Goal: Task Accomplishment & Management: Manage account settings

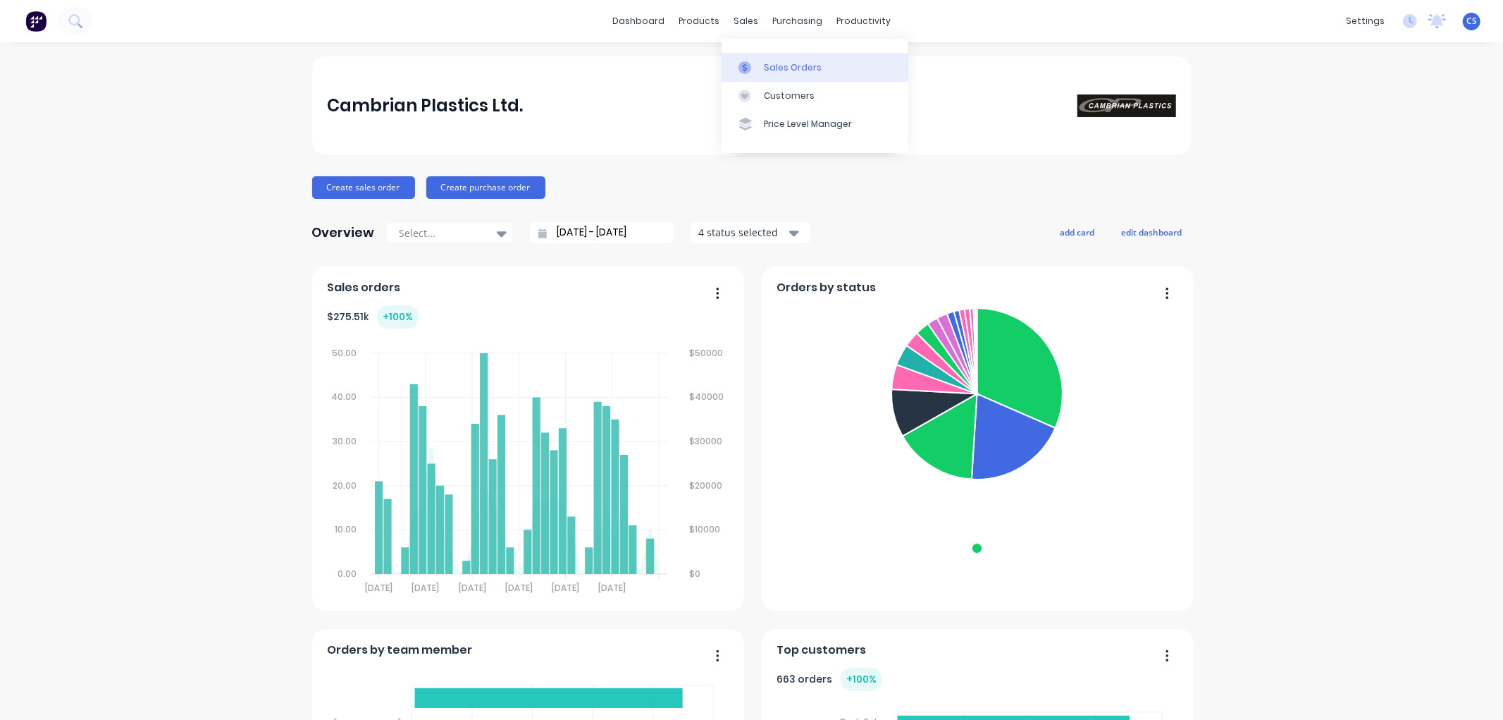
click at [755, 61] on div at bounding box center [749, 67] width 21 height 13
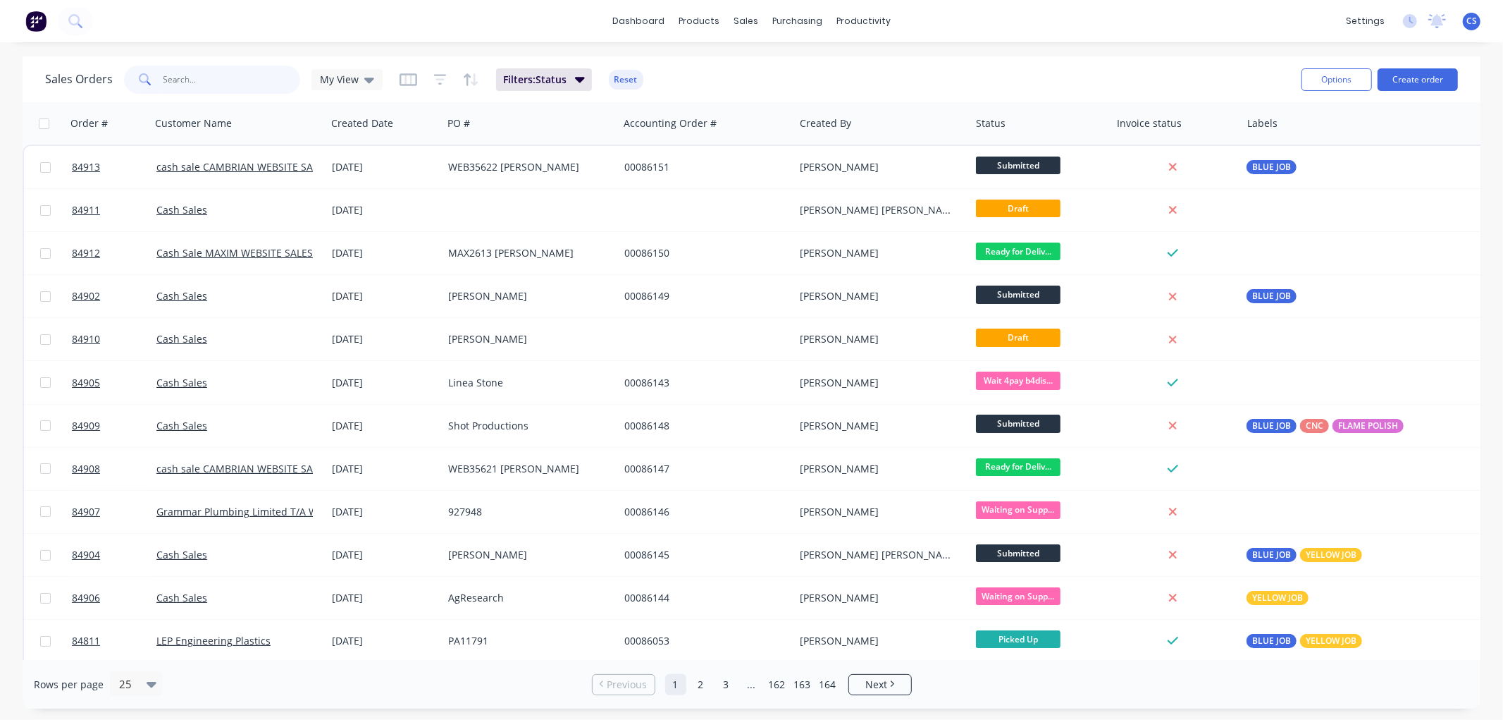
click at [173, 78] on input "text" at bounding box center [231, 80] width 137 height 28
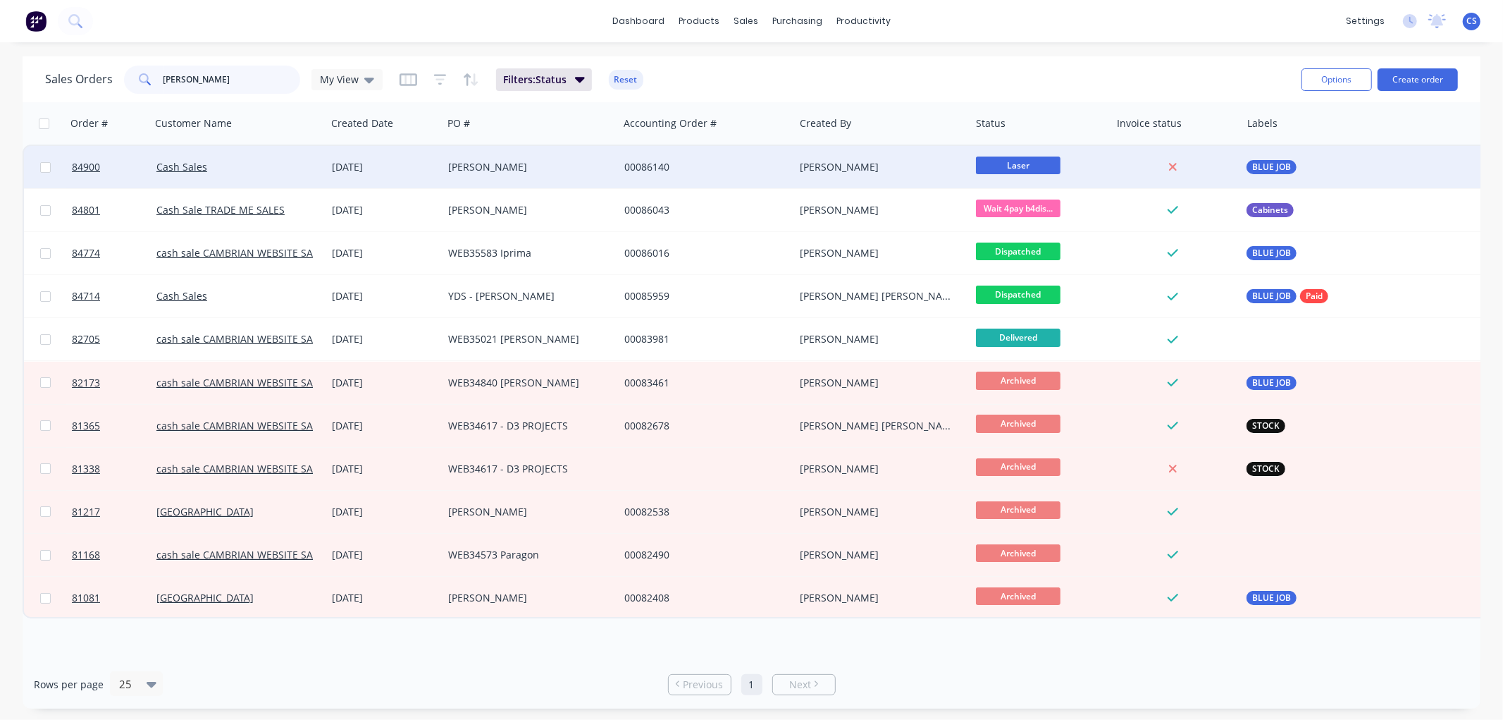
type input "[PERSON_NAME]"
click at [510, 163] on div "[PERSON_NAME]" at bounding box center [526, 167] width 156 height 14
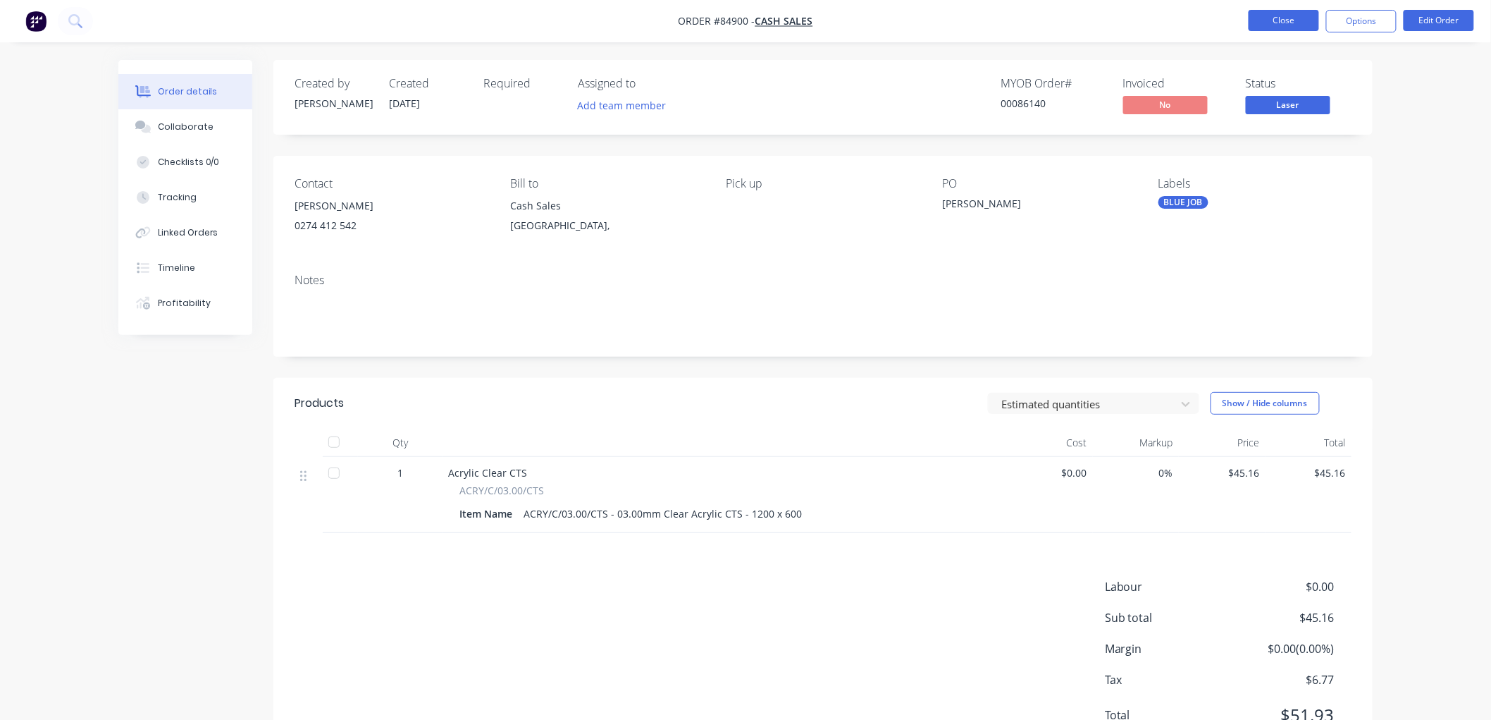
click at [1262, 21] on button "Close" at bounding box center [1284, 20] width 70 height 21
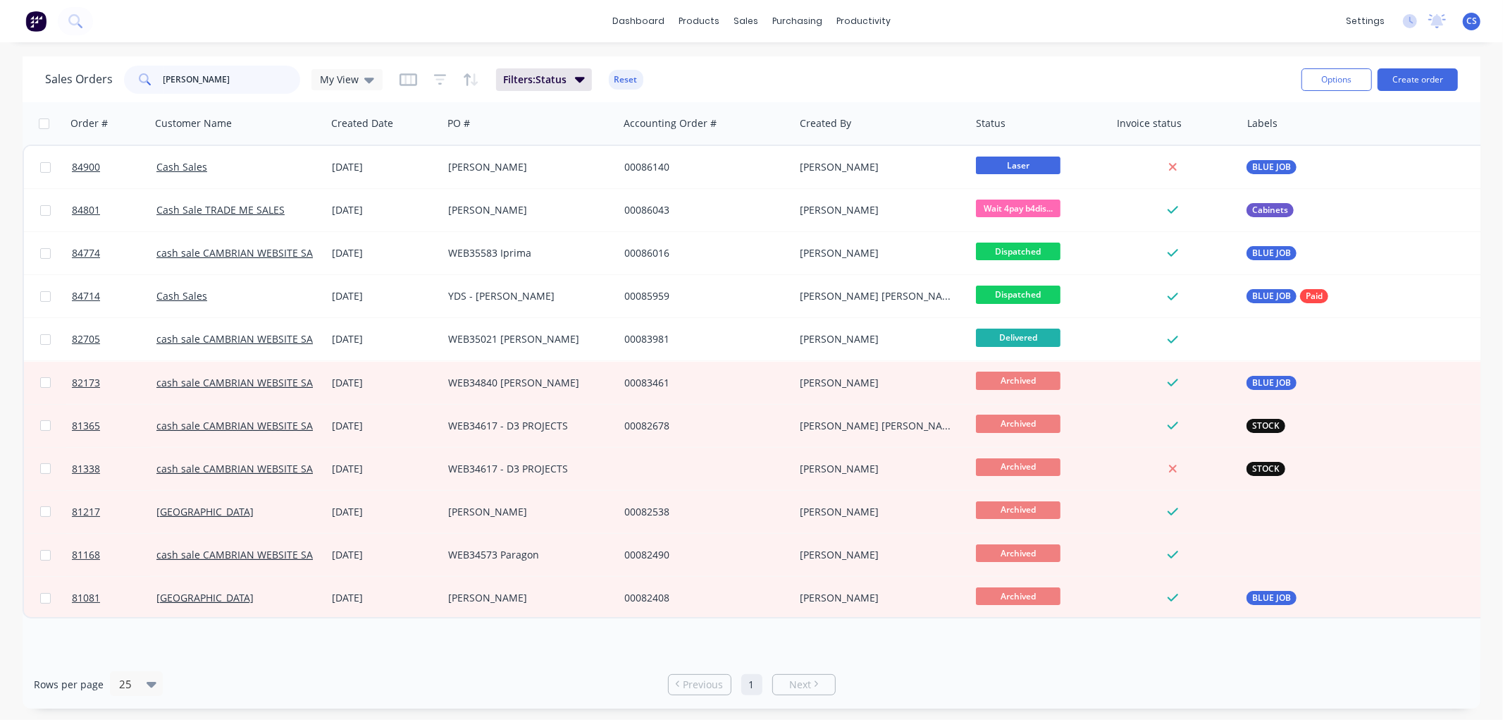
click at [214, 79] on input "[PERSON_NAME]" at bounding box center [231, 80] width 137 height 28
click at [200, 75] on input "[PERSON_NAME]" at bounding box center [231, 80] width 137 height 28
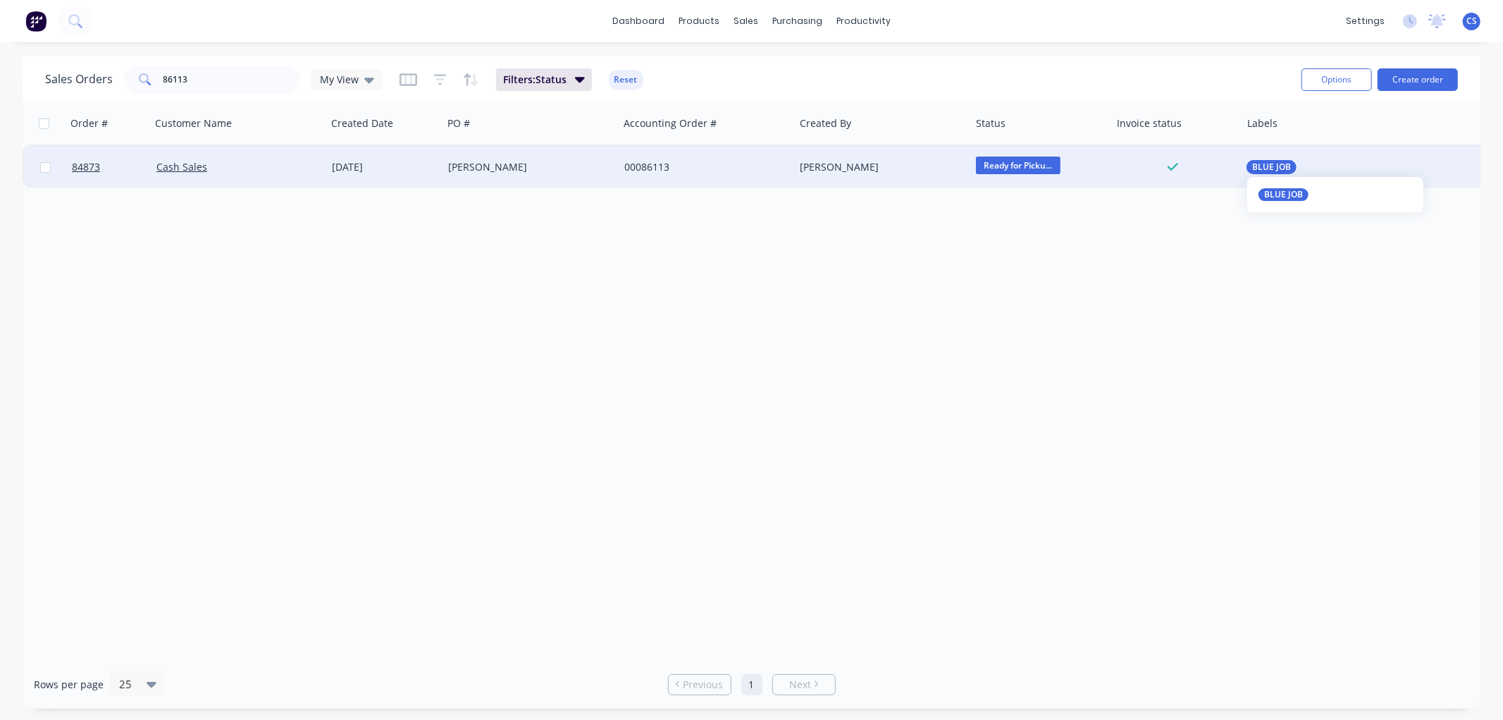
click at [1263, 166] on span "BLUE JOB" at bounding box center [1271, 167] width 39 height 14
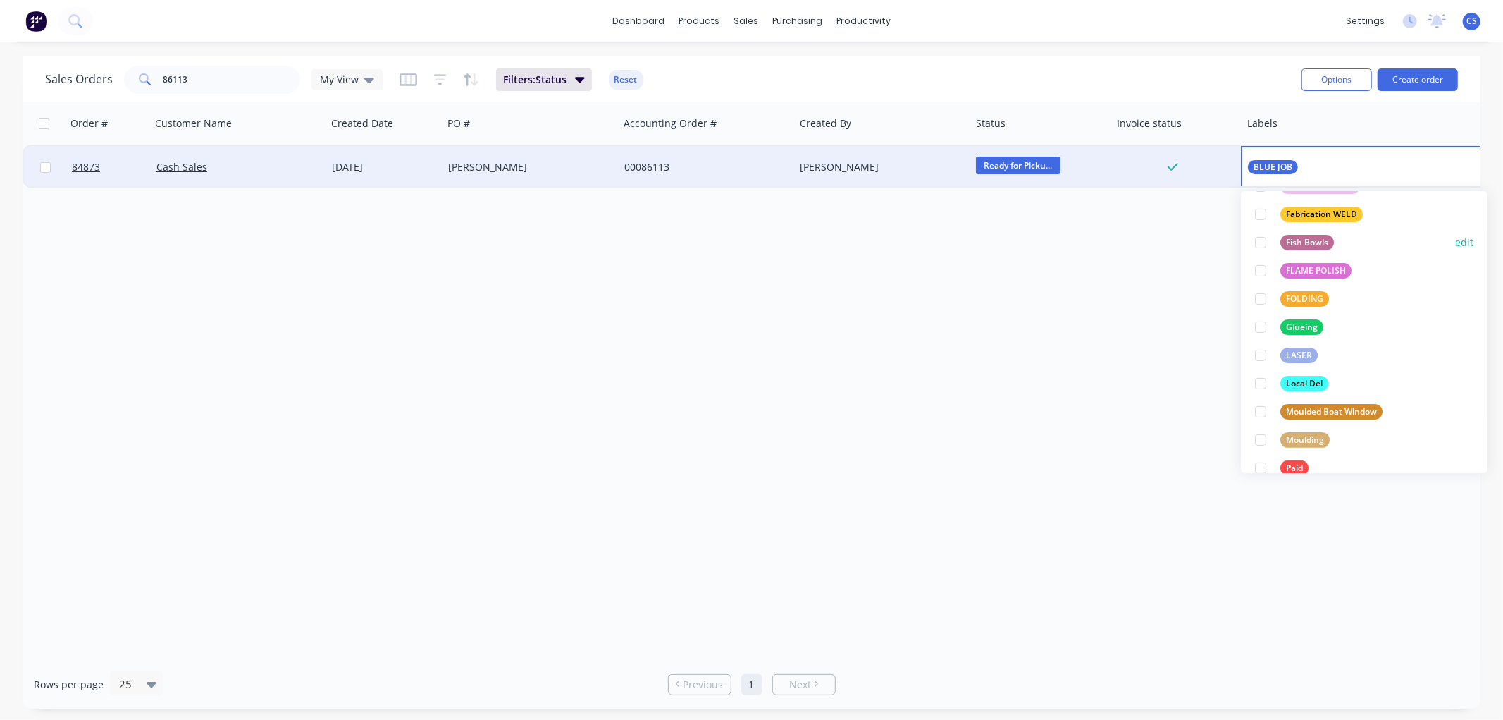
scroll to position [391, 0]
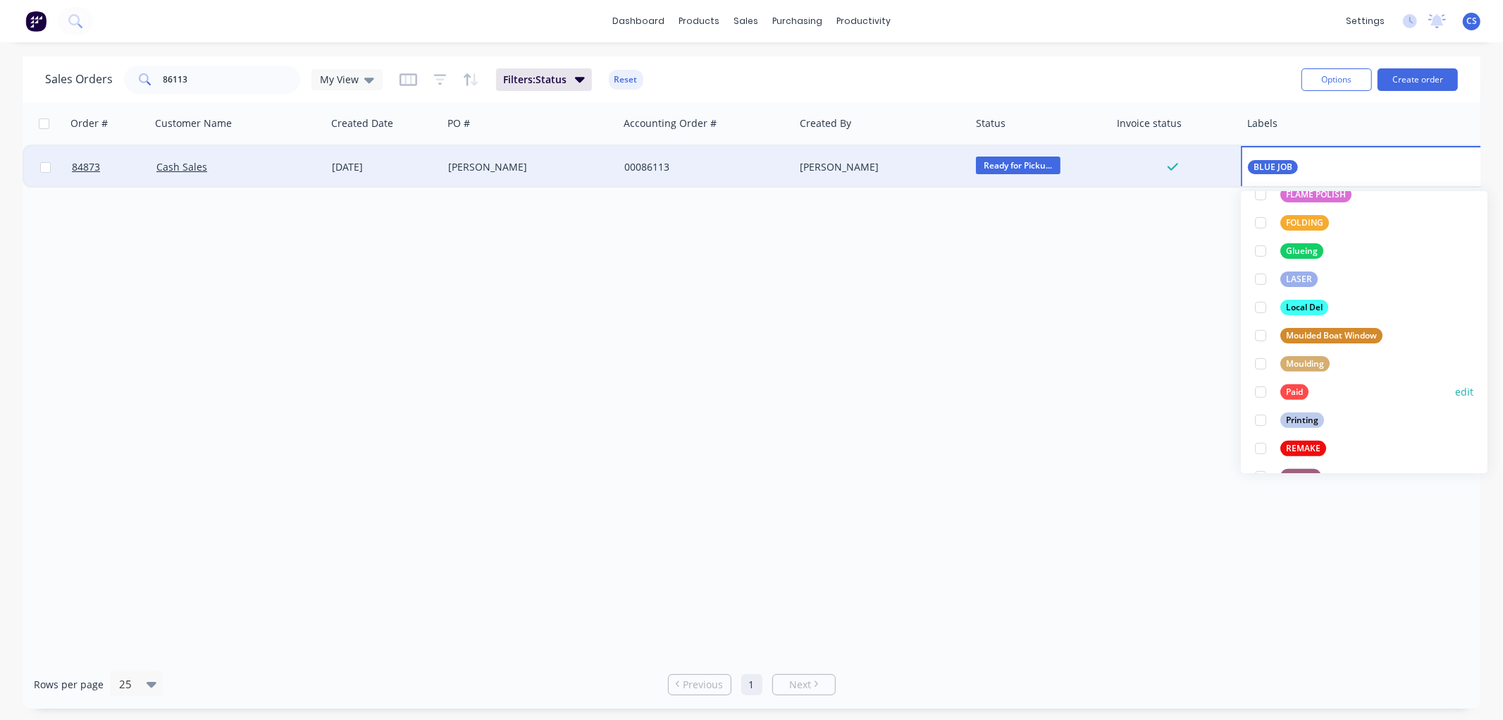
click at [1270, 393] on div at bounding box center [1261, 392] width 28 height 28
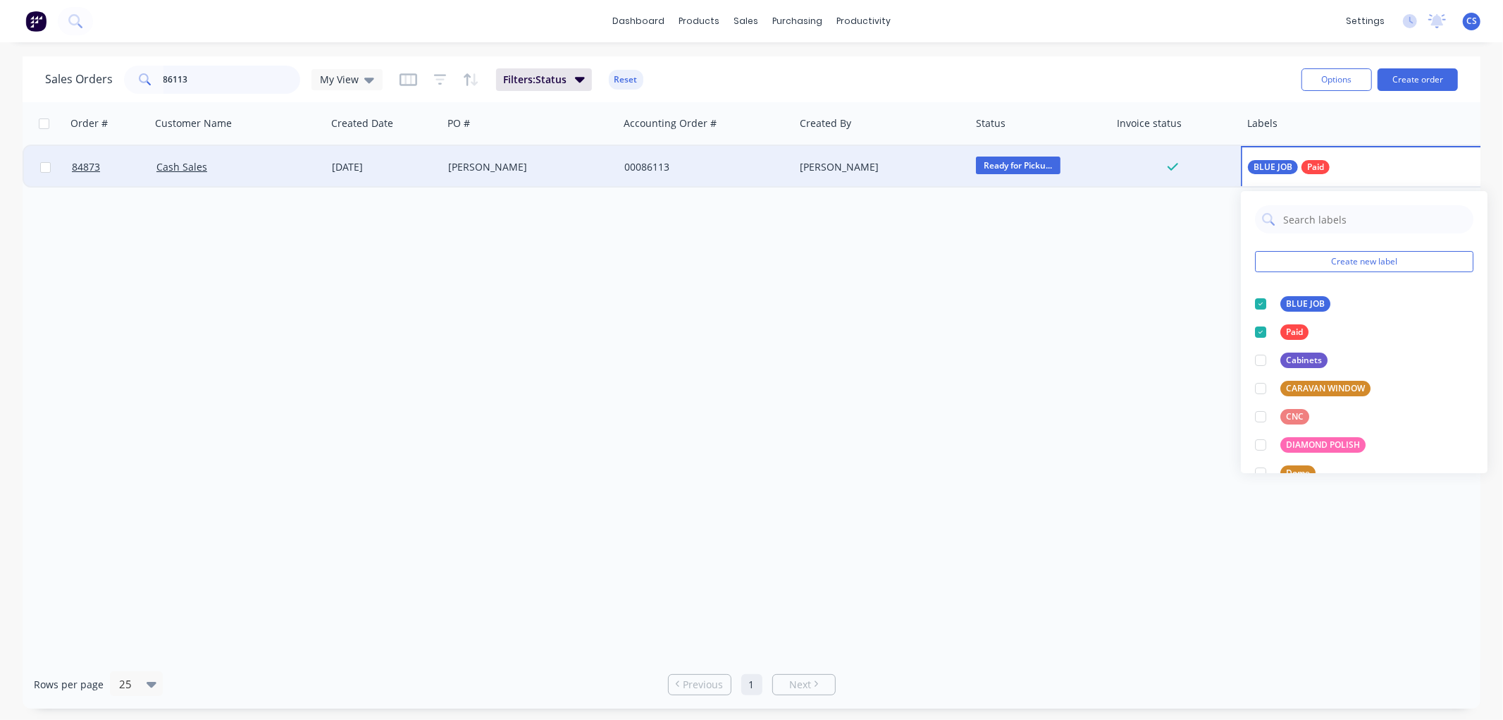
click at [188, 79] on input "86113" at bounding box center [231, 80] width 137 height 28
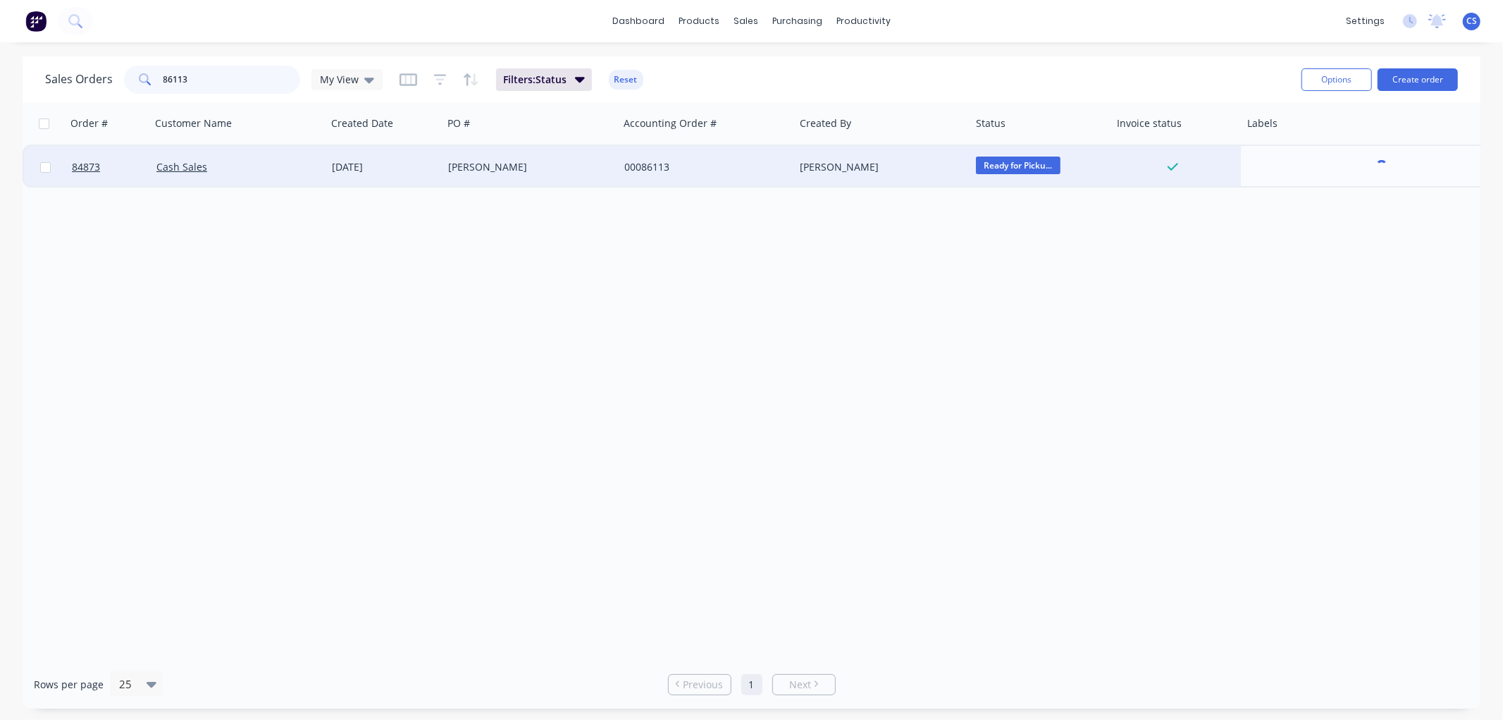
click at [188, 79] on input "86113" at bounding box center [231, 80] width 137 height 28
click at [1024, 154] on div "On Hold" at bounding box center [1040, 167] width 141 height 42
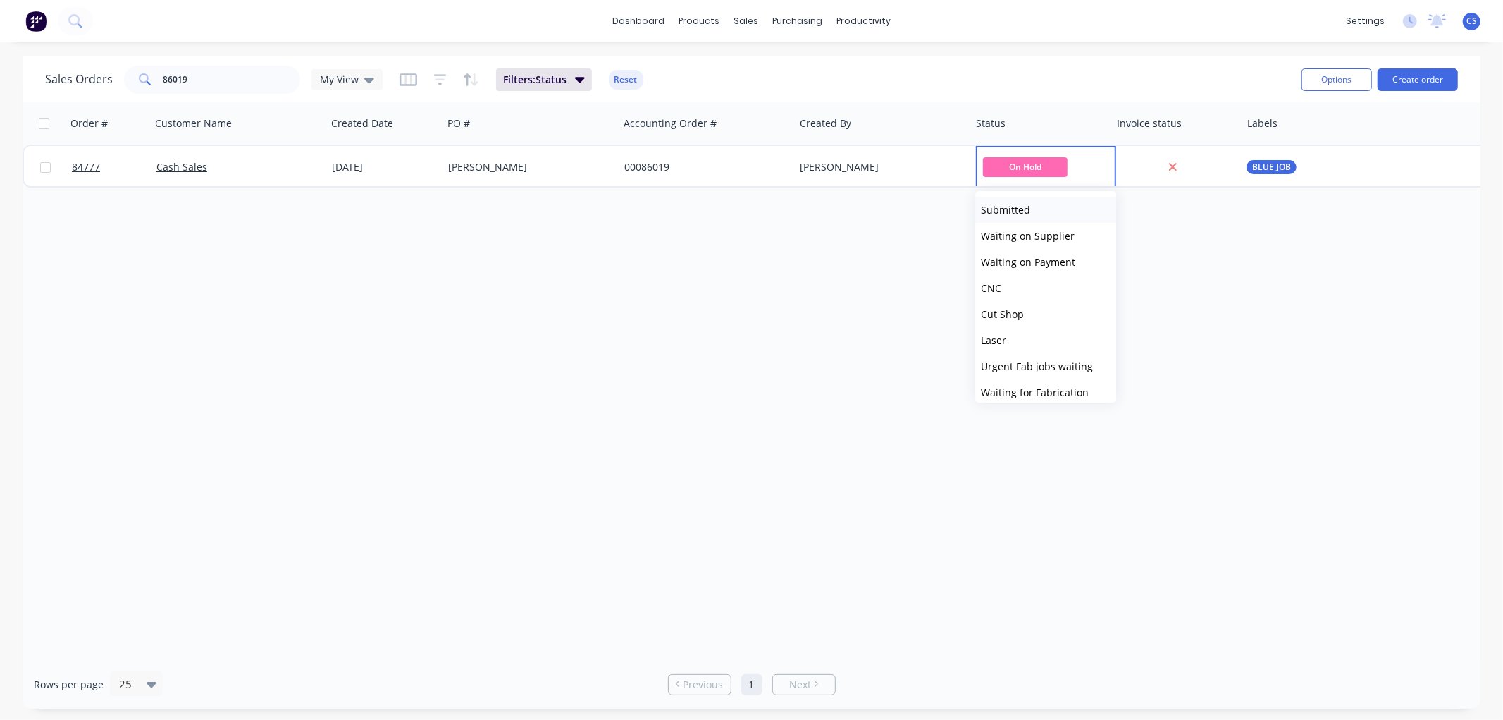
click at [996, 214] on span "Submitted" at bounding box center [1005, 209] width 49 height 13
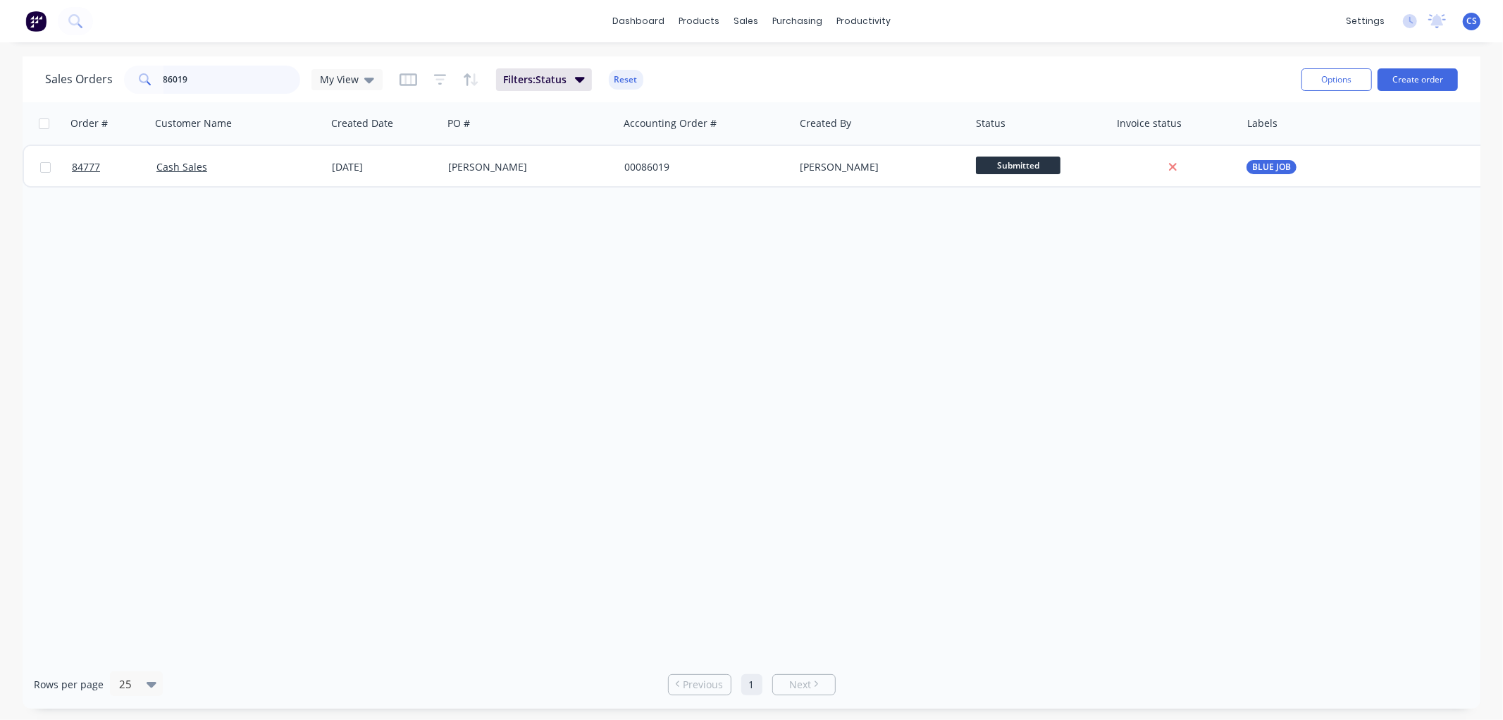
click at [200, 75] on input "86019" at bounding box center [231, 80] width 137 height 28
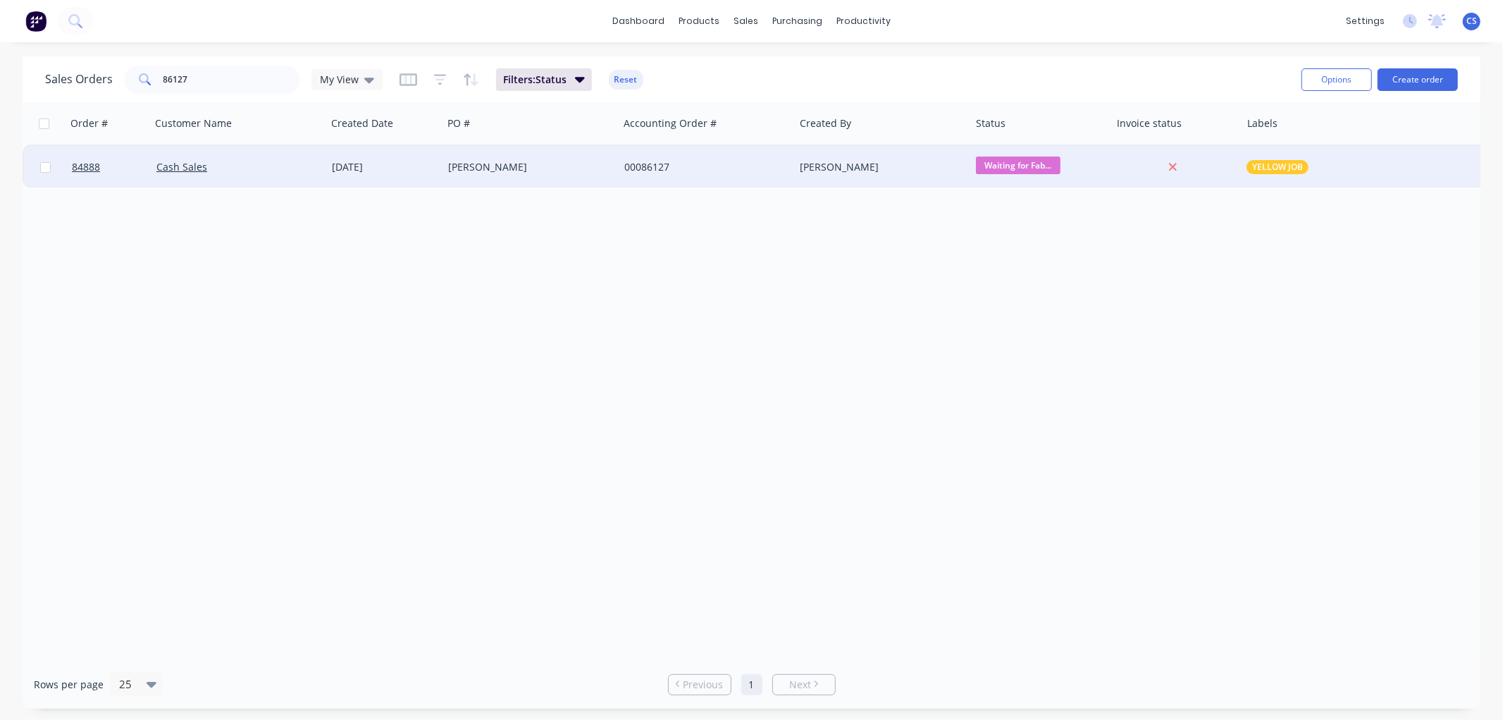
click at [1247, 156] on div "YELLOW JOB" at bounding box center [1381, 167] width 281 height 42
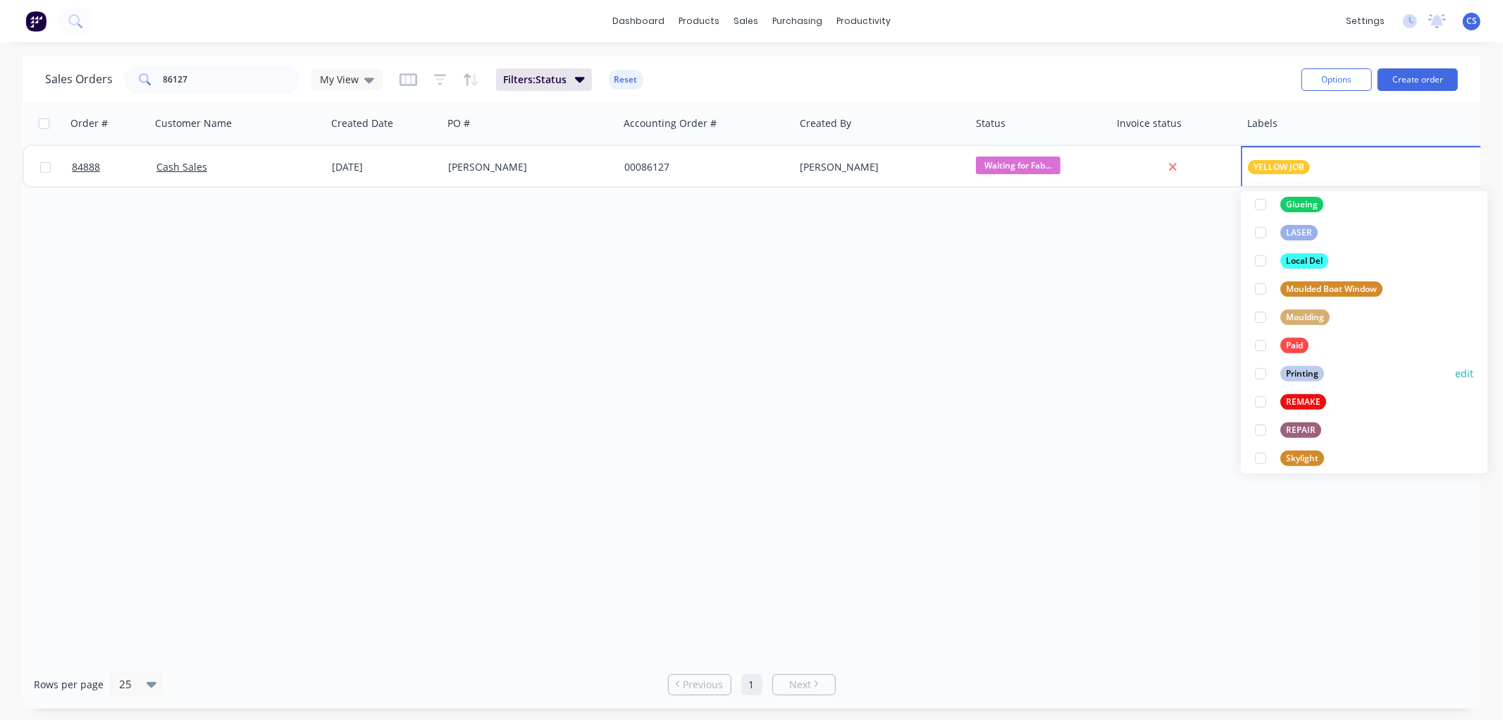
scroll to position [469, 0]
click at [1277, 337] on div "Paid" at bounding box center [1282, 342] width 54 height 16
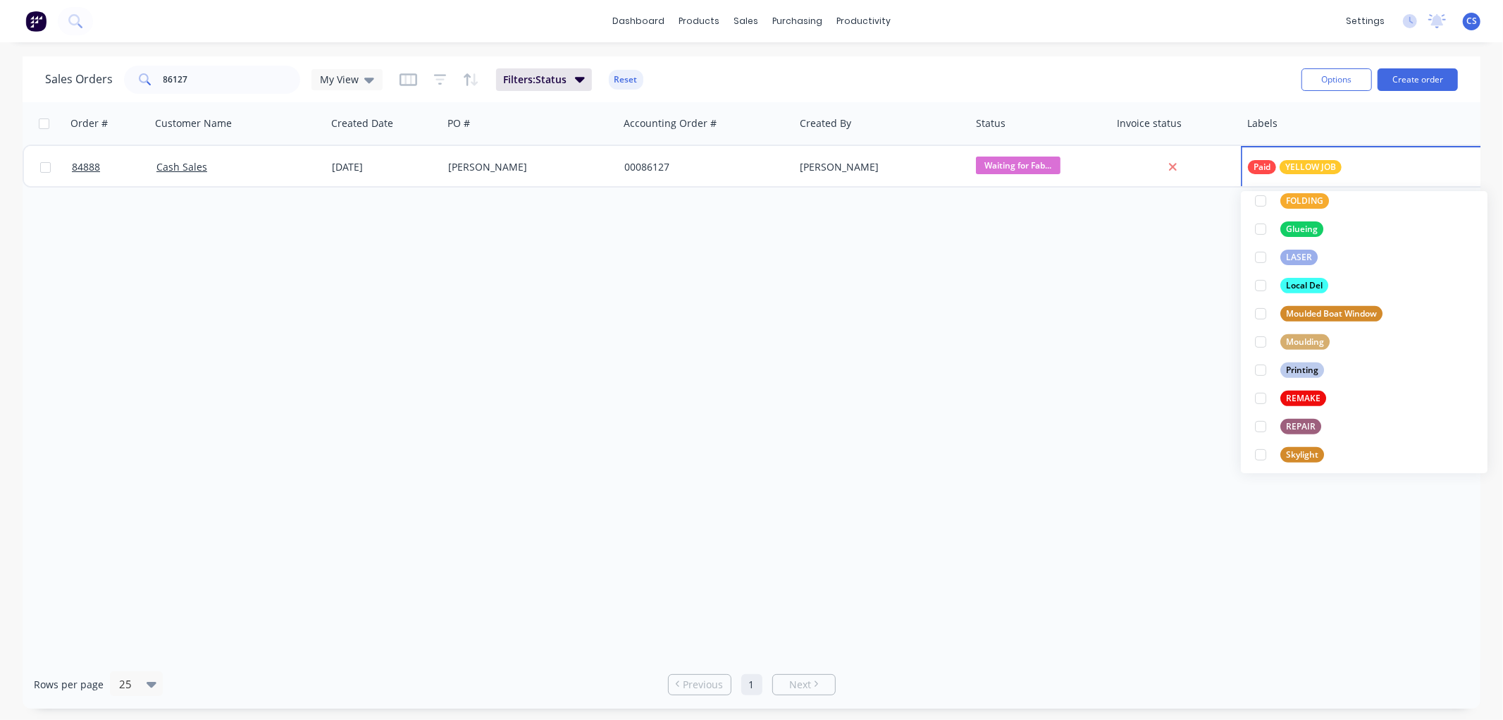
scroll to position [0, 0]
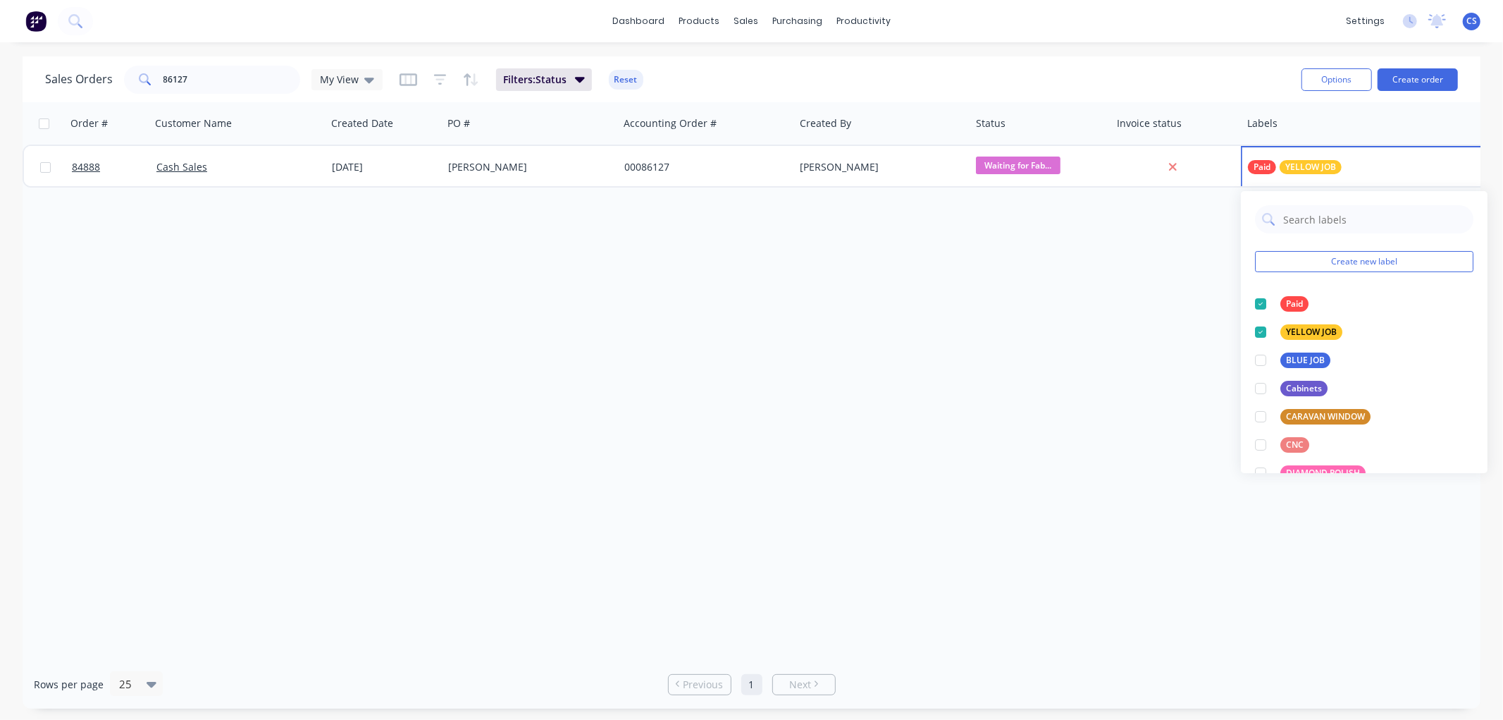
click at [1107, 324] on div "Order # Customer Name Created Date PO # Accounting Order # Created By Status In…" at bounding box center [752, 380] width 1458 height 557
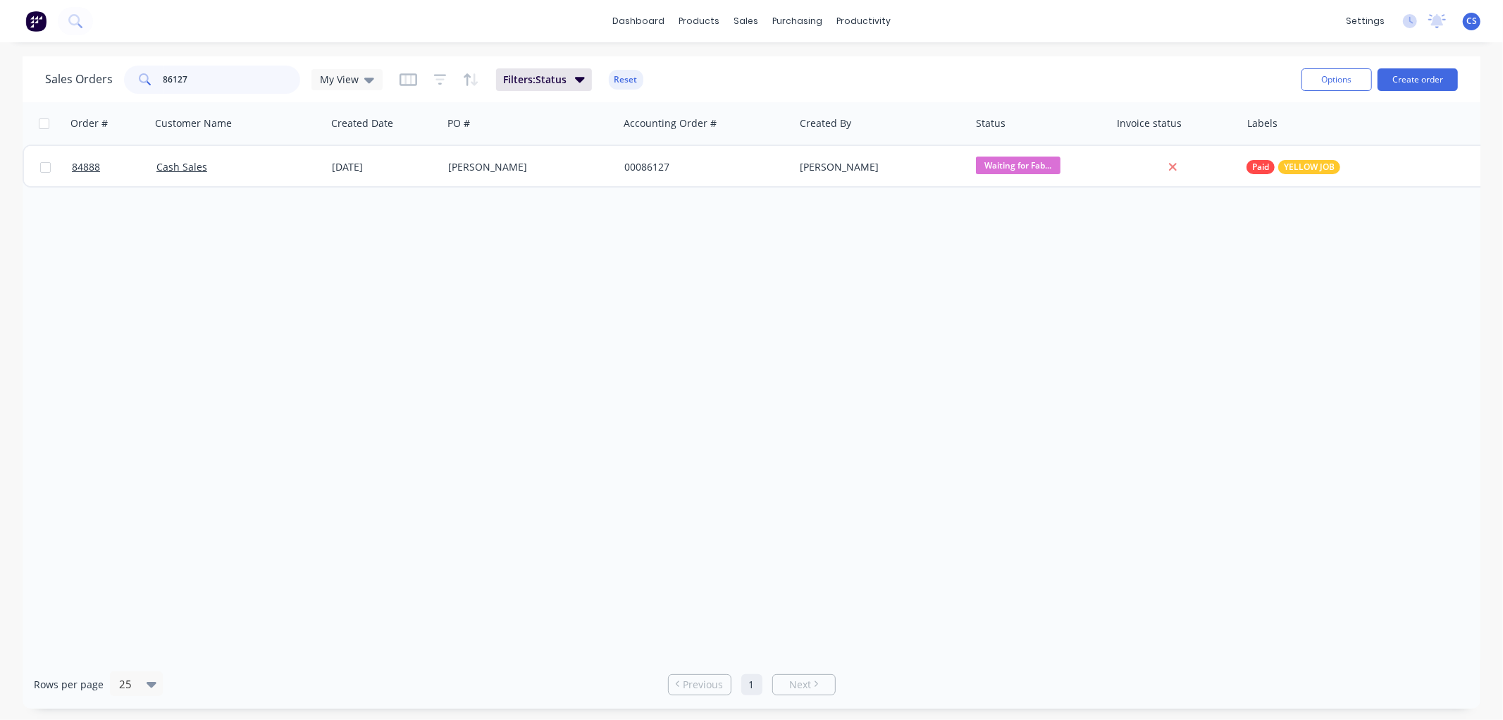
click at [202, 75] on input "86127" at bounding box center [231, 80] width 137 height 28
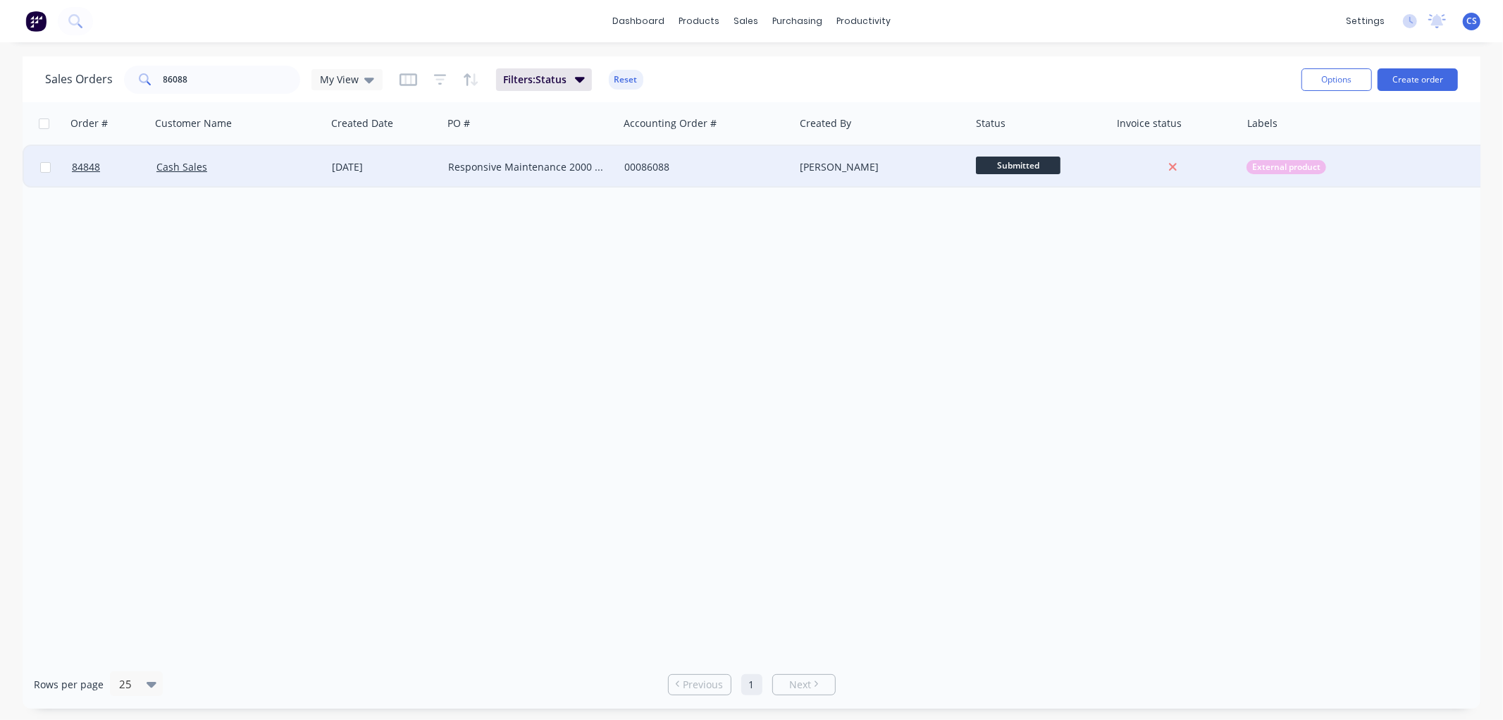
click at [1010, 166] on span "Submitted" at bounding box center [1018, 165] width 85 height 18
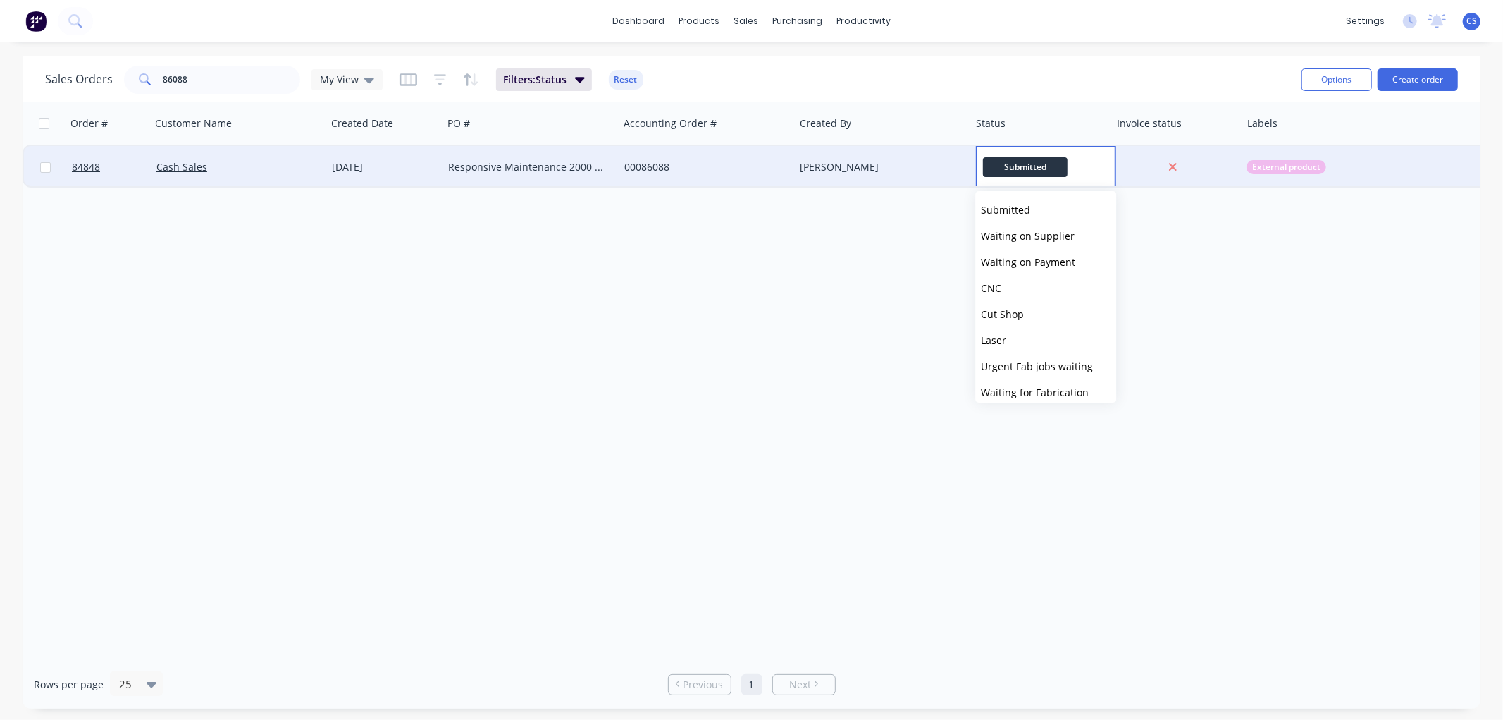
click at [855, 240] on div "Order # Customer Name Created Date PO # Accounting Order # Created By Status In…" at bounding box center [752, 380] width 1458 height 557
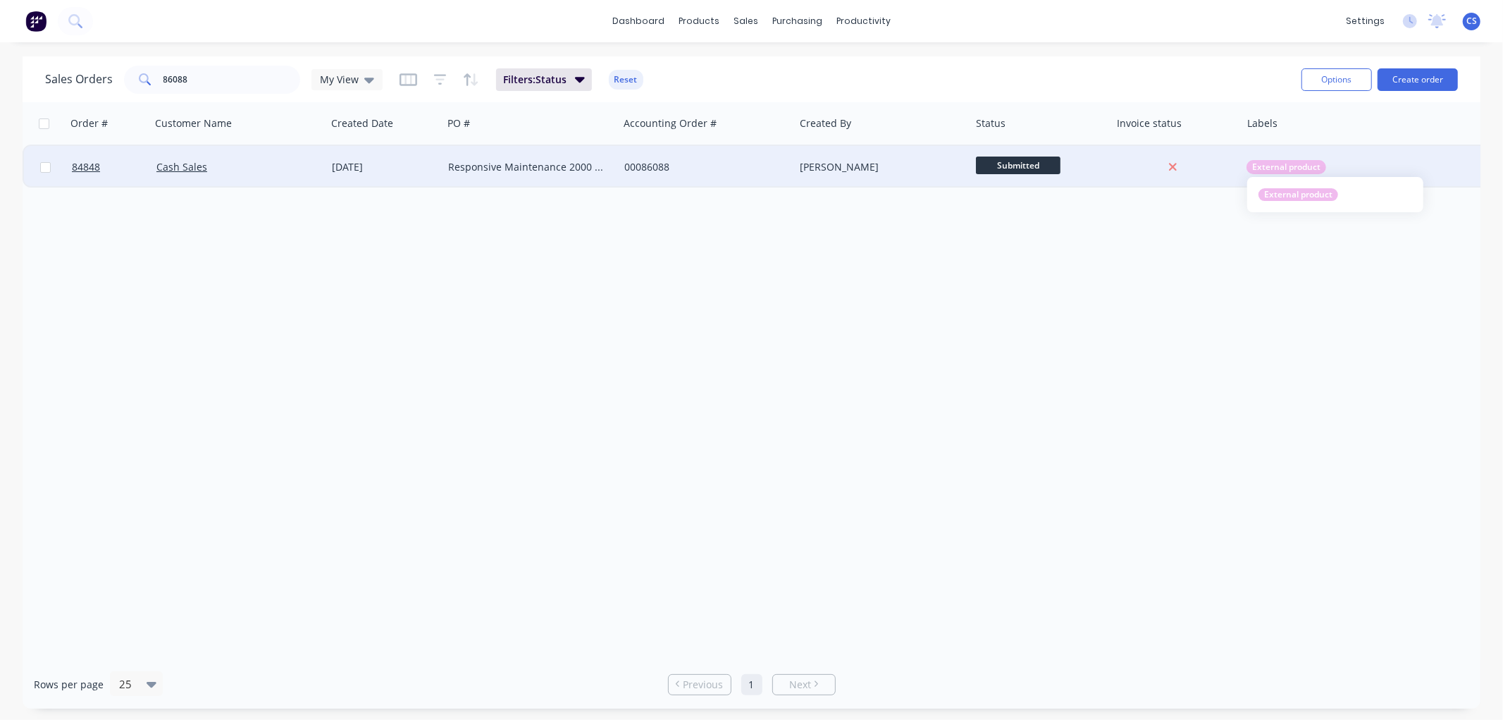
click at [1271, 168] on span "External product" at bounding box center [1286, 167] width 68 height 14
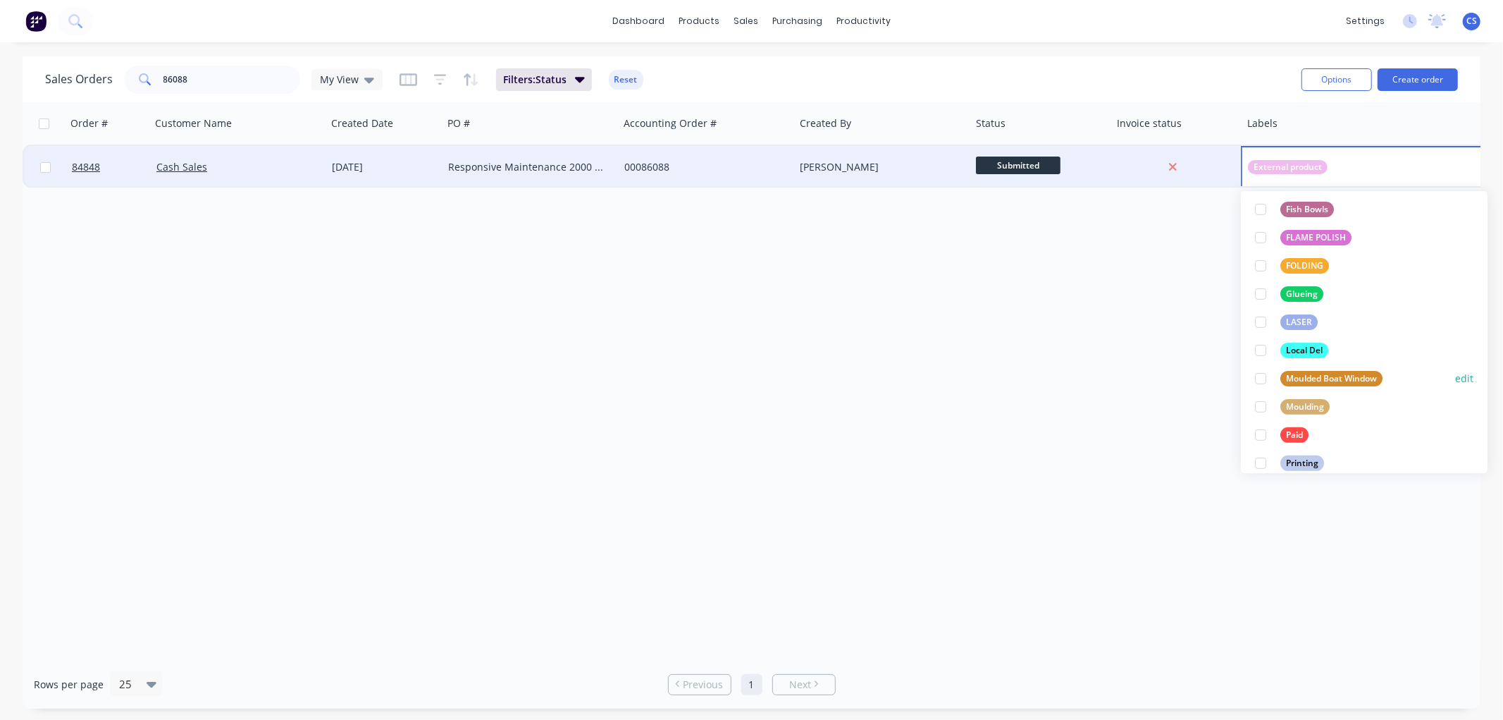
scroll to position [391, 0]
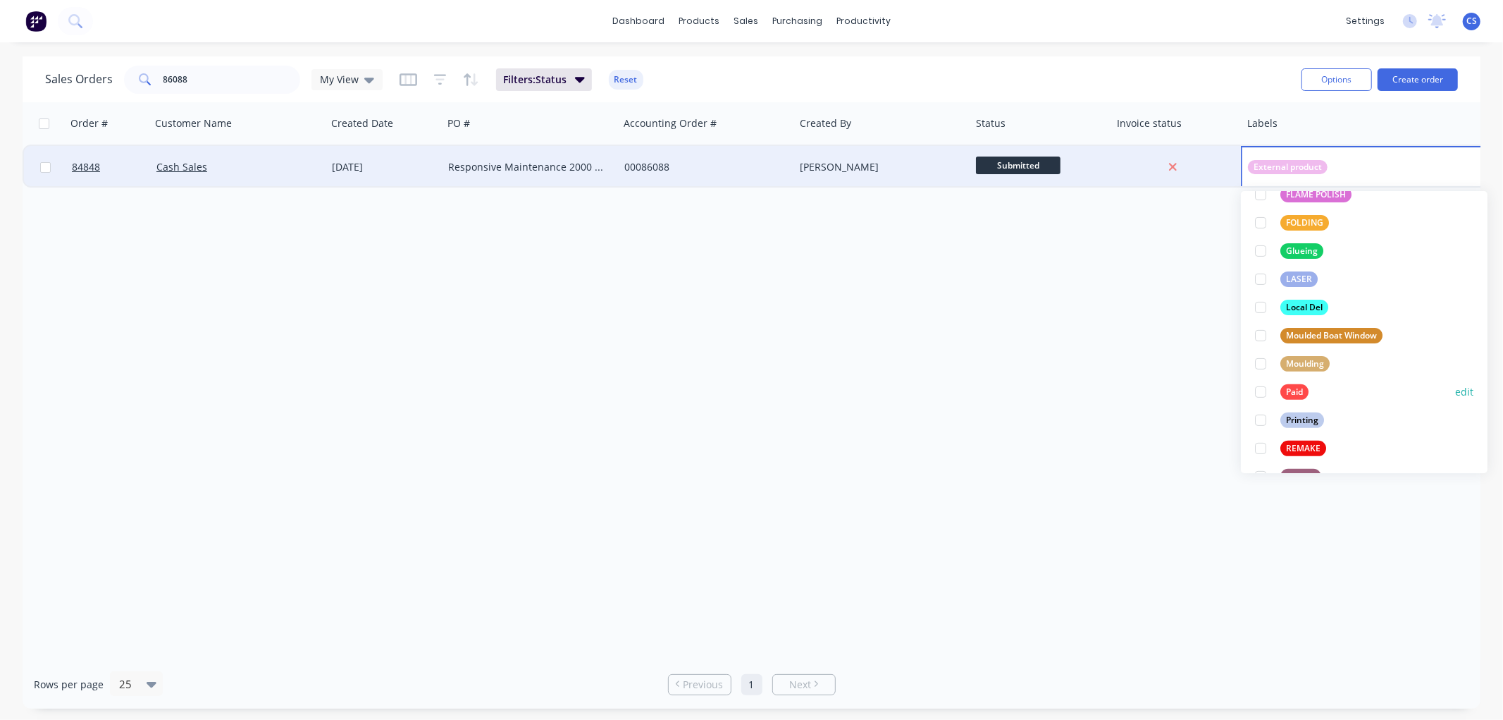
click at [1283, 388] on div "Paid" at bounding box center [1294, 392] width 28 height 16
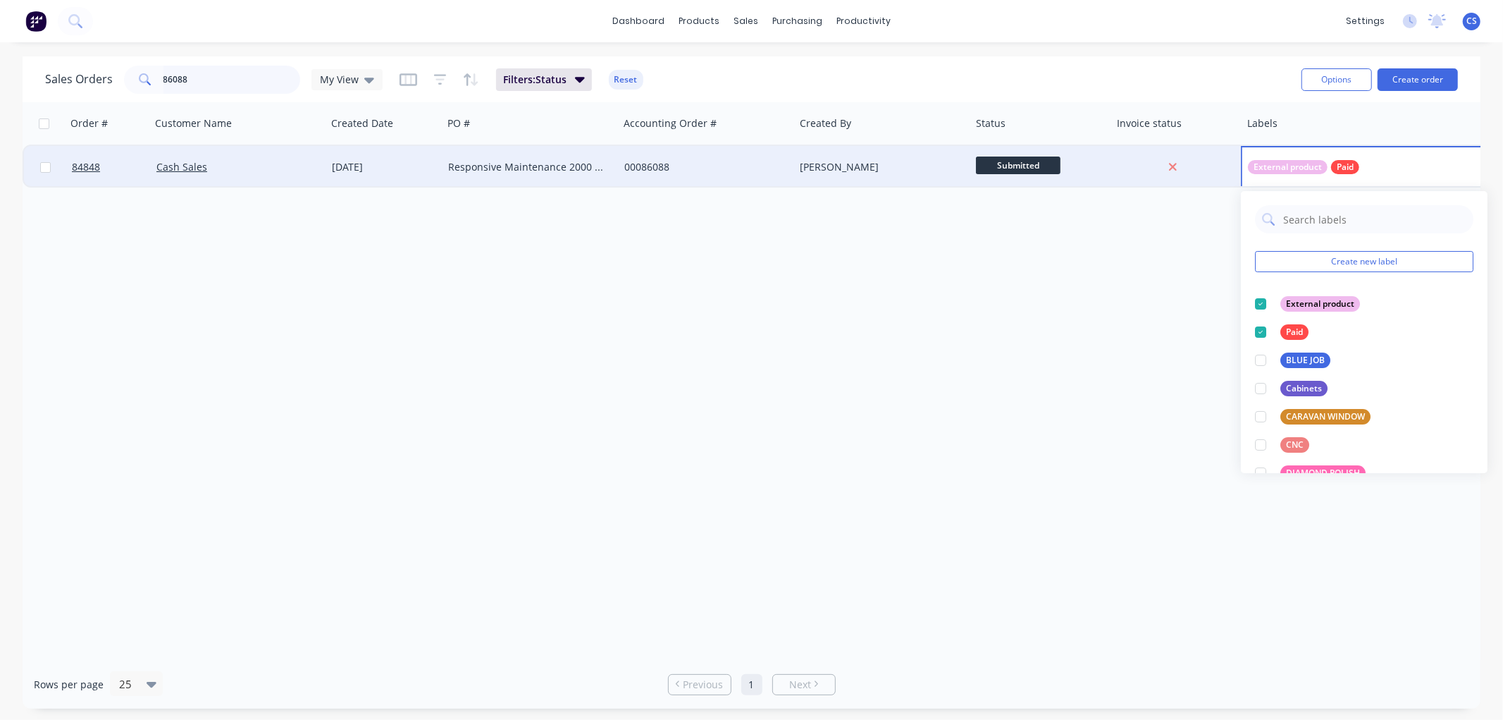
click at [192, 76] on input "86088" at bounding box center [231, 80] width 137 height 28
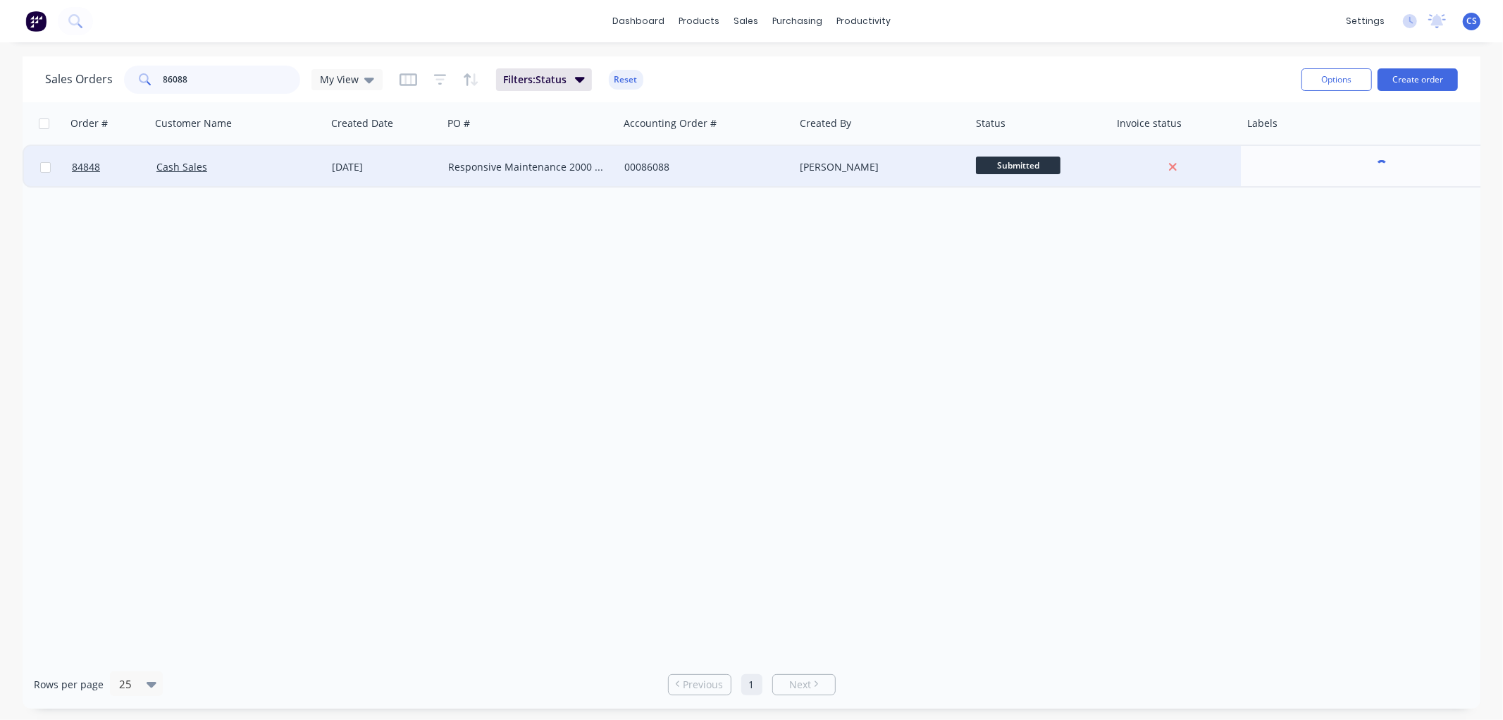
click at [195, 76] on input "86088" at bounding box center [231, 80] width 137 height 28
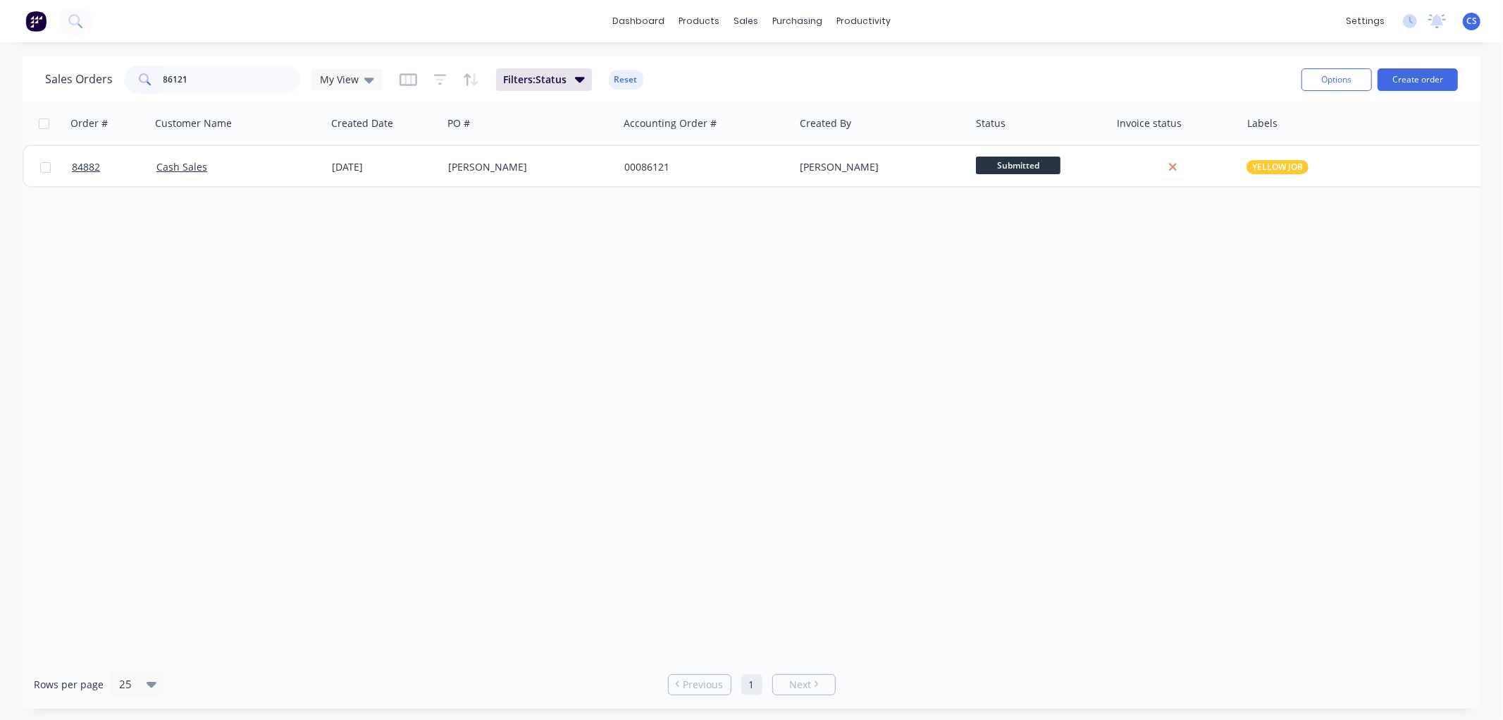
click at [1271, 170] on span "YELLOW JOB" at bounding box center [1277, 167] width 51 height 14
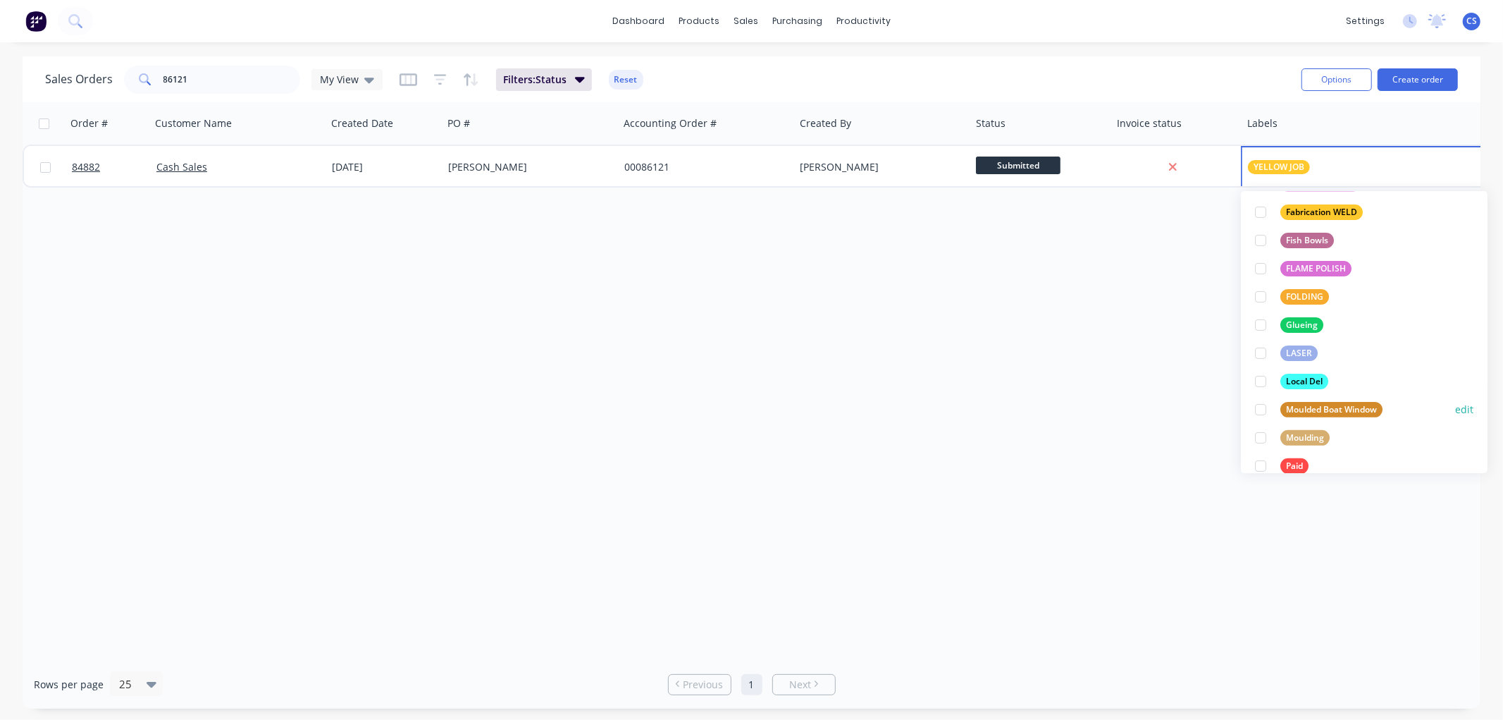
scroll to position [391, 0]
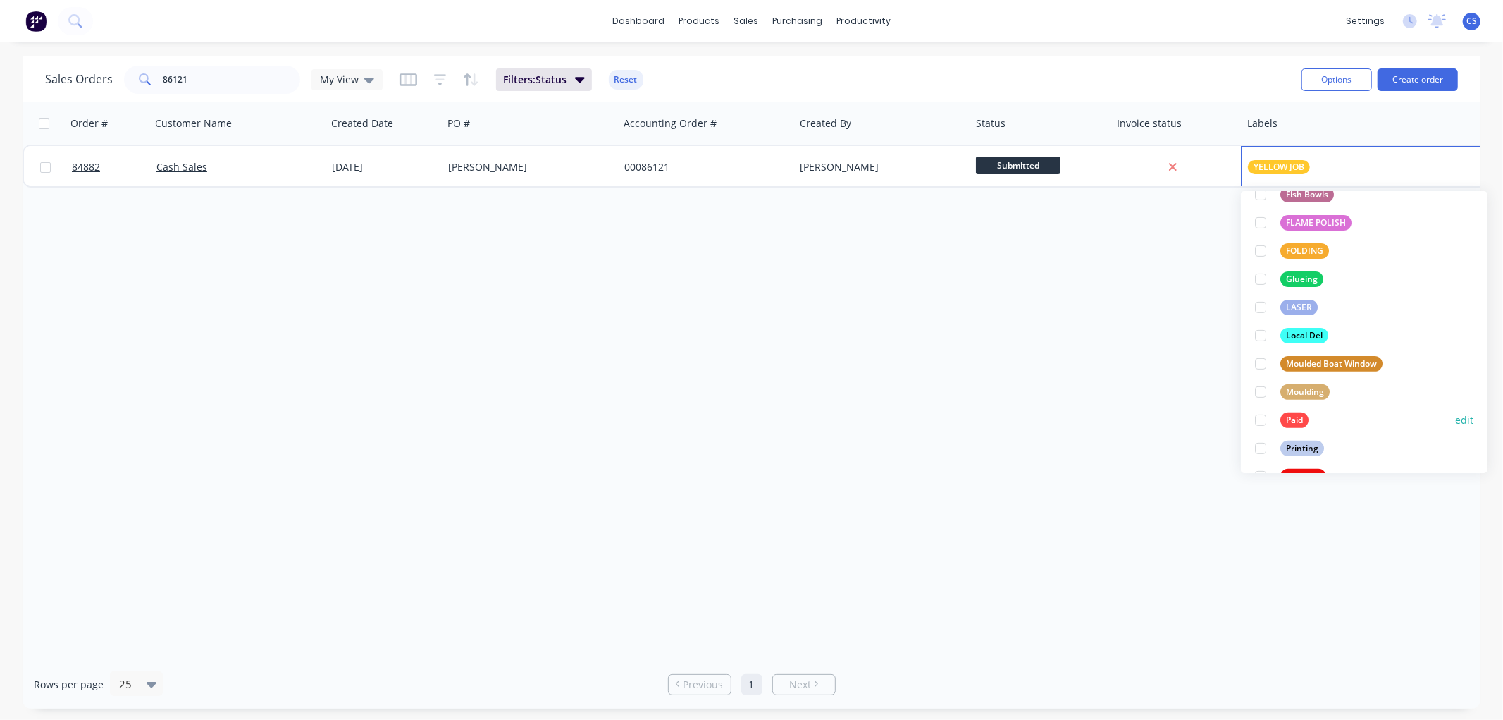
click at [1287, 414] on div "Paid" at bounding box center [1294, 420] width 28 height 16
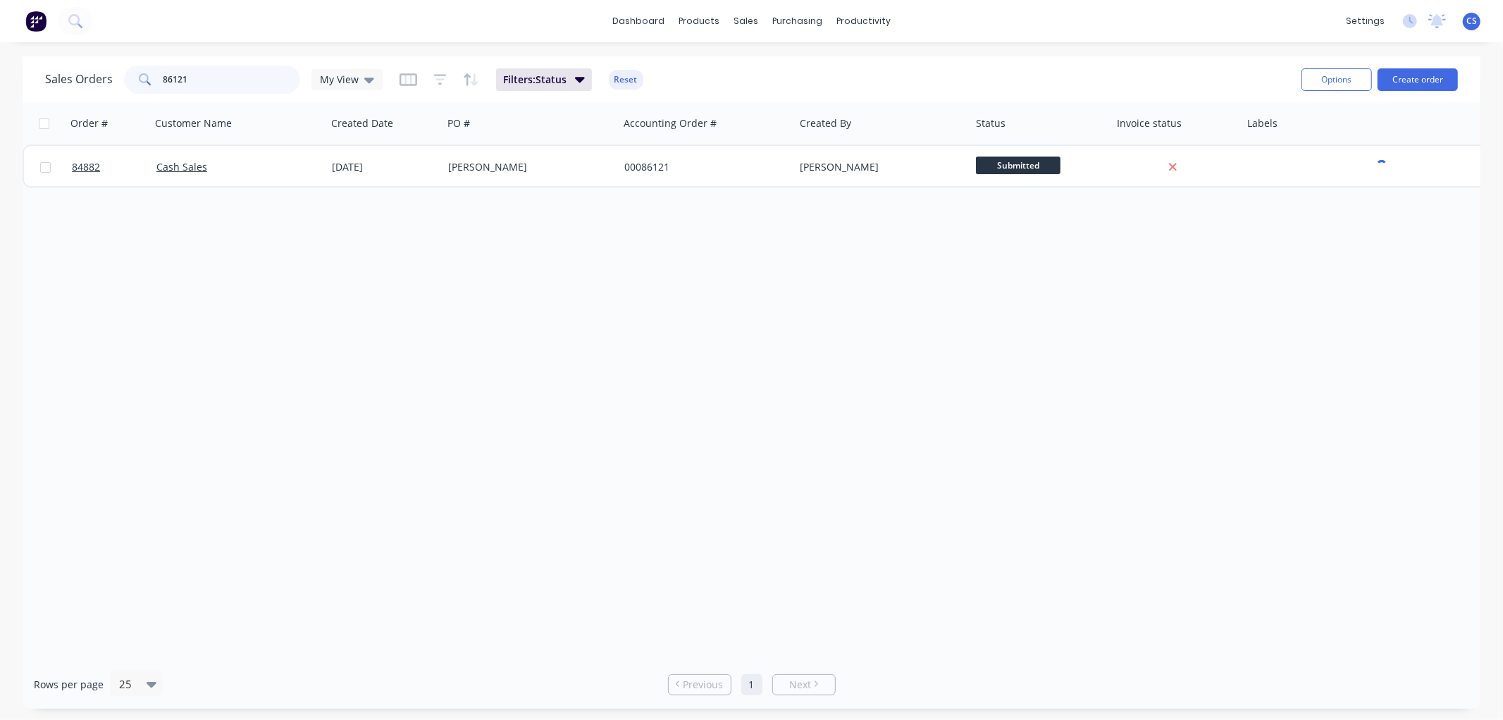
click at [226, 76] on input "86121" at bounding box center [231, 80] width 137 height 28
type input "85982"
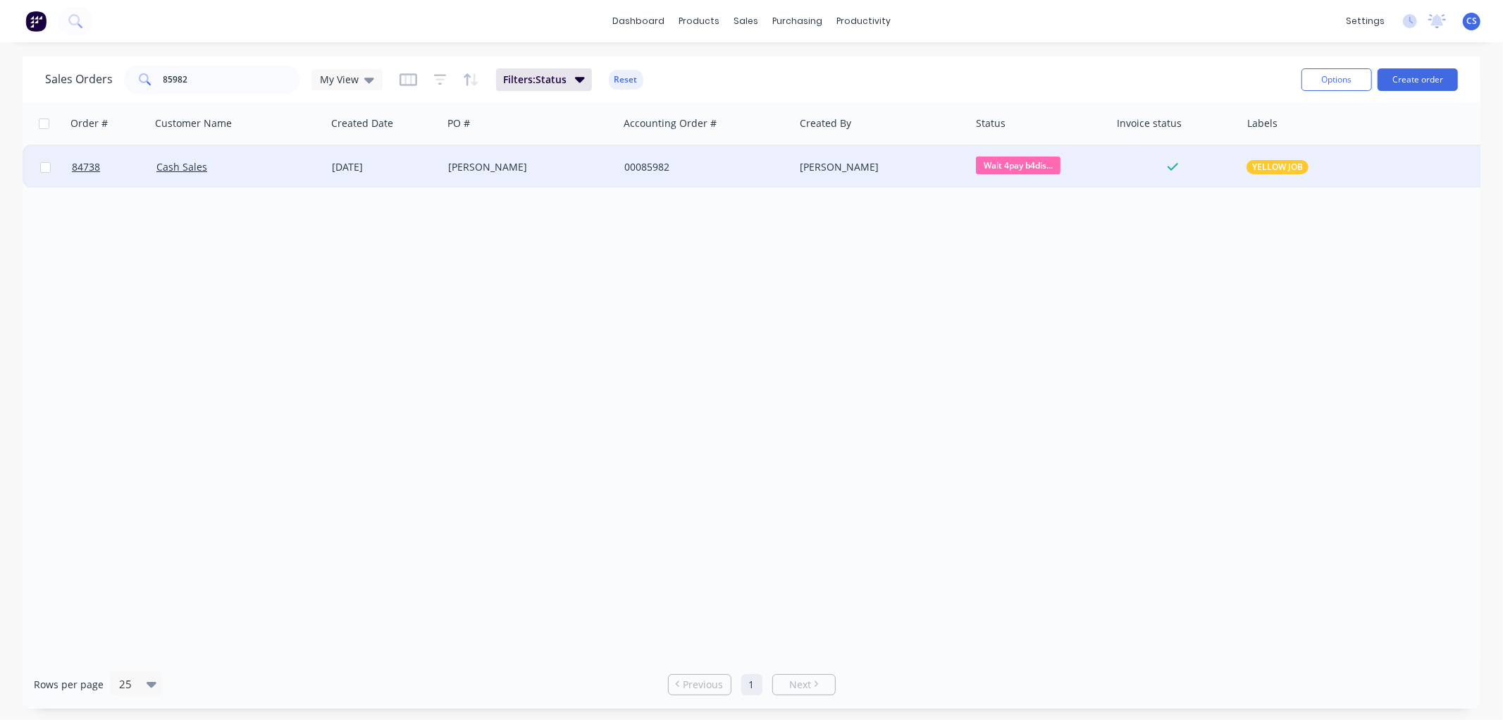
click at [1035, 165] on span "Wait 4pay b4dis..." at bounding box center [1018, 165] width 85 height 18
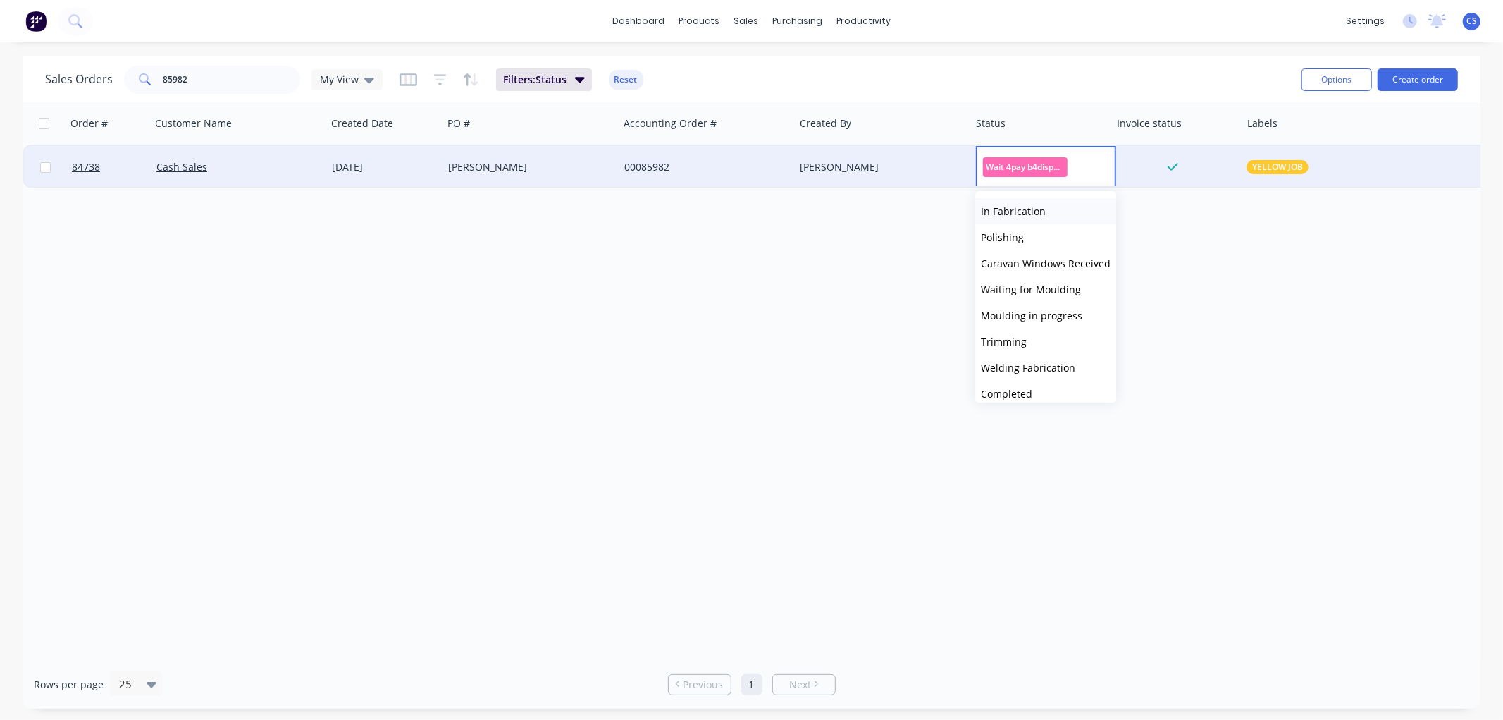
scroll to position [235, 0]
click at [1032, 391] on span "Ready for Delivery" at bounding box center [1024, 391] width 86 height 13
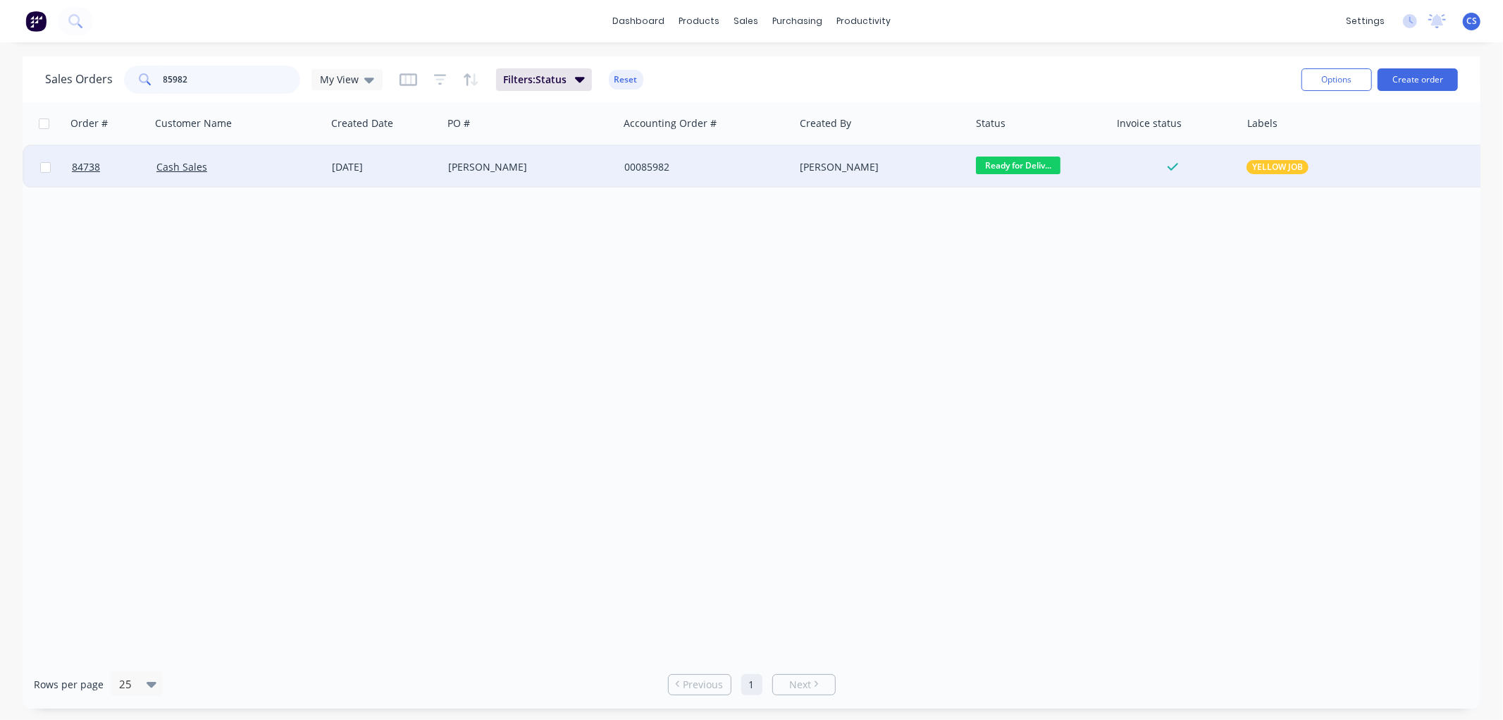
click at [240, 82] on input "85982" at bounding box center [231, 80] width 137 height 28
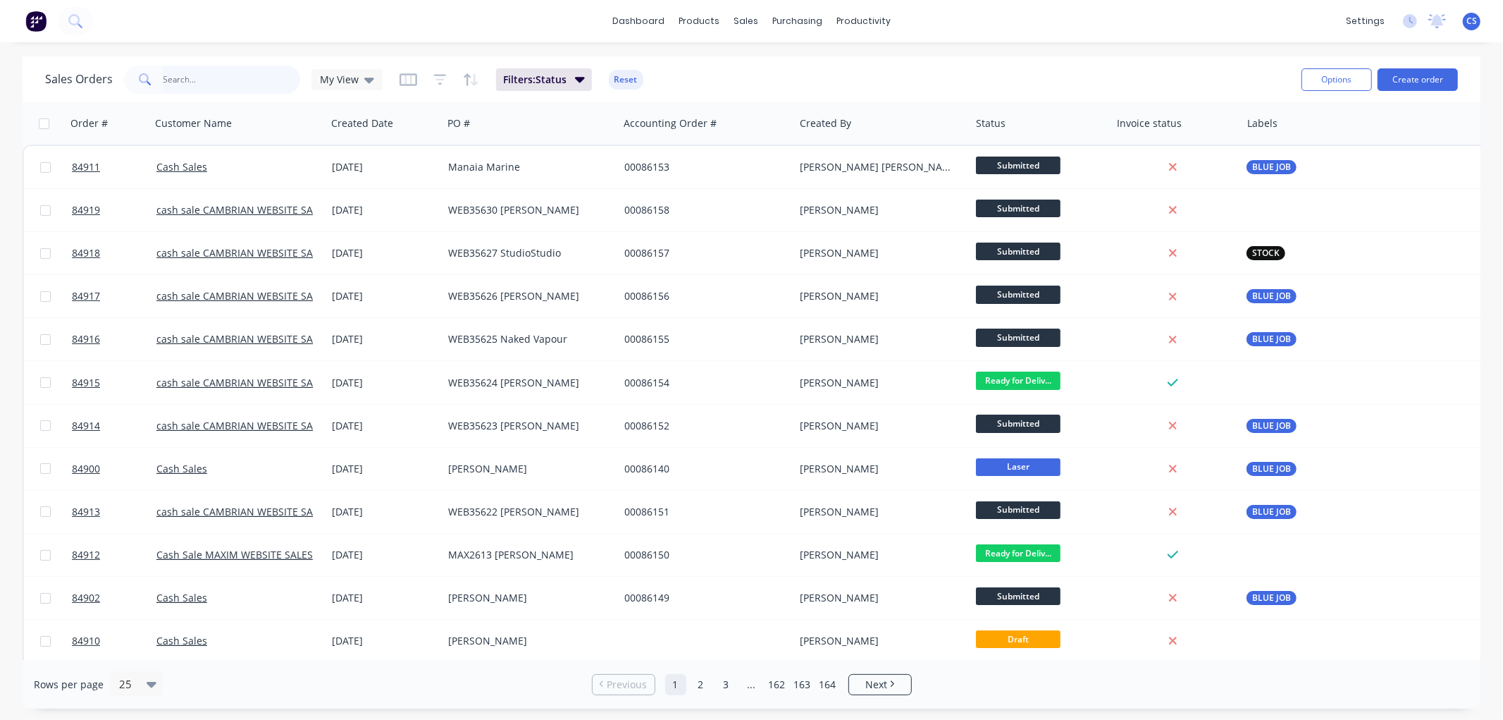
click at [241, 79] on input "text" at bounding box center [231, 80] width 137 height 28
type input "8"
click at [189, 79] on input "text" at bounding box center [231, 80] width 137 height 28
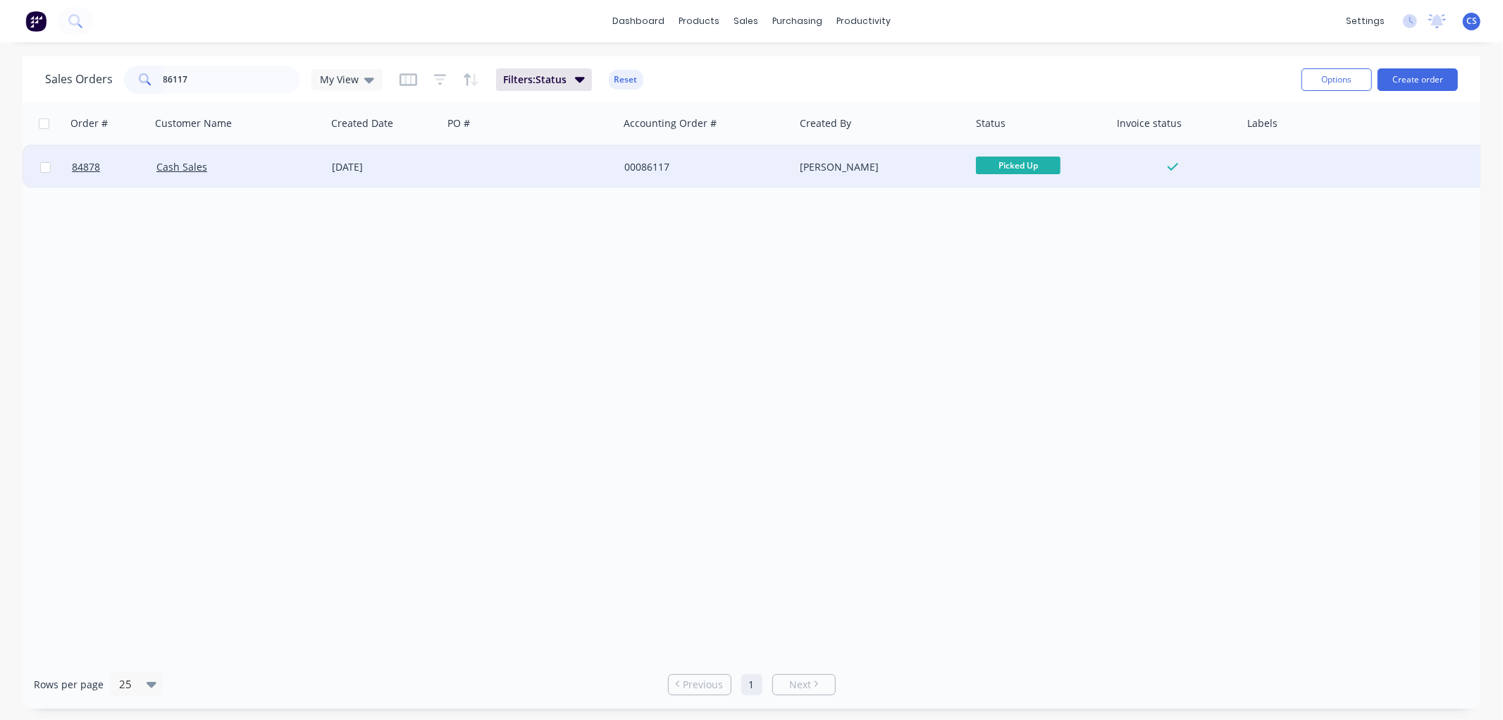
click at [1043, 165] on span "Picked Up" at bounding box center [1018, 165] width 85 height 18
click at [224, 78] on input "86117" at bounding box center [231, 80] width 137 height 28
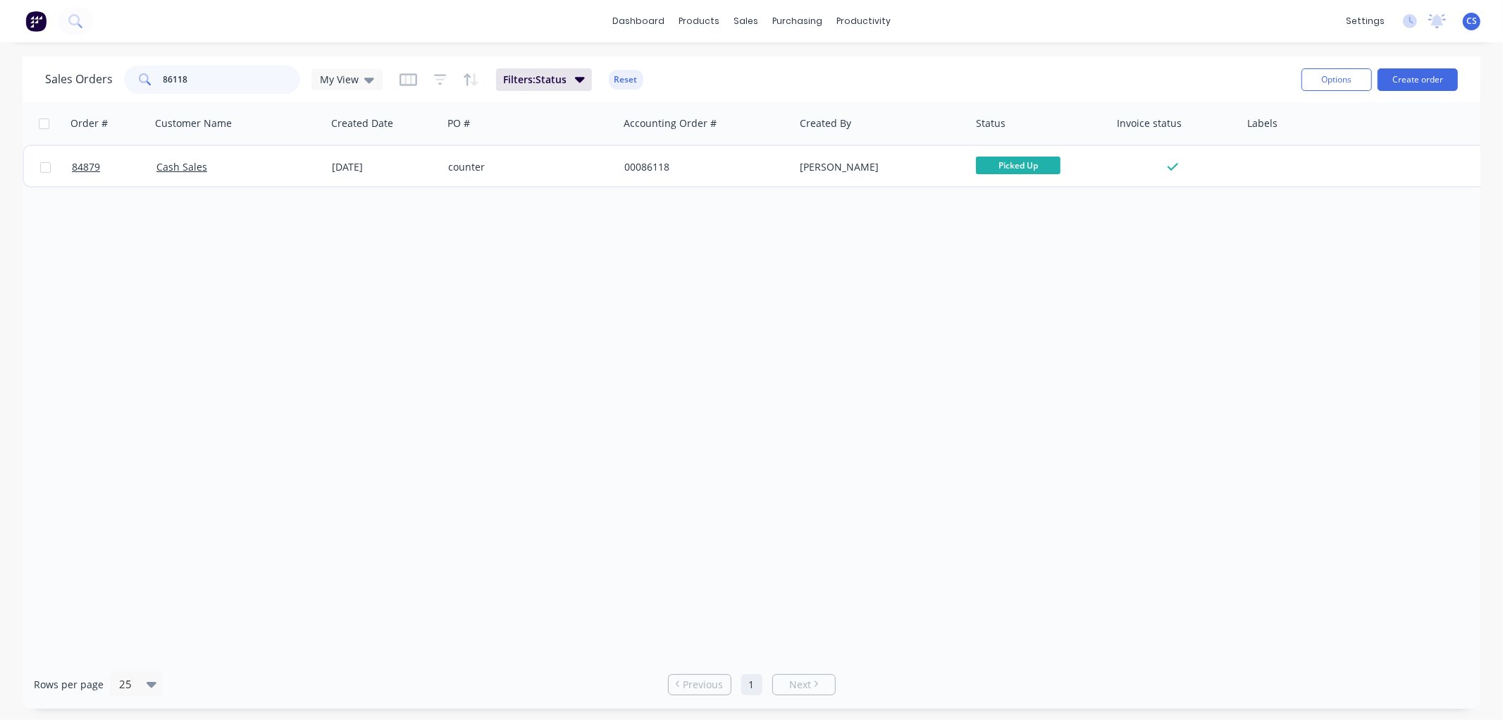
click at [223, 78] on input "86118" at bounding box center [231, 80] width 137 height 28
click at [223, 78] on input "86119" at bounding box center [231, 80] width 137 height 28
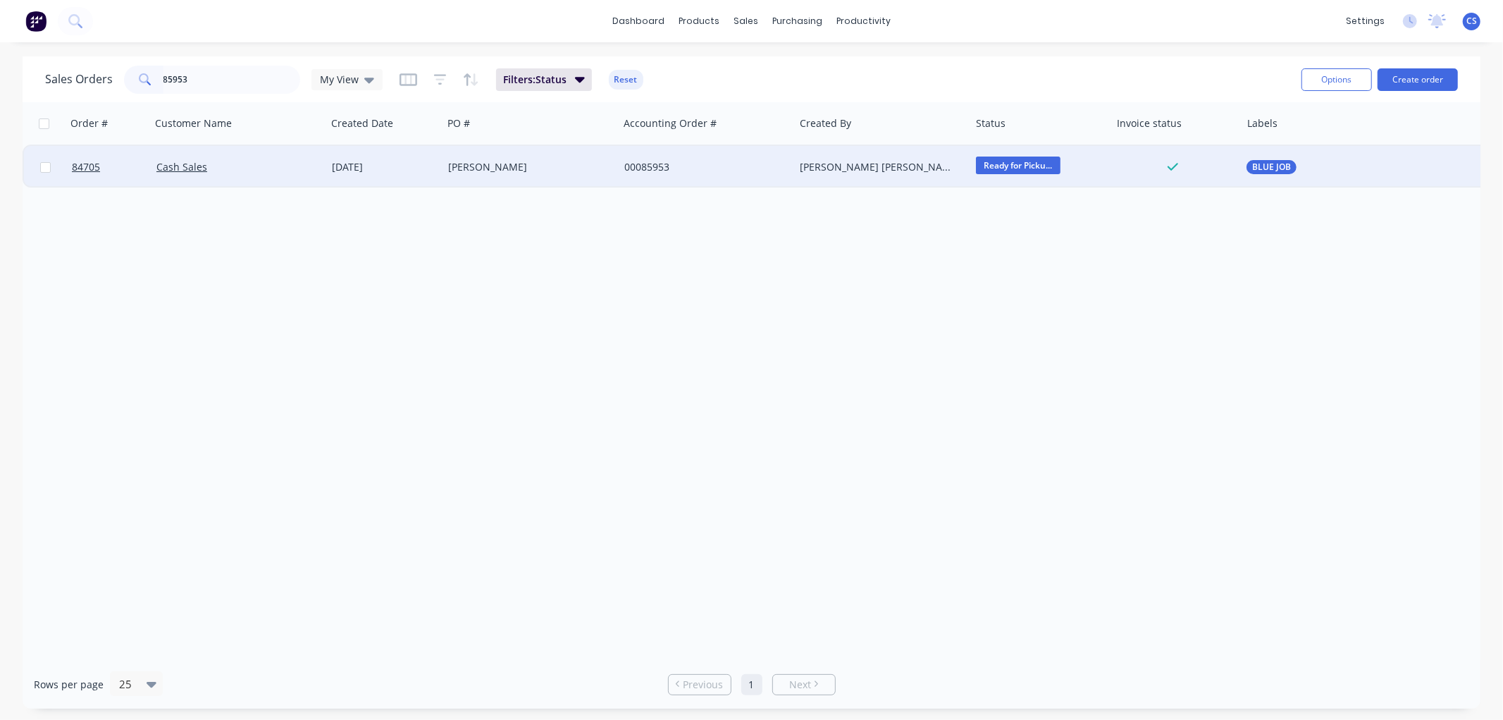
click at [1012, 168] on span "Ready for Picku..." at bounding box center [1018, 165] width 85 height 18
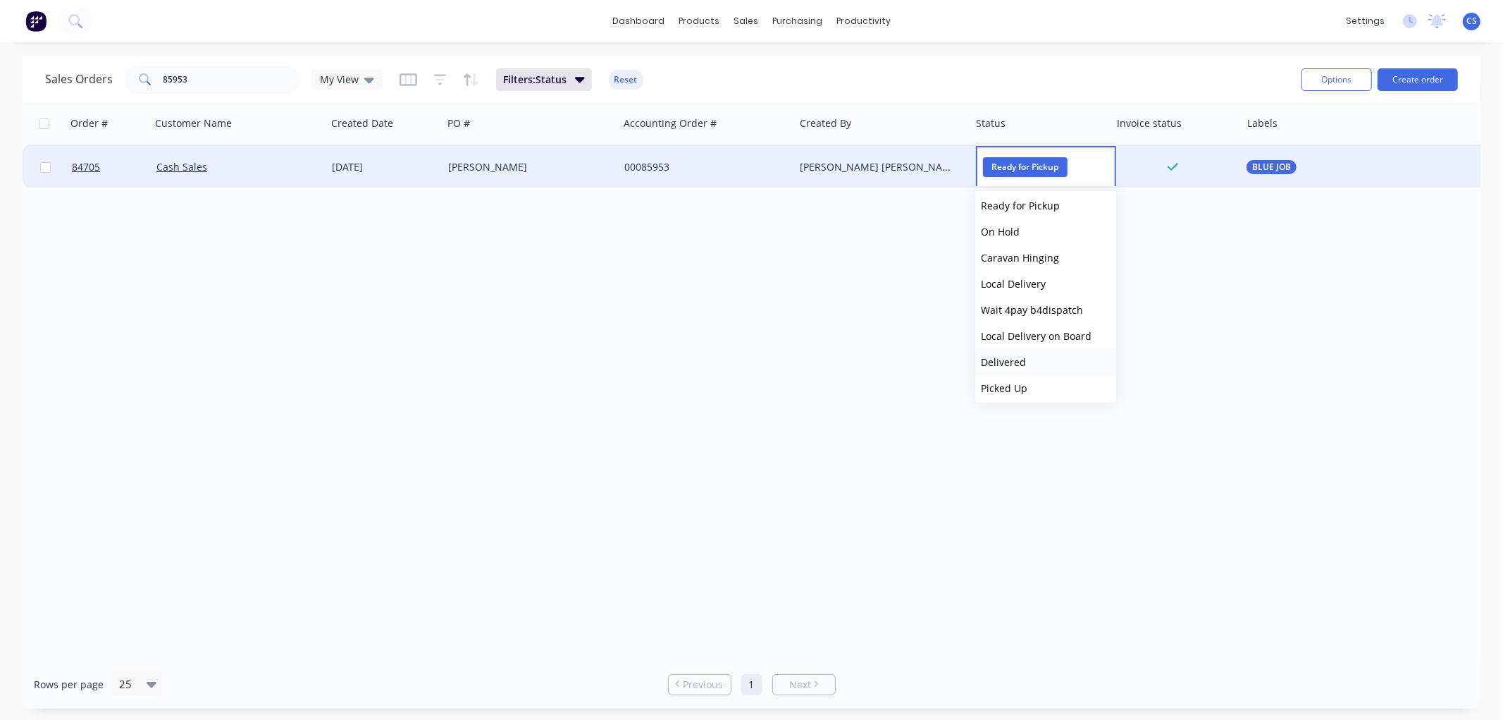
scroll to position [476, 0]
click at [1024, 384] on span "Picked Up" at bounding box center [1004, 384] width 47 height 13
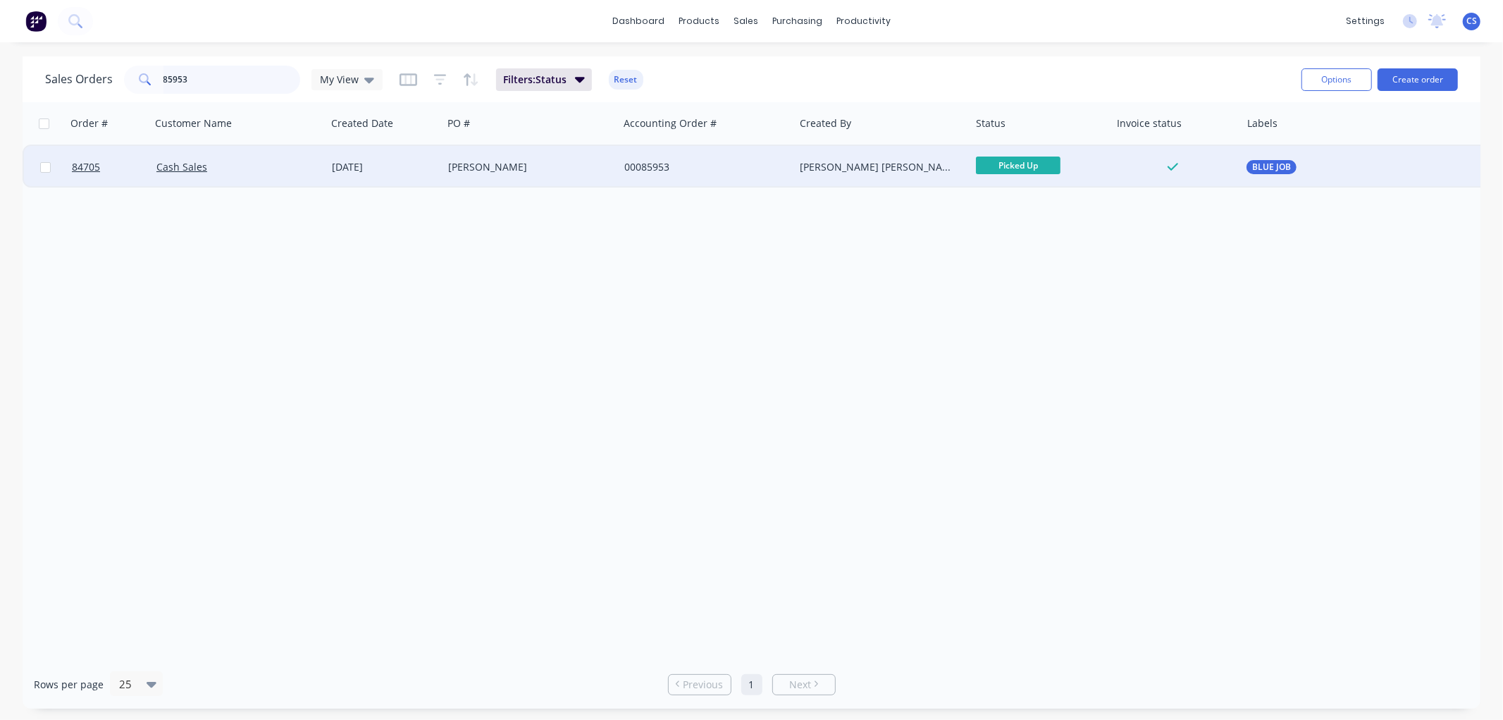
click at [206, 81] on input "85953" at bounding box center [231, 80] width 137 height 28
click at [996, 166] on span "Ready for Picku..." at bounding box center [1018, 165] width 85 height 18
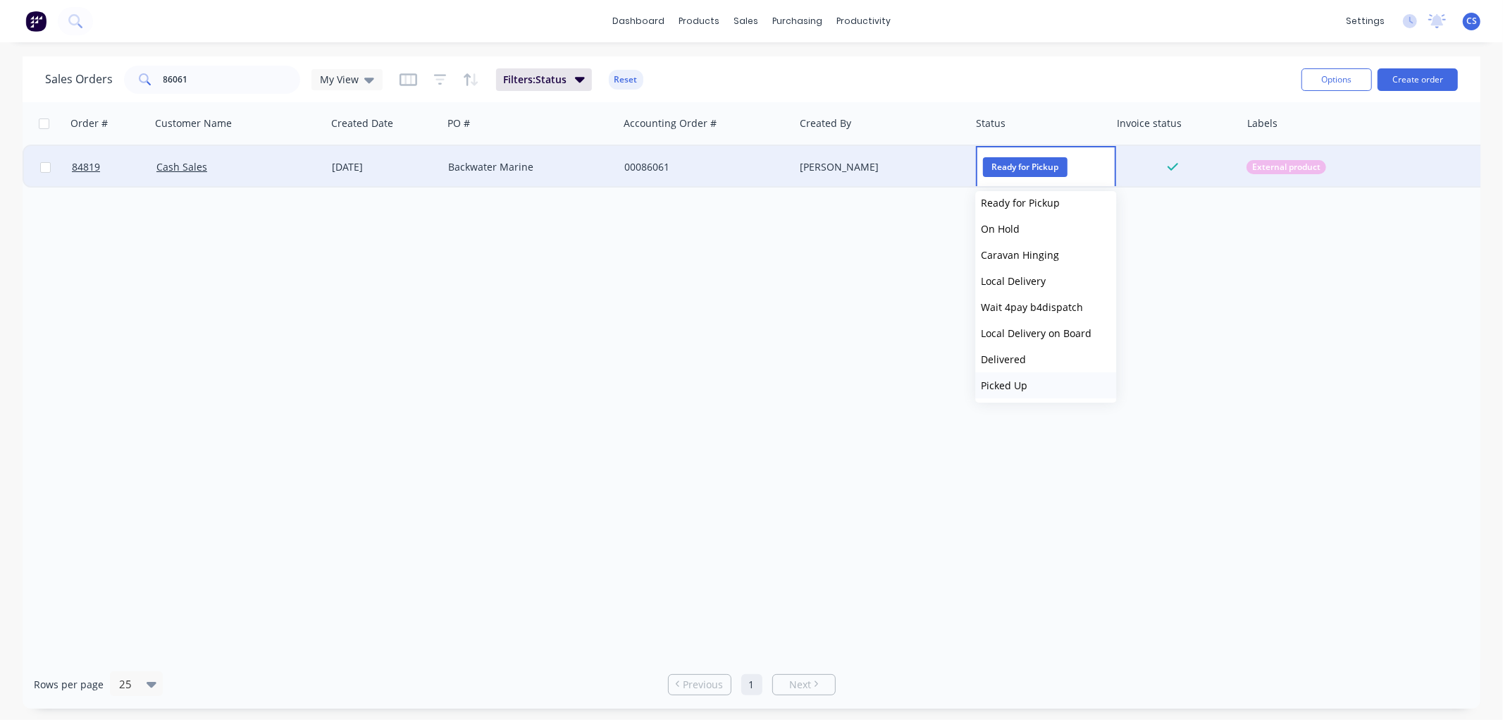
click at [1011, 385] on span "Picked Up" at bounding box center [1004, 384] width 47 height 13
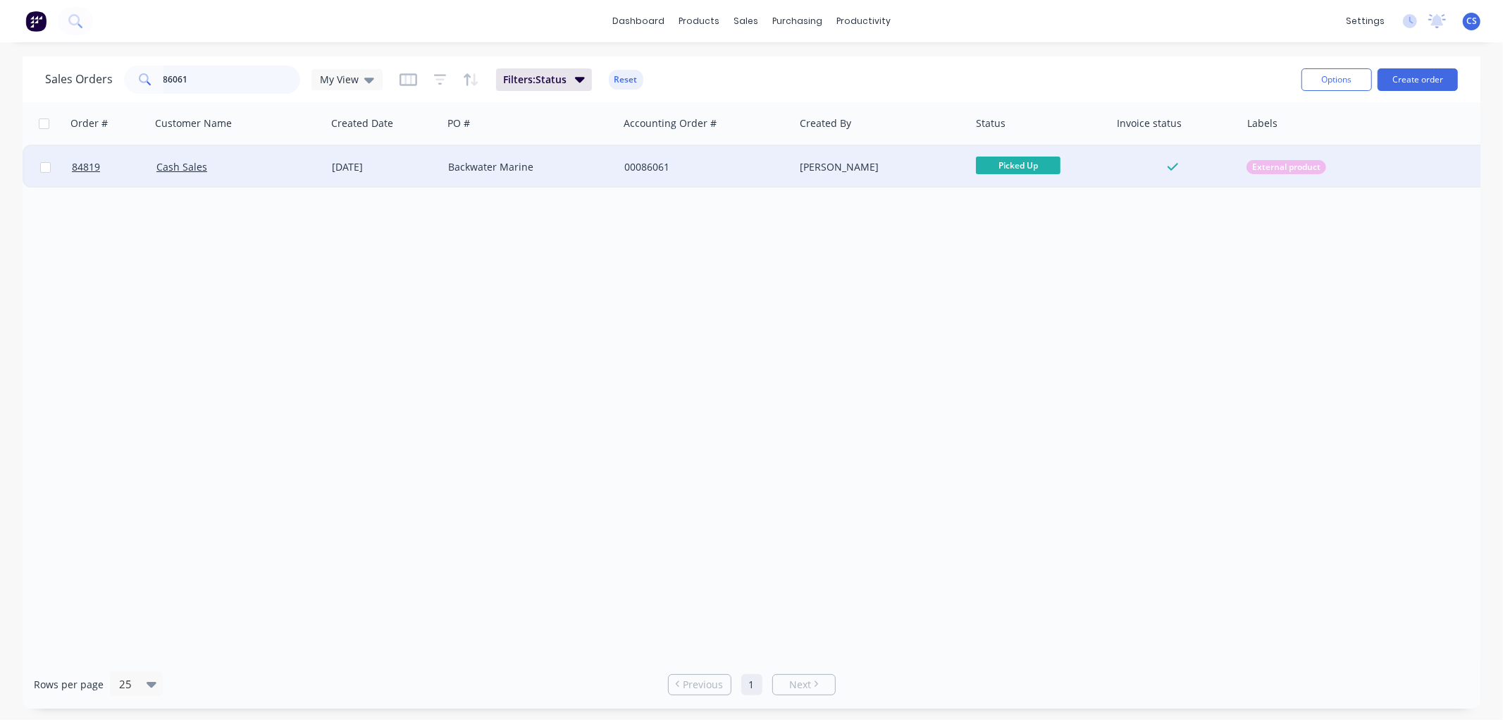
click at [199, 83] on input "86061" at bounding box center [231, 80] width 137 height 28
click at [991, 166] on span "Ready for Picku..." at bounding box center [1018, 165] width 85 height 18
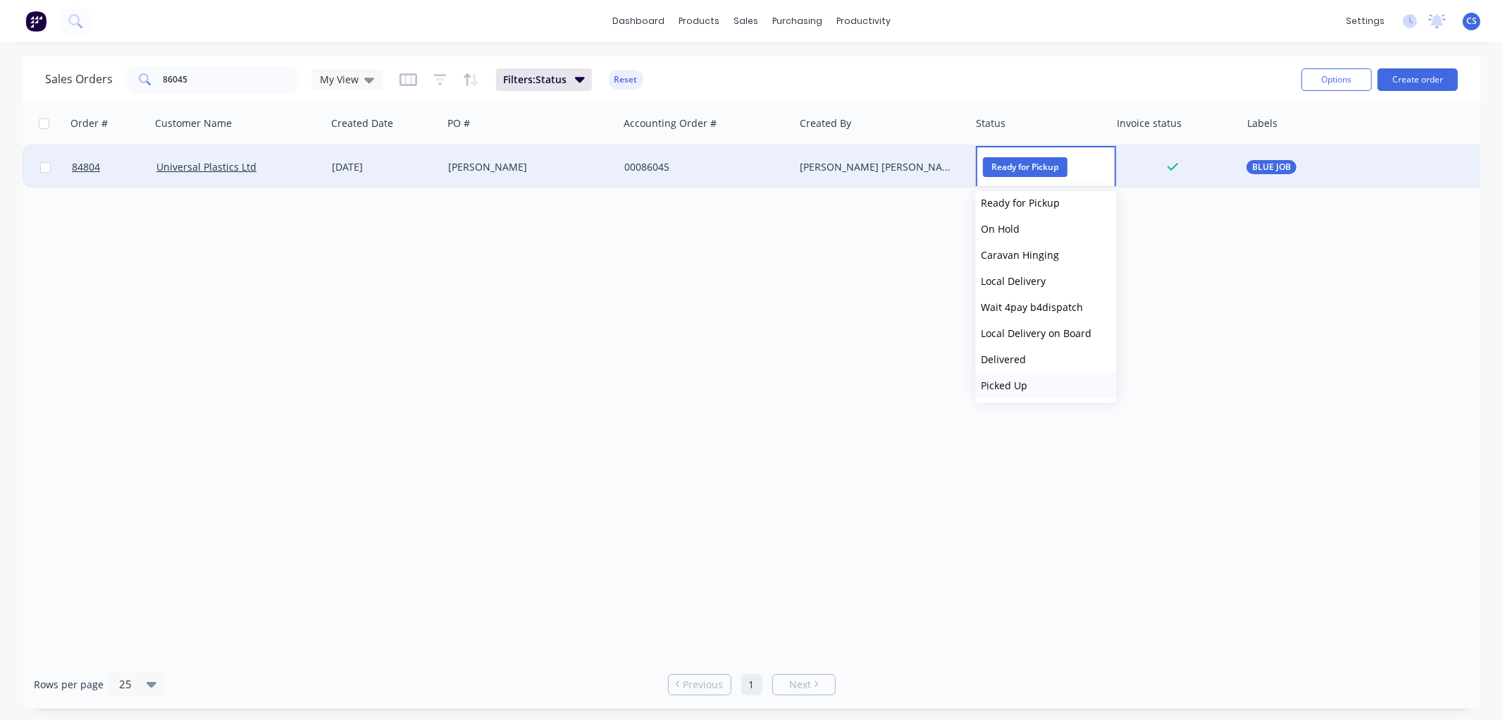
click at [1013, 385] on span "Picked Up" at bounding box center [1004, 384] width 47 height 13
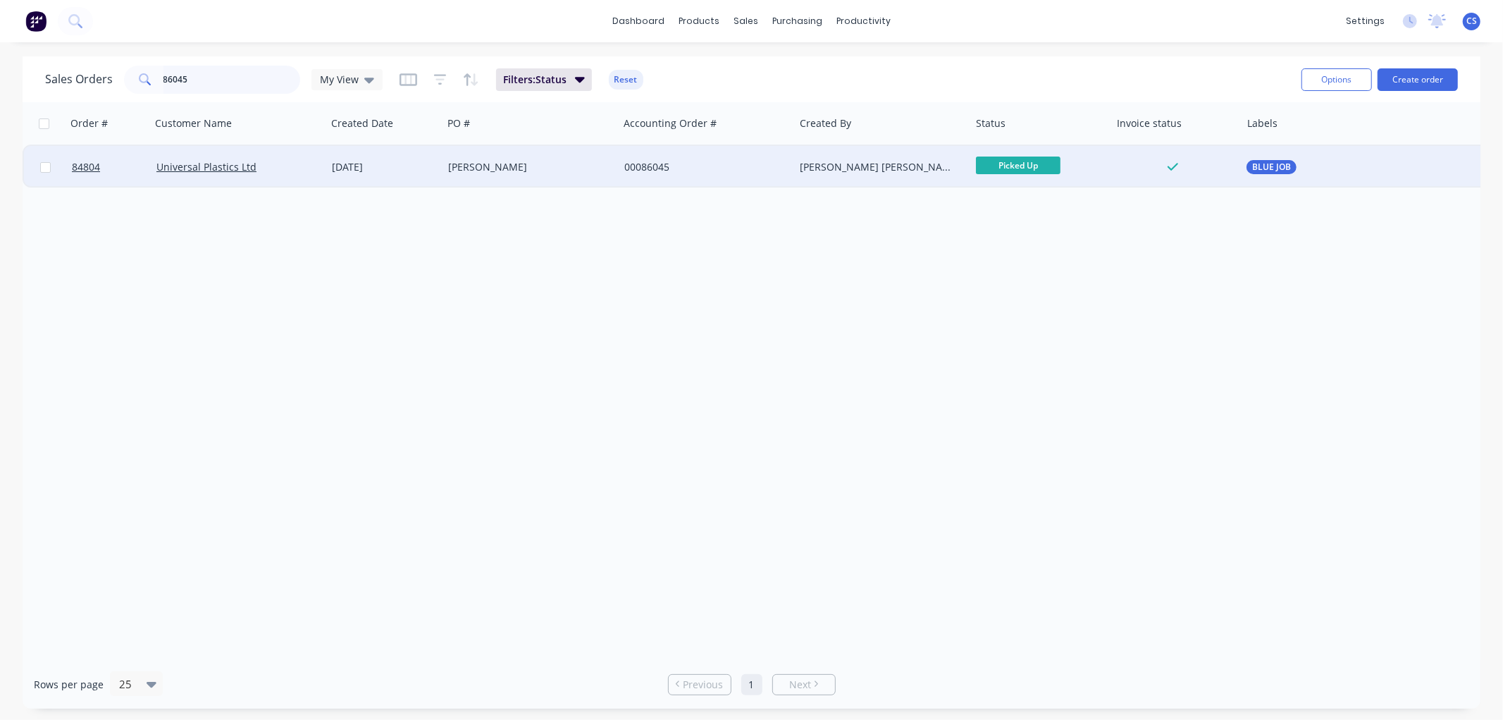
click at [195, 75] on input "86045" at bounding box center [231, 80] width 137 height 28
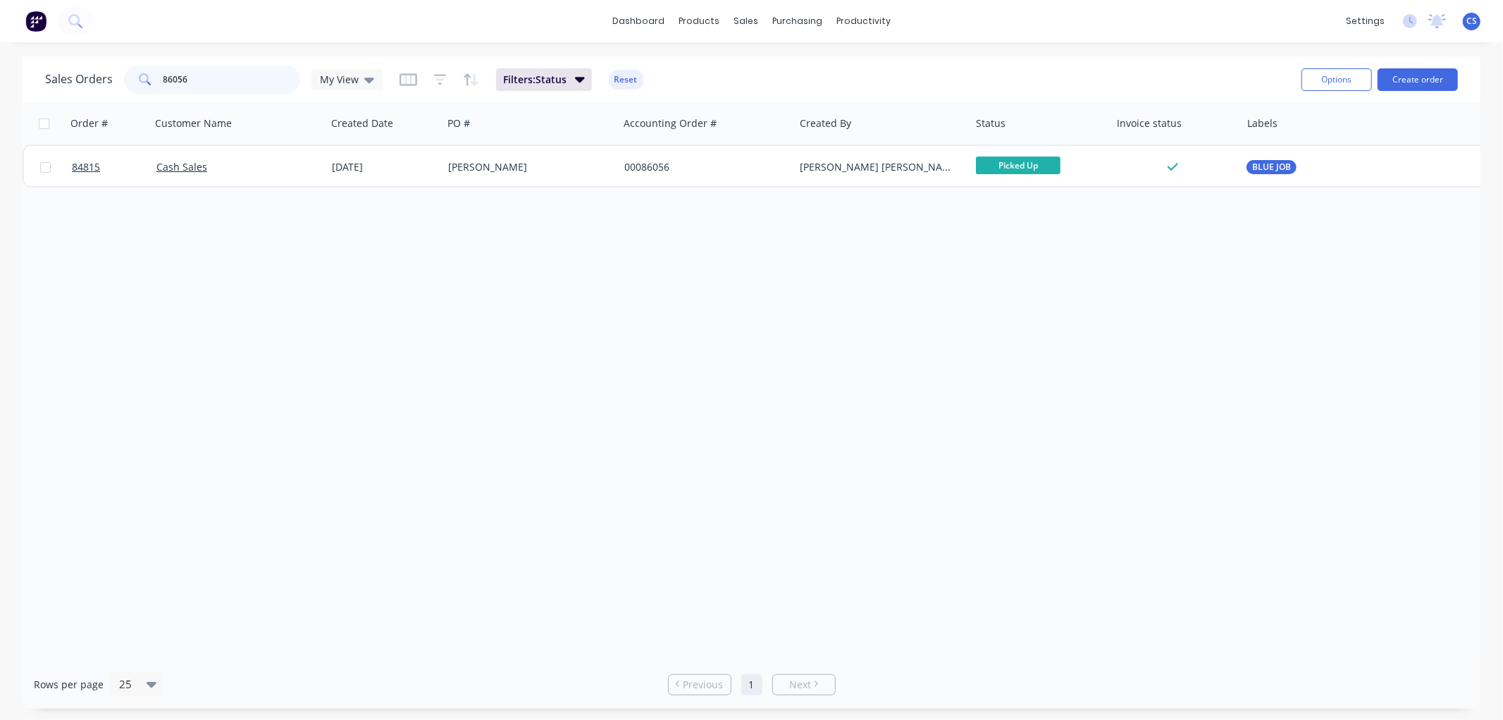
click at [223, 75] on input "86056" at bounding box center [231, 80] width 137 height 28
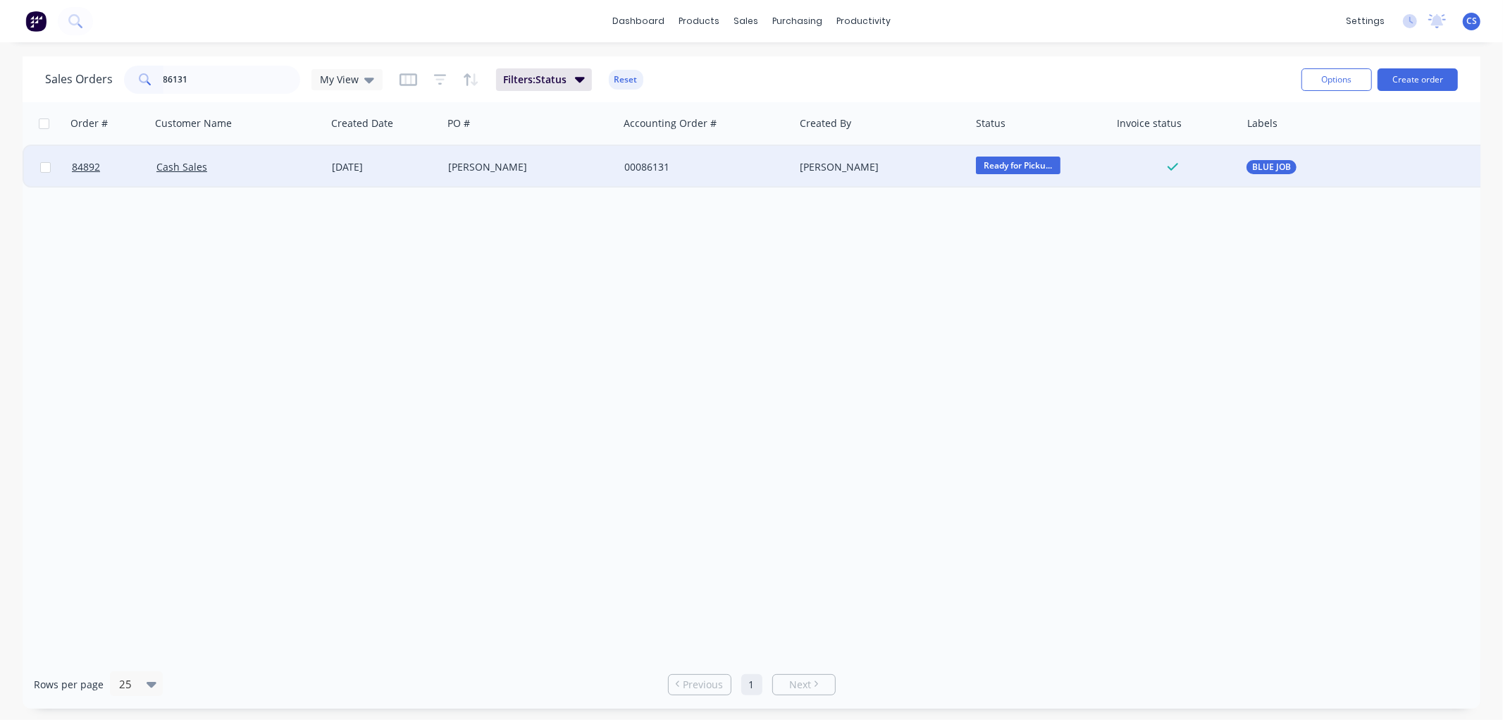
click at [1018, 162] on span "Ready for Picku..." at bounding box center [1018, 165] width 85 height 18
click at [1029, 390] on button "Picked Up" at bounding box center [1045, 385] width 141 height 26
click at [222, 80] on input "86131" at bounding box center [231, 80] width 137 height 28
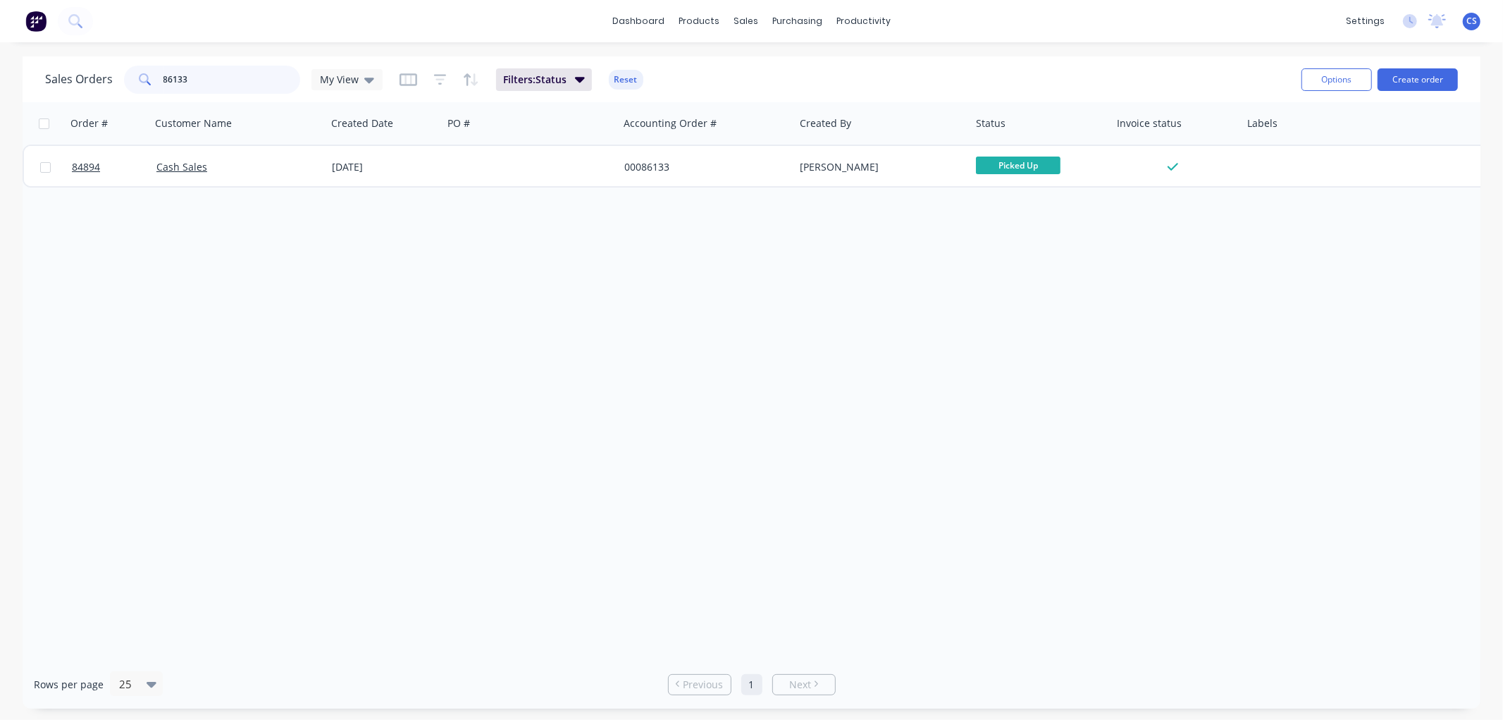
click at [205, 75] on input "86133" at bounding box center [231, 80] width 137 height 28
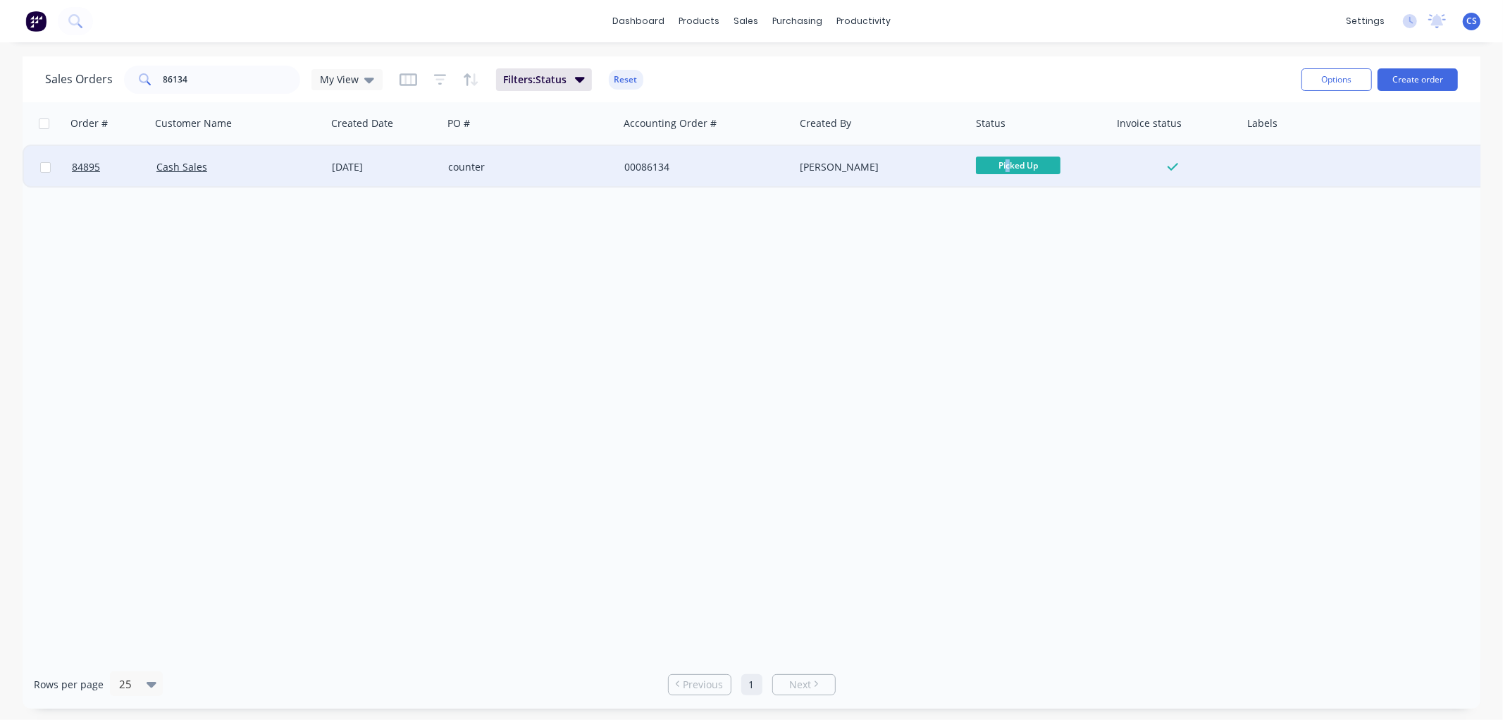
click at [1008, 163] on span "Picked Up" at bounding box center [1018, 165] width 85 height 18
click at [269, 85] on input "86134" at bounding box center [231, 80] width 137 height 28
click at [1025, 164] on span "Ready for Picku..." at bounding box center [1018, 165] width 85 height 18
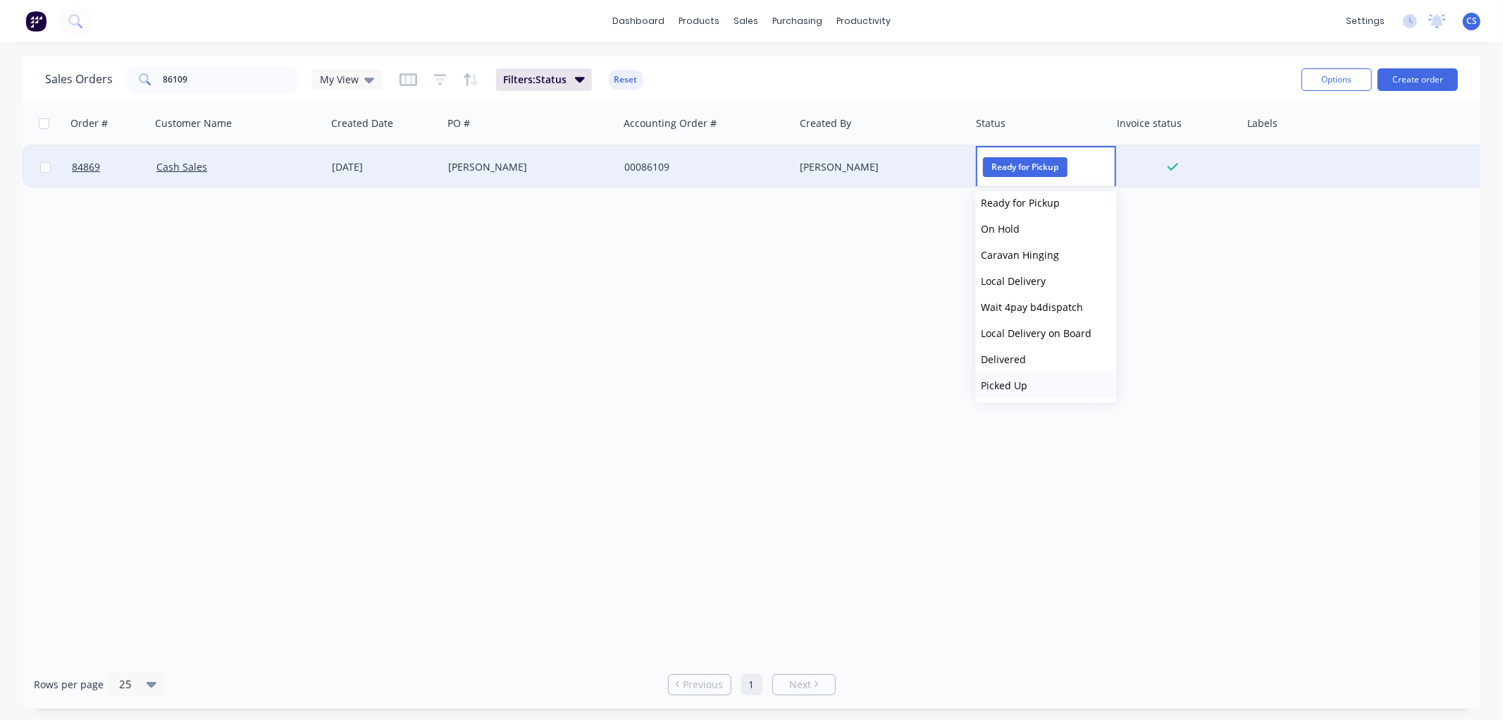
click at [1023, 382] on span "Picked Up" at bounding box center [1004, 384] width 47 height 13
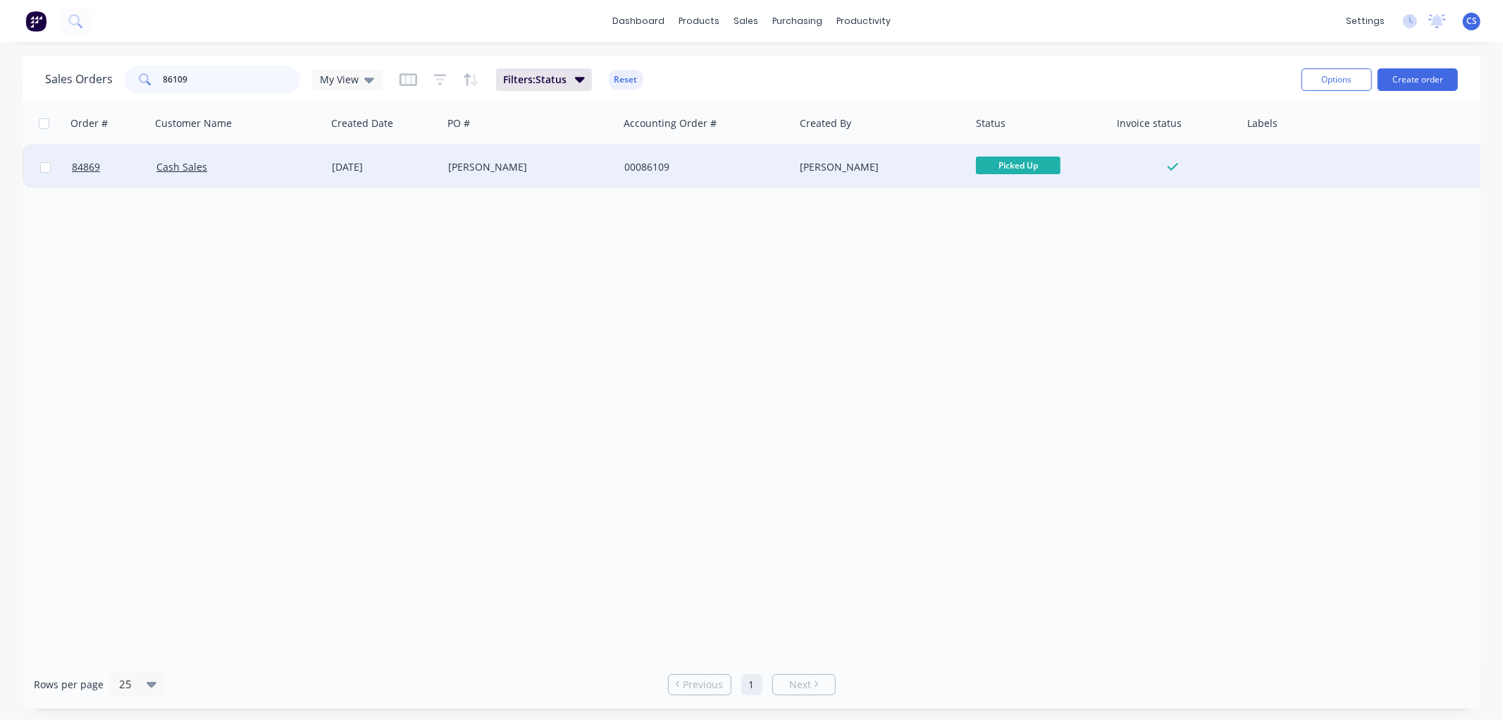
click at [170, 75] on input "86109" at bounding box center [231, 80] width 137 height 28
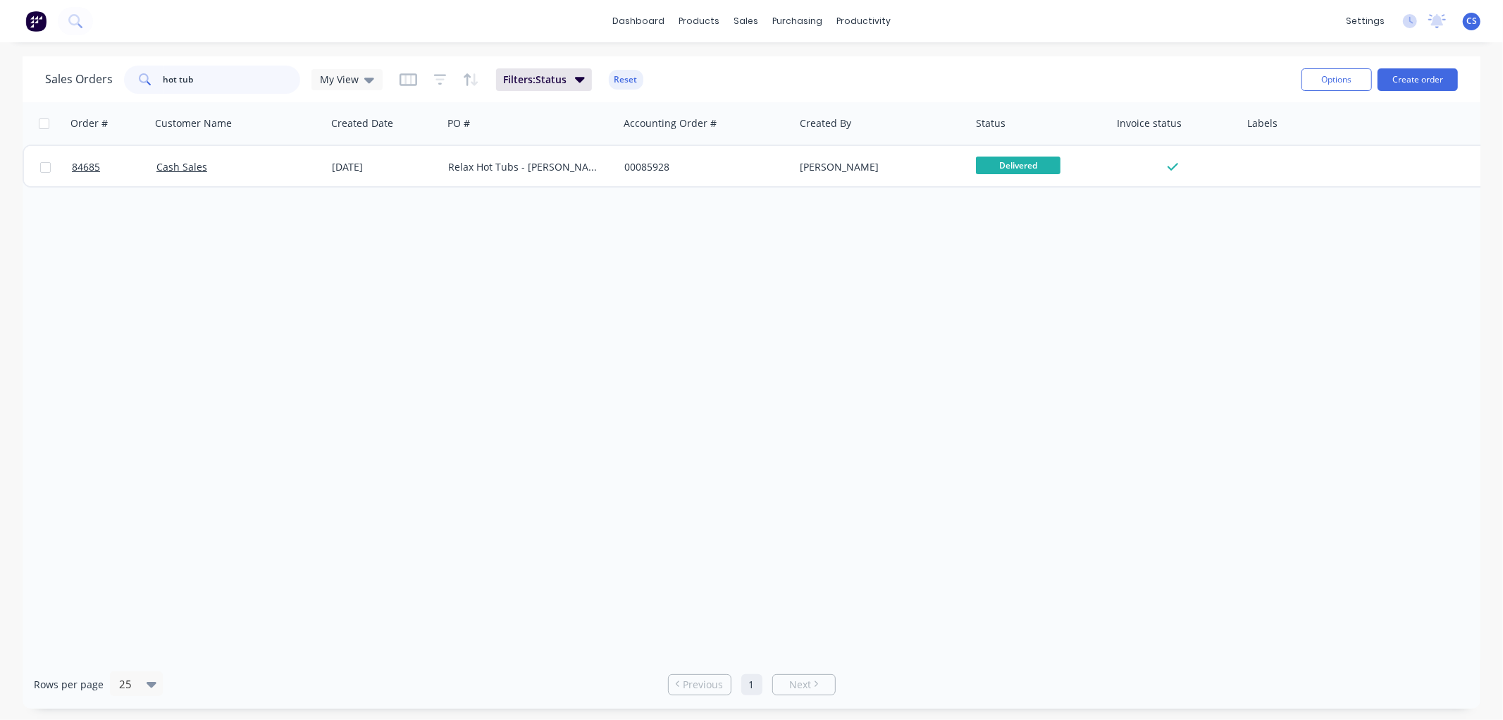
drag, startPoint x: 192, startPoint y: 75, endPoint x: 159, endPoint y: 79, distance: 32.7
click at [159, 79] on div "hot tub" at bounding box center [212, 80] width 176 height 28
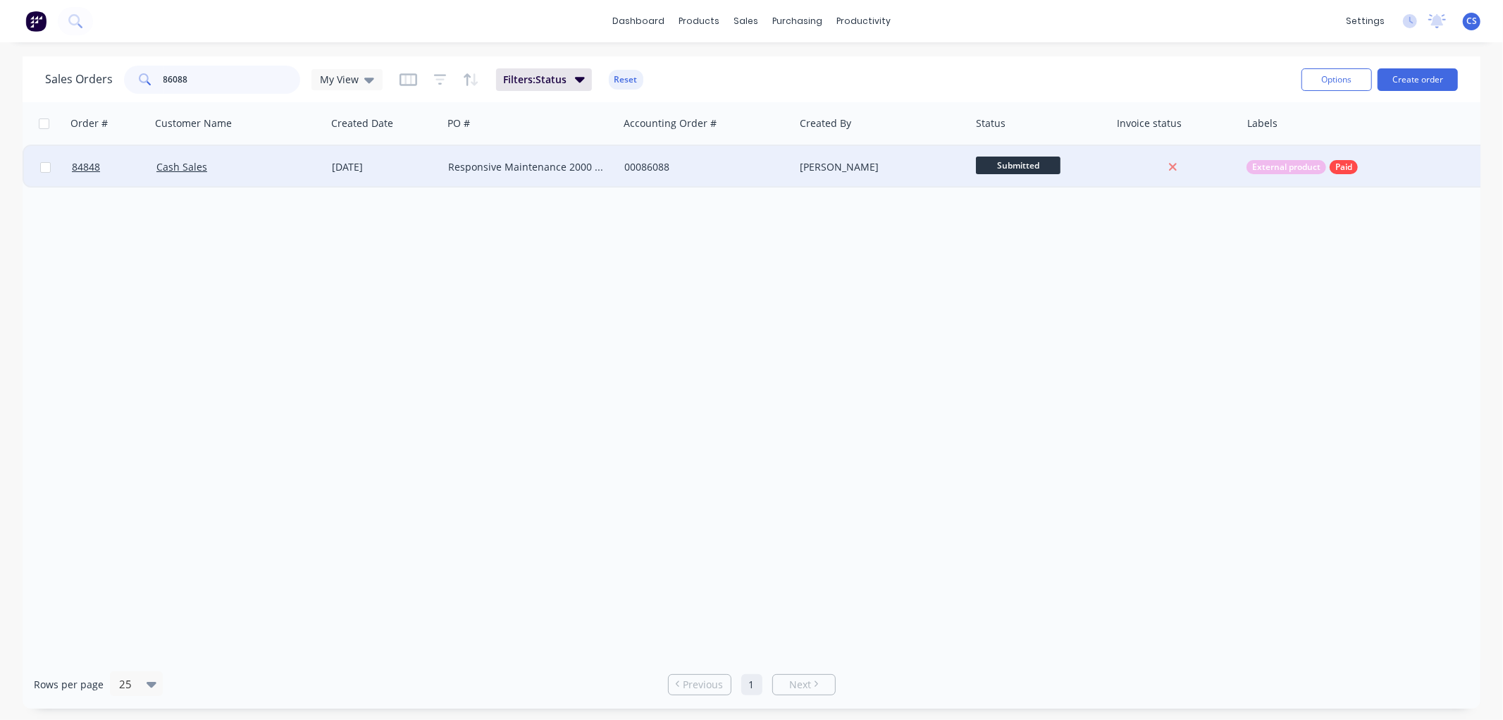
type input "86088"
click at [469, 173] on div "Responsive Maintenance 2000 LTD" at bounding box center [531, 167] width 176 height 42
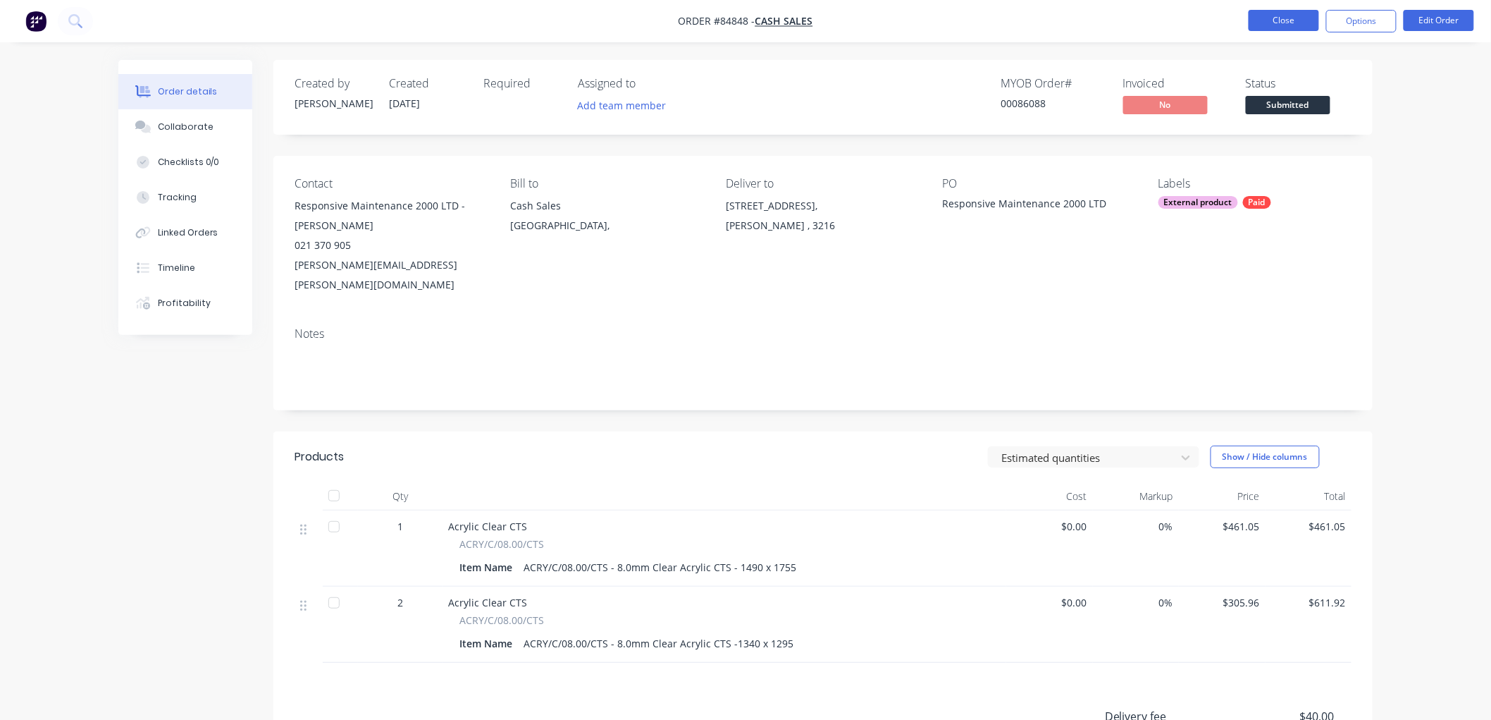
click at [1278, 18] on button "Close" at bounding box center [1284, 20] width 70 height 21
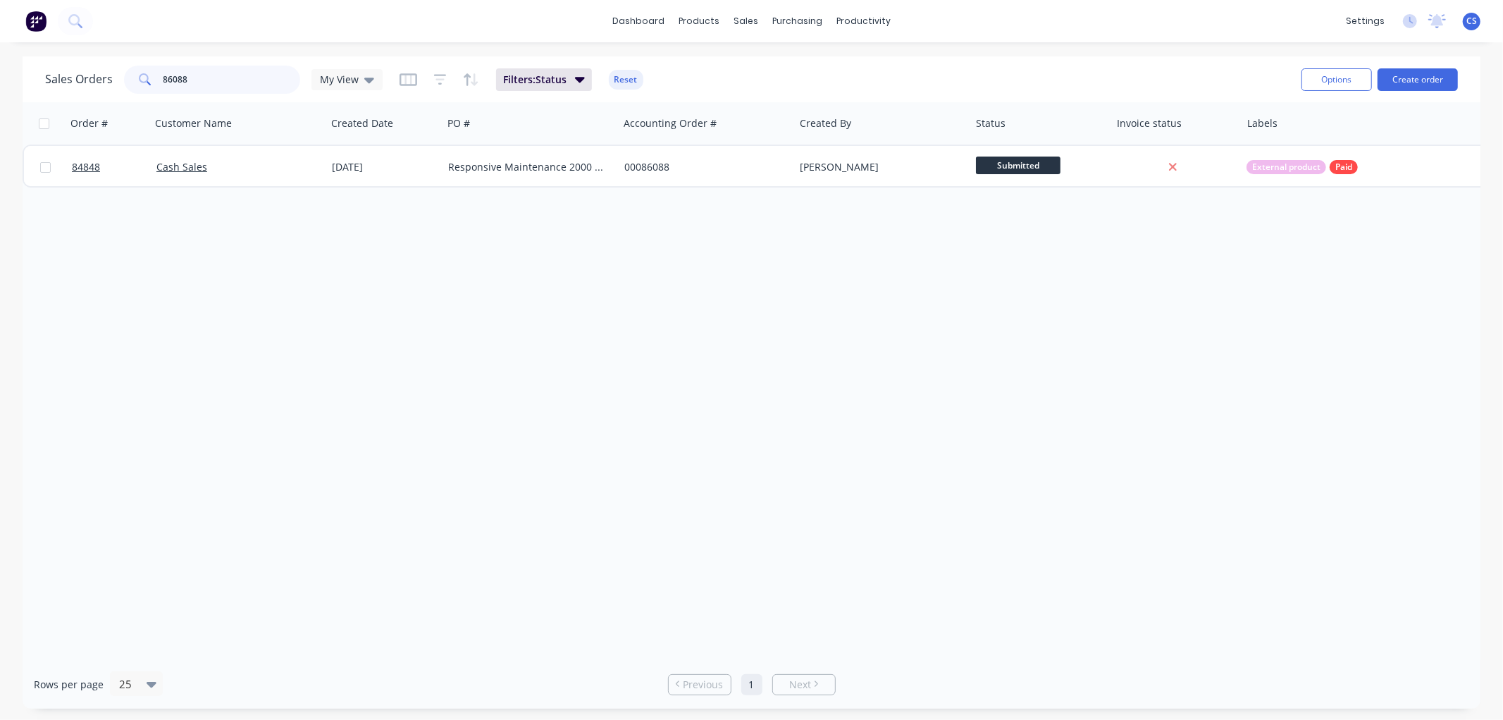
click at [201, 81] on input "86088" at bounding box center [231, 80] width 137 height 28
click at [200, 80] on input "86088" at bounding box center [231, 80] width 137 height 28
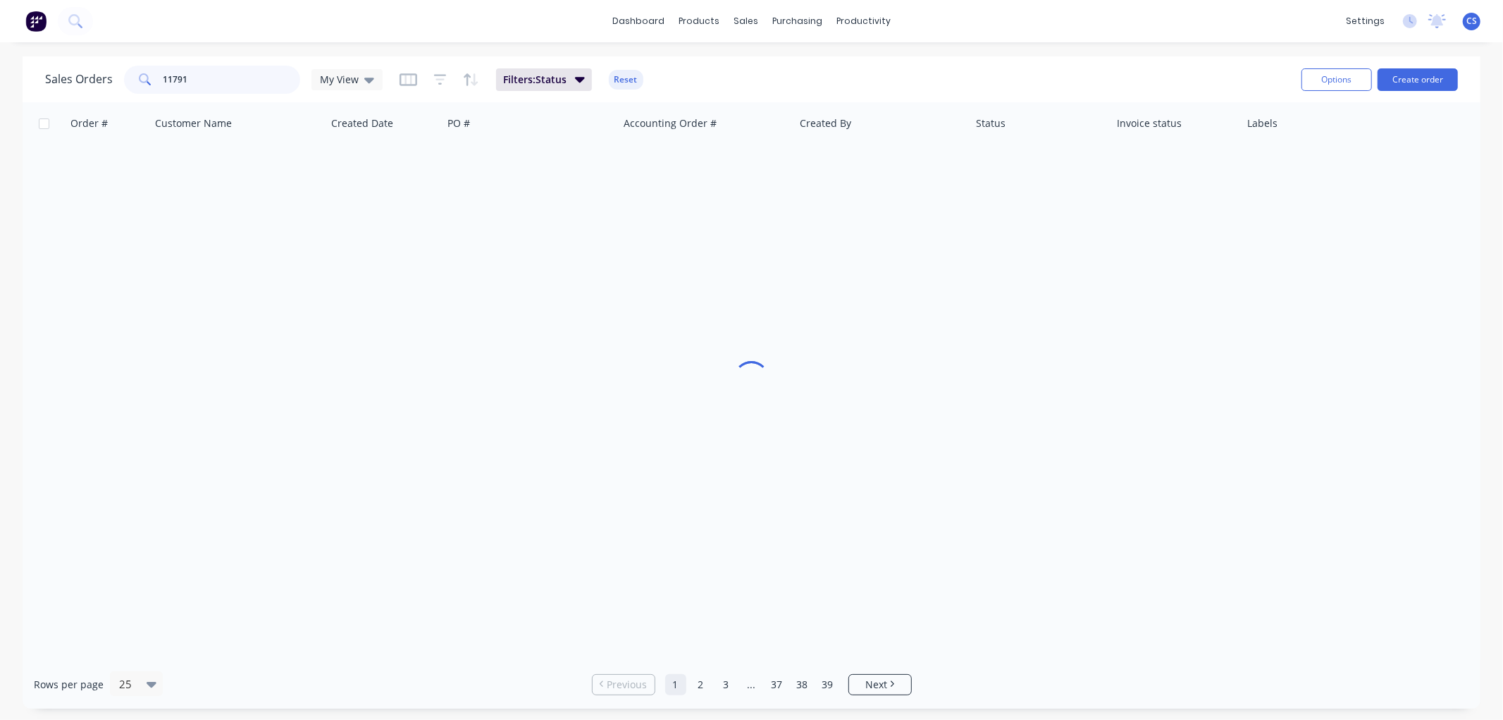
type input "11791"
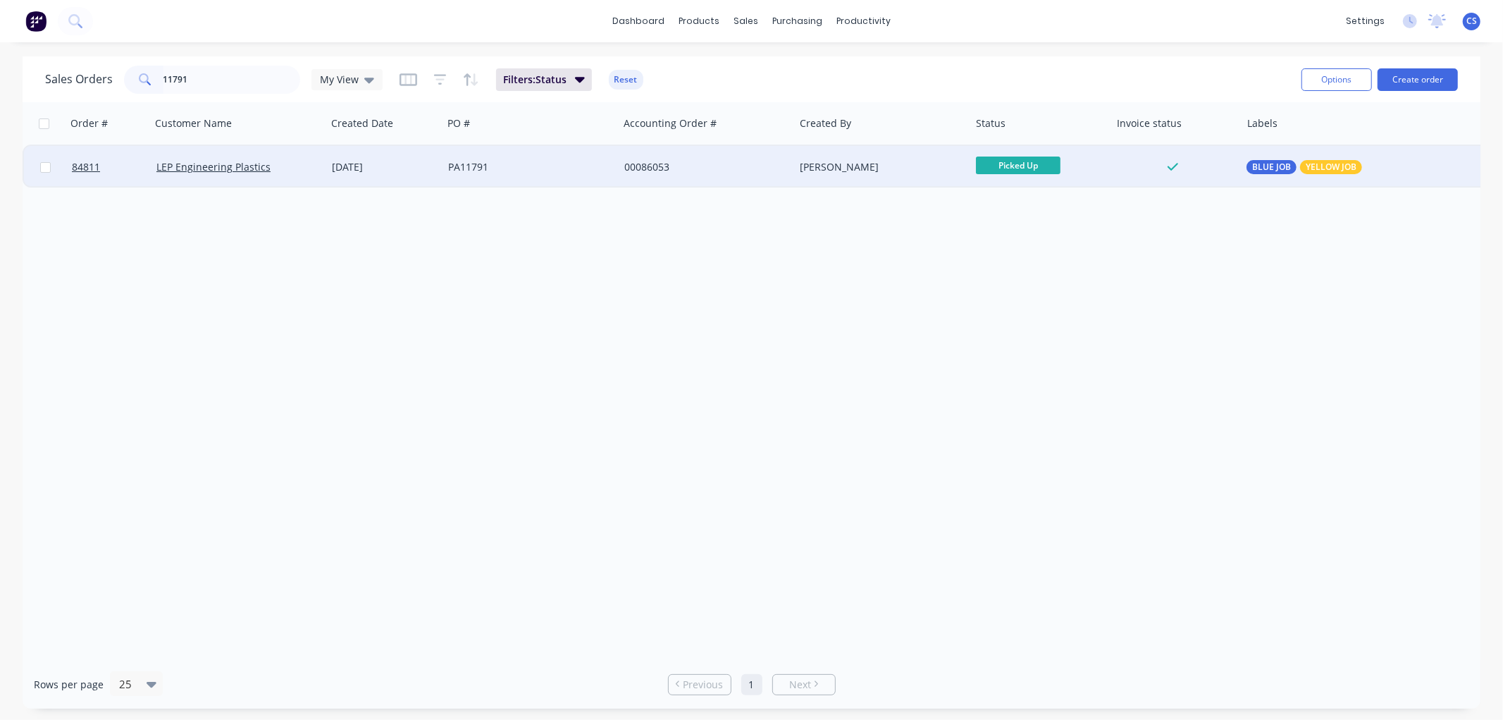
click at [455, 175] on div "PA11791" at bounding box center [531, 167] width 176 height 42
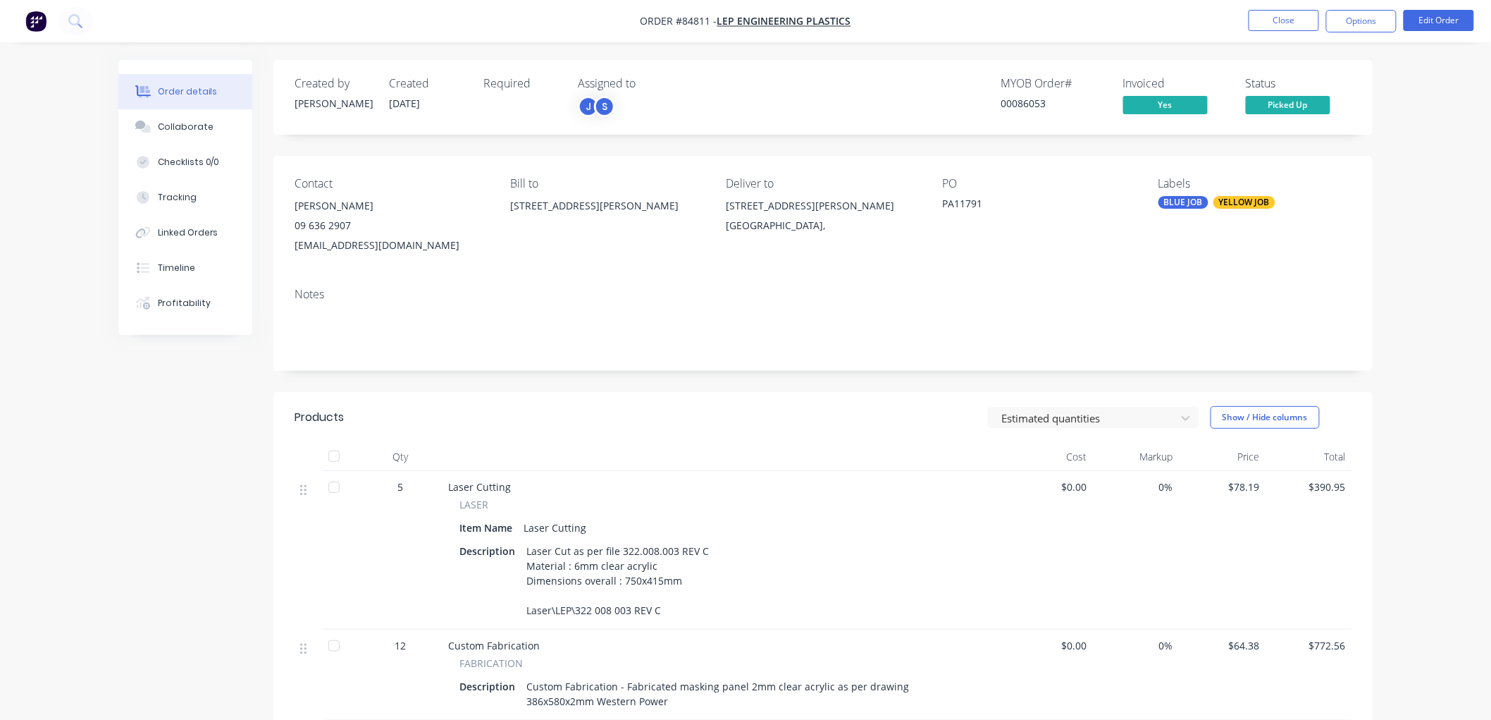
click at [965, 202] on div "PA11791" at bounding box center [1030, 206] width 176 height 20
drag, startPoint x: 953, startPoint y: 204, endPoint x: 983, endPoint y: 204, distance: 29.6
click at [984, 204] on div "PA11791" at bounding box center [1030, 206] width 176 height 20
copy div "11791"
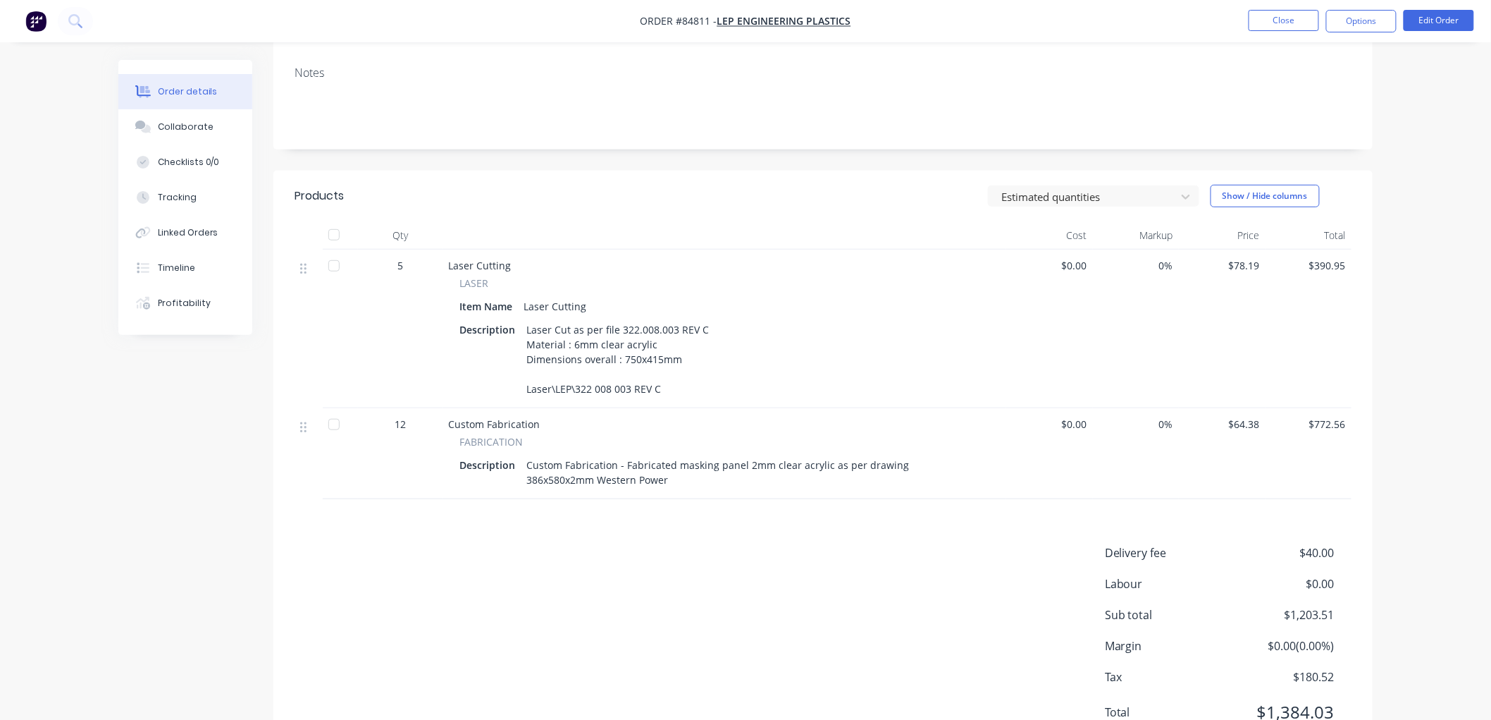
scroll to position [283, 0]
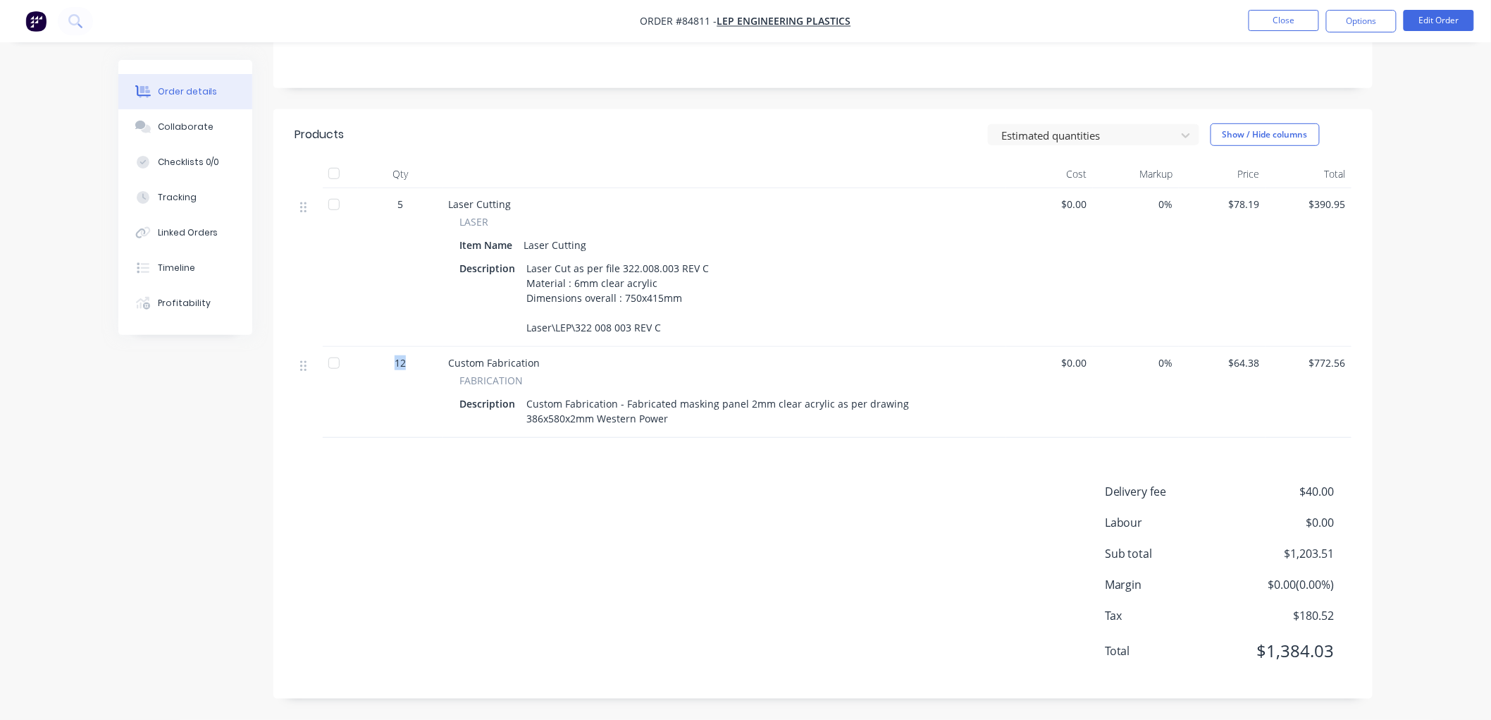
click at [409, 362] on div "12" at bounding box center [400, 362] width 73 height 15
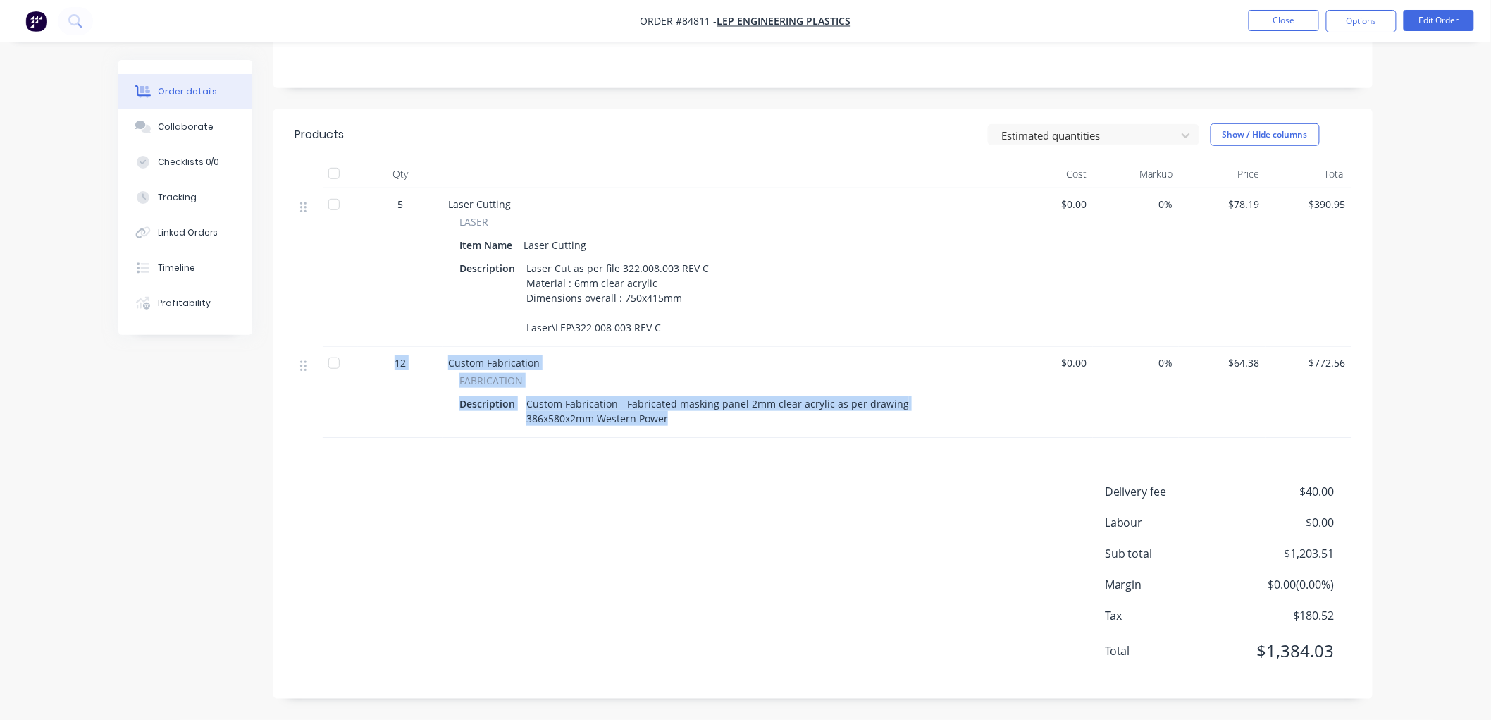
drag, startPoint x: 686, startPoint y: 416, endPoint x: 396, endPoint y: 362, distance: 295.5
click at [396, 362] on div "12 Custom Fabrication FABRICATION Description Custom Fabrication - Fabricated m…" at bounding box center [823, 392] width 1057 height 91
click at [696, 419] on div "Custom Fabrication - Fabricated masking panel 2mm clear acrylic as per drawing …" at bounding box center [718, 410] width 394 height 35
click at [672, 419] on div "Custom Fabrication - Fabricated masking panel 2mm clear acrylic as per drawing …" at bounding box center [718, 410] width 394 height 35
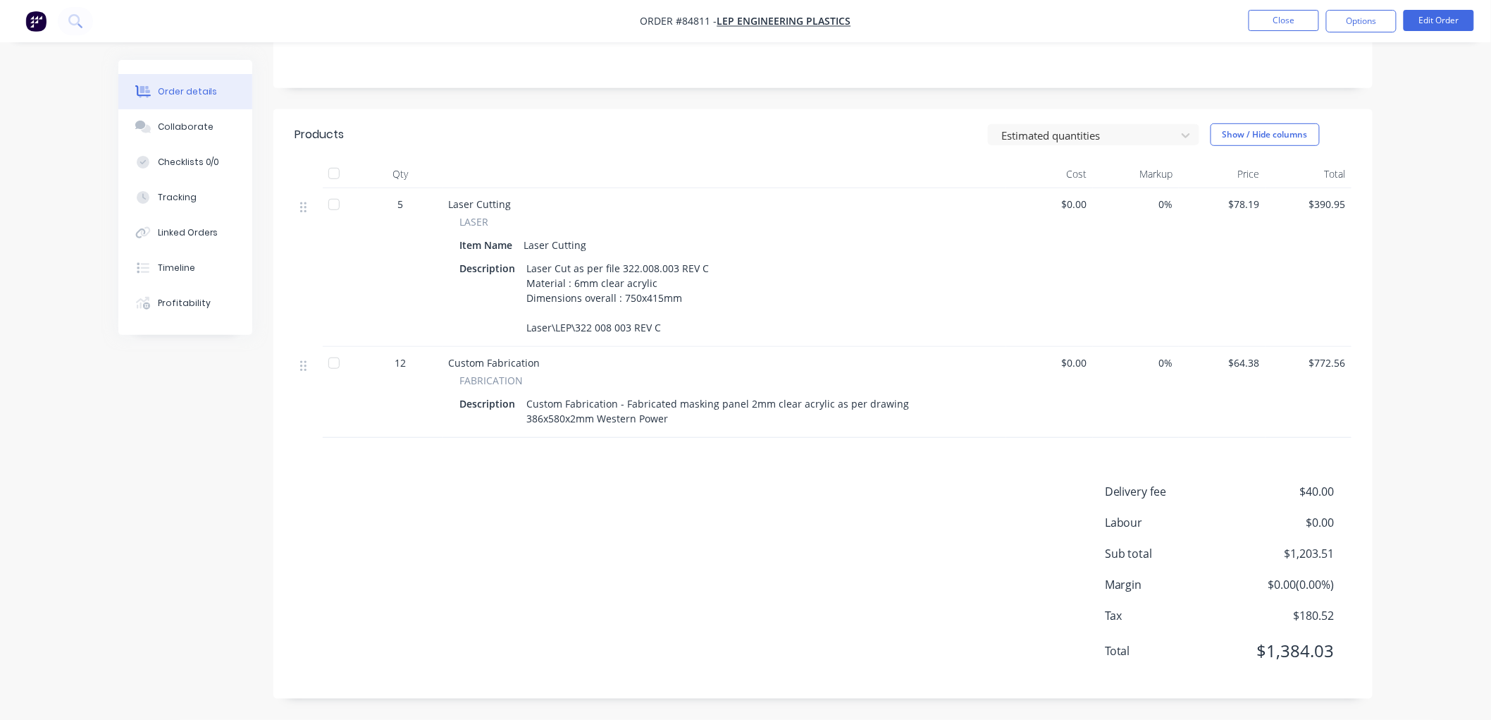
click at [671, 416] on div "Custom Fabrication - Fabricated masking panel 2mm clear acrylic as per drawing …" at bounding box center [718, 410] width 394 height 35
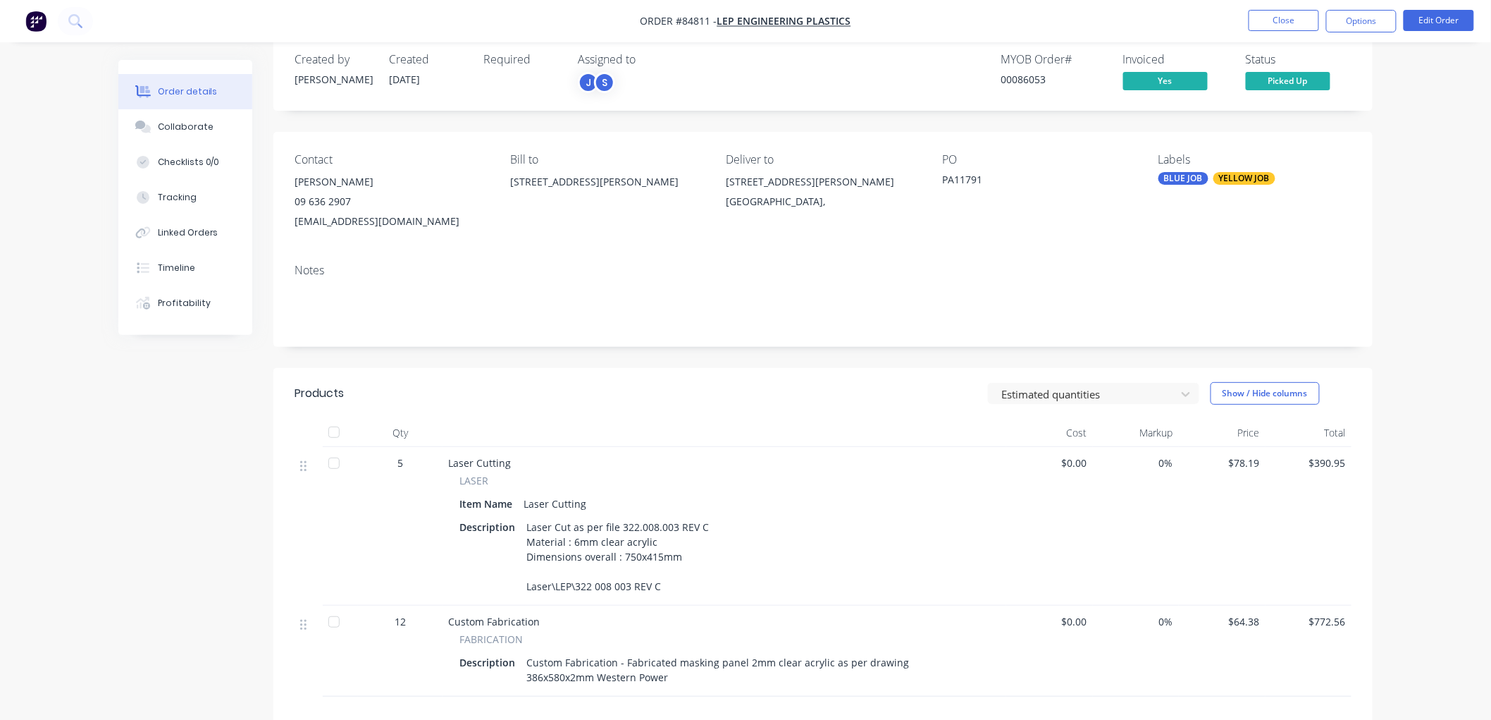
scroll to position [0, 0]
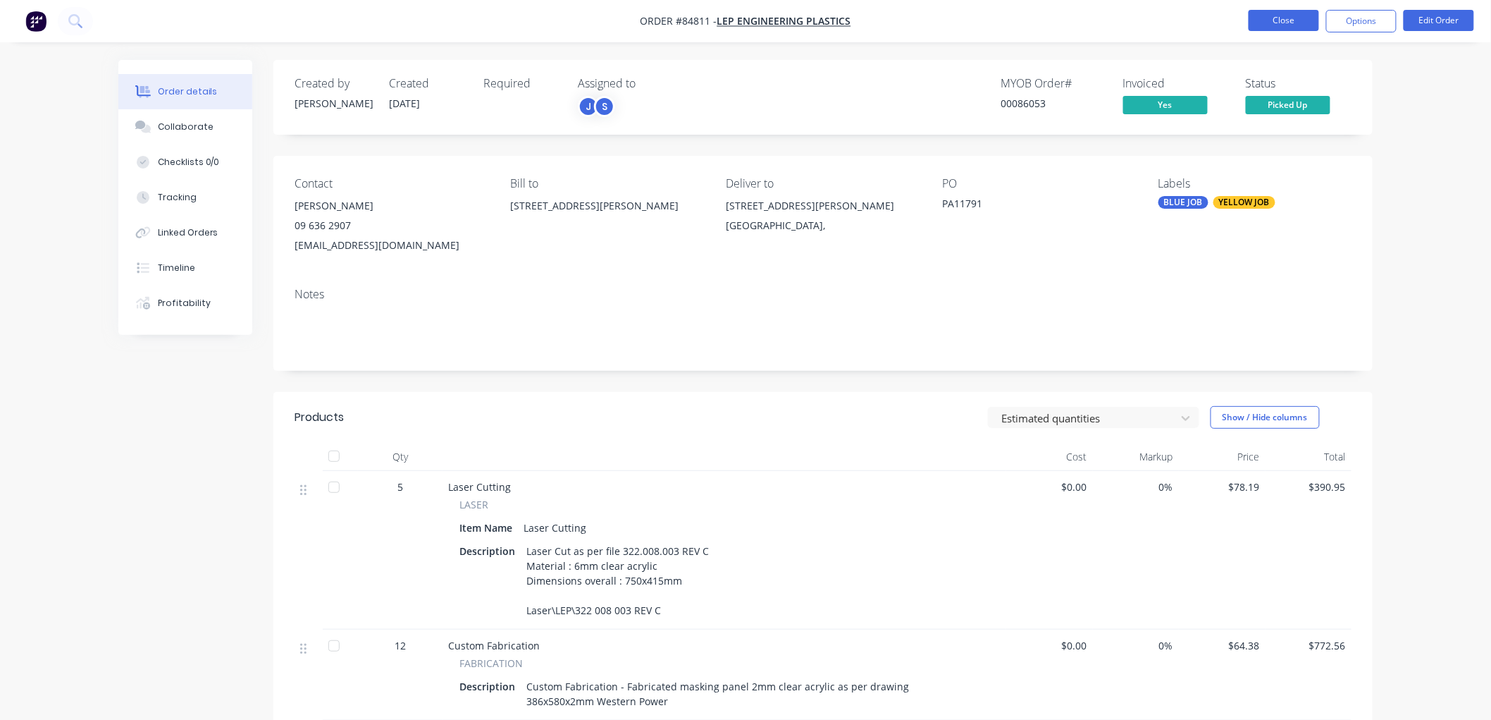
click at [1269, 24] on button "Close" at bounding box center [1284, 20] width 70 height 21
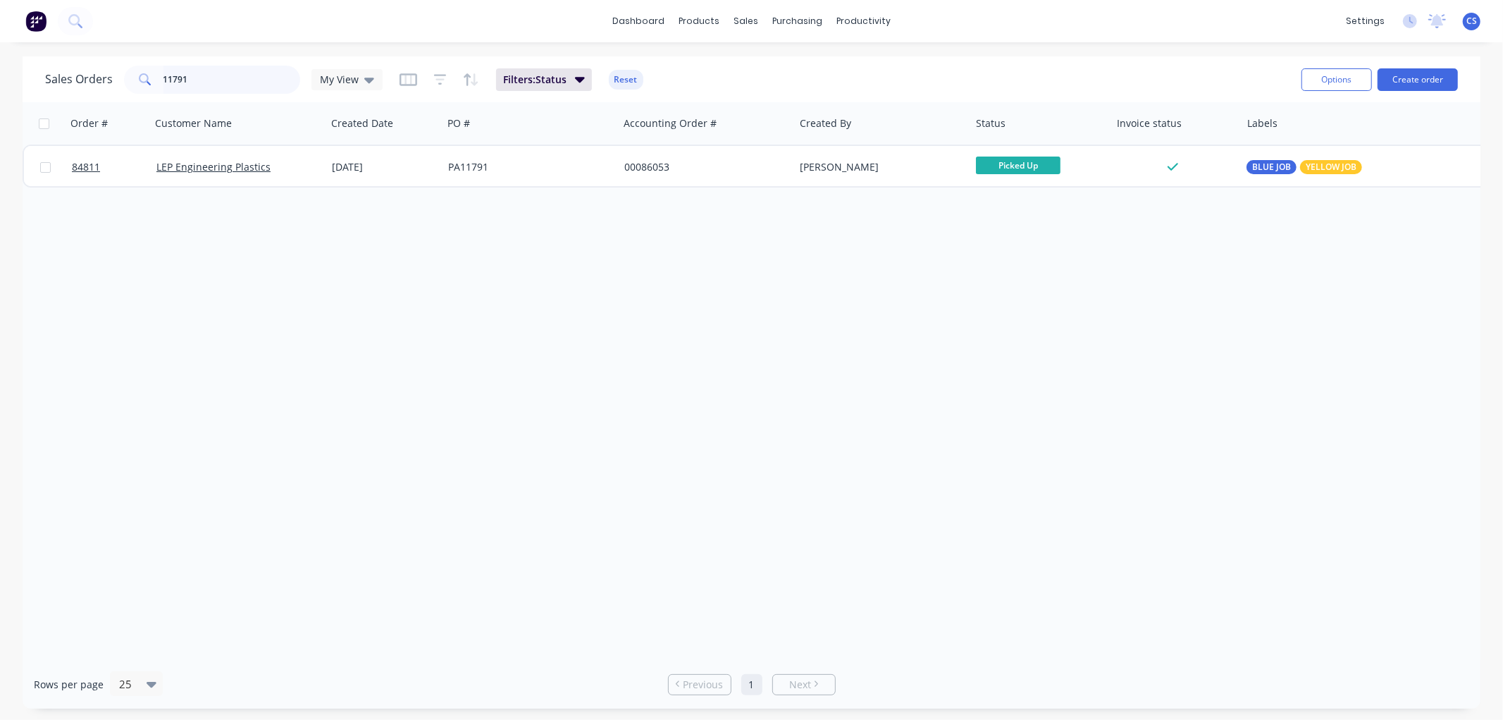
click at [191, 75] on input "11791" at bounding box center [231, 80] width 137 height 28
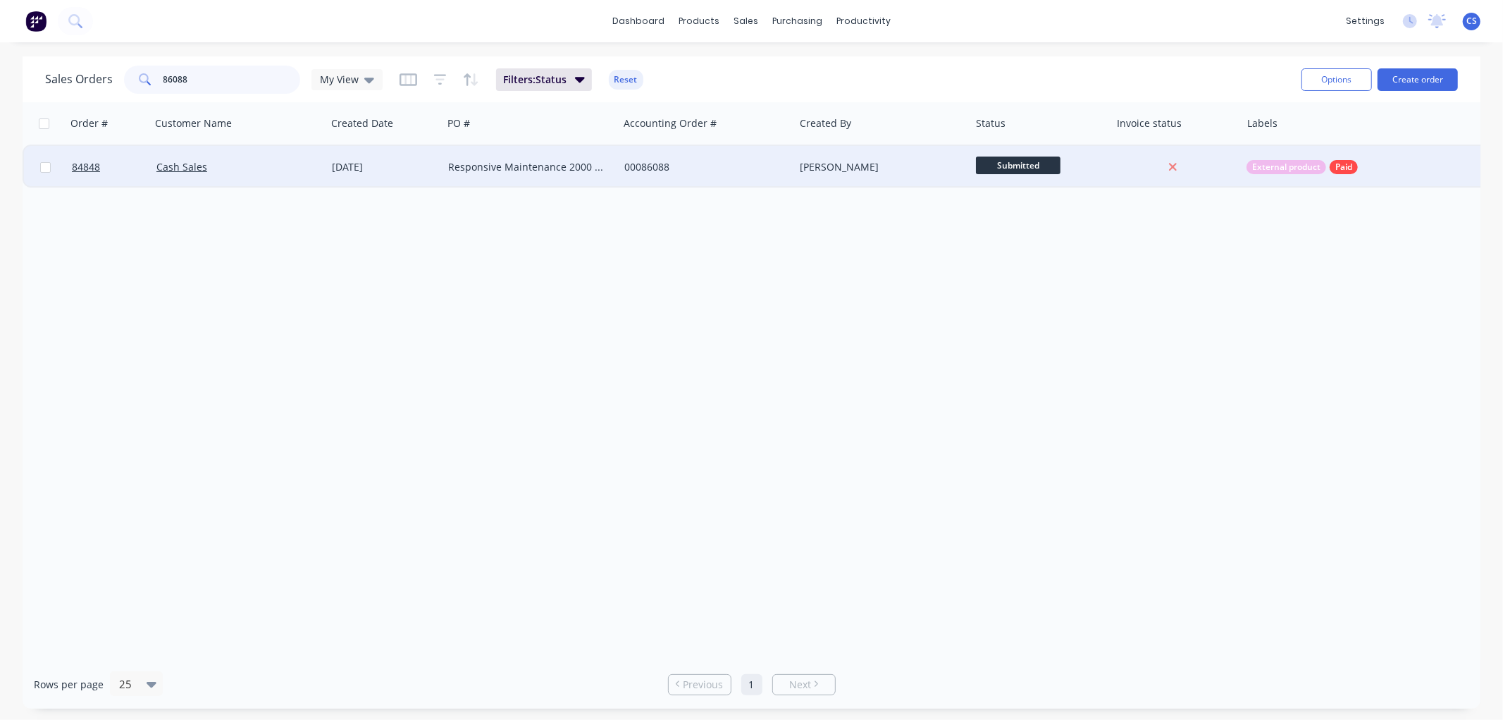
type input "86088"
click at [541, 163] on div "Responsive Maintenance 2000 LTD" at bounding box center [526, 167] width 156 height 14
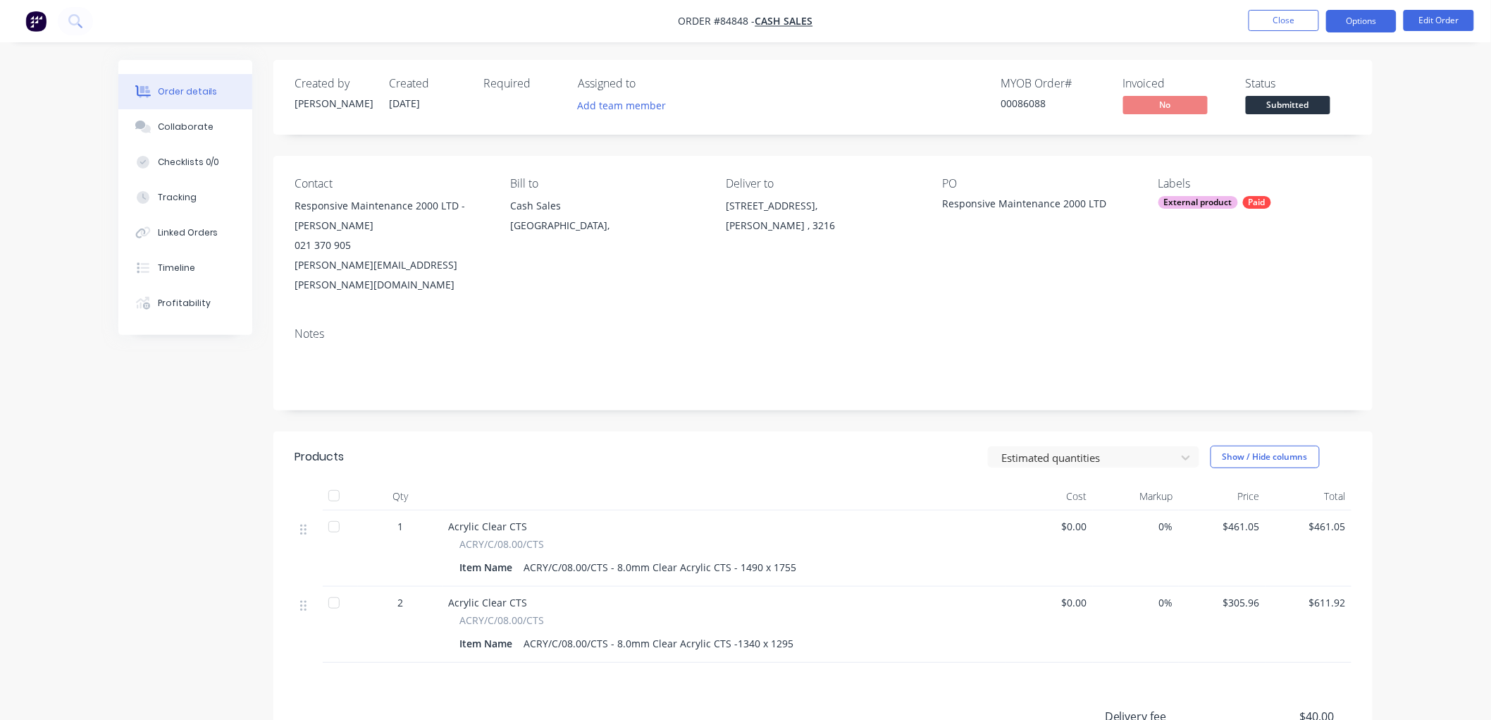
click at [1356, 23] on button "Options" at bounding box center [1361, 21] width 70 height 23
drag, startPoint x: 1457, startPoint y: 280, endPoint x: 1471, endPoint y: 292, distance: 17.5
click at [1457, 283] on div "Order details Collaborate Checklists 0/0 Tracking Linked Orders Timeline Profit…" at bounding box center [745, 472] width 1491 height 944
click at [1365, 19] on button "Options" at bounding box center [1361, 21] width 70 height 23
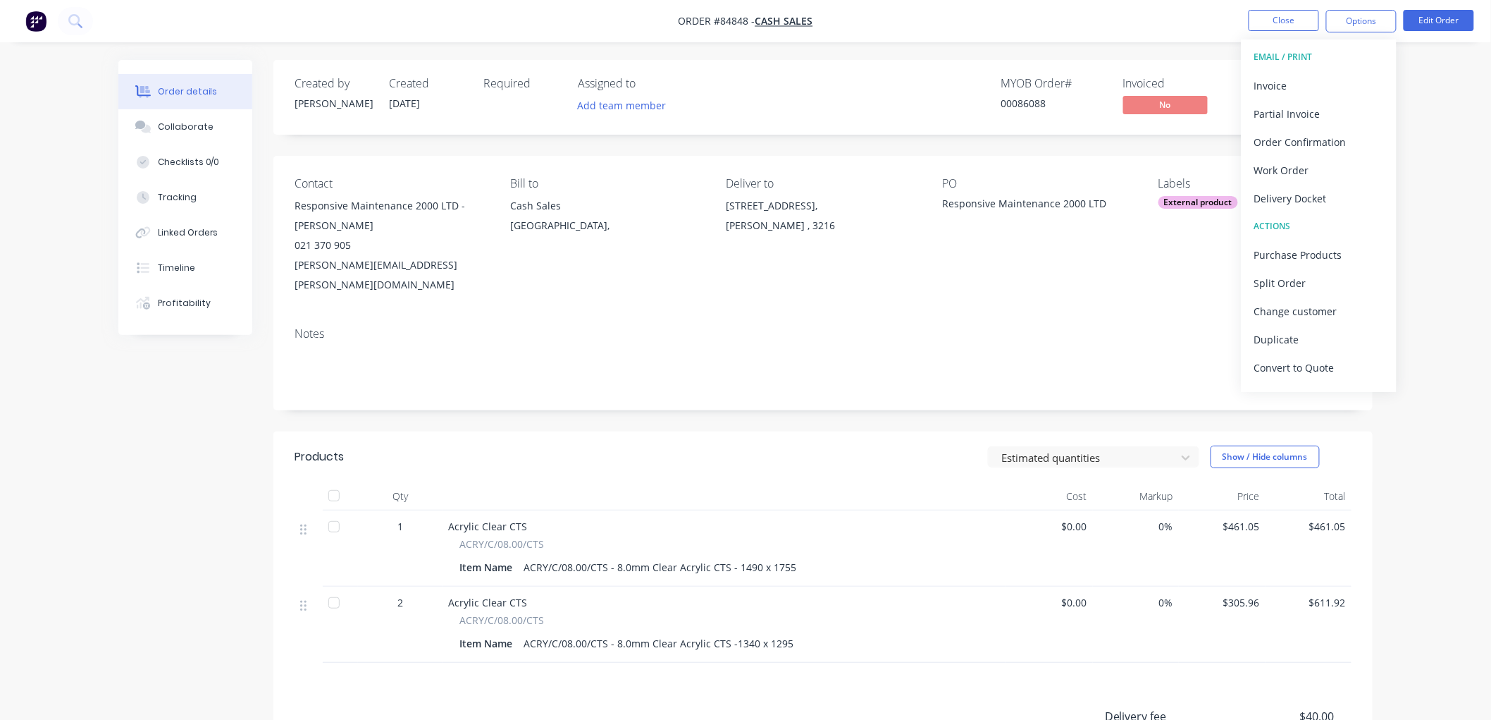
scroll to position [21, 0]
click at [1326, 235] on div "Purchase Products" at bounding box center [1319, 233] width 130 height 20
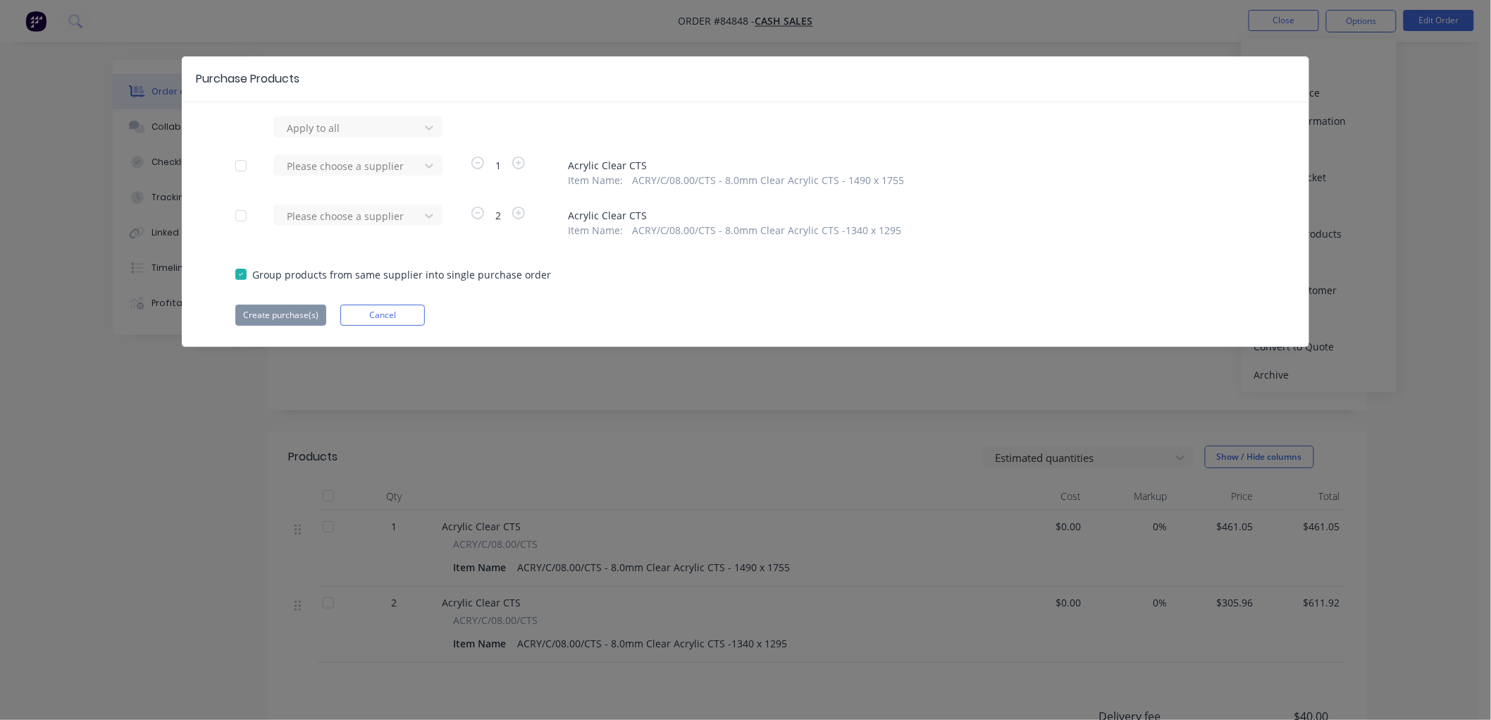
click at [241, 163] on div at bounding box center [241, 166] width 28 height 28
click at [418, 159] on div at bounding box center [428, 165] width 25 height 23
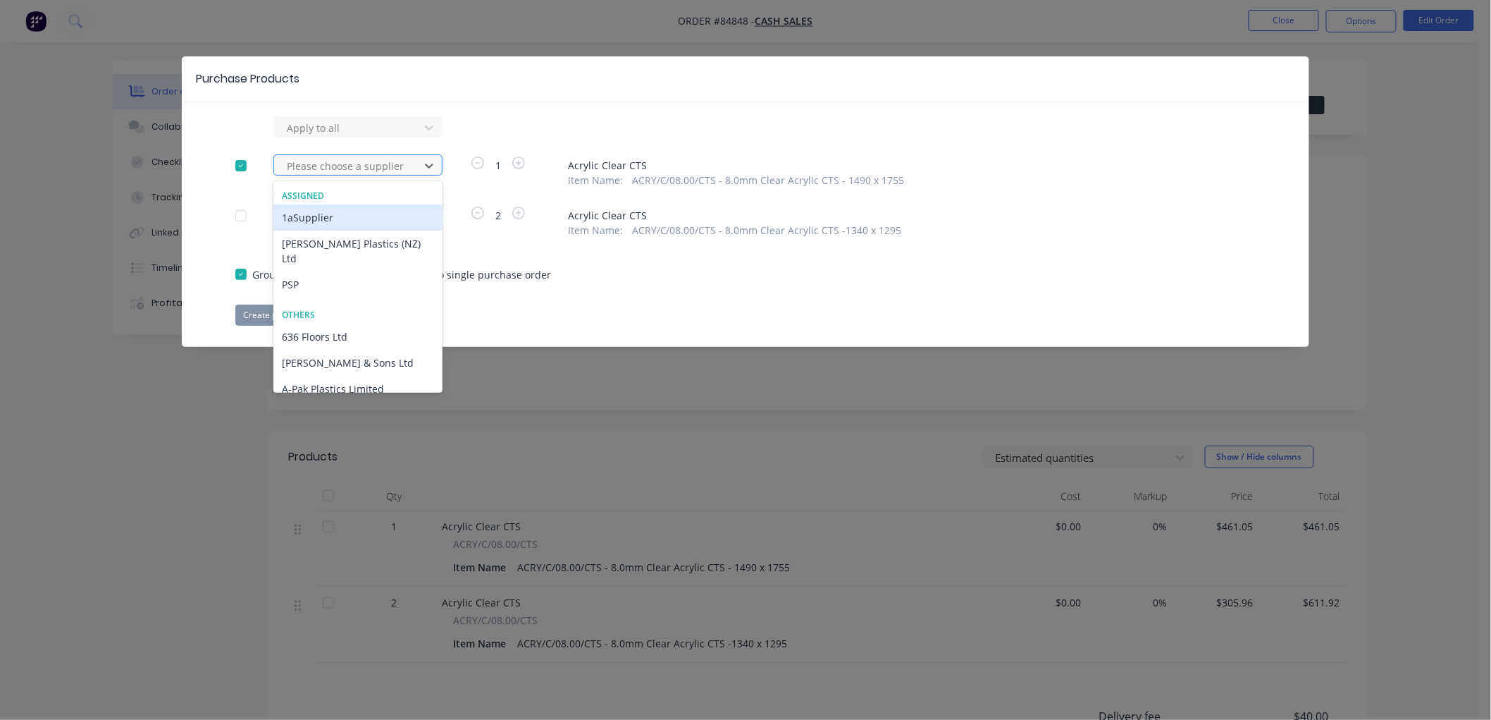
click at [409, 161] on div at bounding box center [348, 166] width 127 height 18
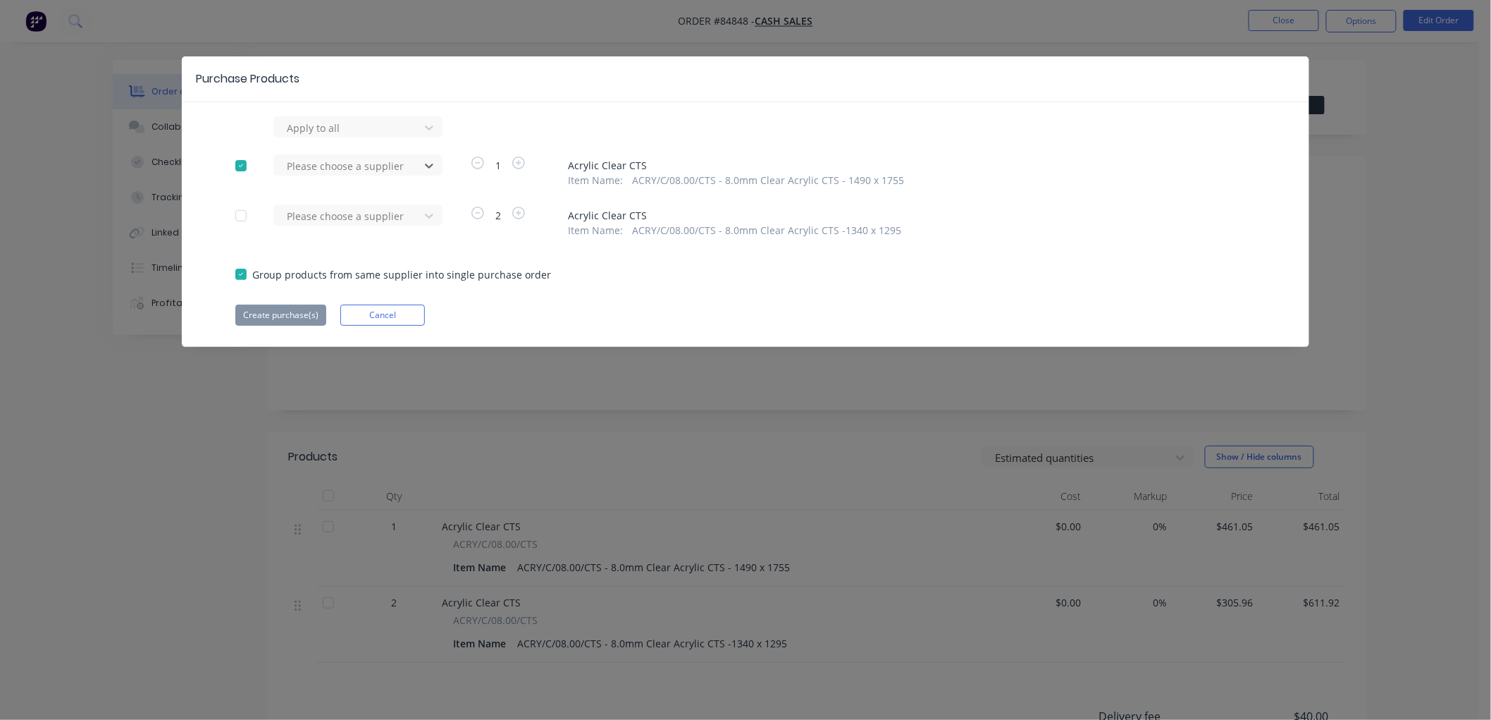
click at [240, 161] on div at bounding box center [241, 166] width 28 height 28
click at [241, 168] on div at bounding box center [241, 166] width 28 height 28
click at [388, 167] on div at bounding box center [348, 166] width 127 height 18
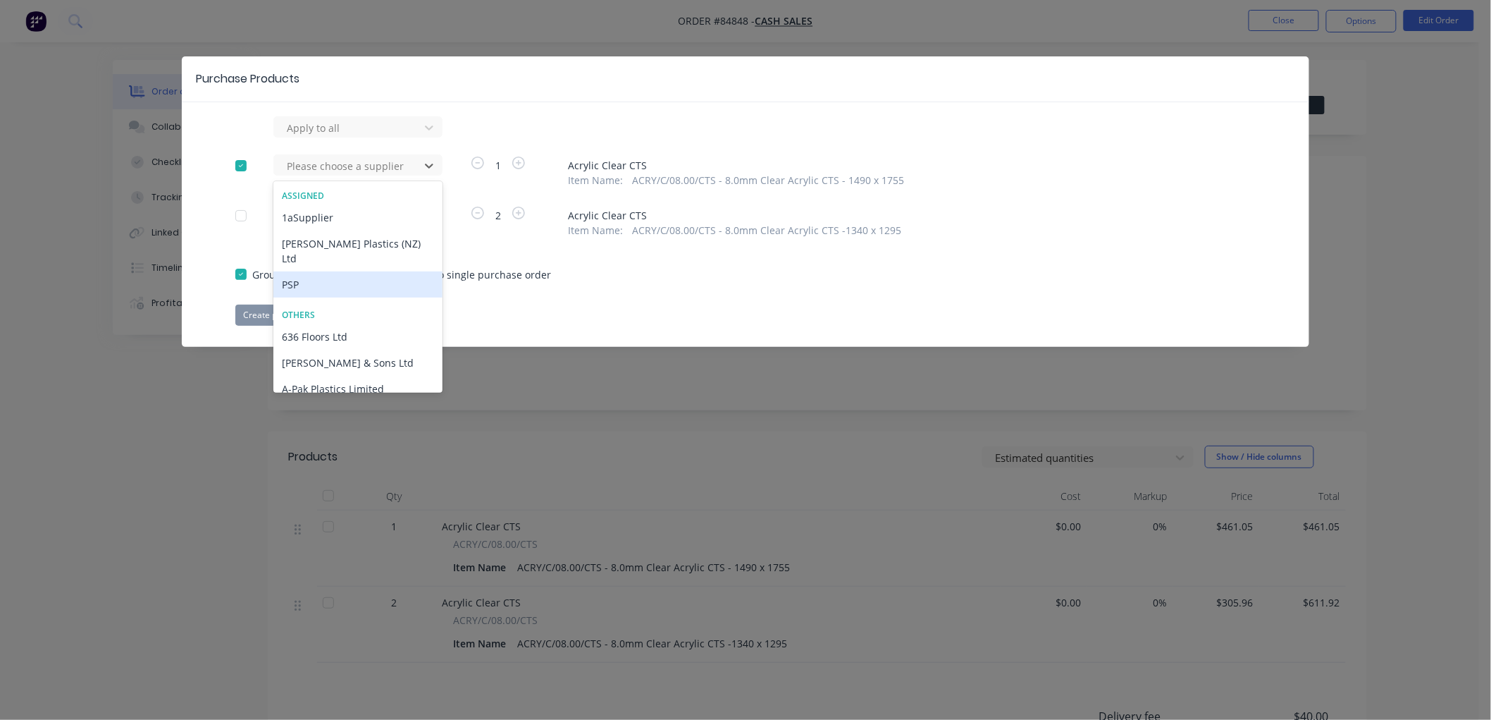
click at [311, 271] on div "PSP" at bounding box center [357, 284] width 169 height 26
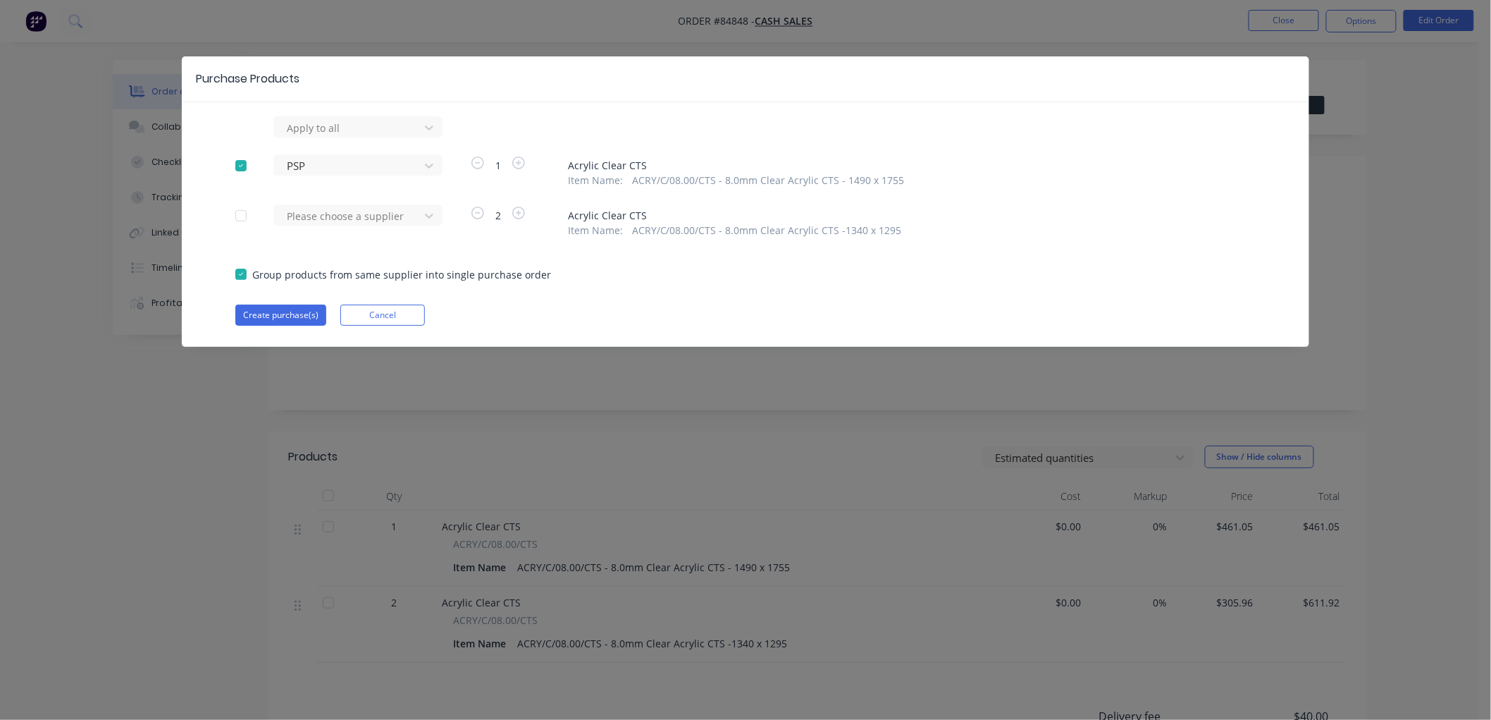
click at [242, 217] on div at bounding box center [241, 216] width 28 height 28
click at [332, 224] on div "Please choose a supplier" at bounding box center [348, 215] width 135 height 21
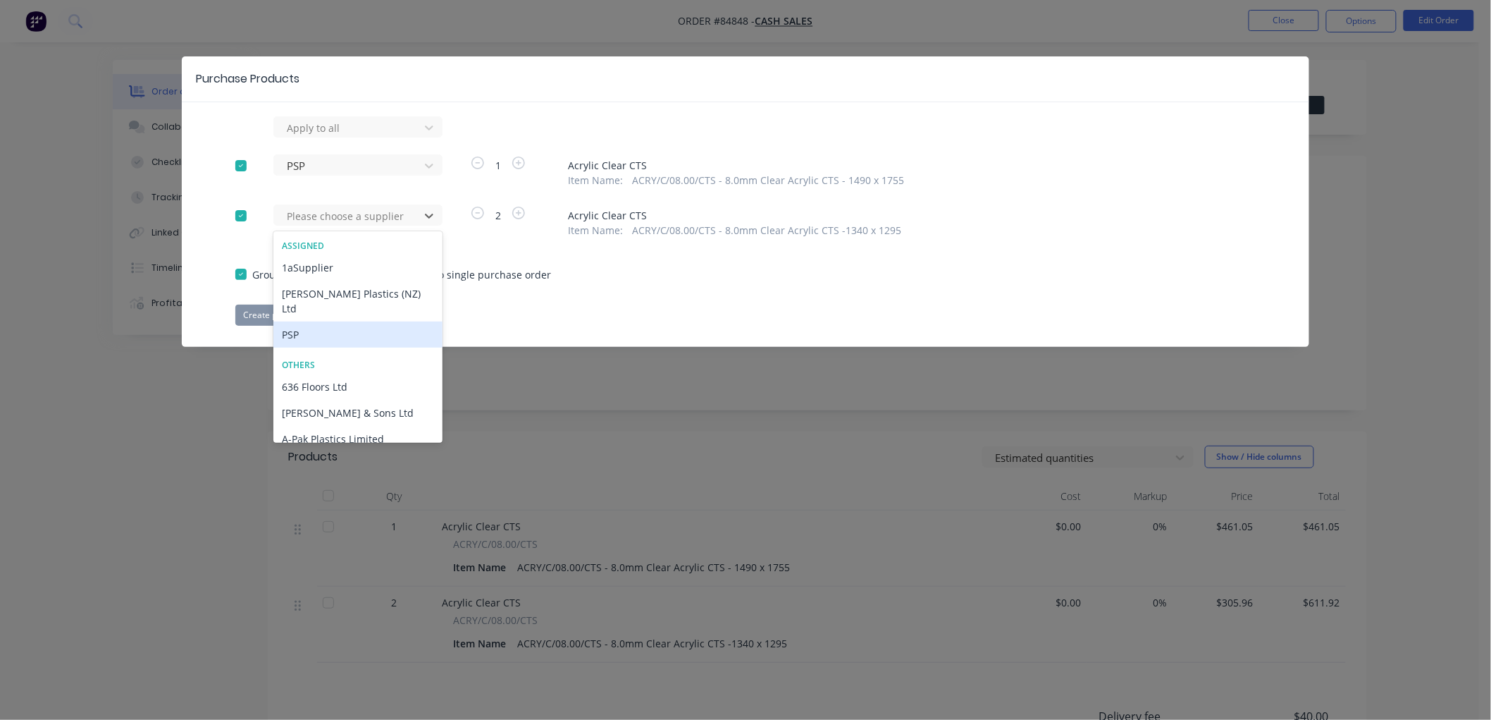
click at [313, 321] on div "PSP" at bounding box center [357, 334] width 169 height 26
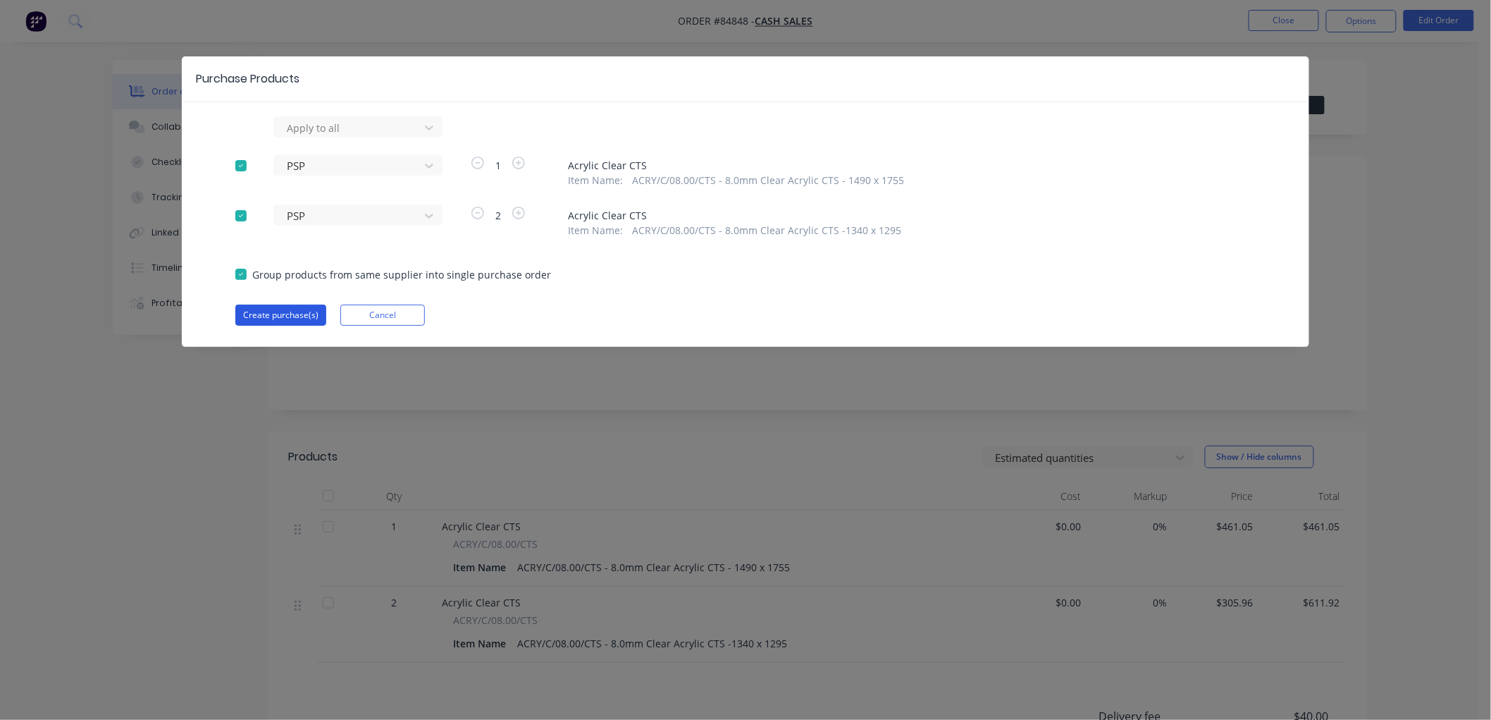
click at [293, 313] on button "Create purchase(s)" at bounding box center [280, 314] width 91 height 21
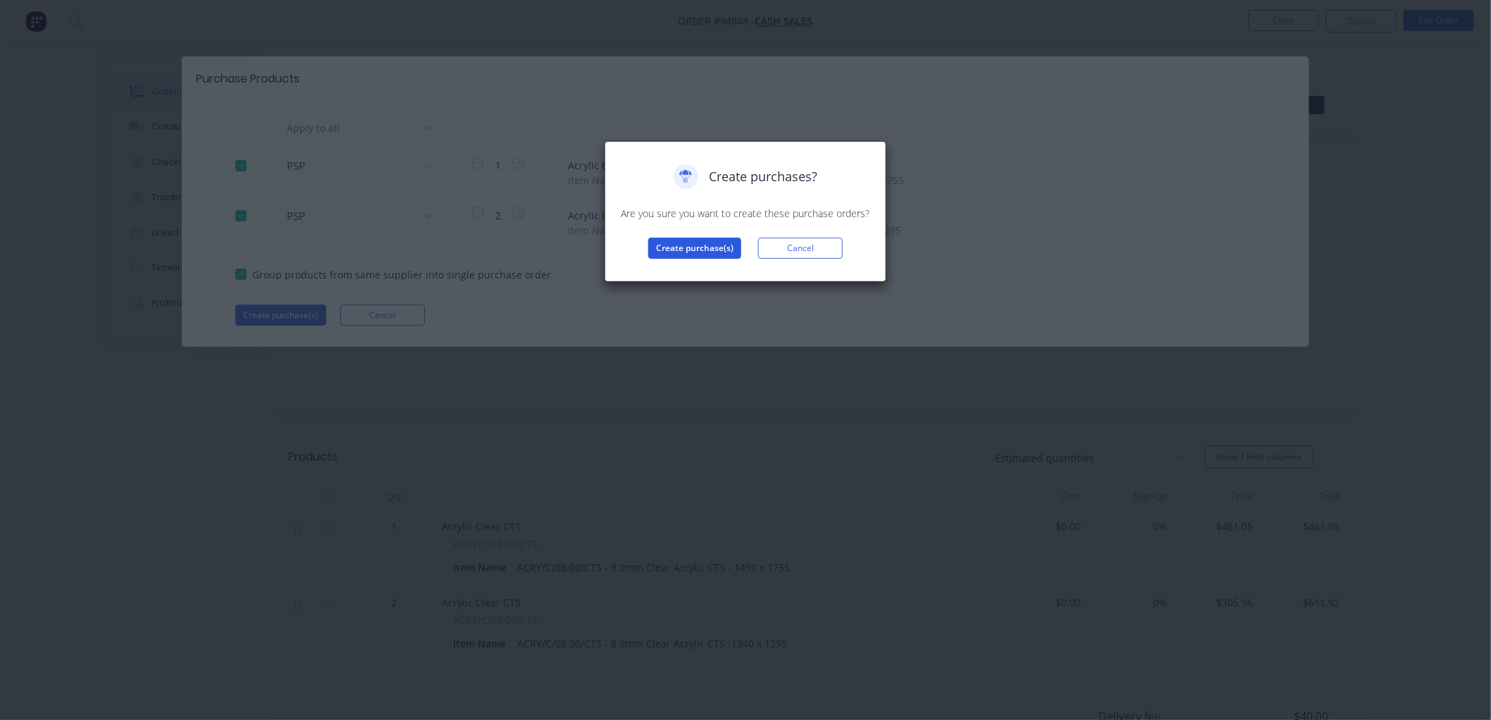
click at [702, 248] on button "Create purchase(s)" at bounding box center [694, 247] width 93 height 21
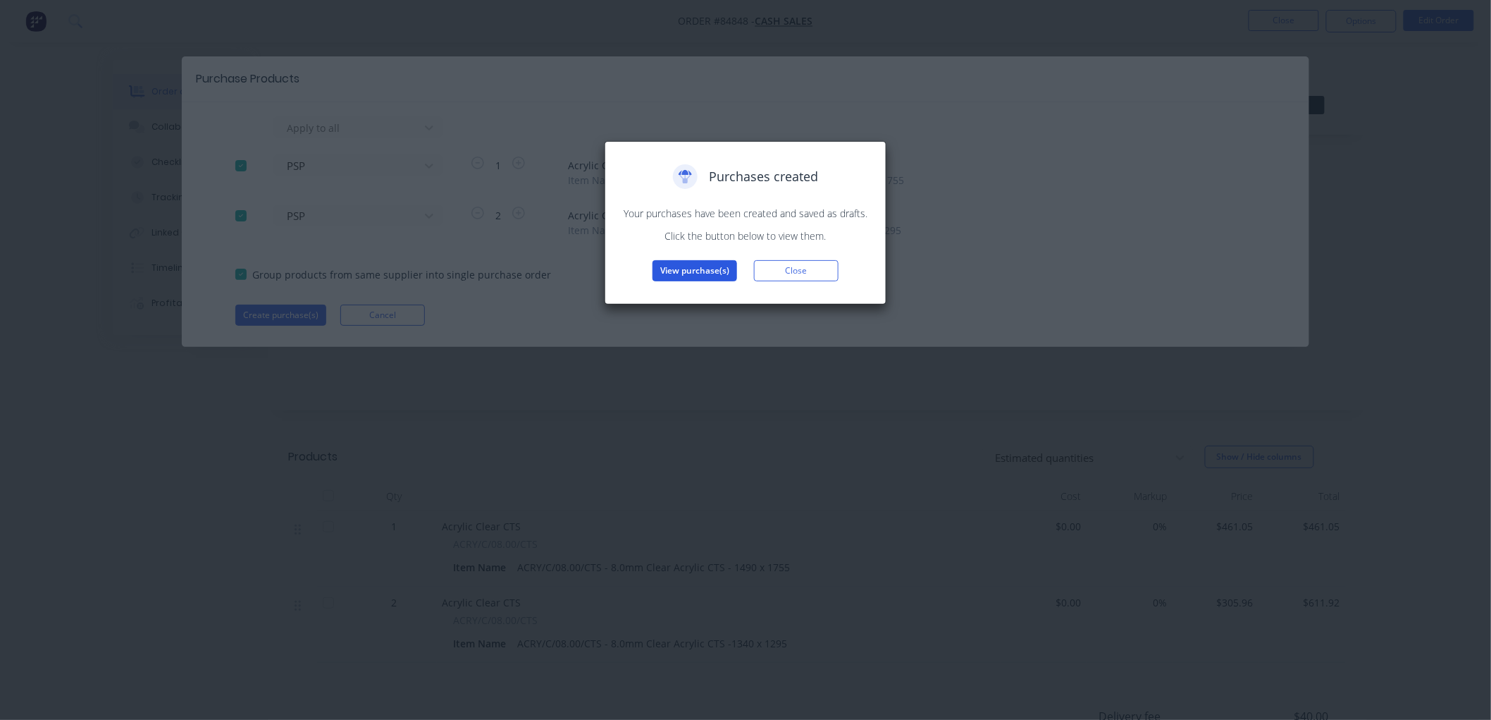
click at [689, 275] on button "View purchase(s)" at bounding box center [695, 270] width 85 height 21
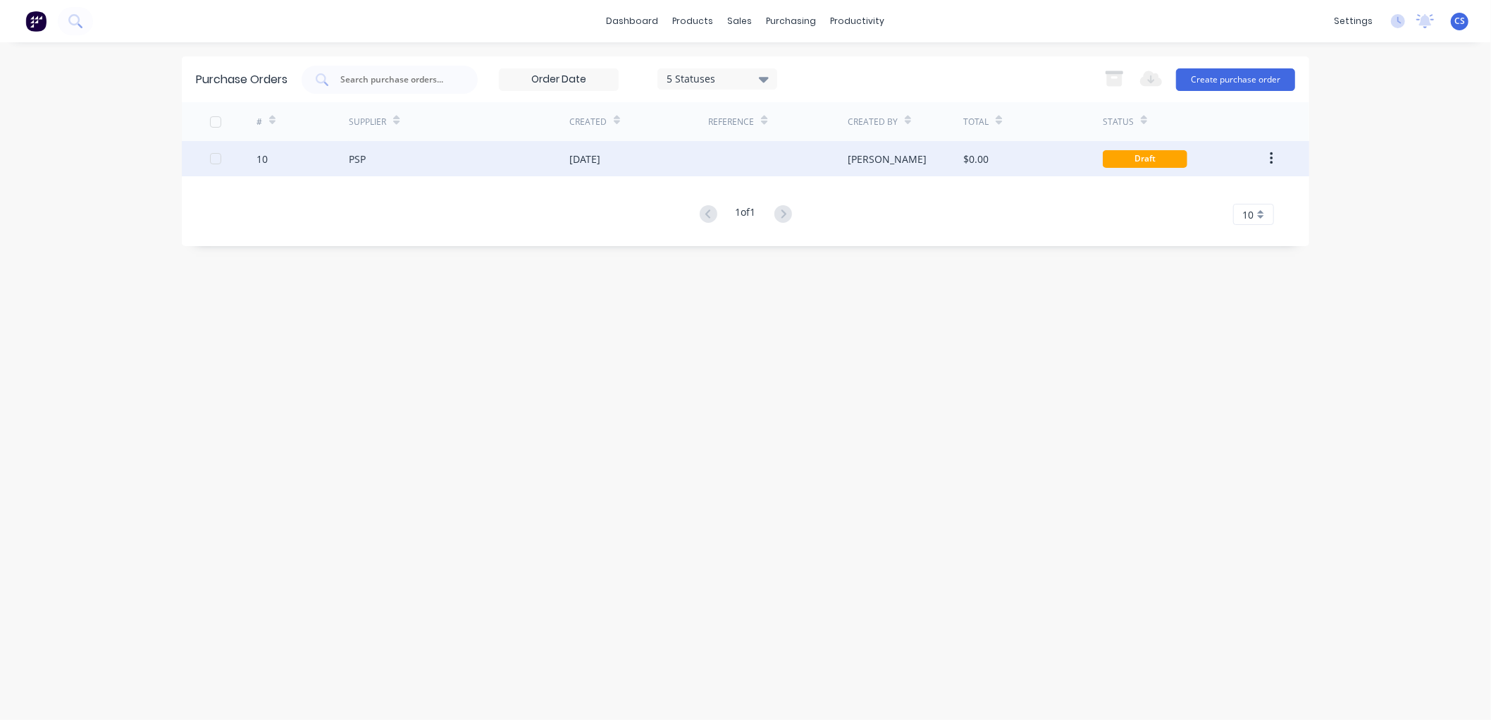
click at [505, 166] on div "PSP" at bounding box center [459, 158] width 221 height 35
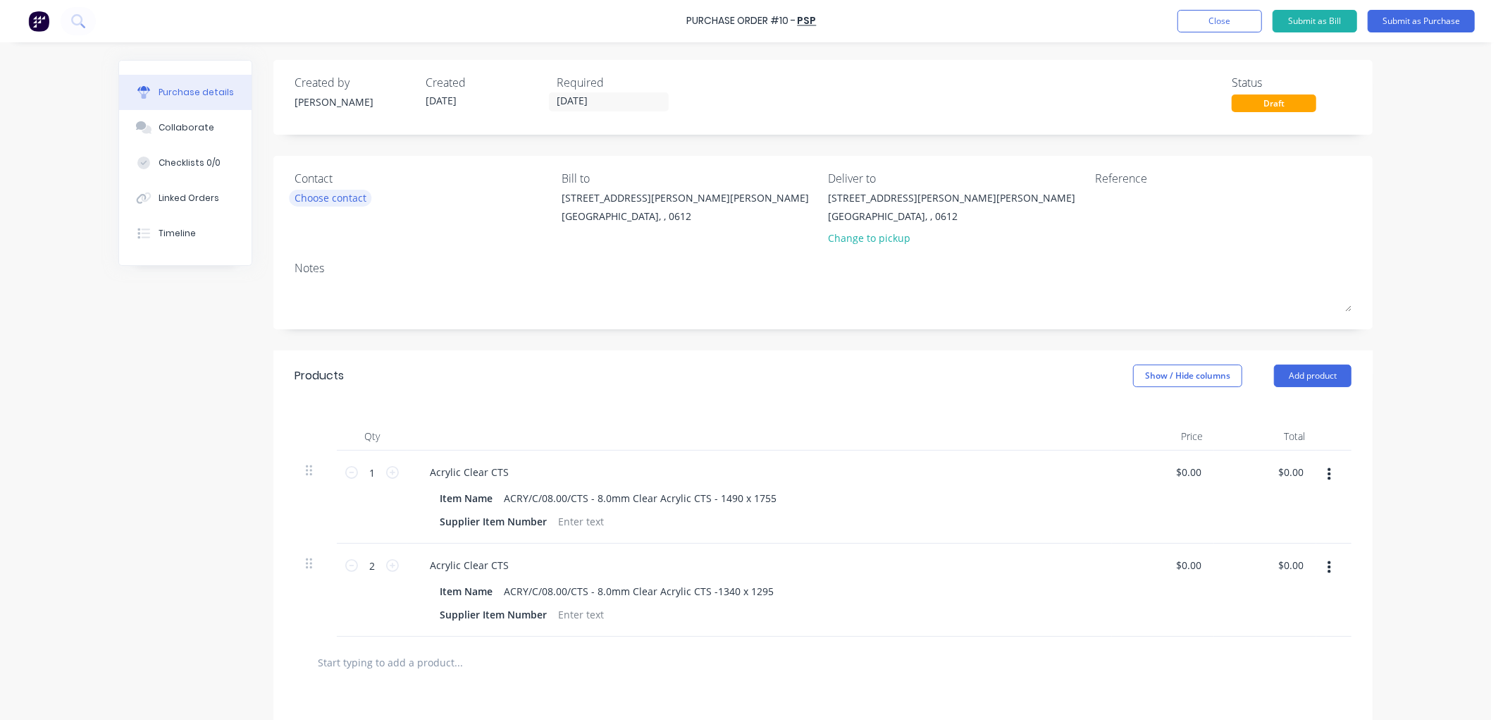
click at [315, 195] on div "Choose contact" at bounding box center [331, 197] width 72 height 15
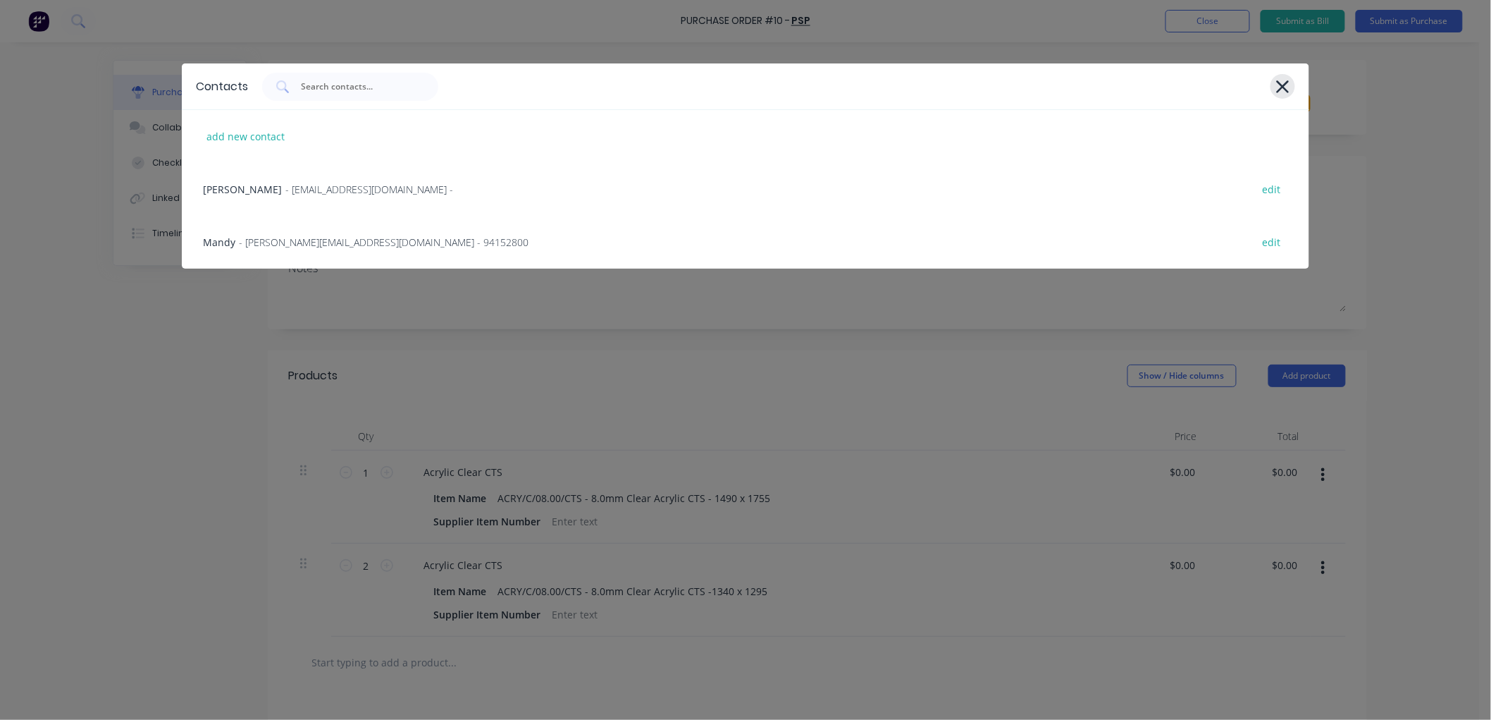
click at [1281, 82] on icon at bounding box center [1283, 87] width 15 height 20
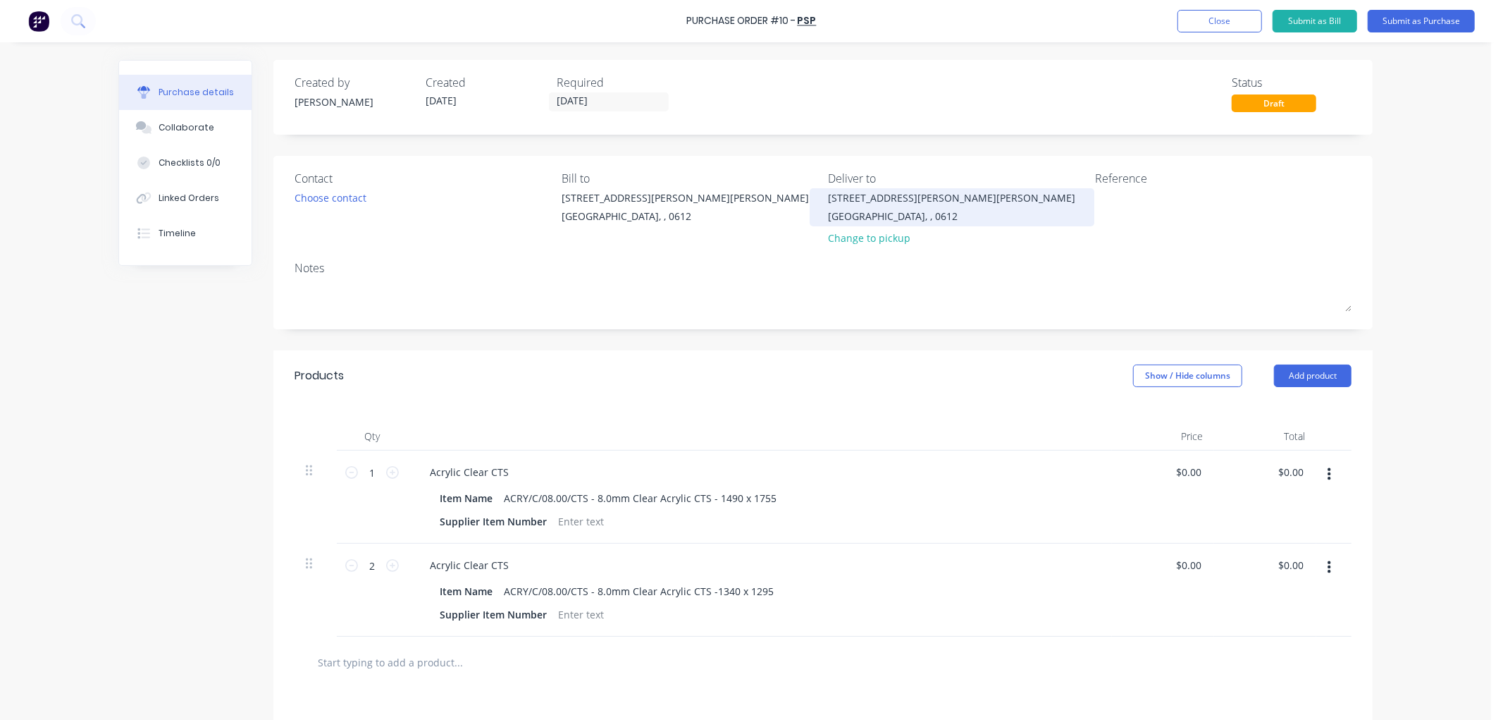
click at [872, 204] on div "[STREET_ADDRESS][PERSON_NAME][PERSON_NAME]" at bounding box center [952, 197] width 247 height 15
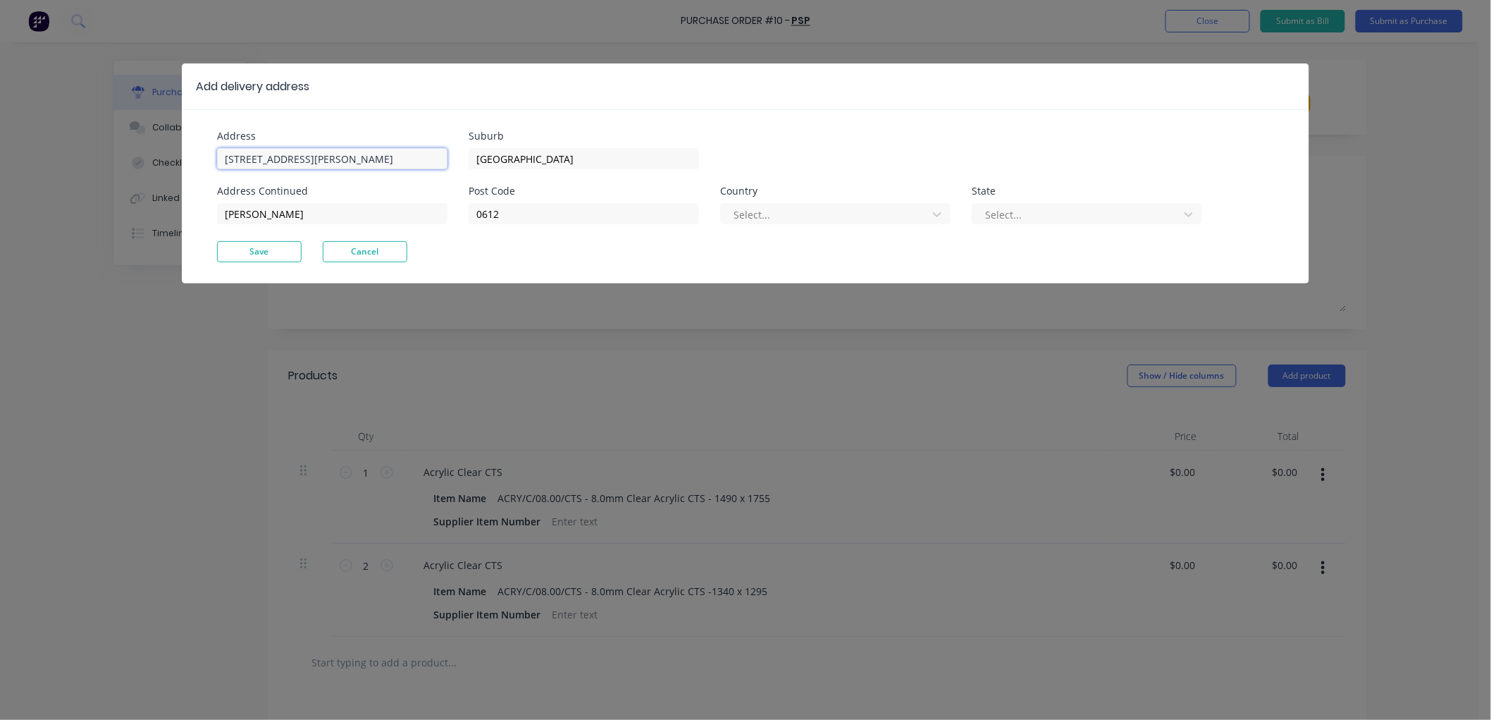
drag, startPoint x: 361, startPoint y: 157, endPoint x: 218, endPoint y: 155, distance: 142.4
click at [218, 155] on input "[STREET_ADDRESS][PERSON_NAME]" at bounding box center [332, 158] width 230 height 21
type input "Responsive Maintenance 2000 Ltd - [PERSON_NAME]"
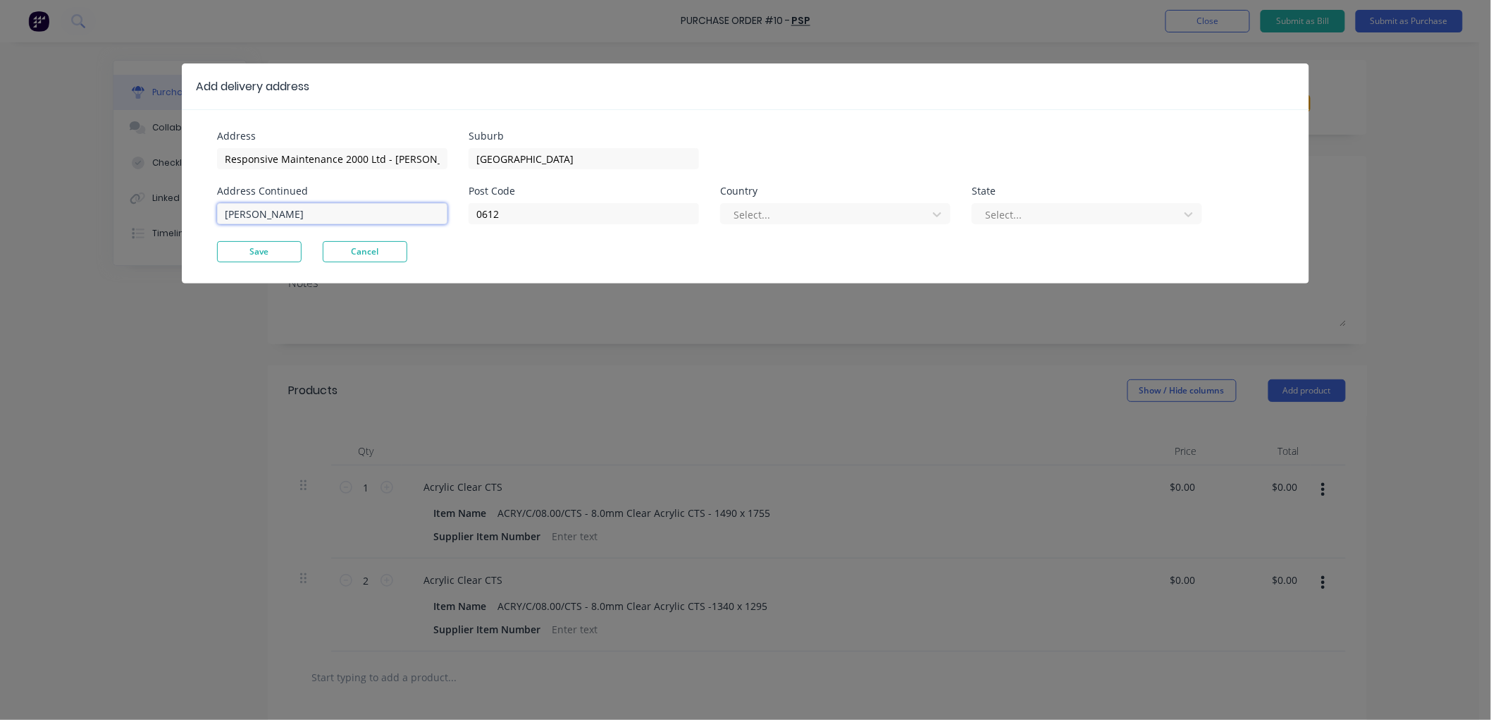
drag, startPoint x: 328, startPoint y: 214, endPoint x: 206, endPoint y: 215, distance: 121.2
click at [206, 215] on div "Address Responsive Maintenance 2000 Ltd - [PERSON_NAME] Address Continued [PERS…" at bounding box center [746, 196] width 1128 height 174
type input "021370905"
drag, startPoint x: 393, startPoint y: 157, endPoint x: 453, endPoint y: 159, distance: 60.6
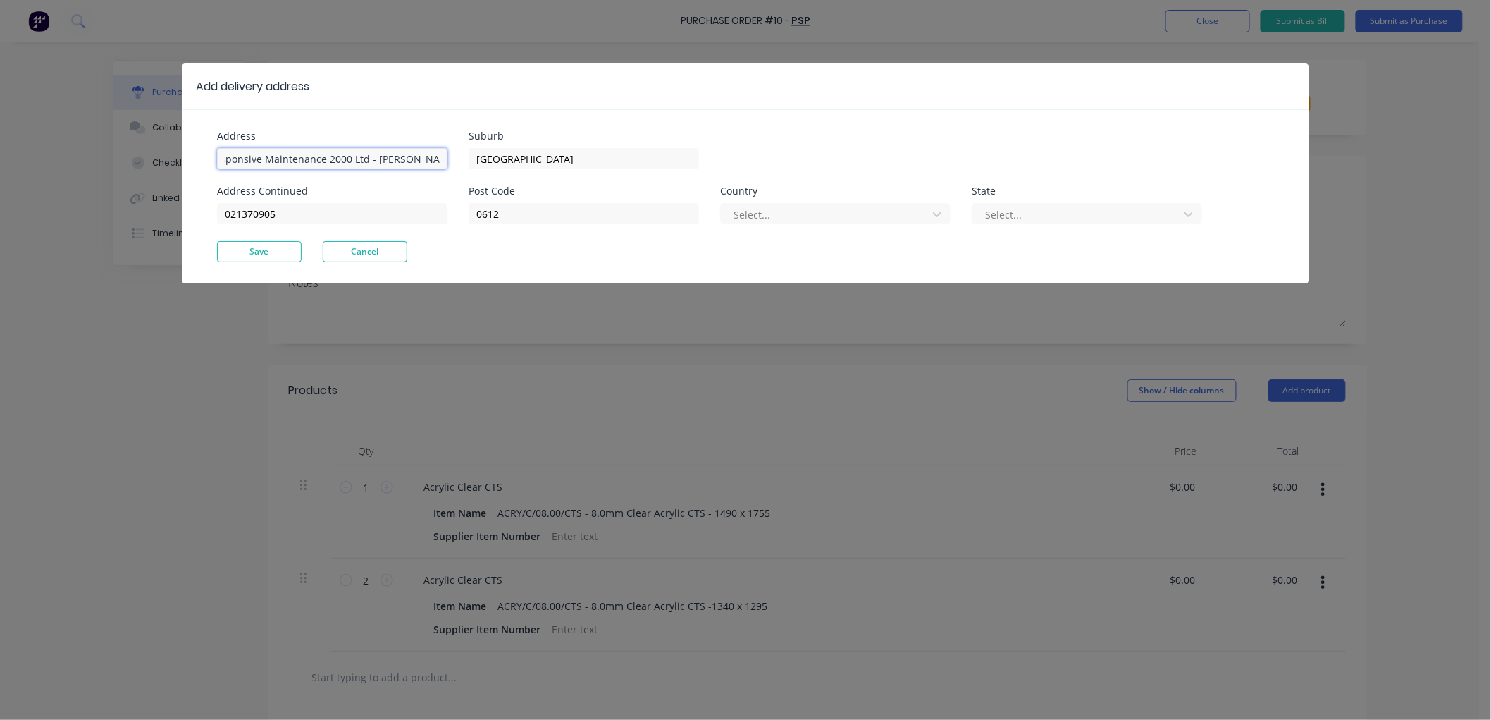
click at [453, 159] on div "Address Responsive Maintenance 2000 Ltd - [PERSON_NAME] Address Continued 02137…" at bounding box center [343, 186] width 252 height 110
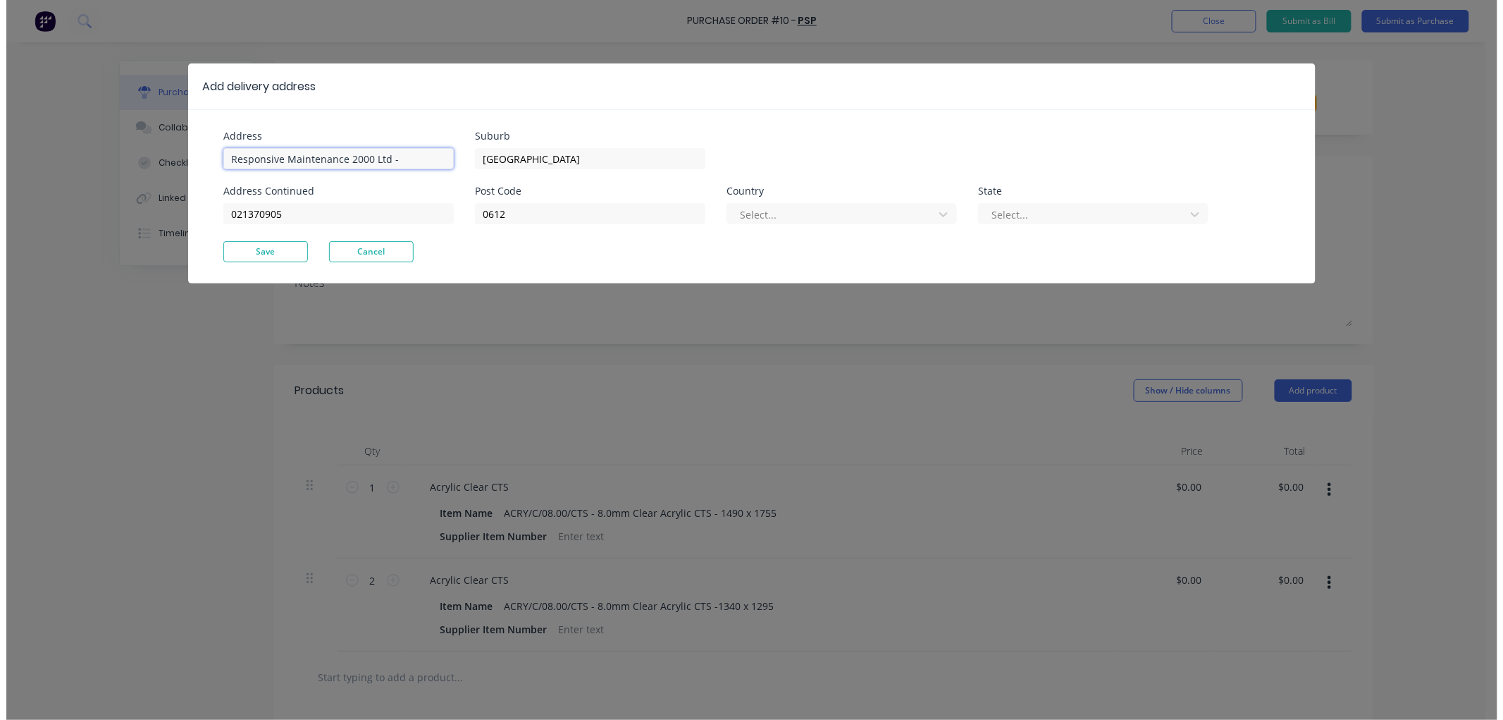
scroll to position [0, 0]
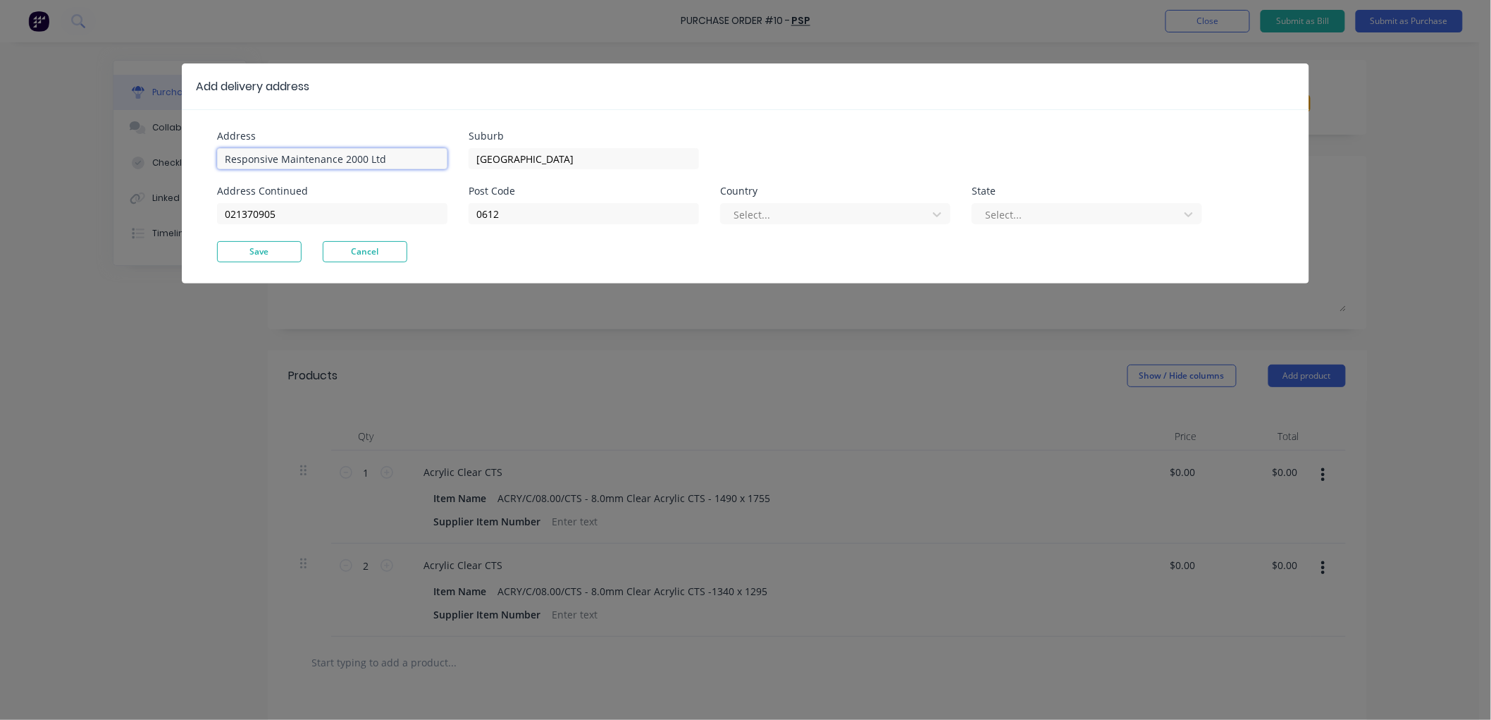
type input "Responsive Maintenance 2000 Ltd"
paste input "[PERSON_NAME]"
click at [374, 214] on input "[PERSON_NAME] 021370905" at bounding box center [332, 213] width 230 height 21
type input "[PERSON_NAME] 021370905"
drag, startPoint x: 543, startPoint y: 154, endPoint x: 455, endPoint y: 160, distance: 88.3
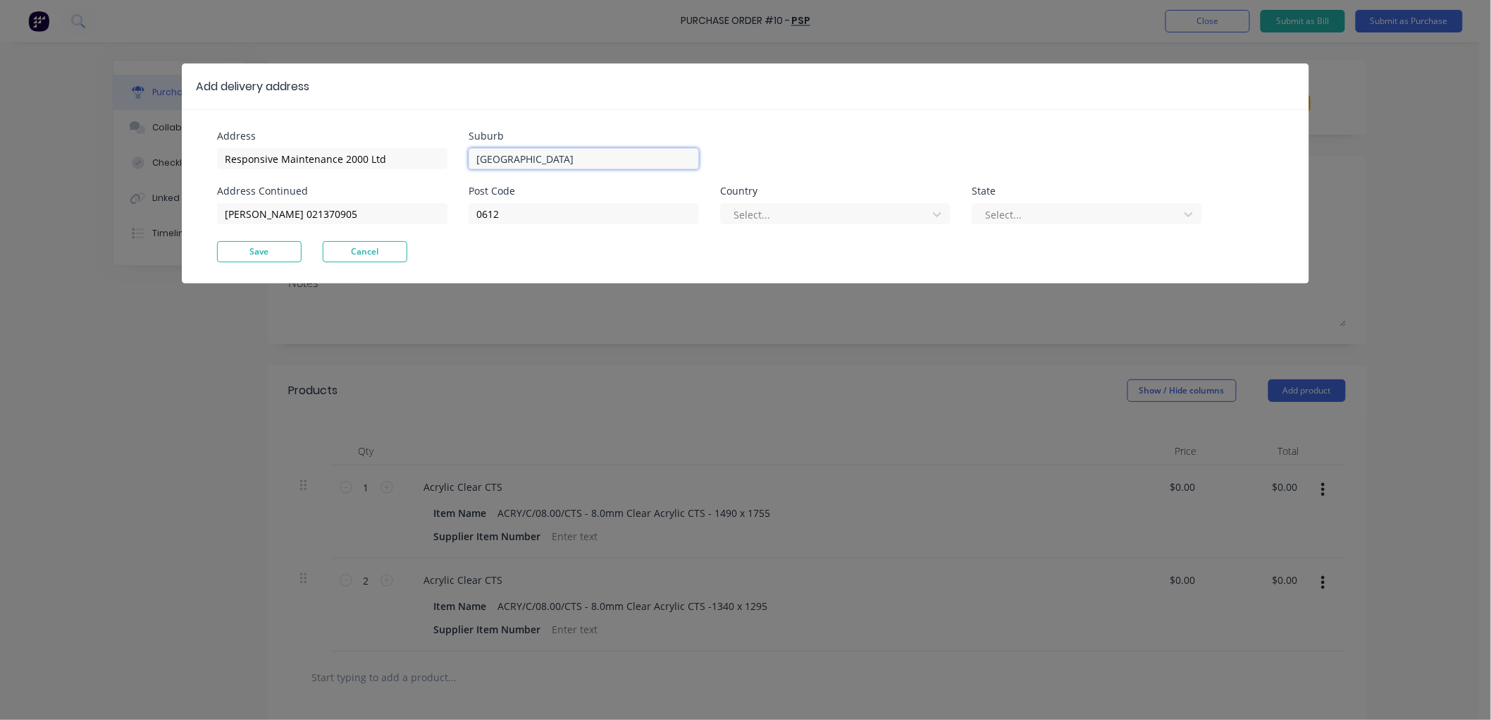
click at [455, 160] on div "Address Responsive Maintenance 2000 Ltd Address Continued [PERSON_NAME] 0213709…" at bounding box center [481, 186] width 529 height 110
type input "[STREET_ADDRESS][PERSON_NAME]"
drag, startPoint x: 522, startPoint y: 214, endPoint x: 471, endPoint y: 221, distance: 51.8
click at [471, 221] on input "0612" at bounding box center [584, 213] width 230 height 21
type input "3216"
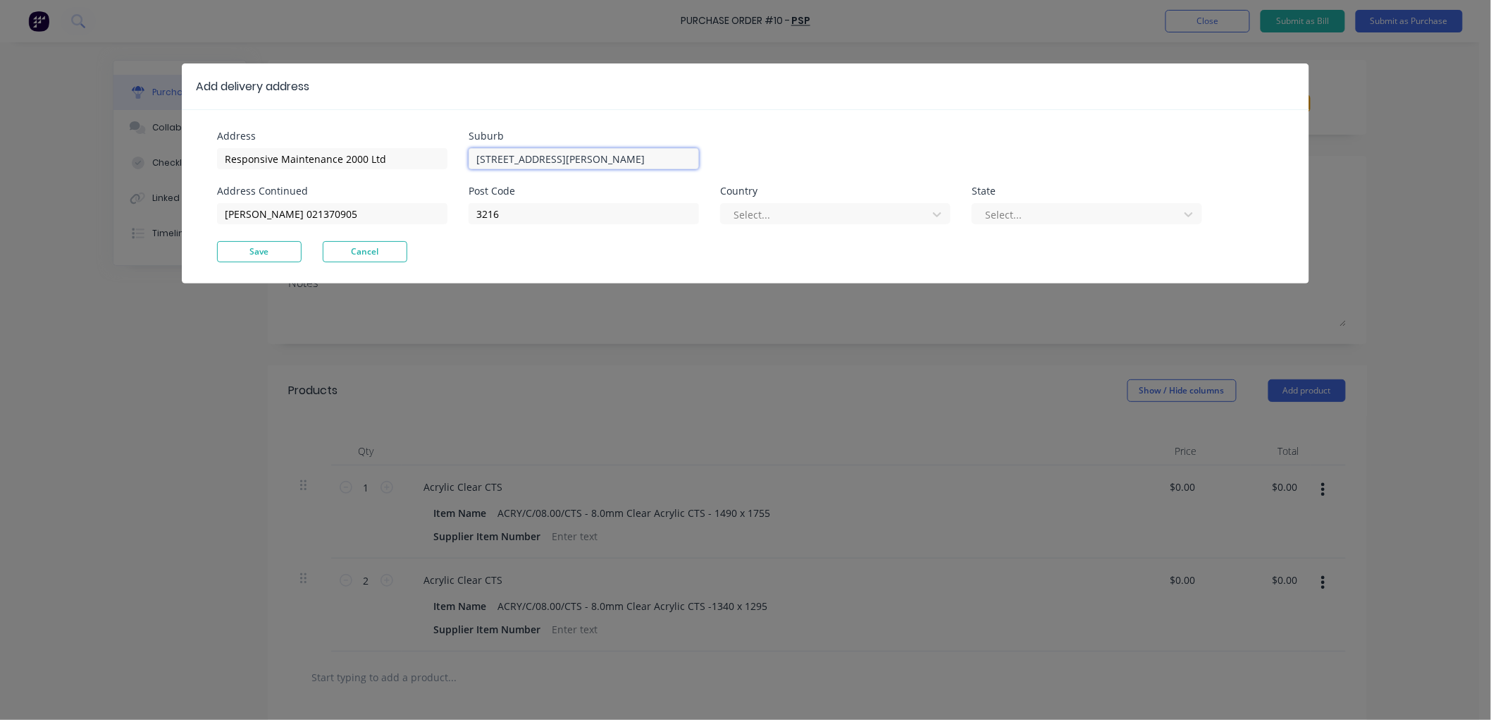
drag, startPoint x: 631, startPoint y: 162, endPoint x: 681, endPoint y: 159, distance: 50.1
click at [681, 159] on input "[STREET_ADDRESS][PERSON_NAME]" at bounding box center [584, 158] width 230 height 21
type input "[STREET_ADDRESS][PERSON_NAME]"
click at [245, 247] on button "Save" at bounding box center [259, 251] width 85 height 21
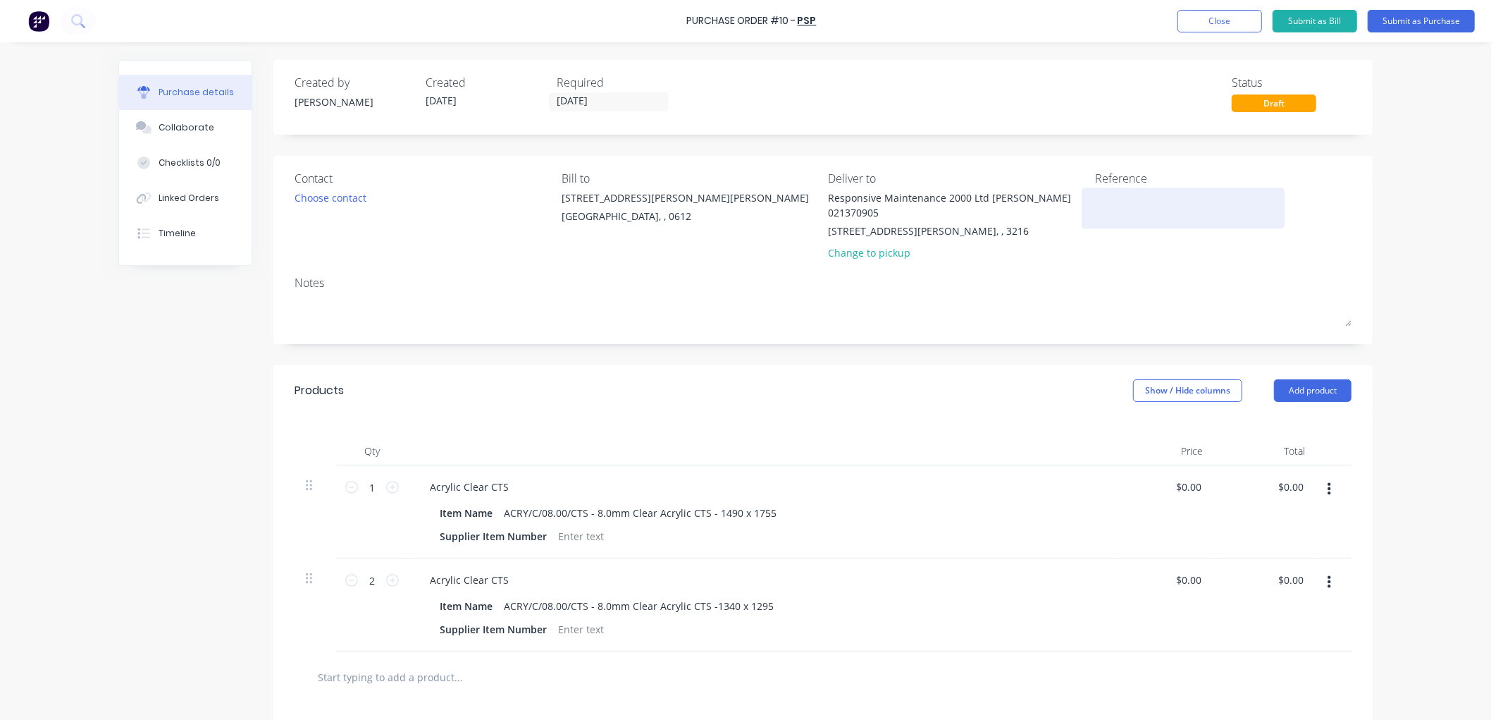
click at [1145, 206] on textarea at bounding box center [1183, 206] width 176 height 32
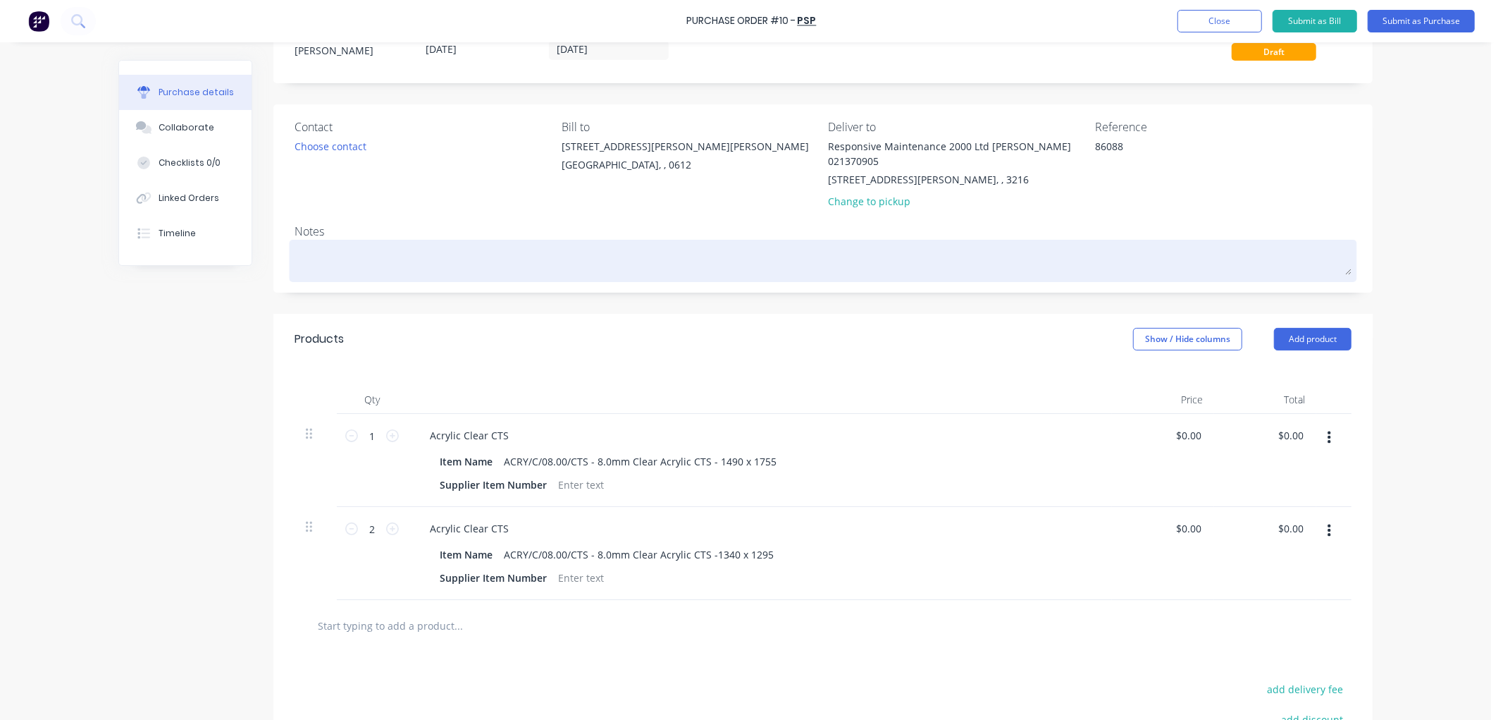
scroll to position [156, 0]
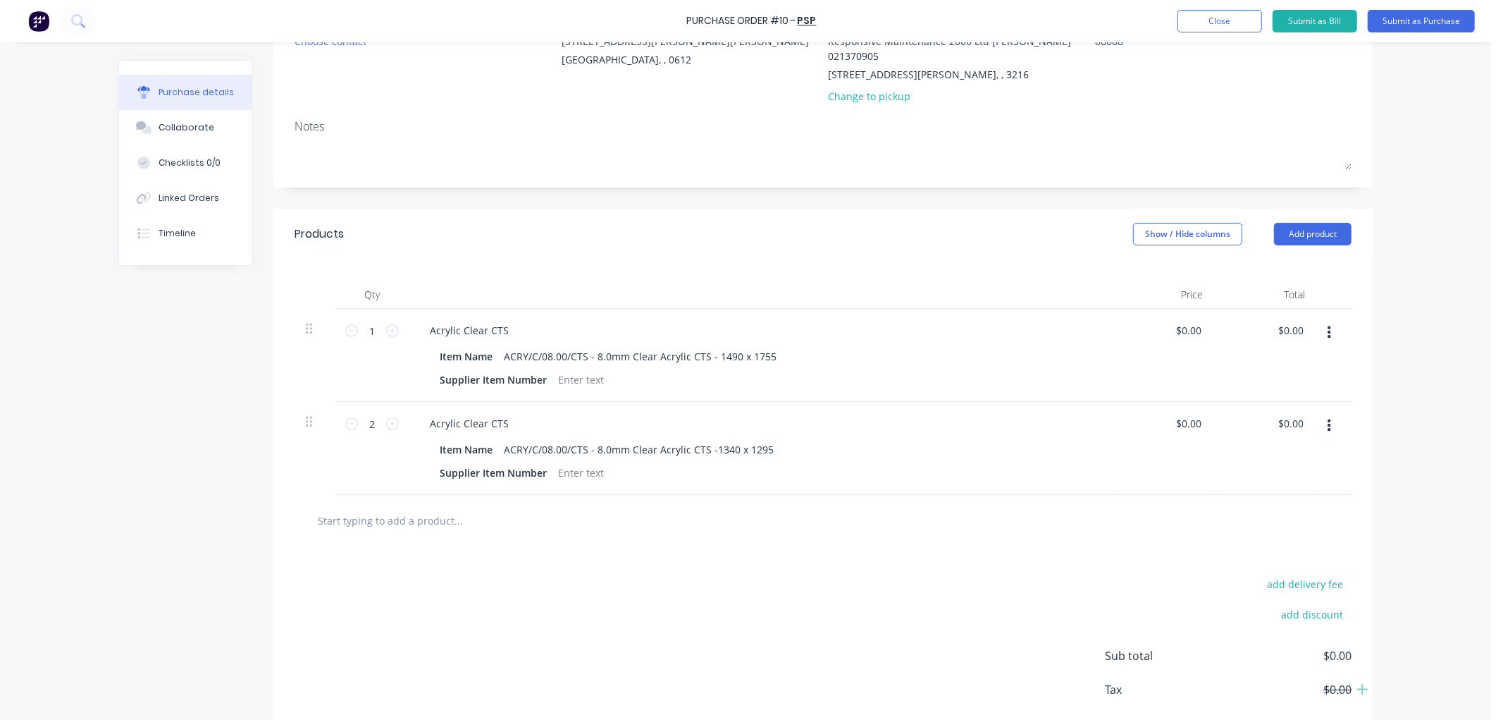
type textarea "86088"
type textarea "x"
type textarea "86088"
click at [430, 519] on input "text" at bounding box center [458, 520] width 282 height 28
type textarea "x"
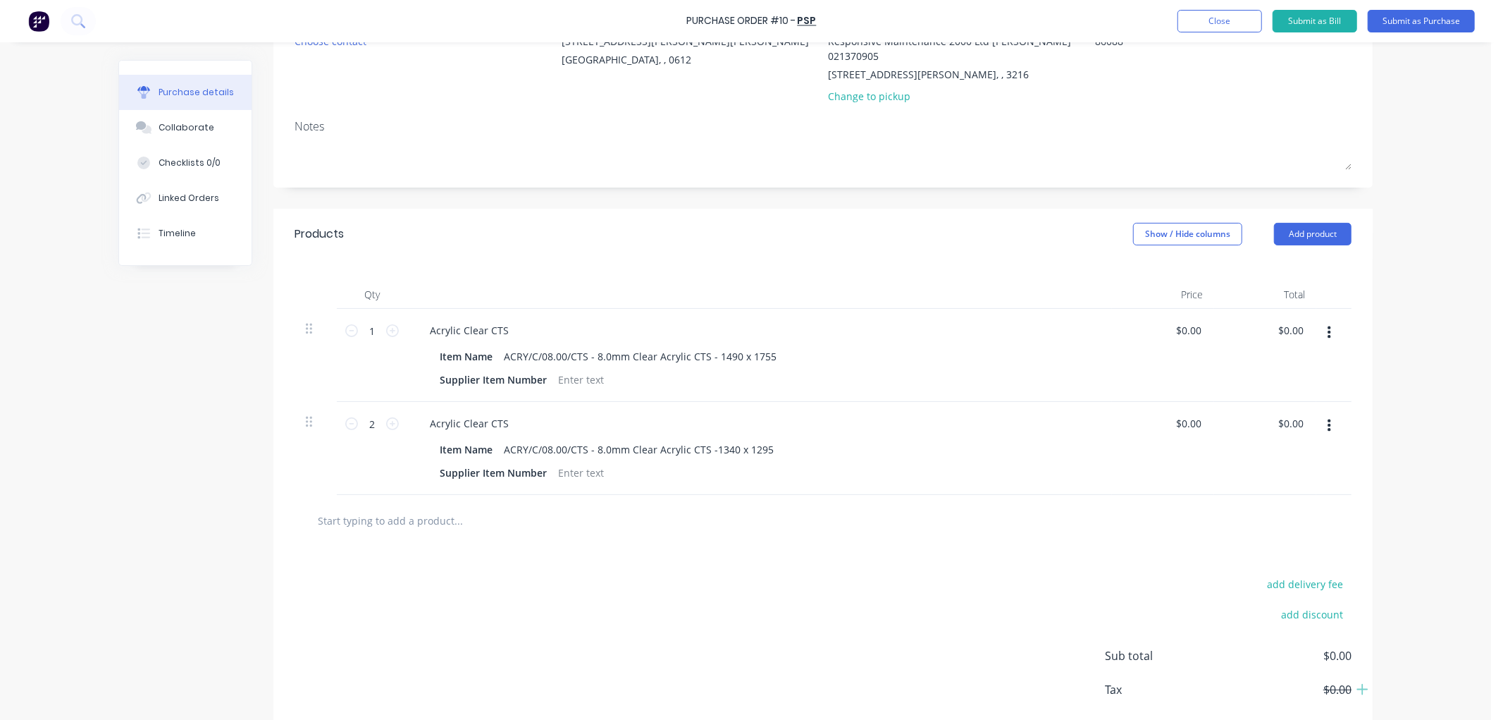
type input "f"
type textarea "x"
type input "fr"
type textarea "x"
type input "fre"
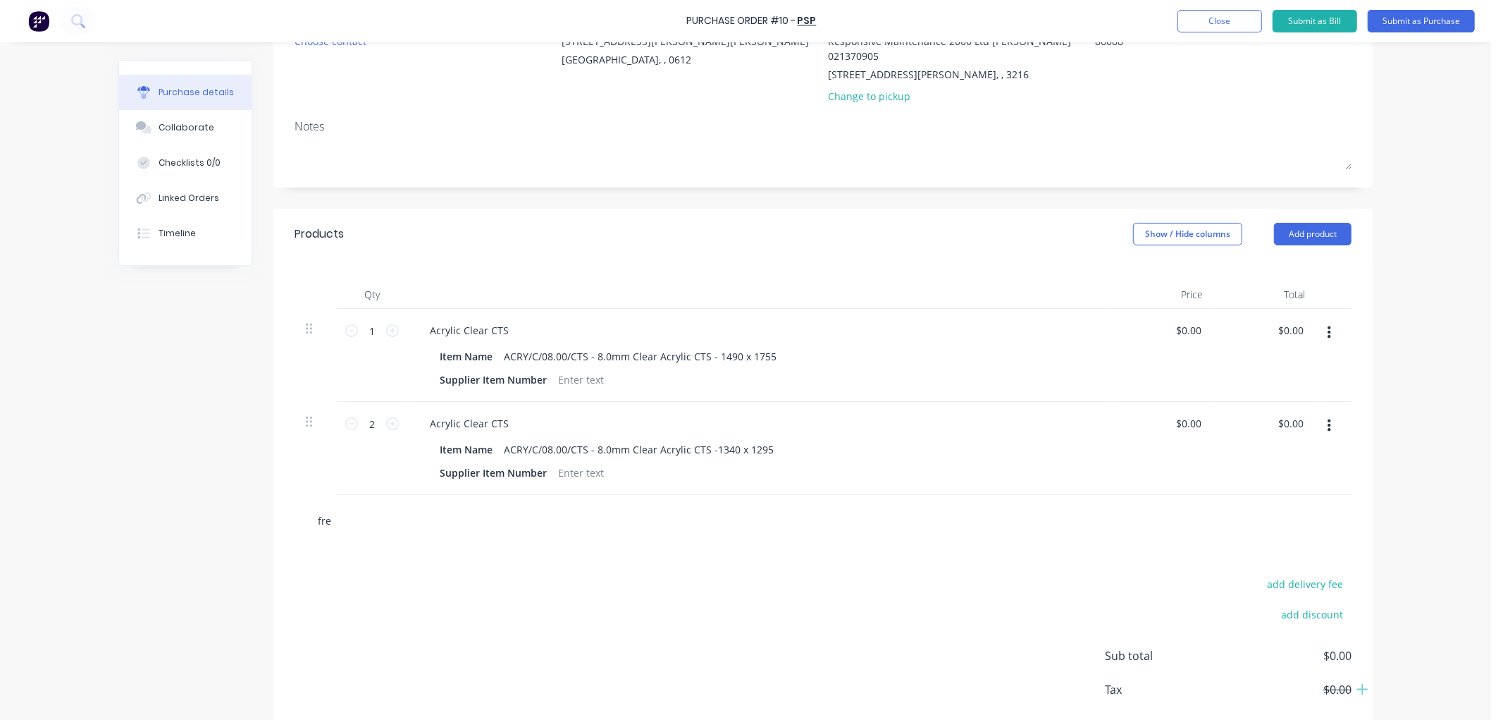
type textarea "x"
type input "frei"
type textarea "x"
type input "freig"
type textarea "x"
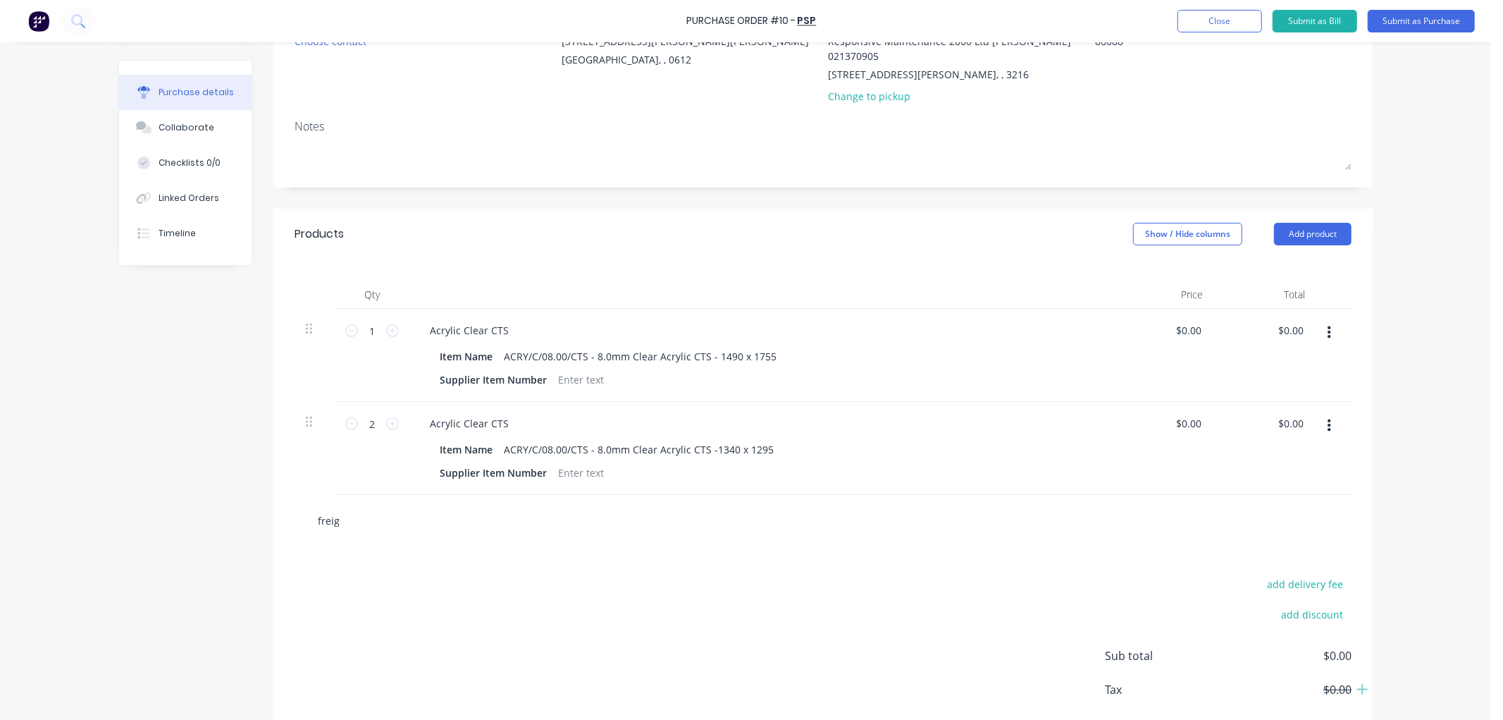
type input "freigh"
type textarea "x"
type input "freight"
type textarea "x"
type input "freight"
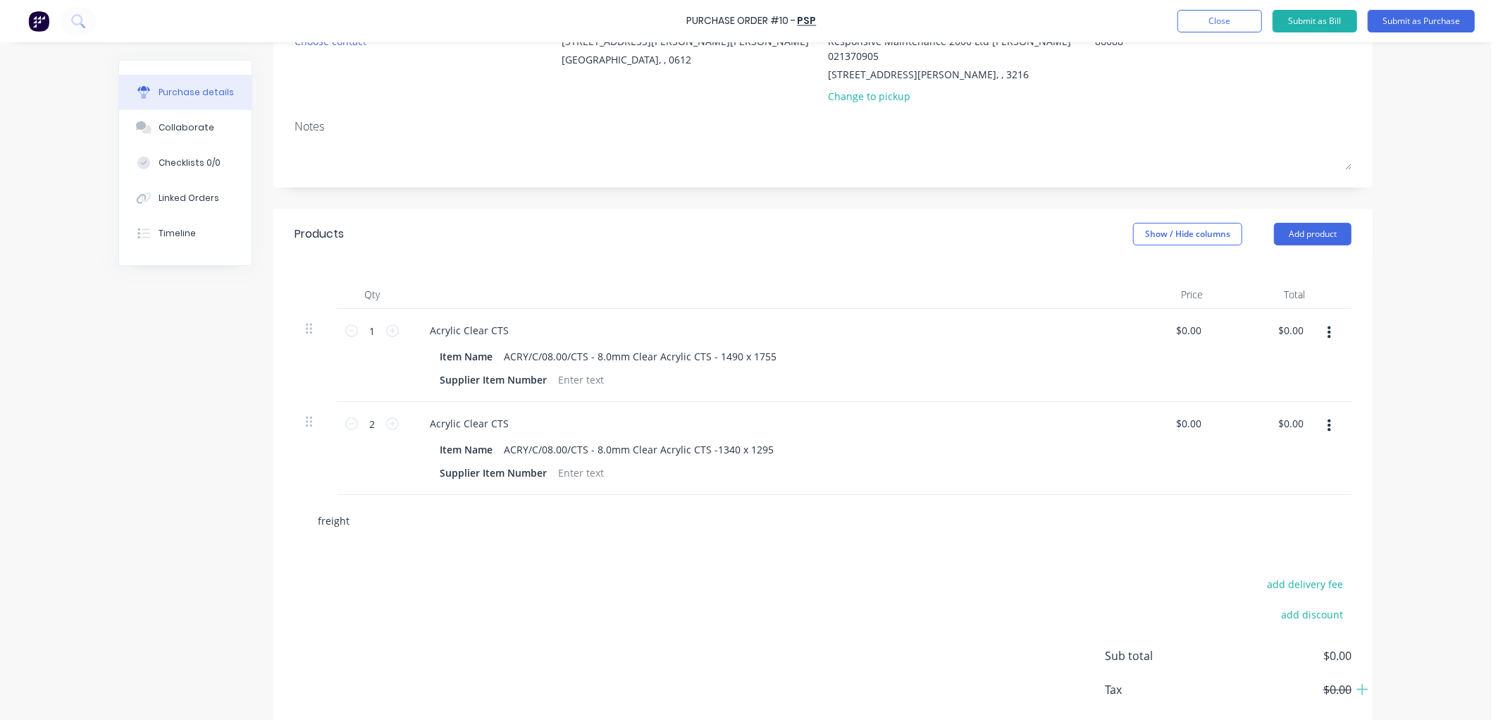
type textarea "x"
type input "freight p"
type textarea "x"
type input "freight ps"
type textarea "x"
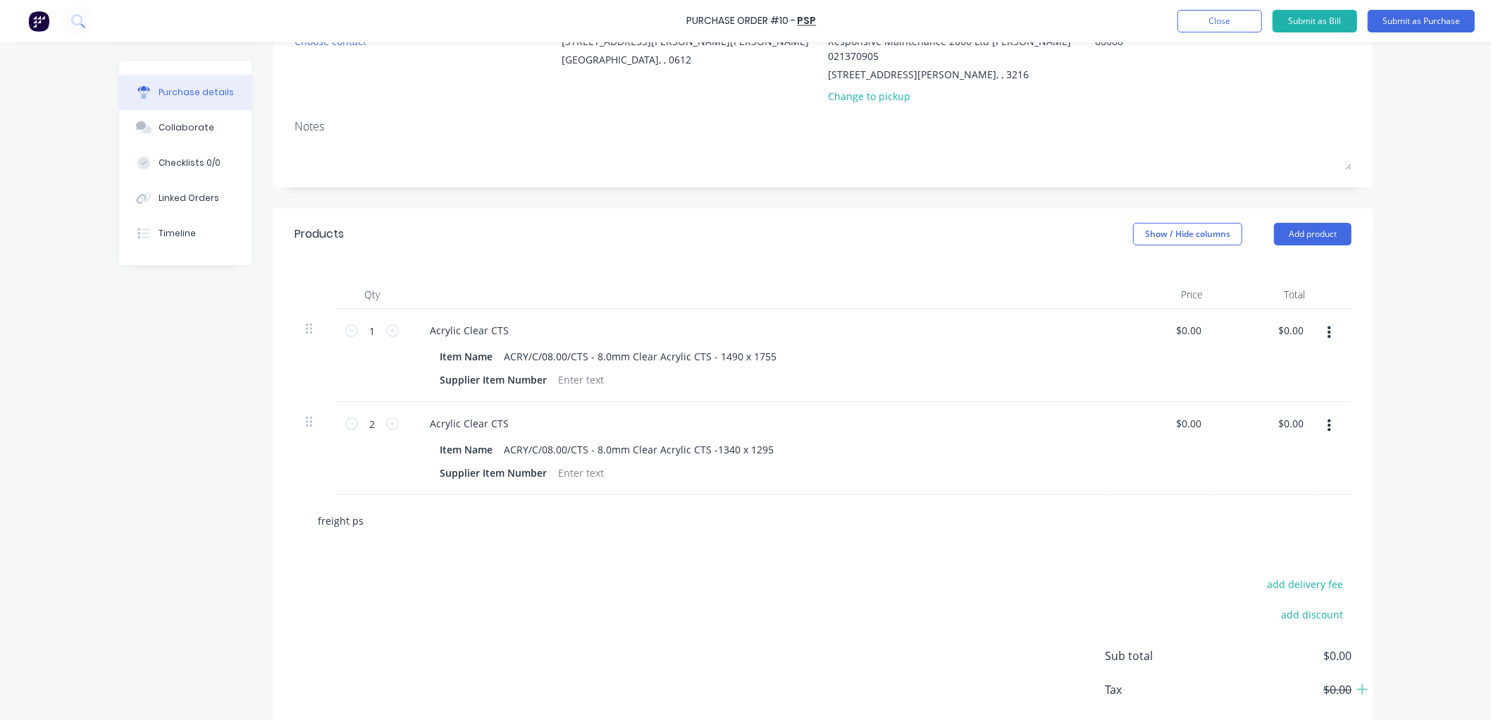
type input "freight psp"
type textarea "x"
type input "freight ps"
type textarea "x"
type input "freight p"
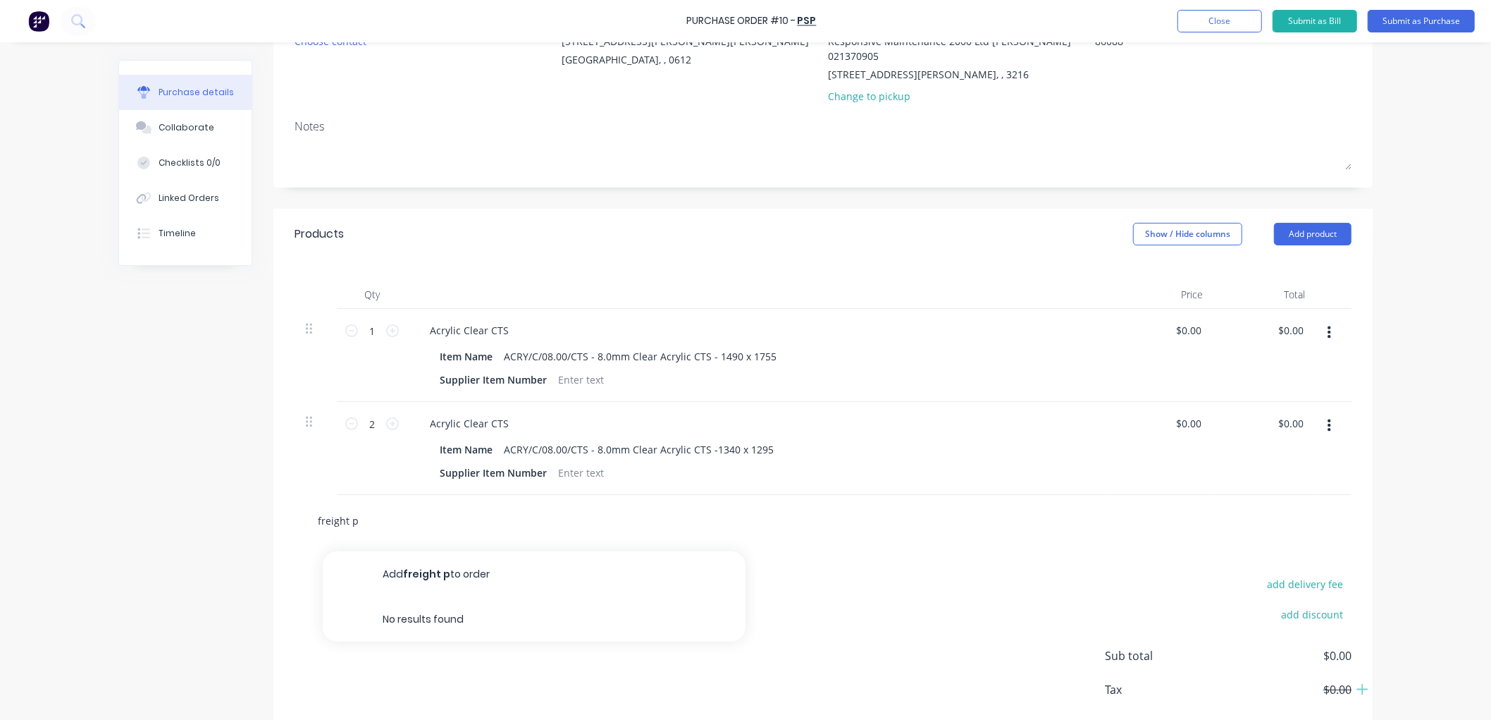
type textarea "x"
type input "freight"
type textarea "x"
type input "freight"
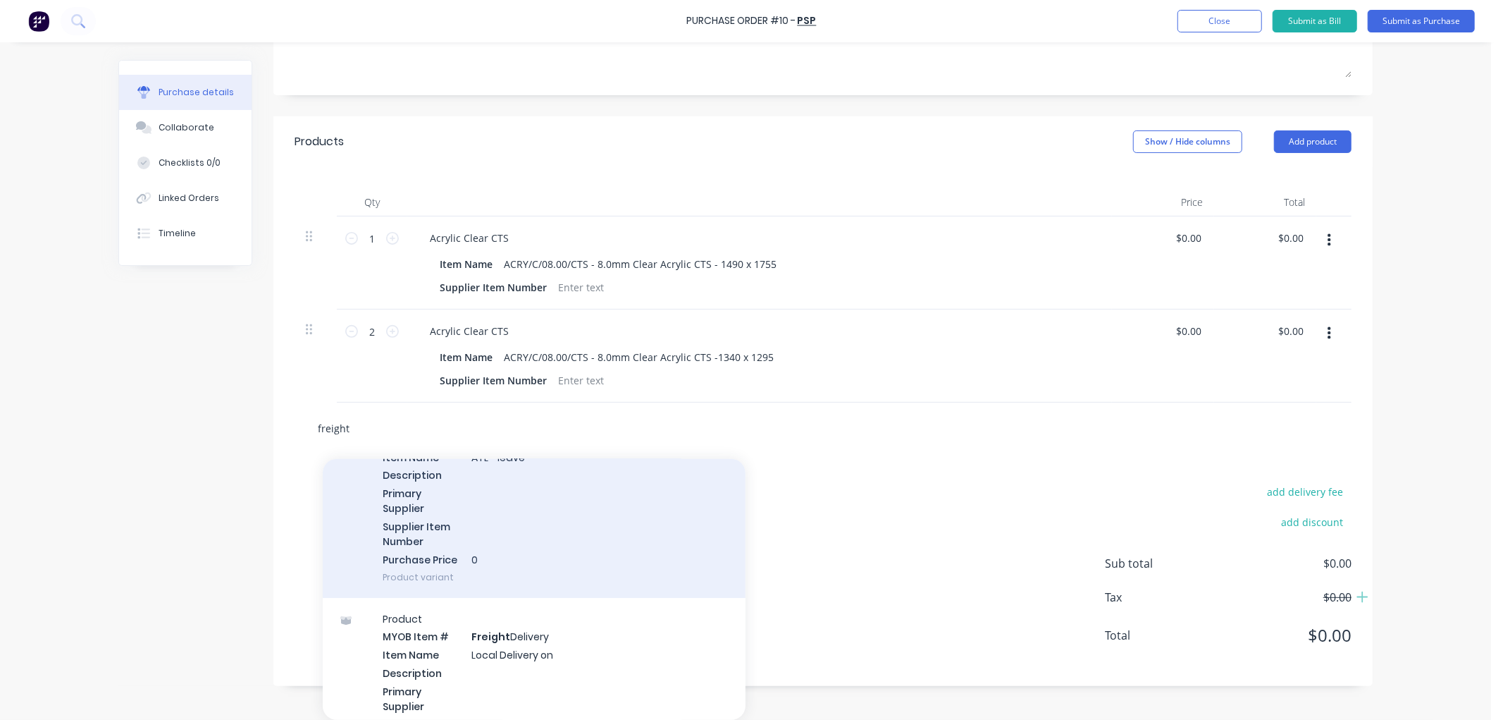
scroll to position [23, 0]
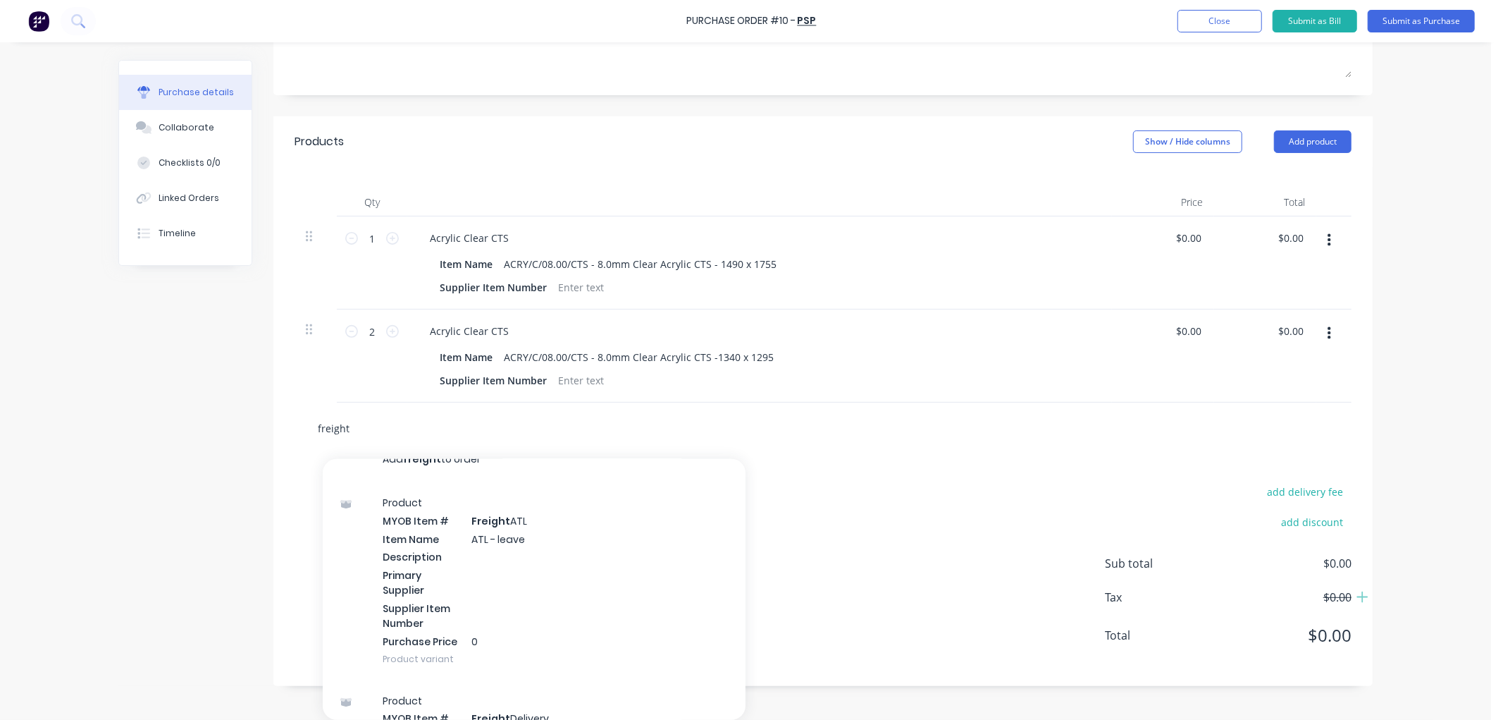
drag, startPoint x: 330, startPoint y: 426, endPoint x: 283, endPoint y: 435, distance: 48.1
click at [283, 435] on div "freight Add freight to order Product MYOB Item # Freight ATL Item Name ATL - le…" at bounding box center [822, 427] width 1099 height 51
type textarea "x"
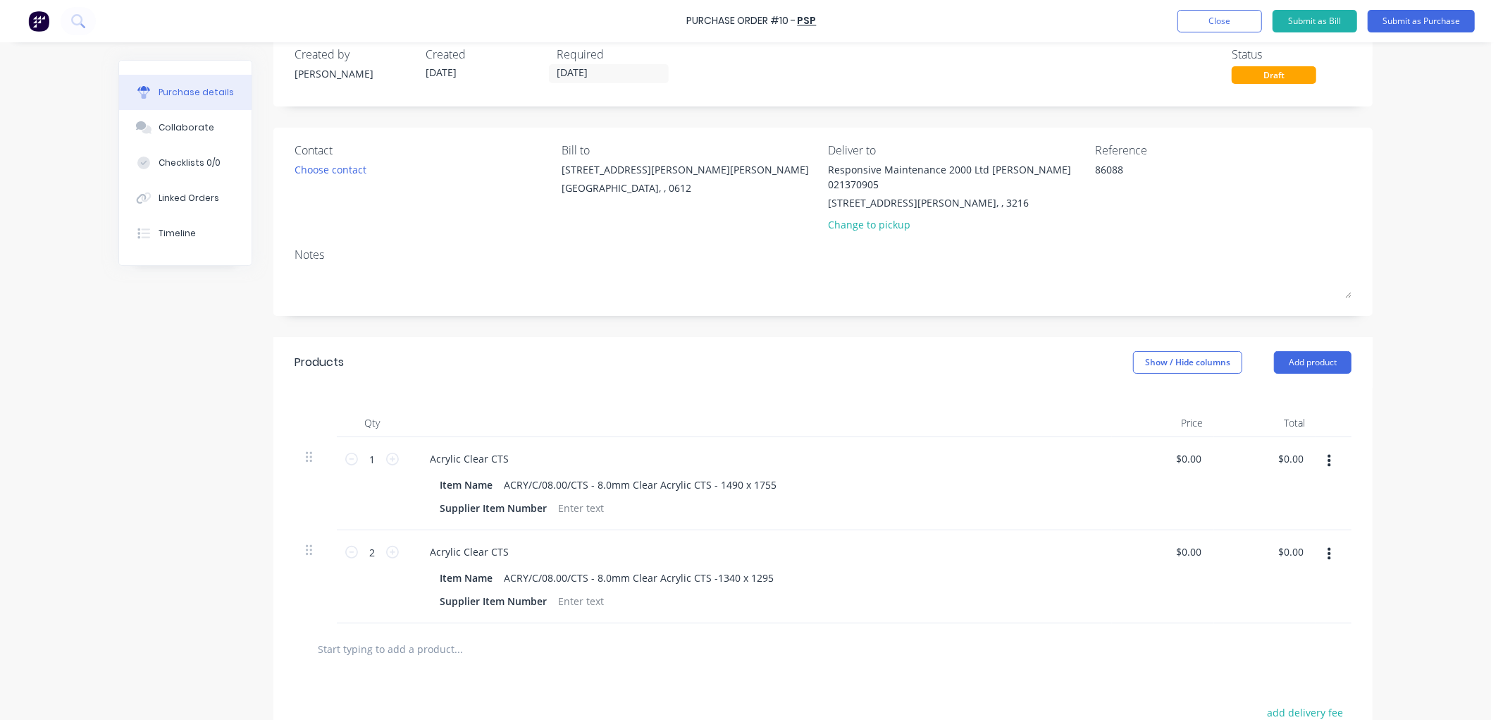
scroll to position [78, 0]
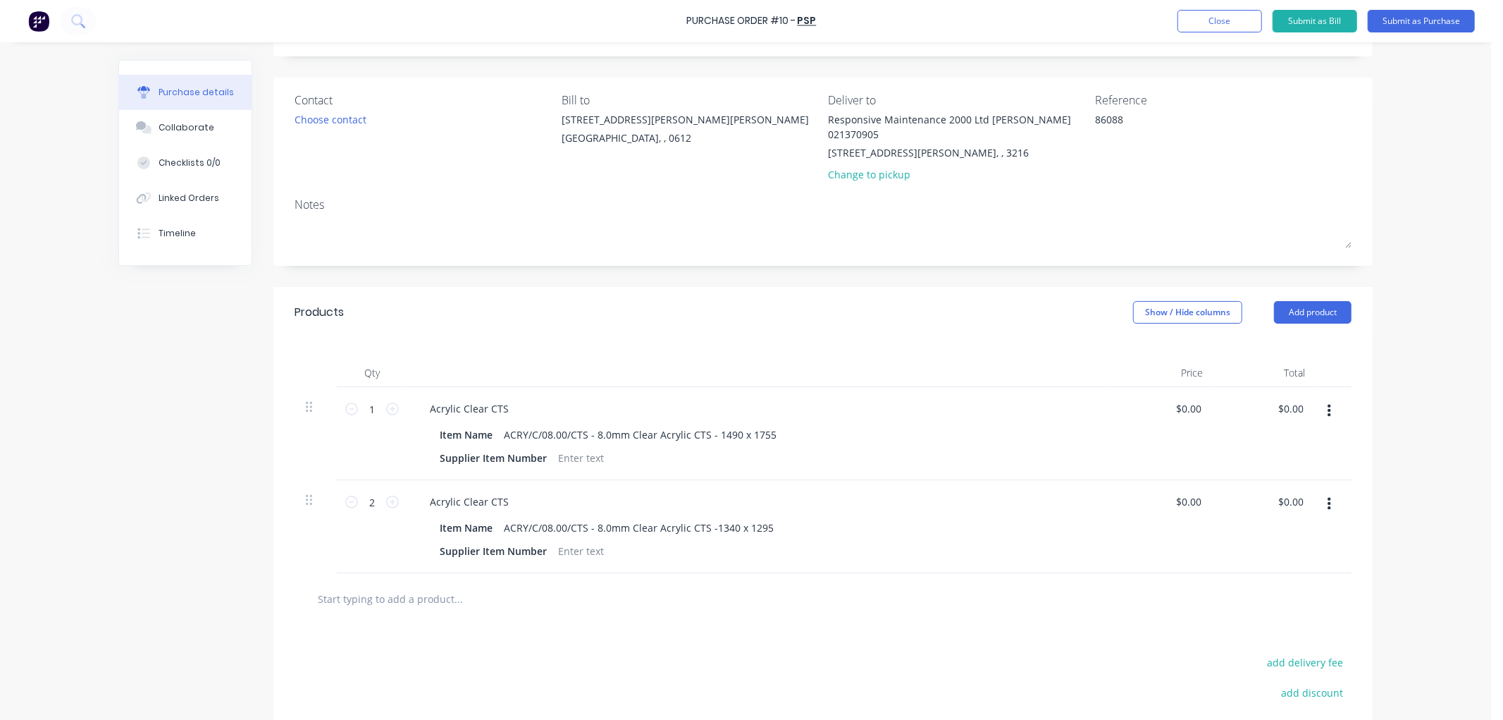
click at [460, 587] on input "text" at bounding box center [458, 598] width 282 height 28
type textarea "x"
type input "f"
type textarea "x"
type input "fr"
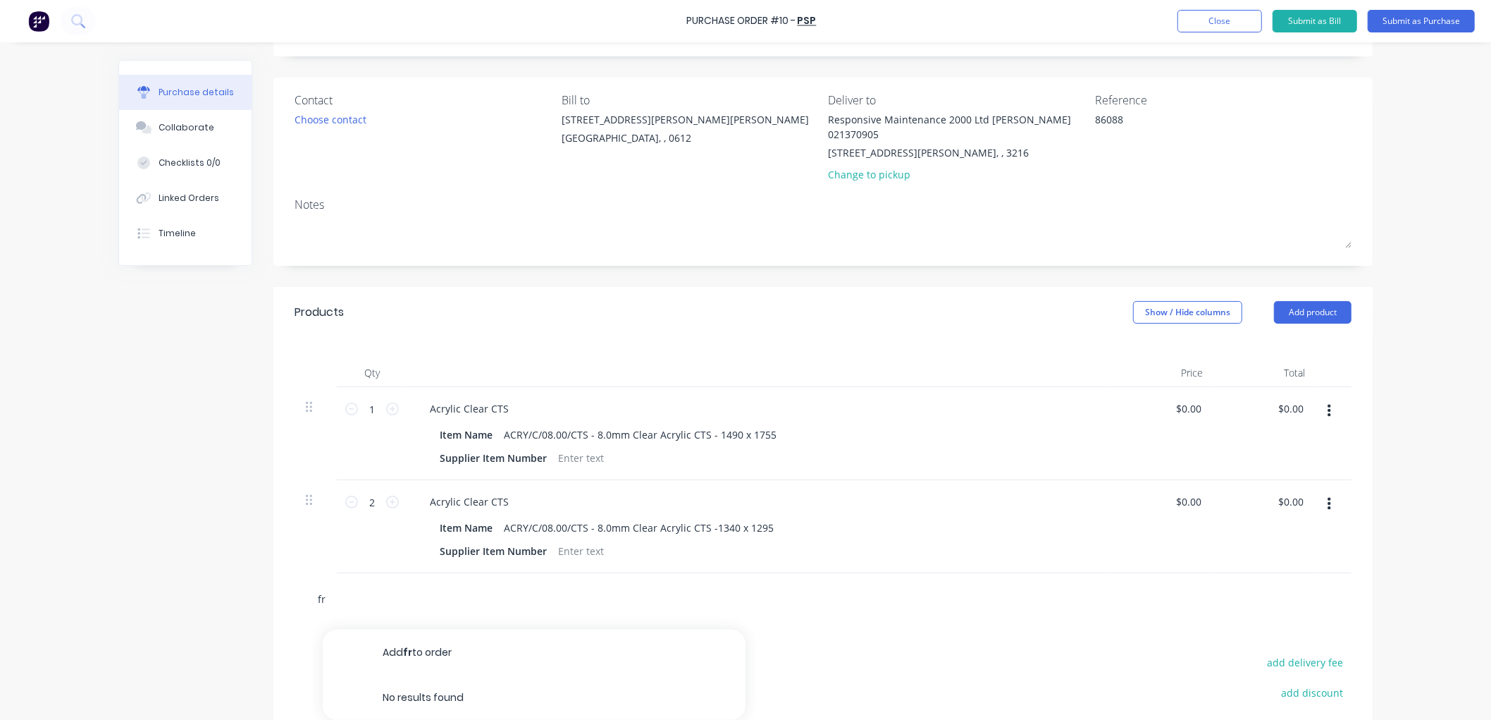
type textarea "x"
type input "fre"
type textarea "x"
type input "frei"
type textarea "x"
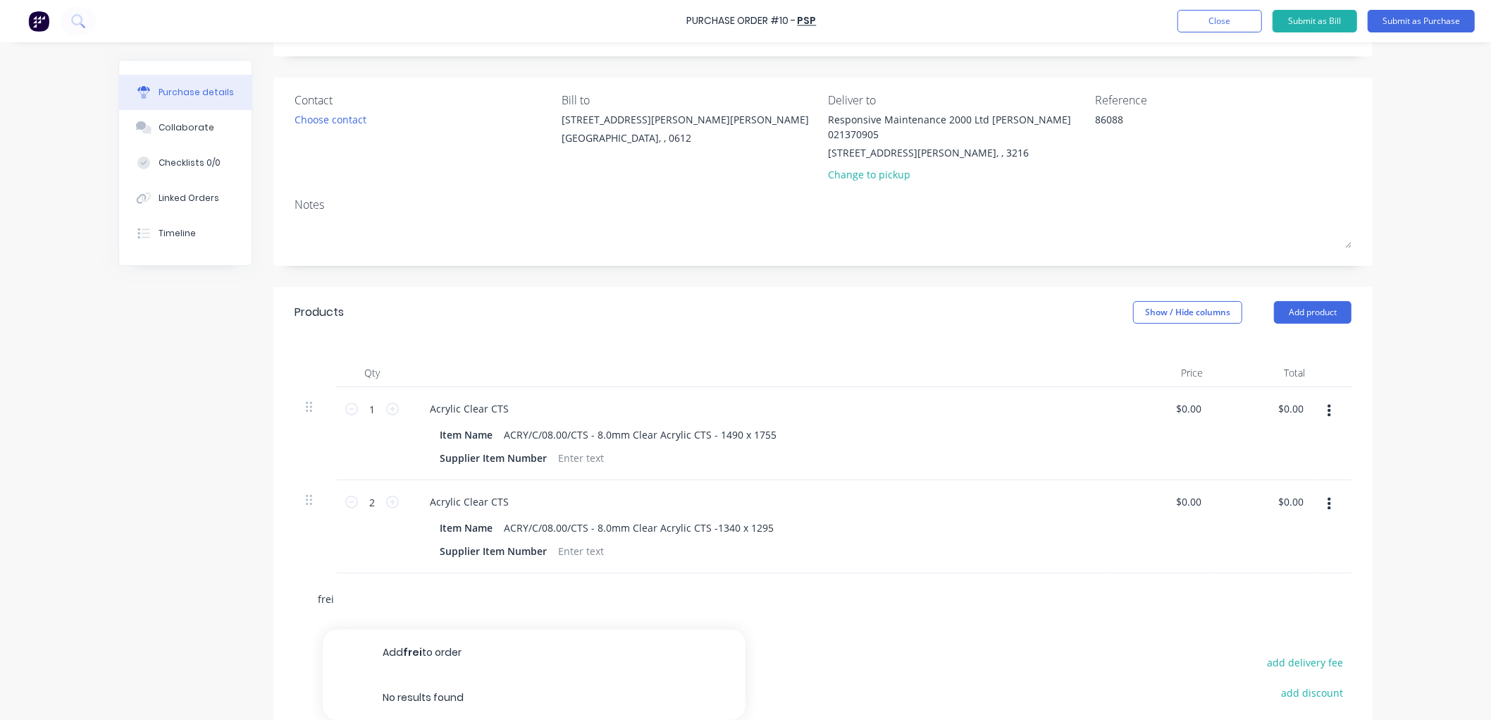
type input "freig"
type textarea "x"
type input "freigh"
type textarea "x"
type input "freight"
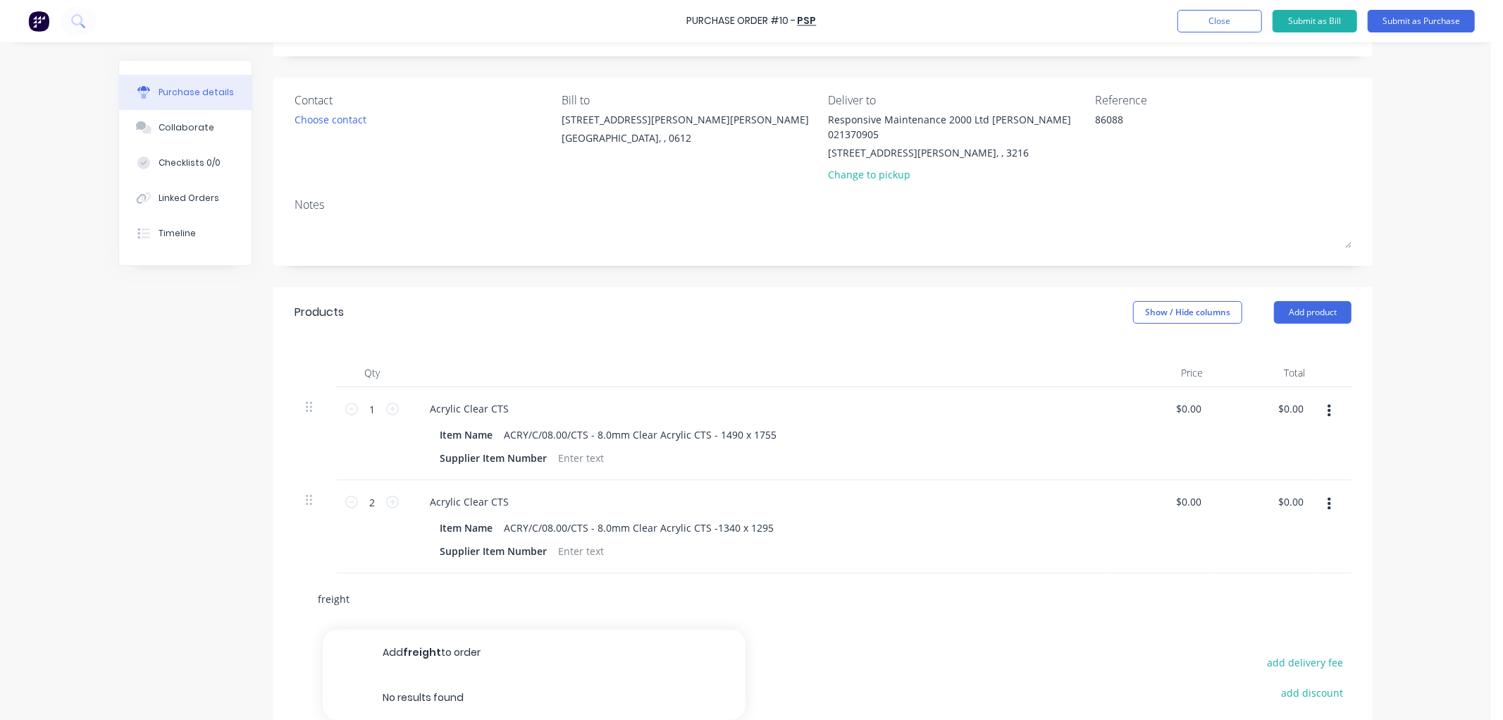
type textarea "x"
type input "freight"
type textarea "x"
type input "freight t"
type textarea "x"
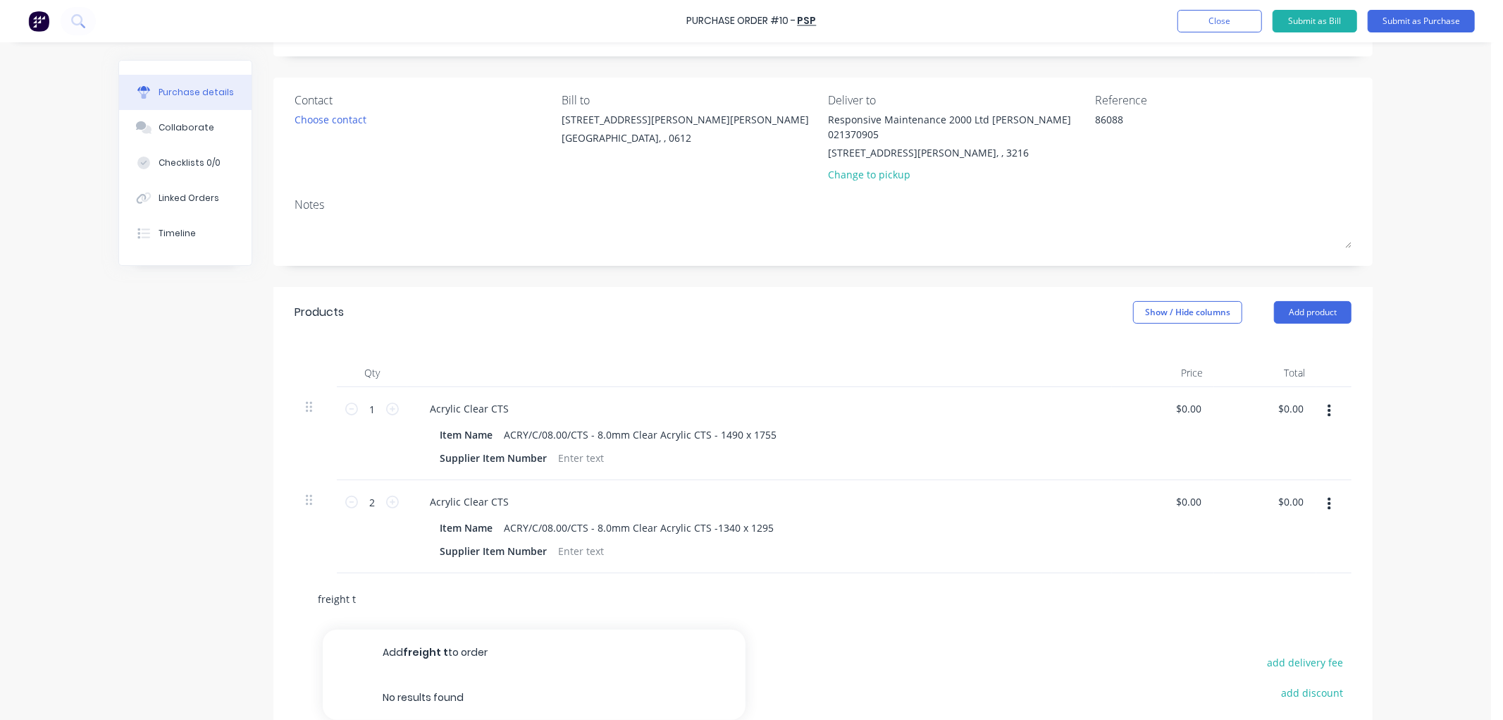
type input "freight tr"
type textarea "x"
type input "freight tru"
type textarea "x"
type input "freight truc"
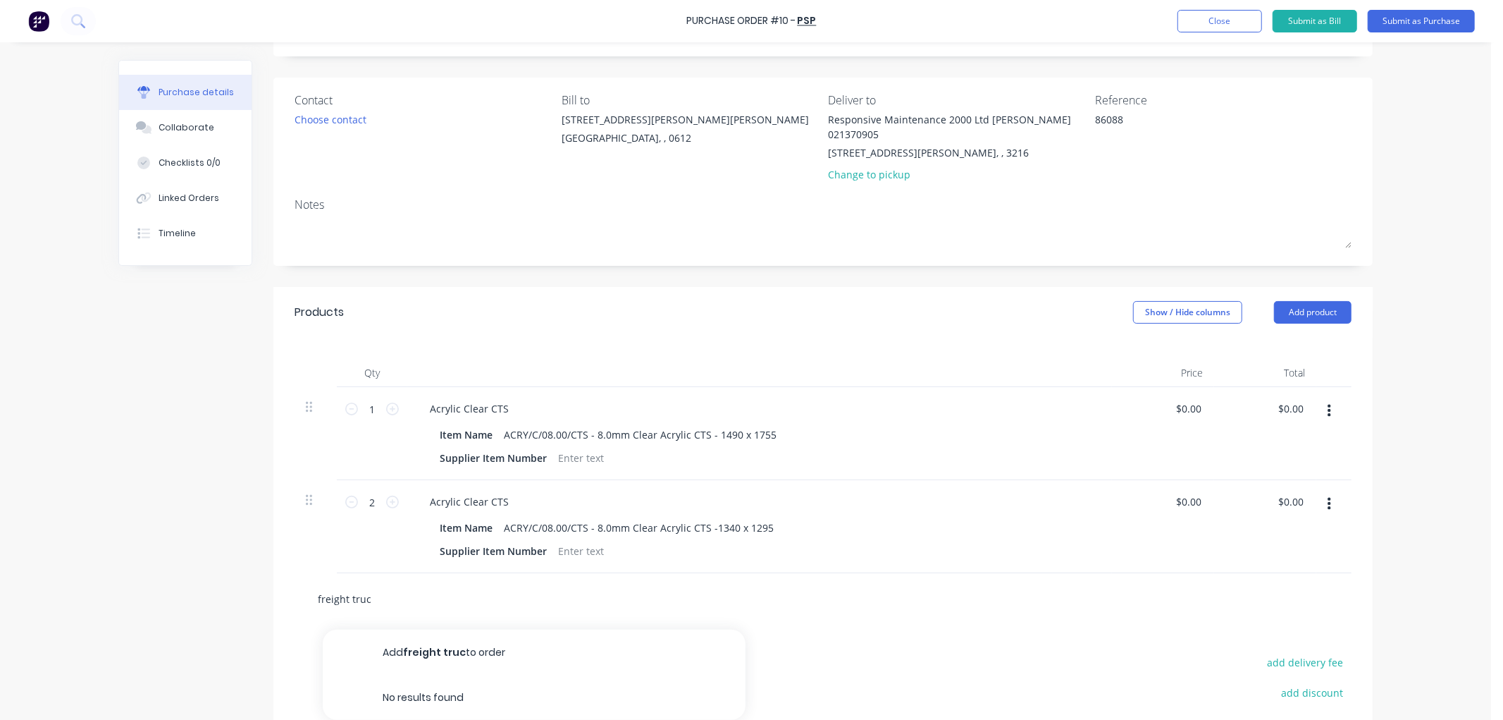
type textarea "x"
type input "freight truck"
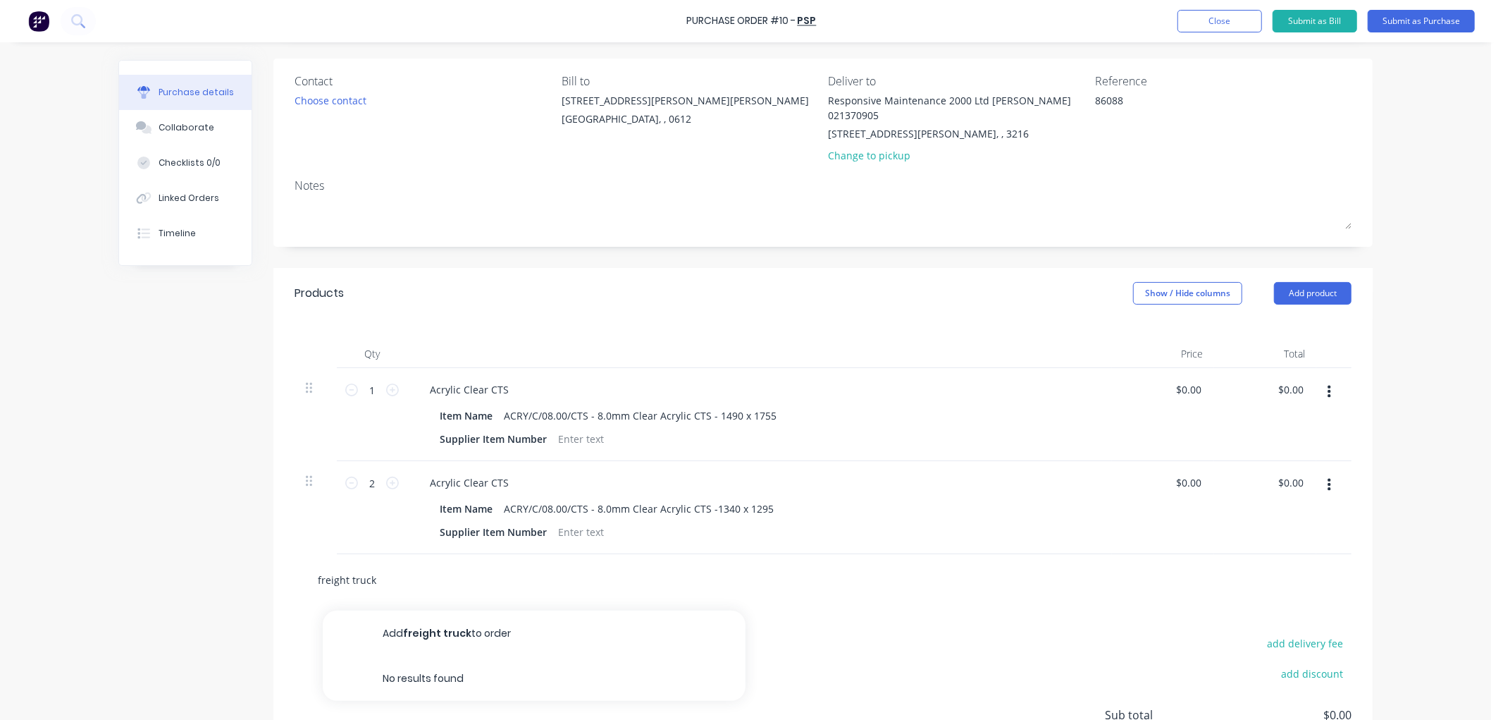
scroll to position [156, 0]
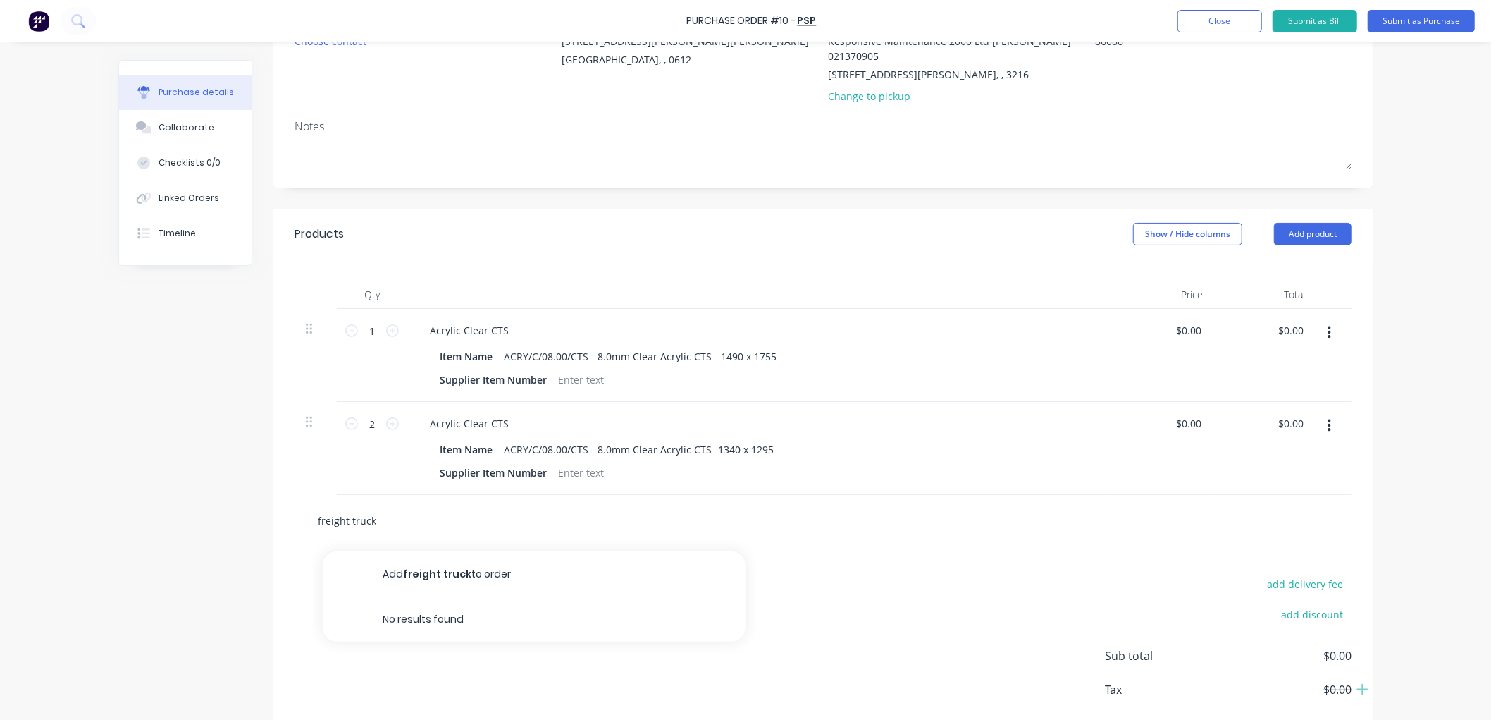
drag, startPoint x: 395, startPoint y: 516, endPoint x: 311, endPoint y: 521, distance: 84.8
click at [317, 521] on input "freight truck" at bounding box center [458, 520] width 282 height 28
type textarea "x"
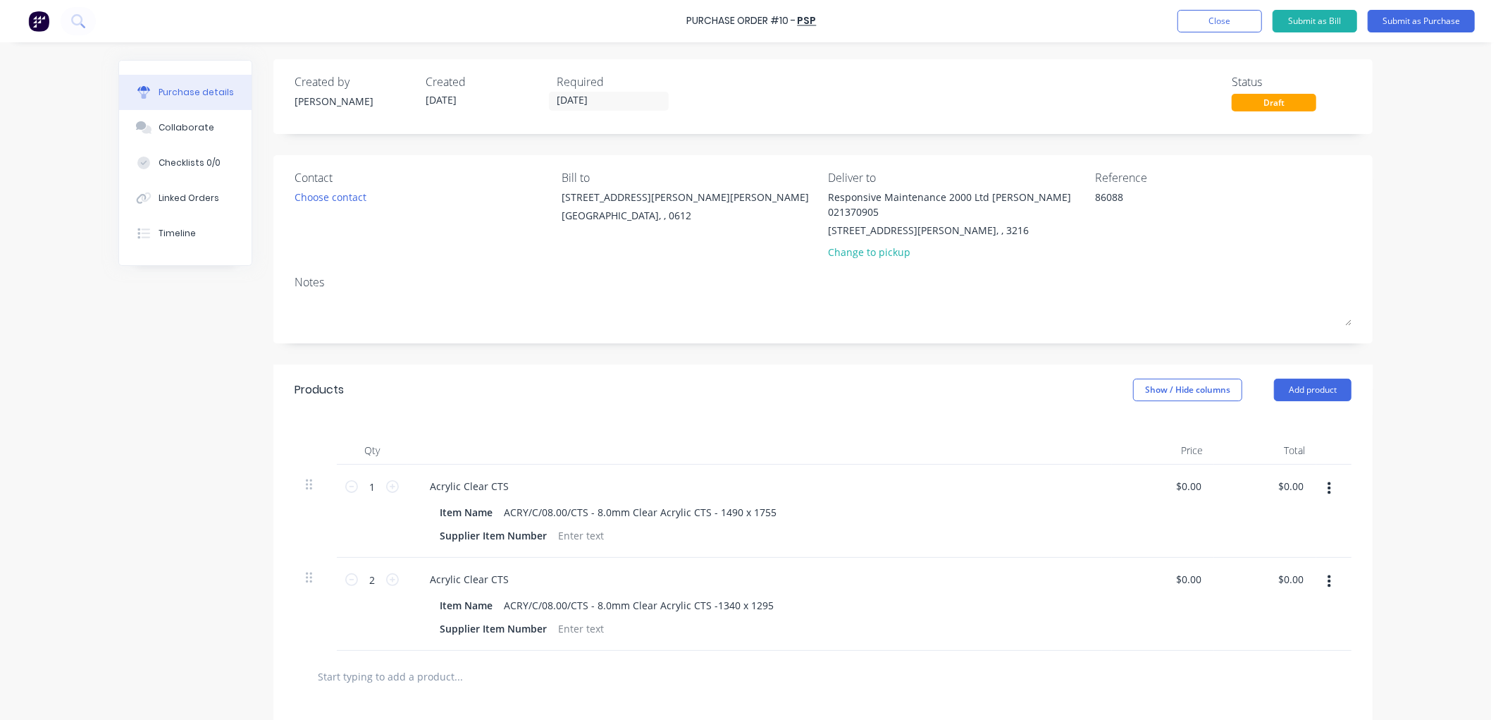
scroll to position [0, 0]
click at [437, 672] on input "text" at bounding box center [458, 676] width 282 height 28
type textarea "x"
type input "F"
type textarea "x"
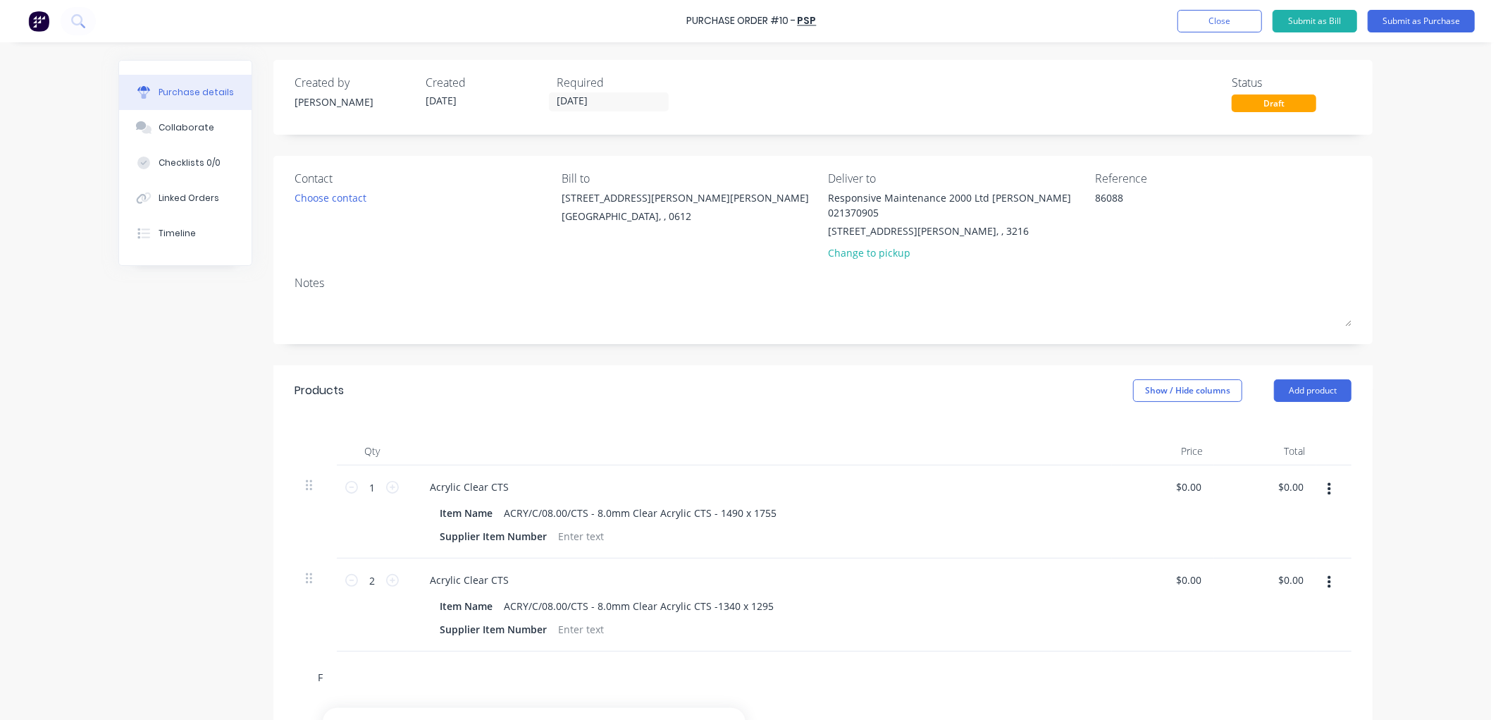
type input "Fr"
type textarea "x"
type input "Fre"
type textarea "x"
type input "Frei"
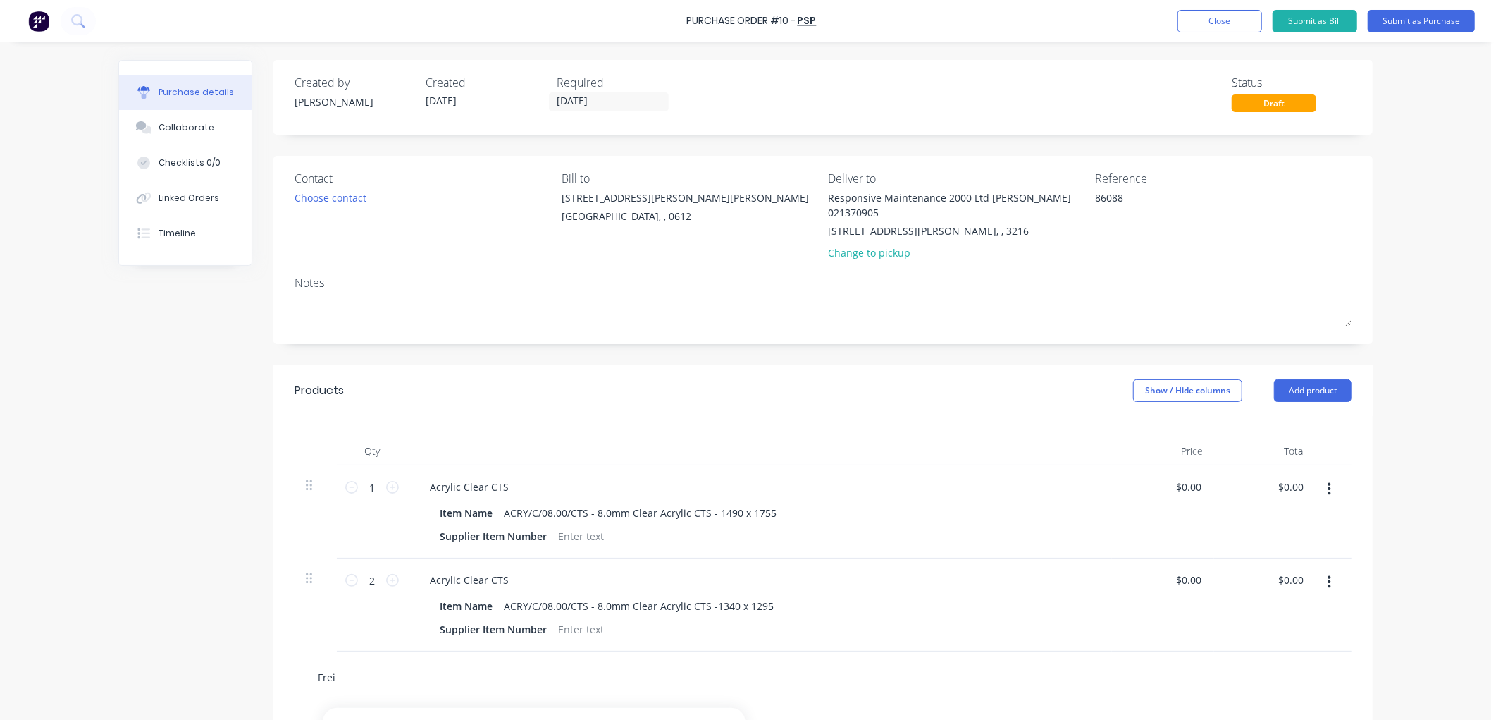
type textarea "x"
type input "Freig"
type textarea "x"
type input "Freigh"
type textarea "x"
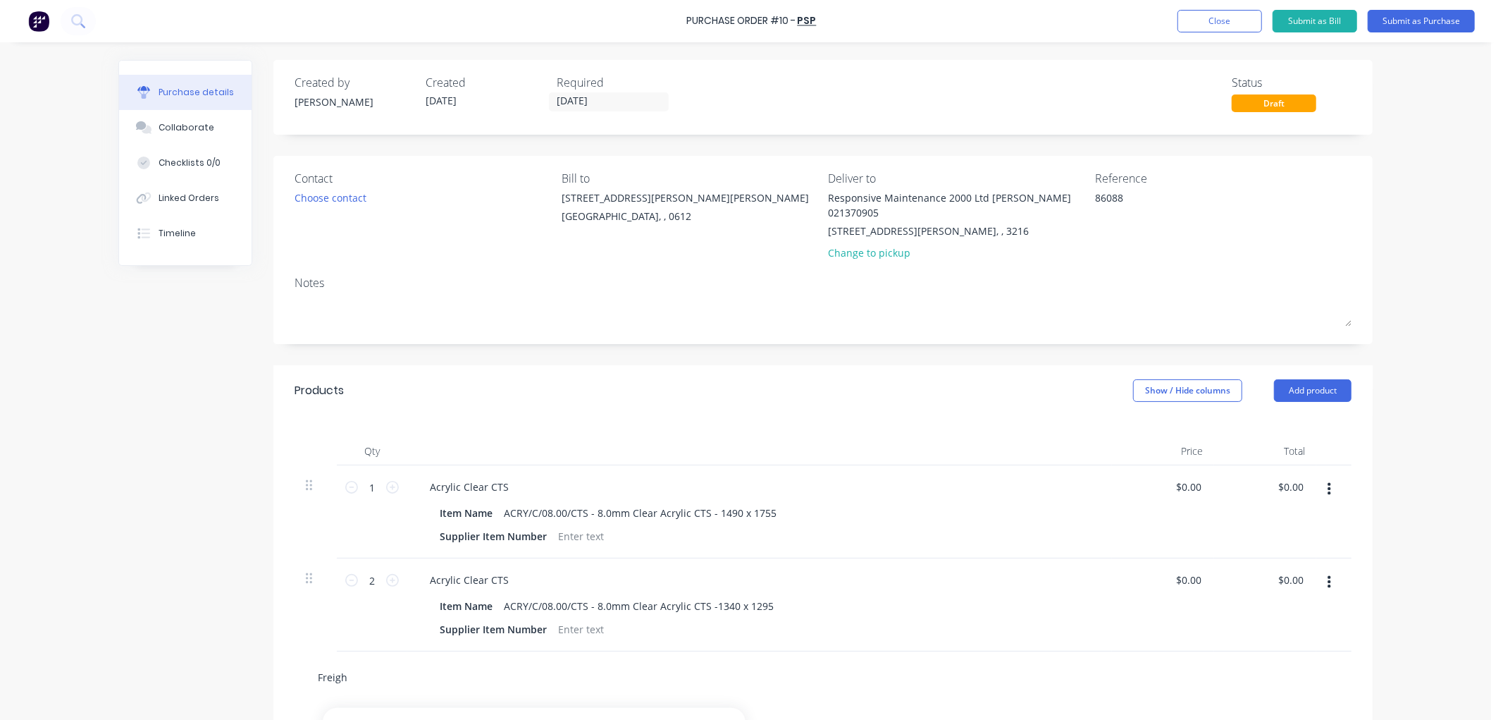
type input "Freight"
type textarea "x"
type input "Freight"
click at [438, 675] on input "Freight" at bounding box center [458, 676] width 282 height 28
type textarea "x"
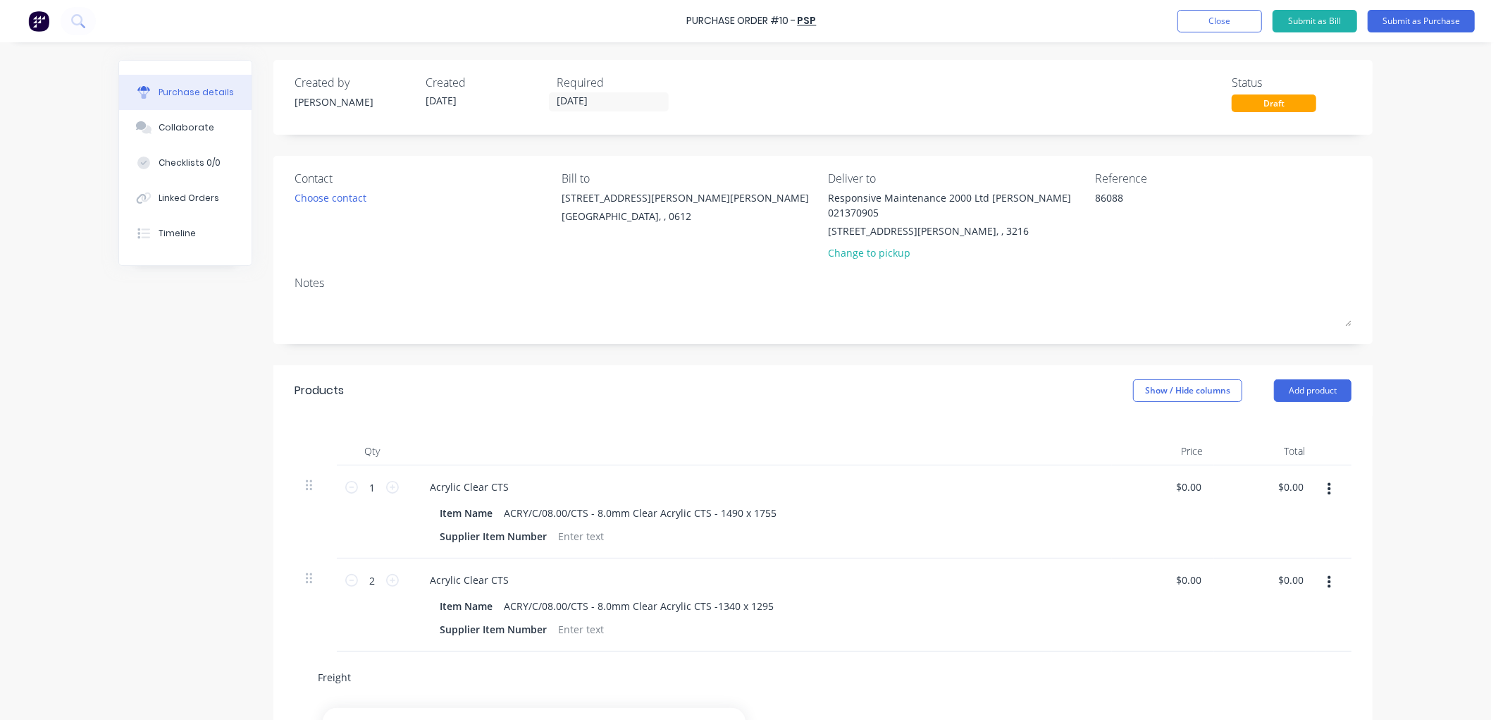
type input "Freight"
type textarea "x"
type input "Freight t"
type textarea "x"
type input "Freight tr"
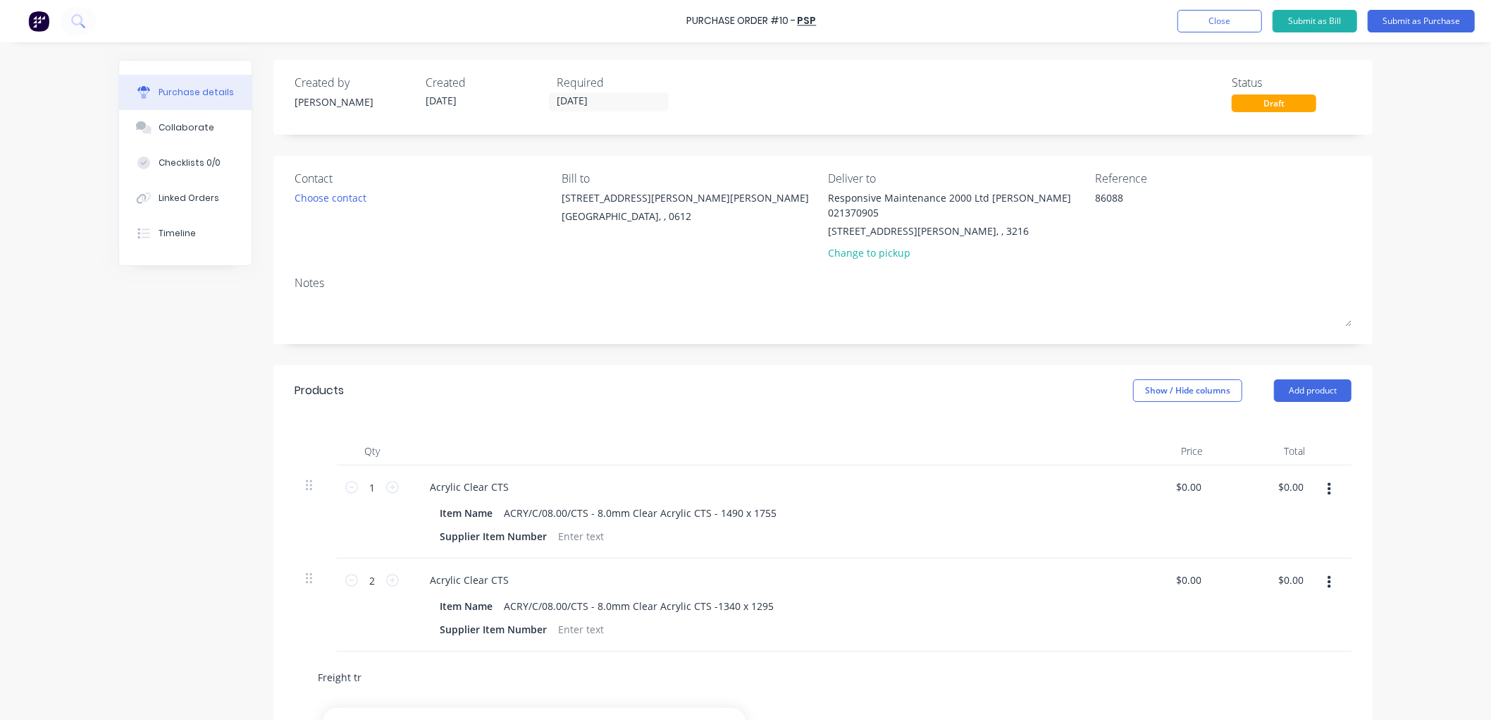
type textarea "x"
type input "Freight tru"
type textarea "x"
type input "Freight truc"
type textarea "x"
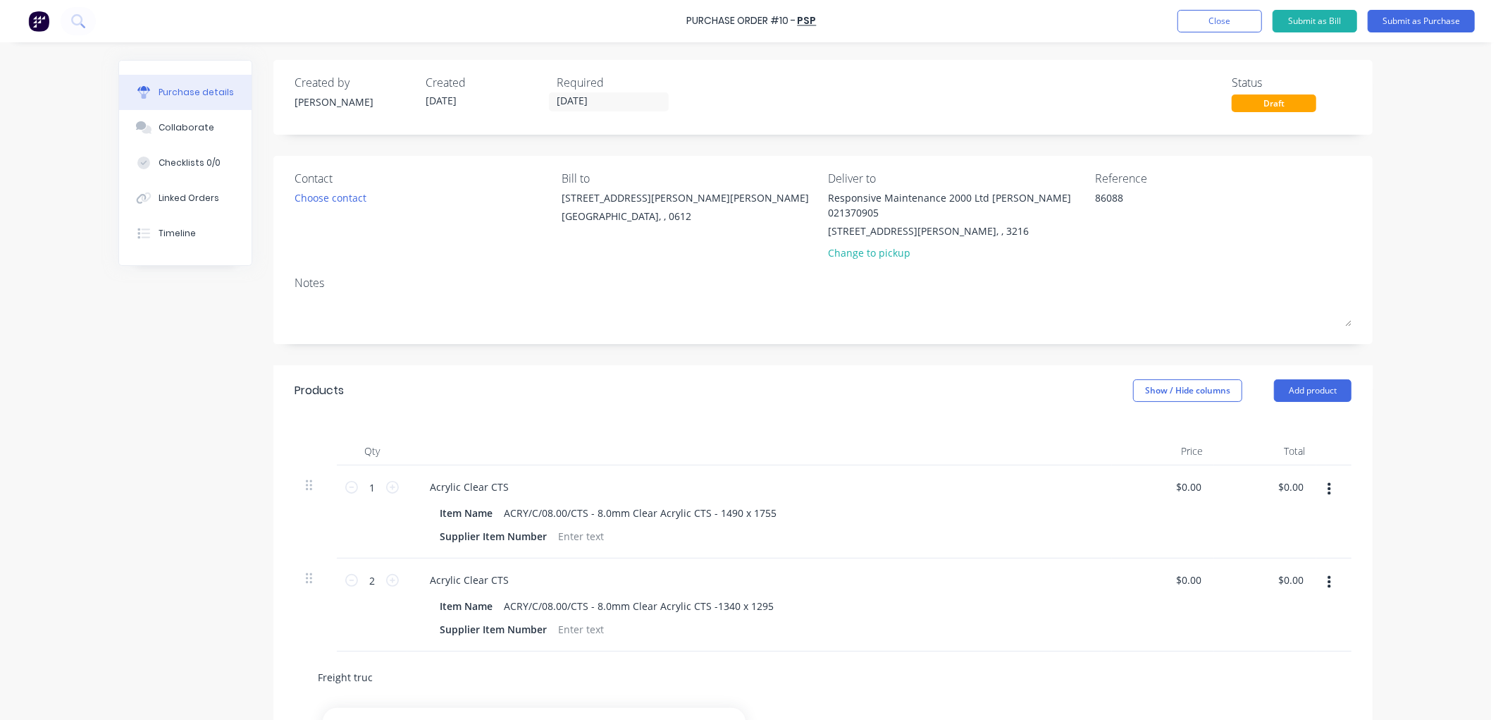
type input "Freight truck"
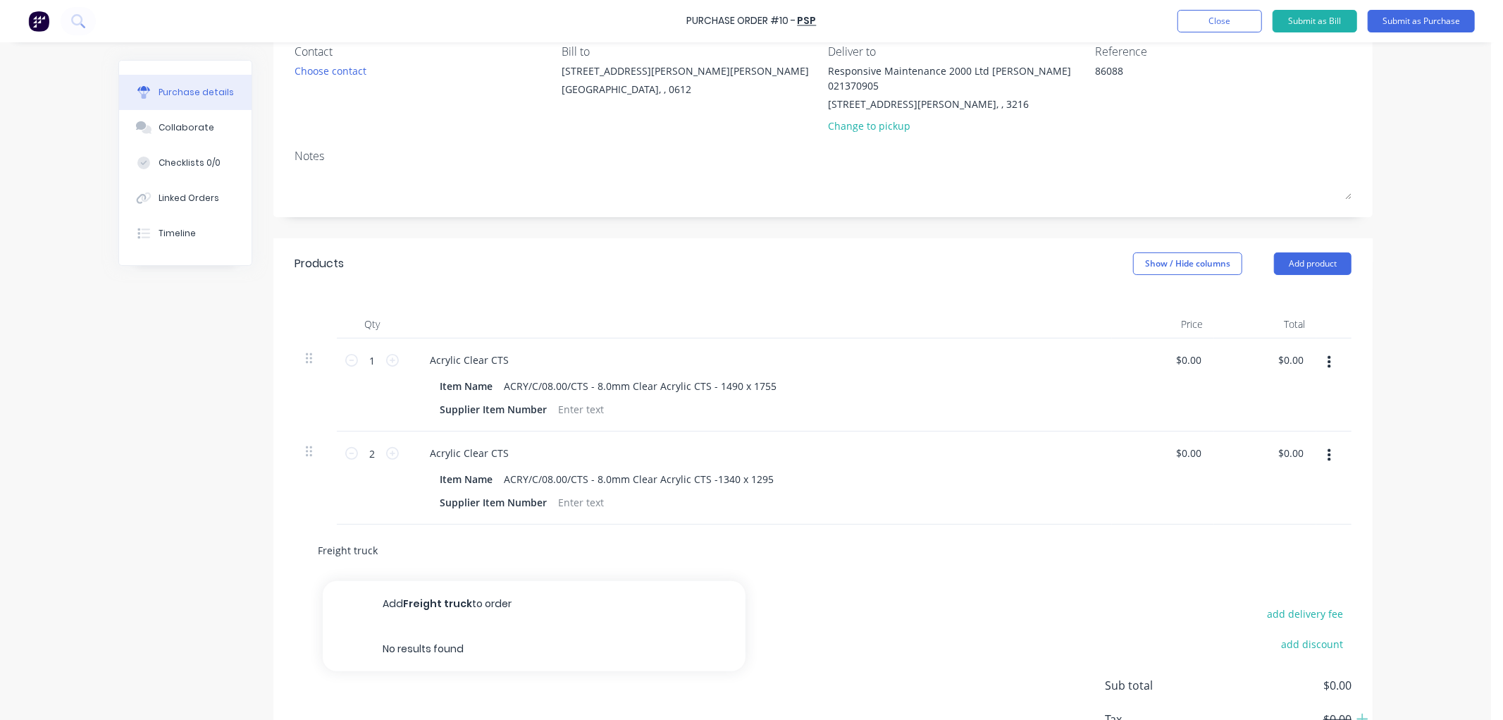
scroll to position [156, 0]
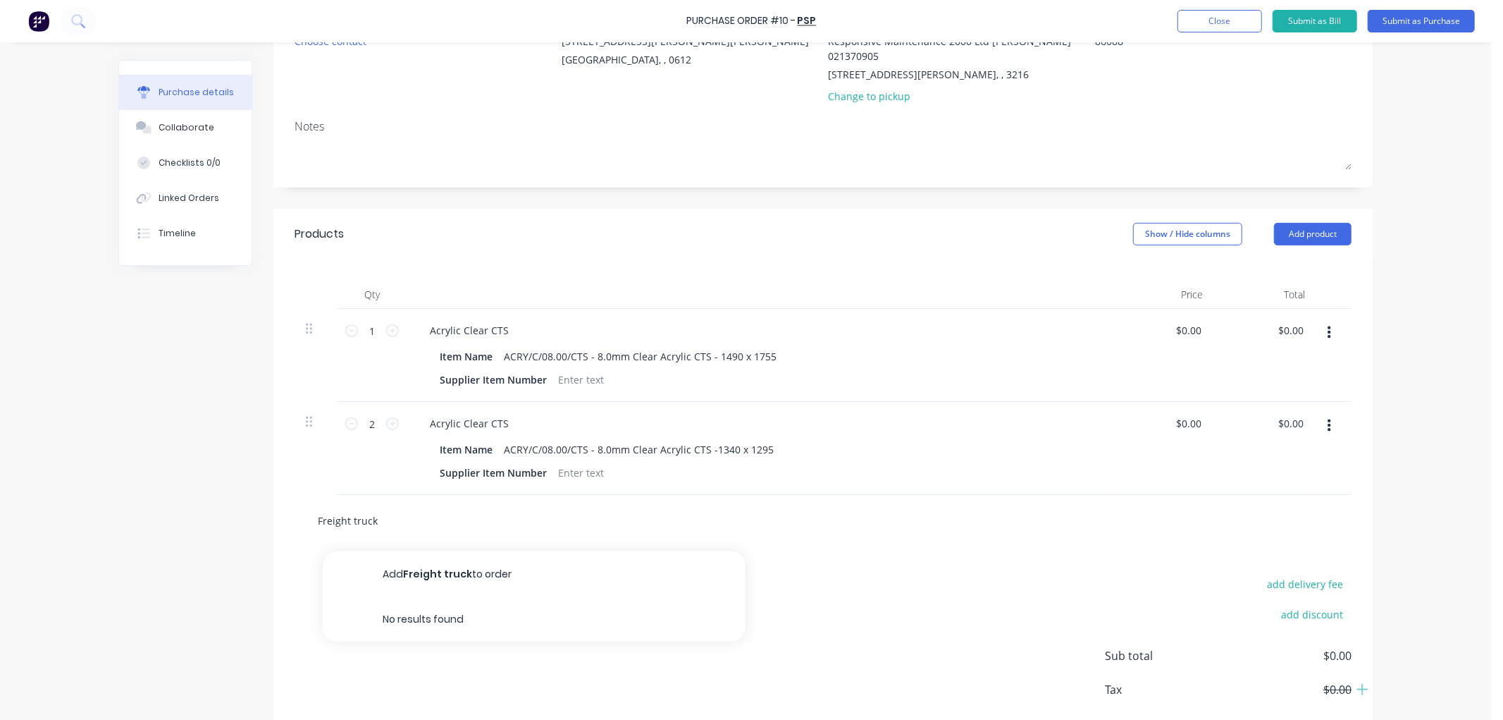
type textarea "x"
type input "Freight truc"
type textarea "x"
type input "Freight tru"
type textarea "x"
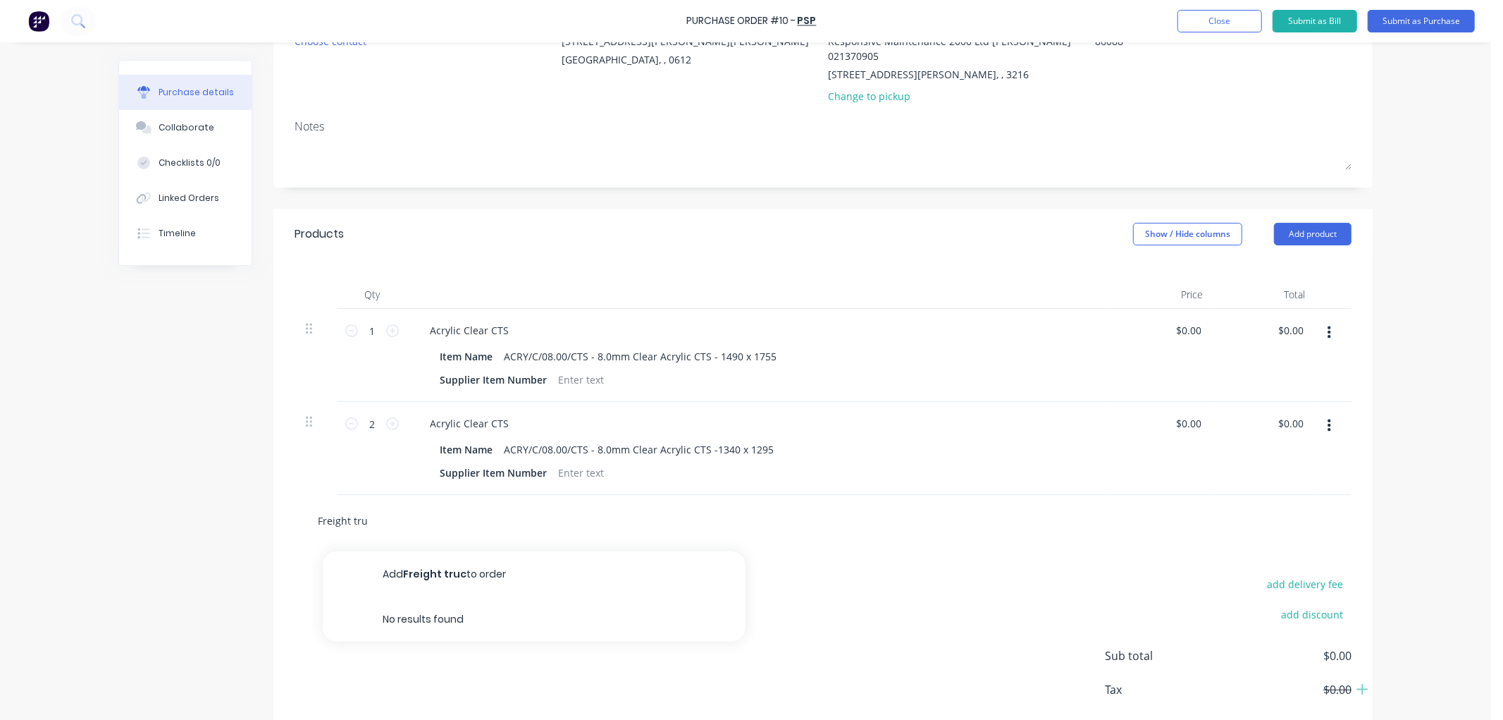
type input "Freight tr"
type textarea "x"
type input "Freight t"
type textarea "x"
type input "Freight"
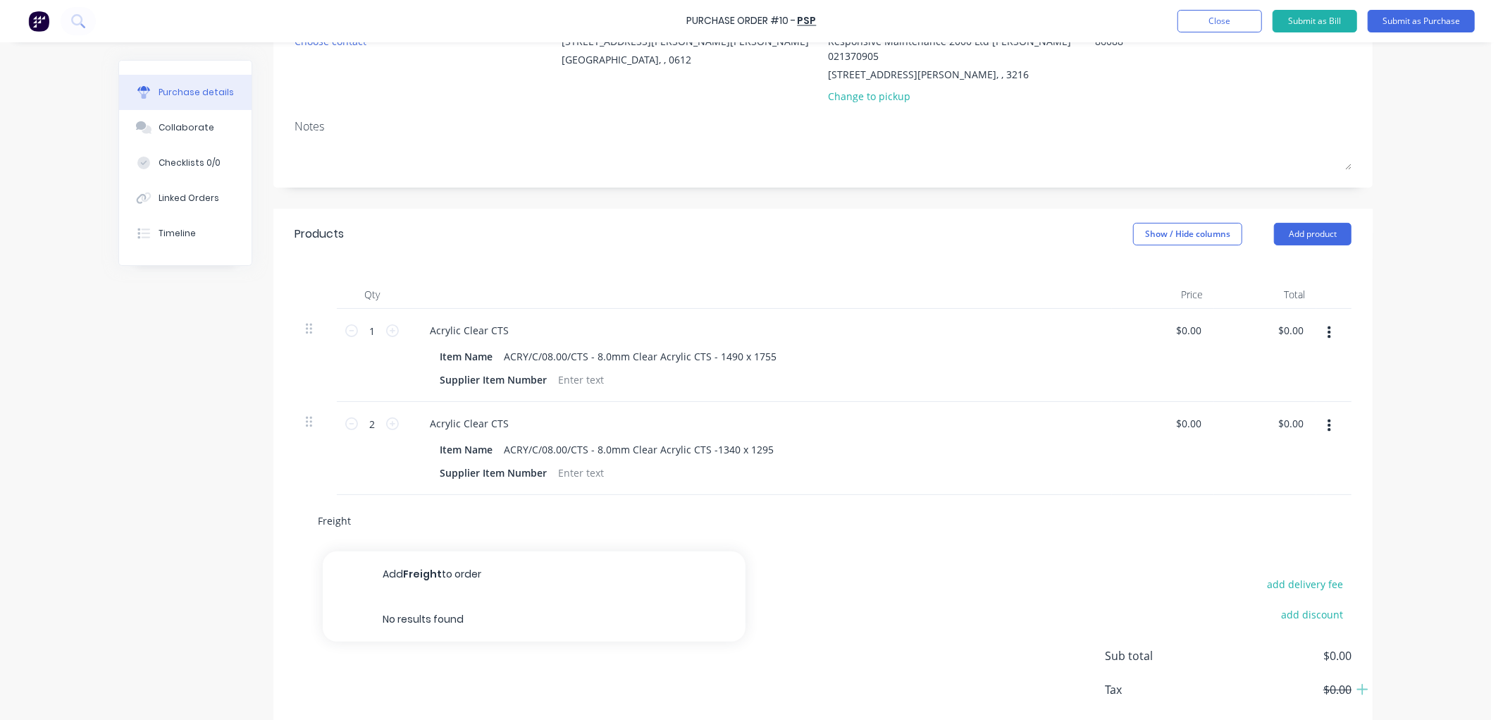
type textarea "x"
type input "Freight T"
type textarea "x"
type input "Freight Tr"
type textarea "x"
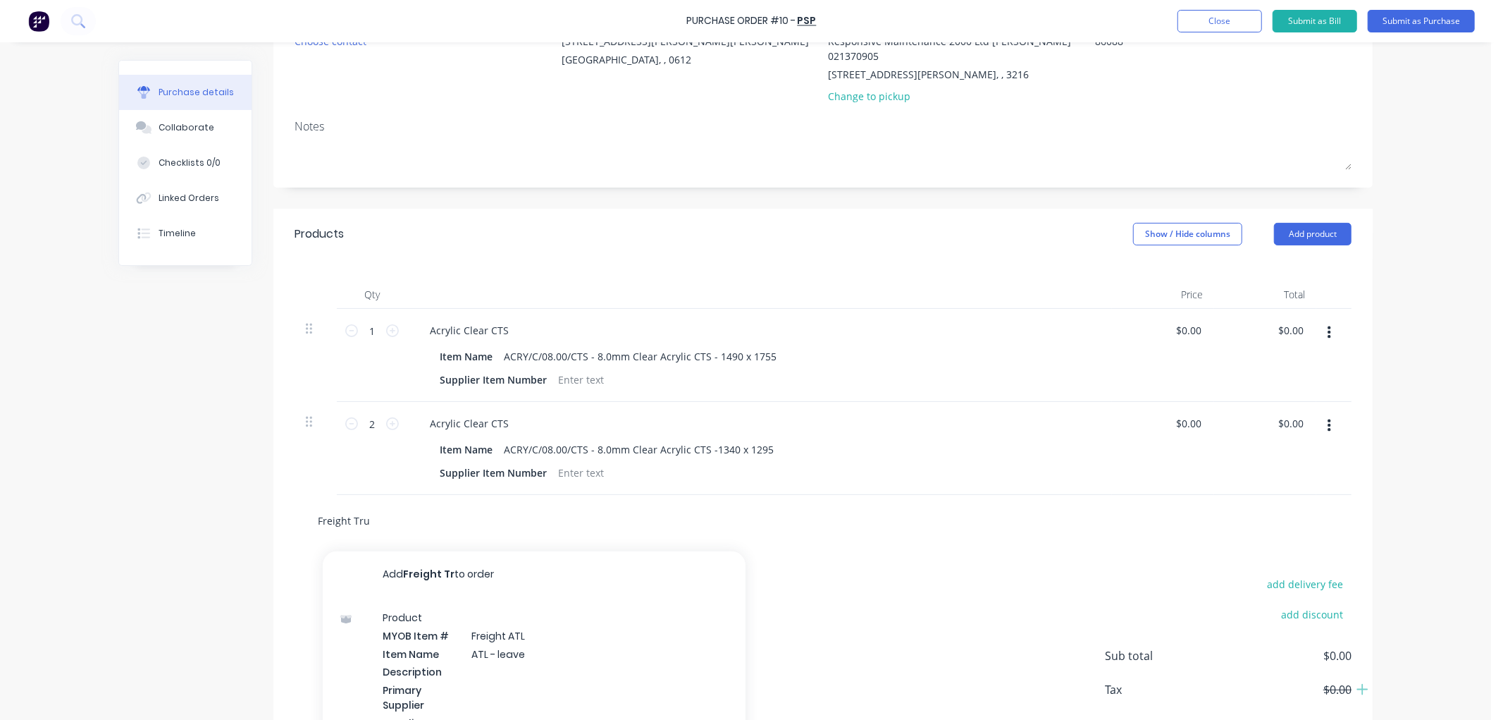
type input "Freight Truc"
type textarea "x"
type input "Freight Trucx"
type textarea "x"
type input "Freight Trucxk"
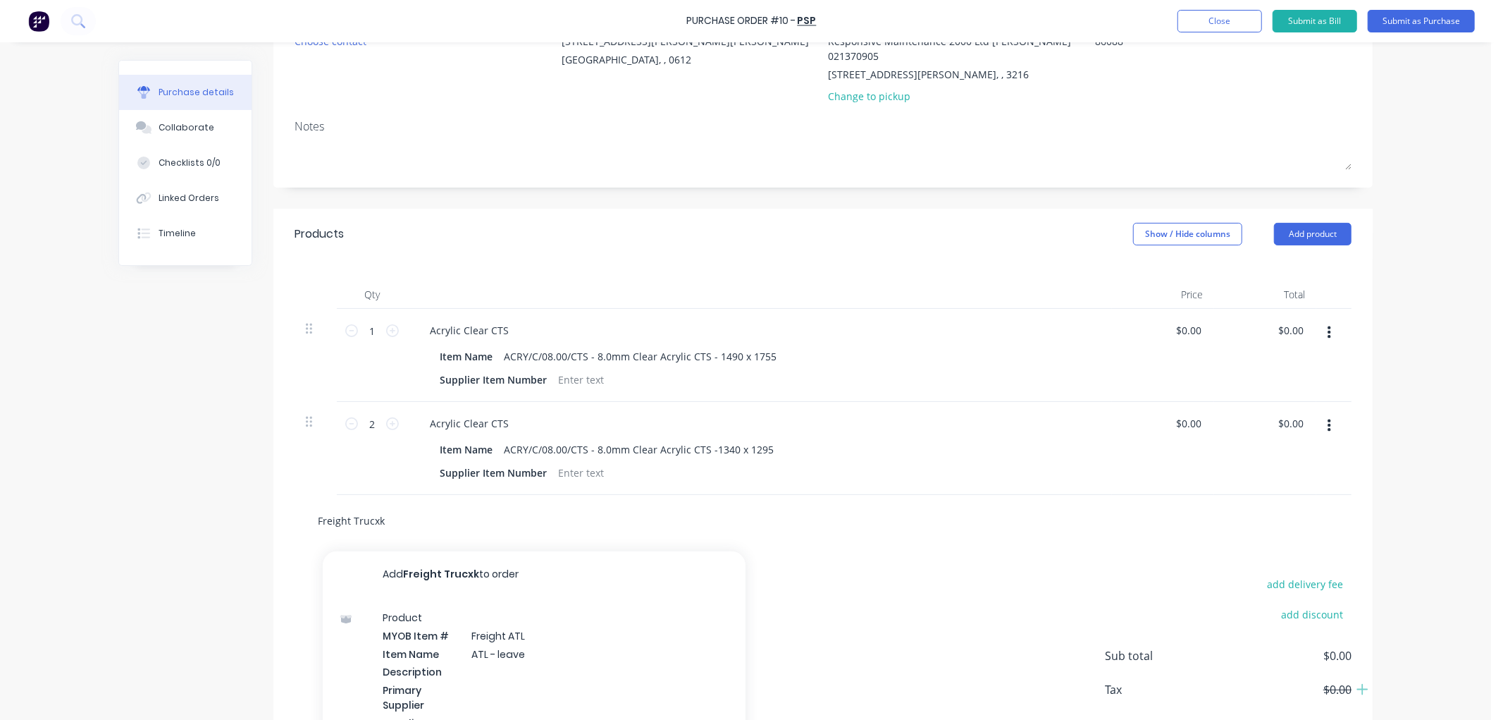
type textarea "x"
type input "Freight Trucx"
type textarea "x"
type input "Freight Truc"
type textarea "x"
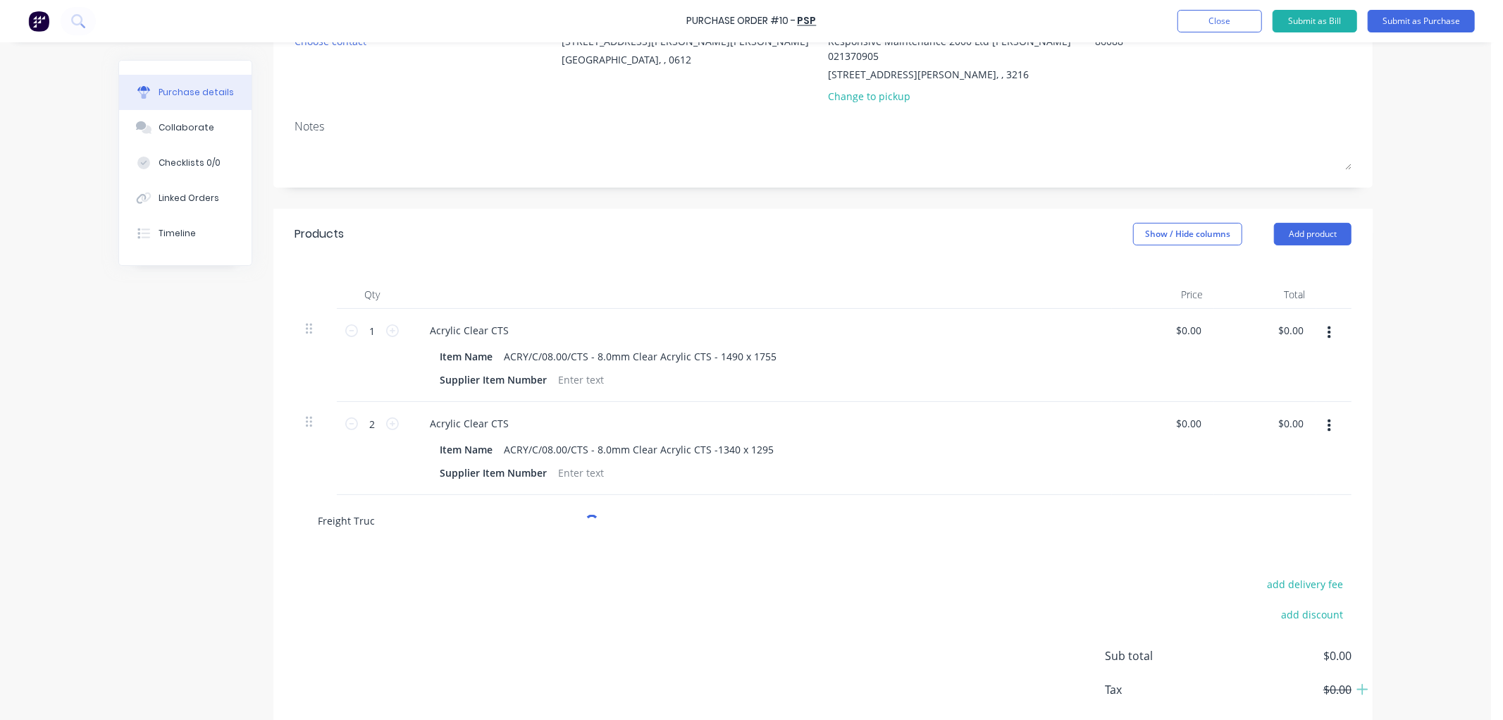
type input "Freight Truck"
type textarea "x"
type input "Freight Truck"
type textarea "x"
type input "Freight Truck P"
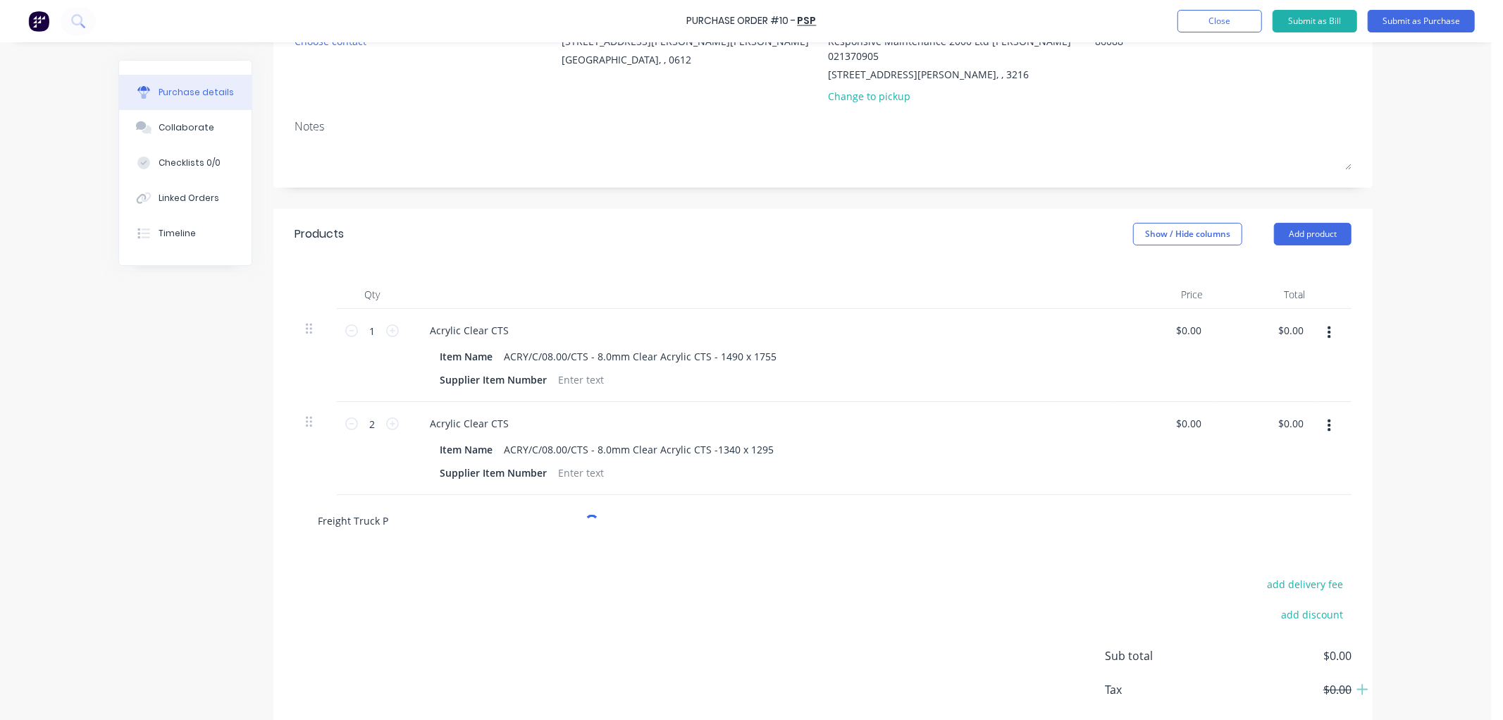
type textarea "x"
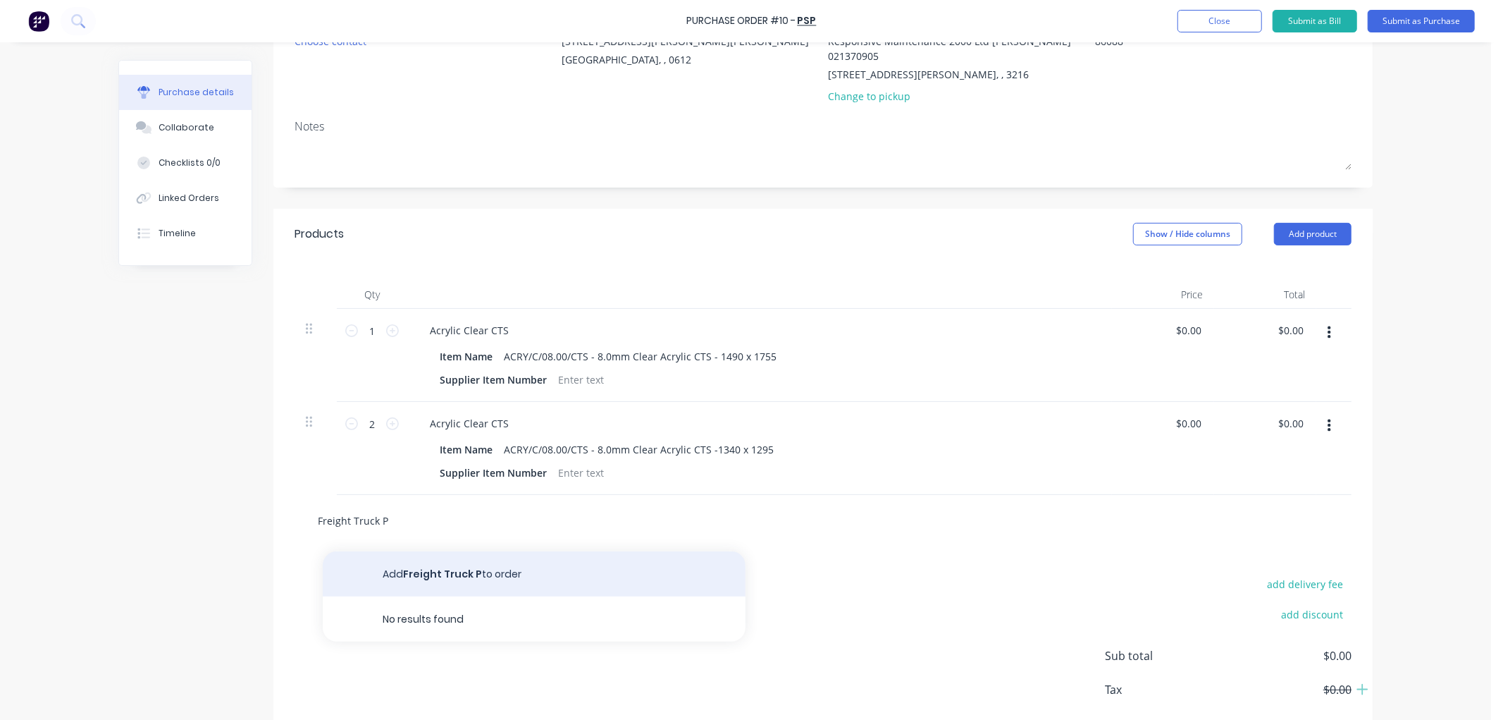
type input "Freight Truck P"
click at [449, 566] on button "Add Freight Truck P to order" at bounding box center [534, 573] width 423 height 45
type textarea "x"
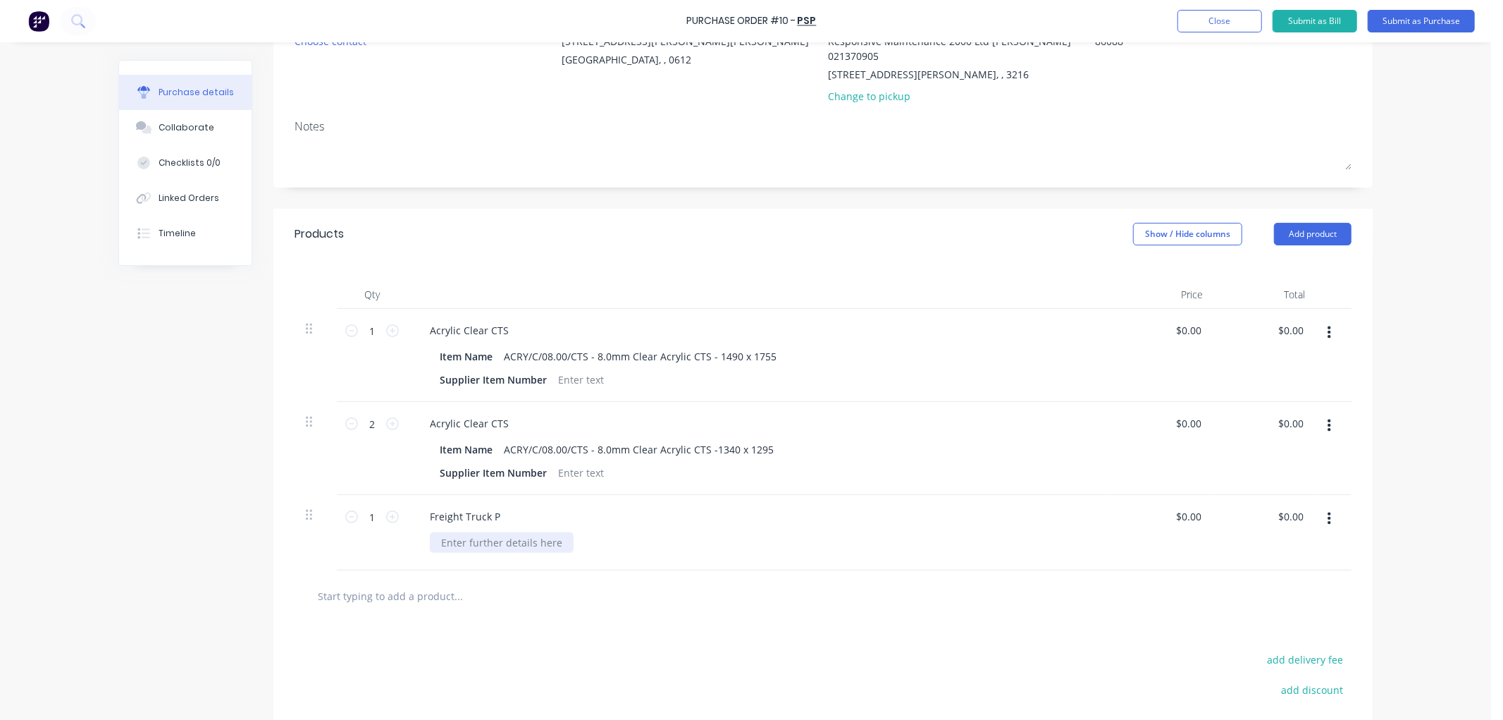
type textarea "x"
click at [482, 543] on div at bounding box center [502, 542] width 144 height 20
paste div
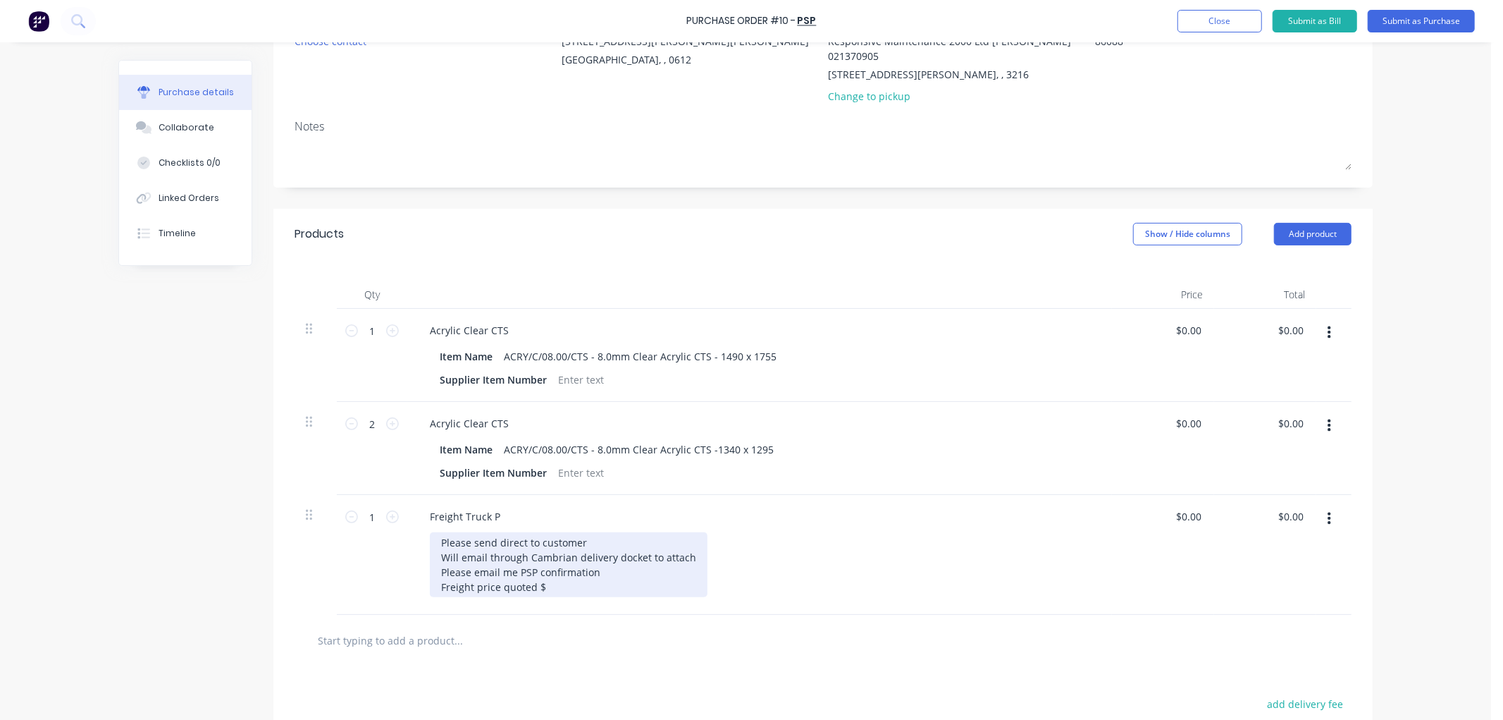
drag, startPoint x: 434, startPoint y: 539, endPoint x: 421, endPoint y: 541, distance: 13.5
click at [421, 541] on div "Freight Truck P Please send direct to customer Will email through Cambrian deli…" at bounding box center [759, 555] width 705 height 120
click at [452, 568] on div "Please send direct to customer Will email through Cambrian delivery docket to a…" at bounding box center [569, 564] width 278 height 65
click at [574, 587] on div "Please send direct to customer Will email through Cambrian delivery docket to a…" at bounding box center [569, 564] width 278 height 65
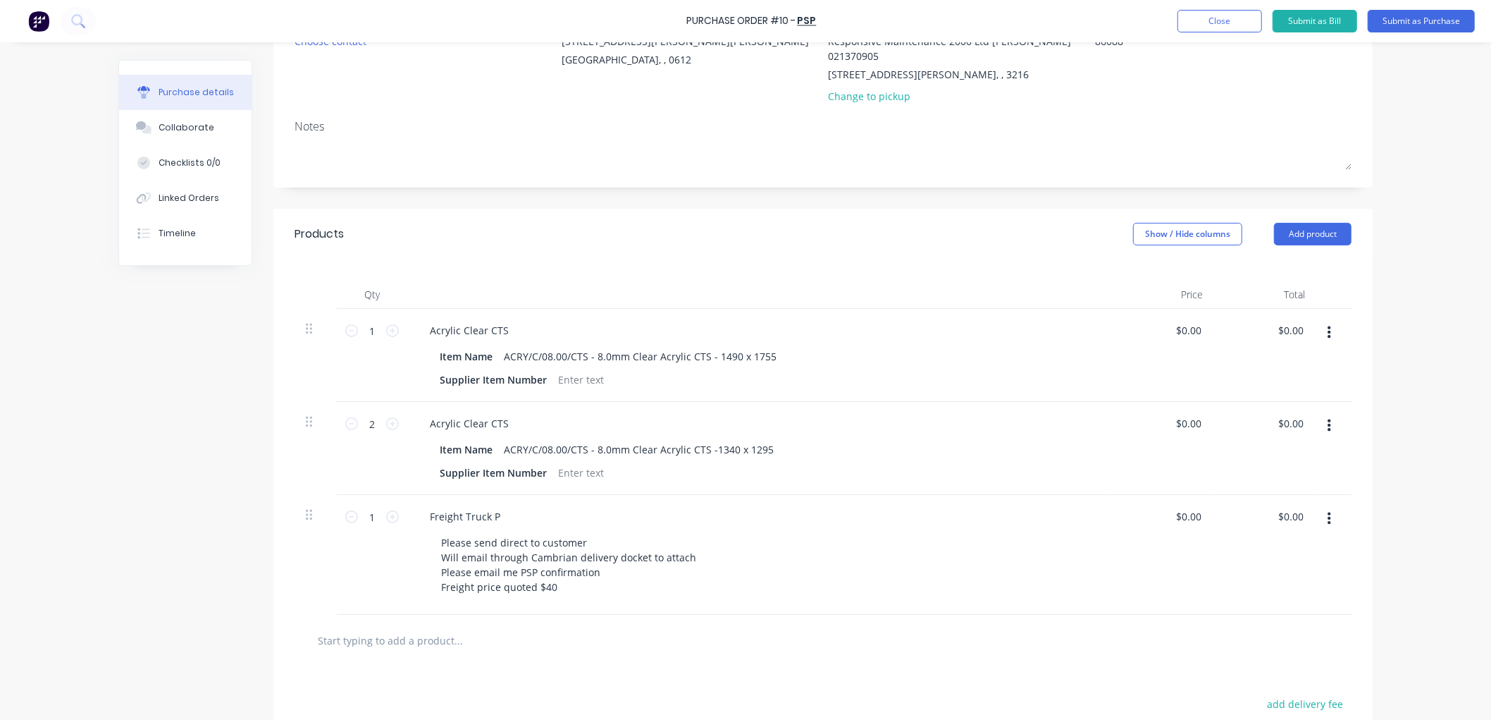
click at [1442, 482] on div "Purchase Order #10 - PSP Add product Close Submit as Bill Submit as Purchase Pu…" at bounding box center [745, 360] width 1491 height 720
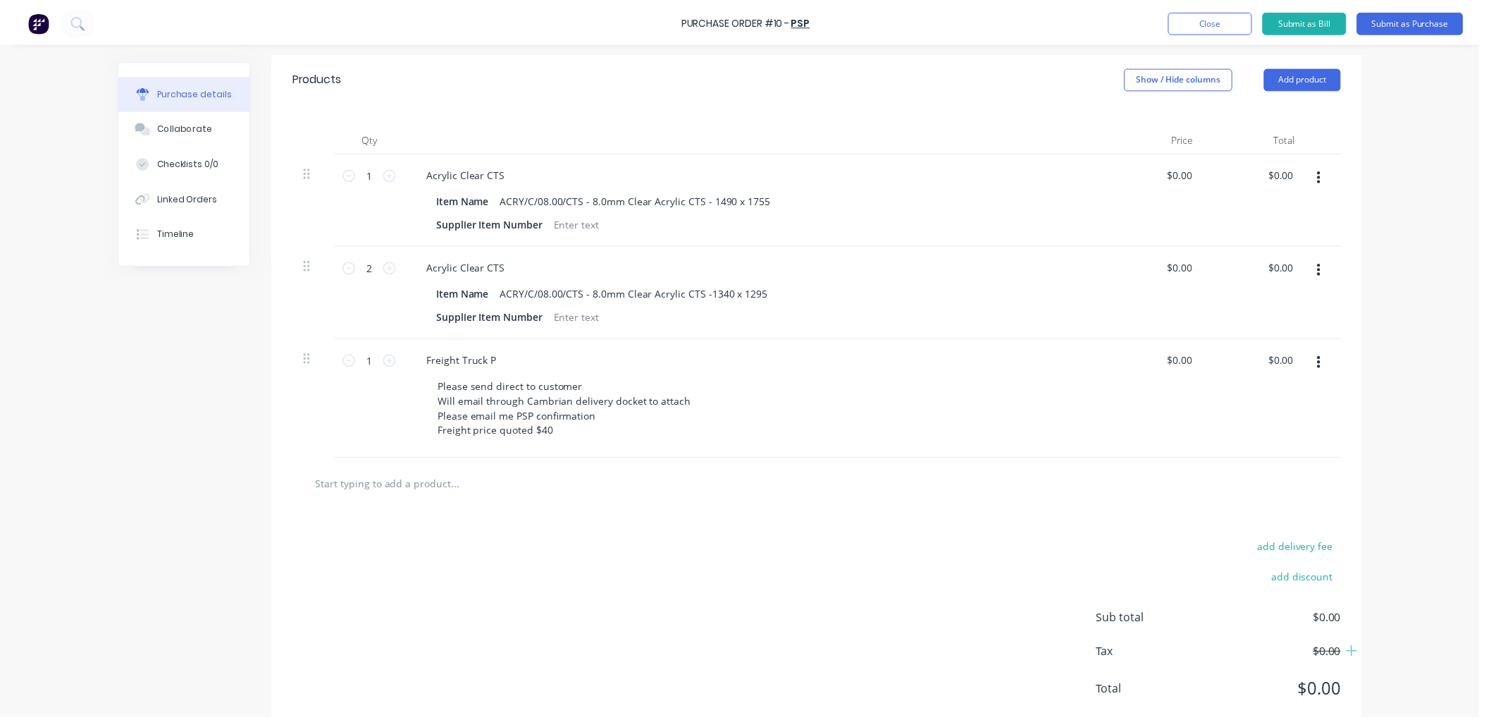
scroll to position [0, 0]
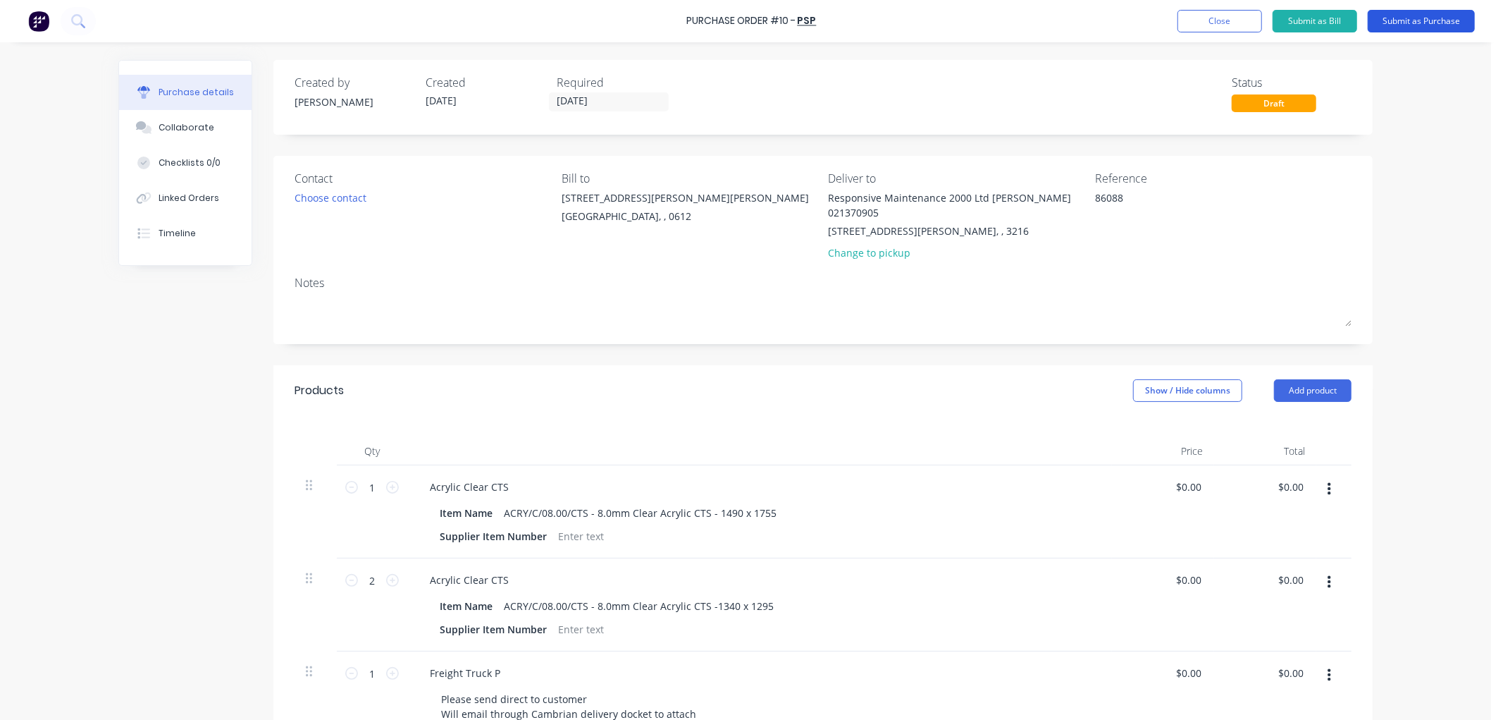
click at [1419, 23] on button "Submit as Purchase" at bounding box center [1421, 21] width 107 height 23
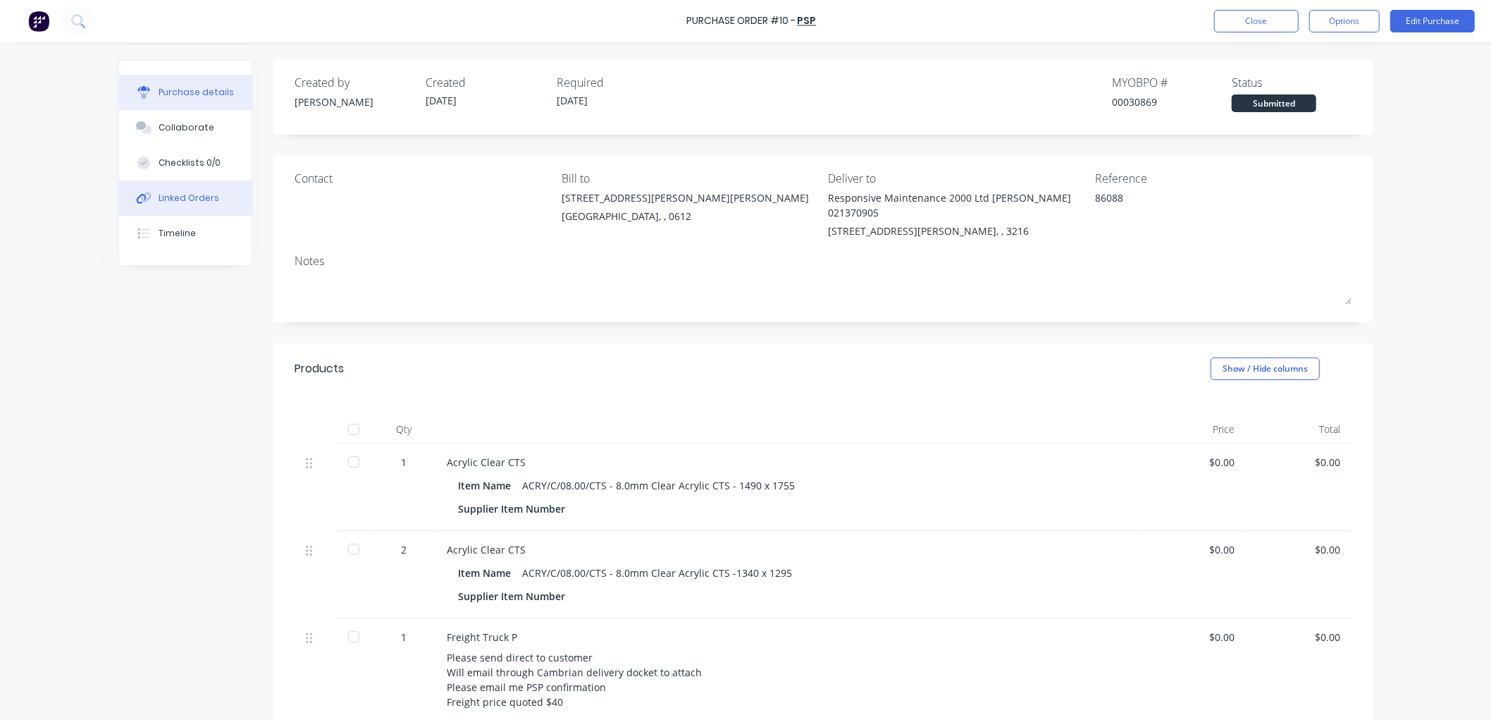
click at [187, 194] on div "Linked Orders" at bounding box center [189, 198] width 61 height 13
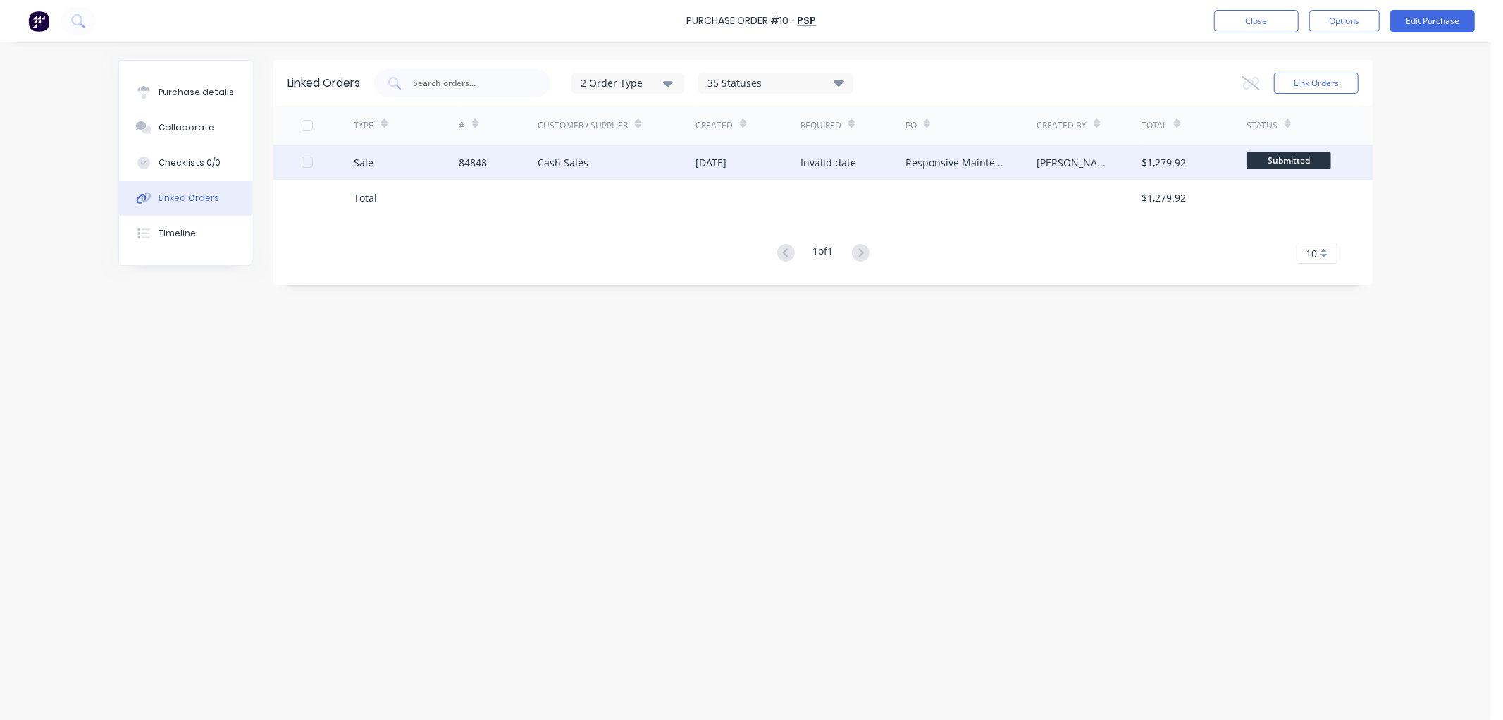
click at [797, 159] on div "[DATE]" at bounding box center [748, 161] width 105 height 35
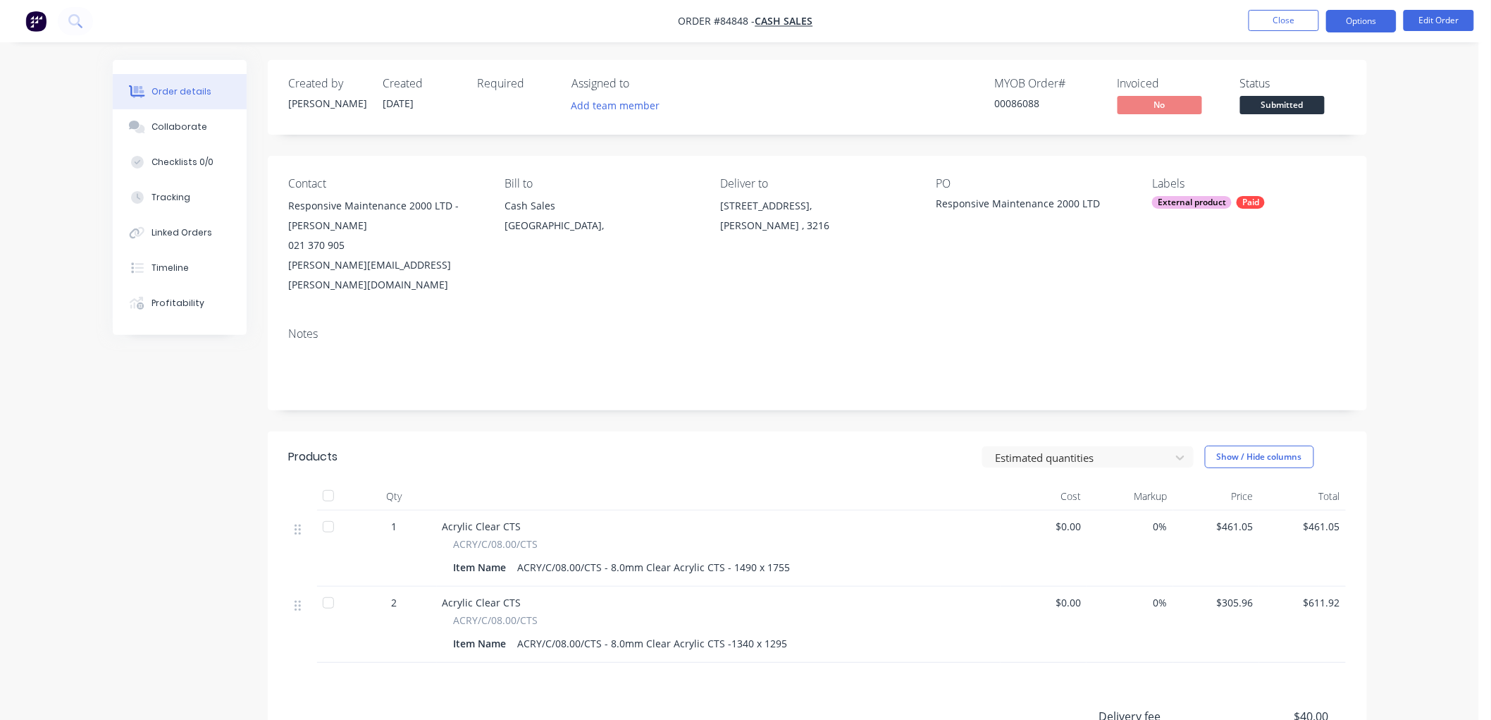
click at [1354, 25] on button "Options" at bounding box center [1361, 21] width 70 height 23
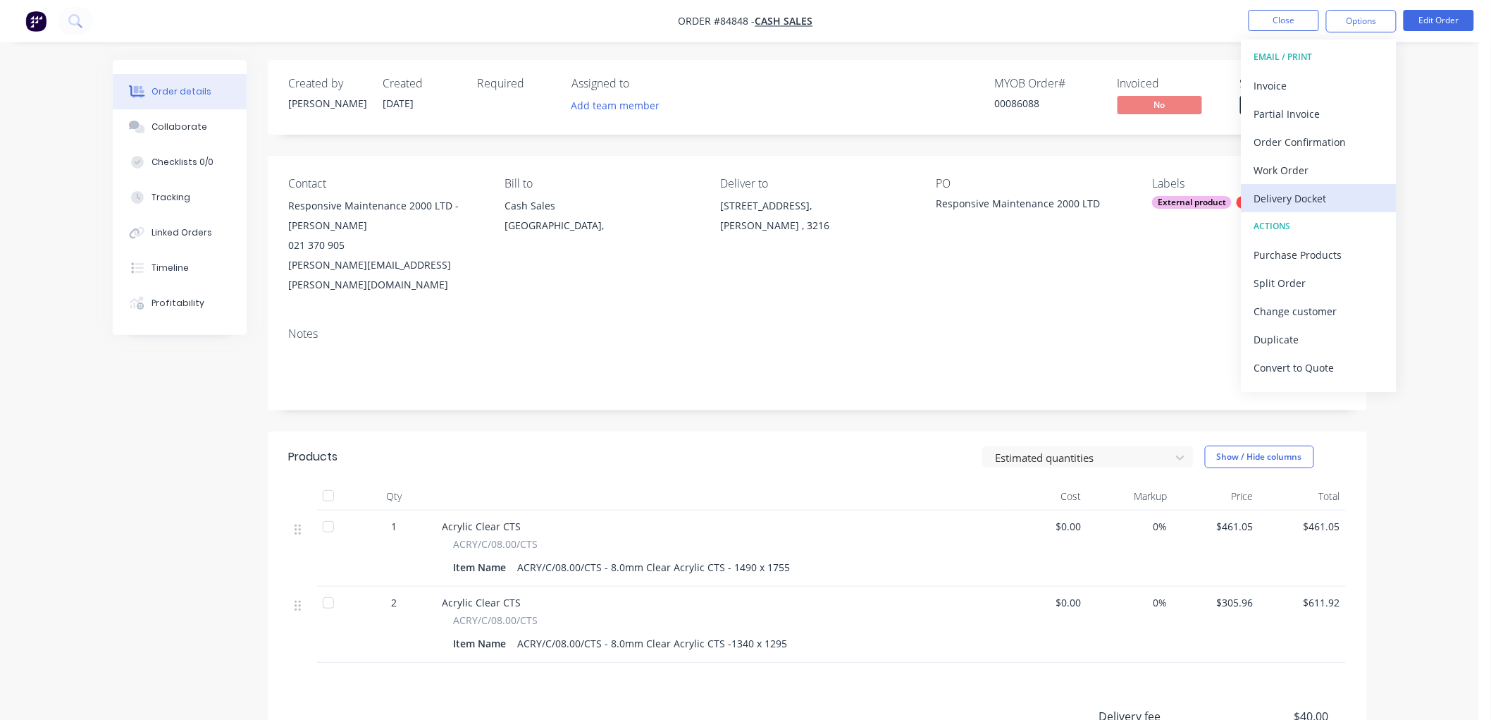
click at [1293, 189] on div "Delivery Docket" at bounding box center [1319, 198] width 130 height 20
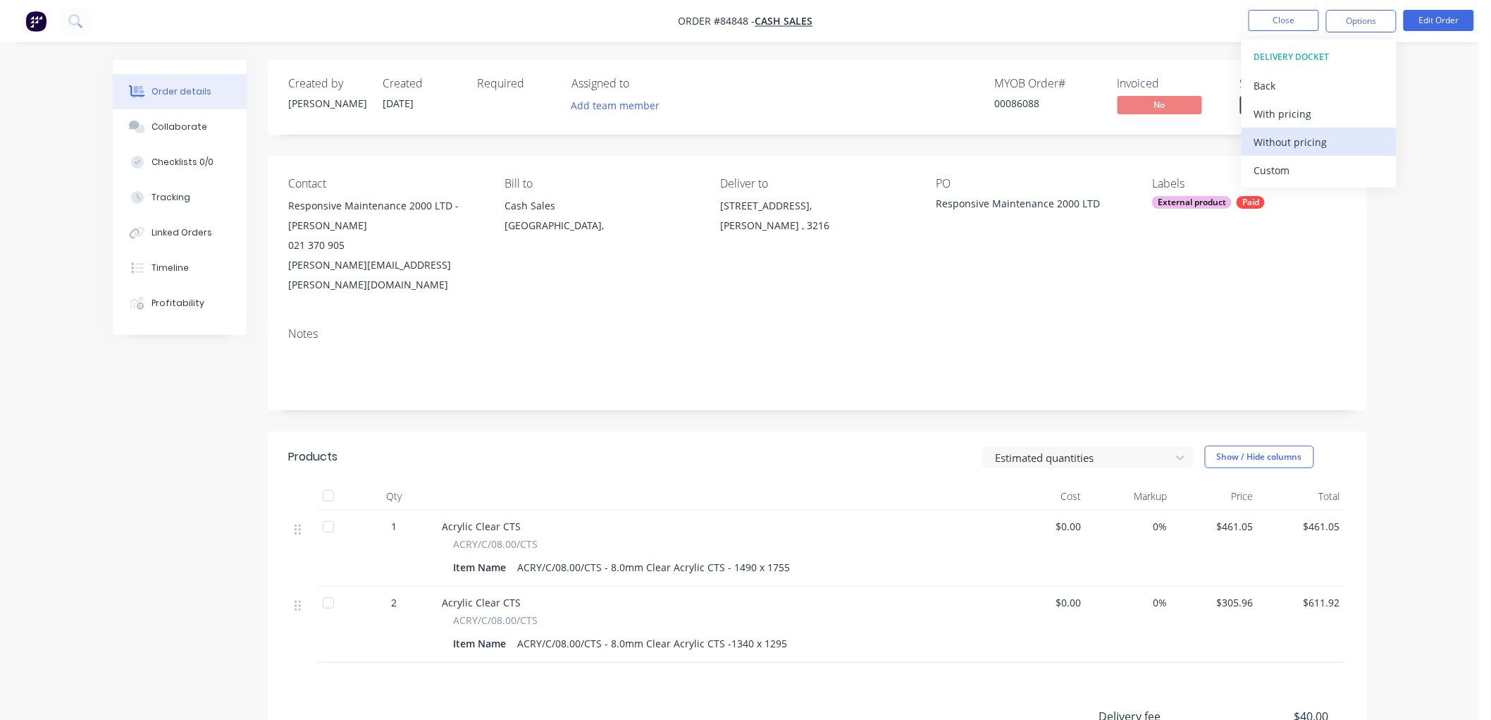
click at [1283, 145] on div "Without pricing" at bounding box center [1319, 142] width 130 height 20
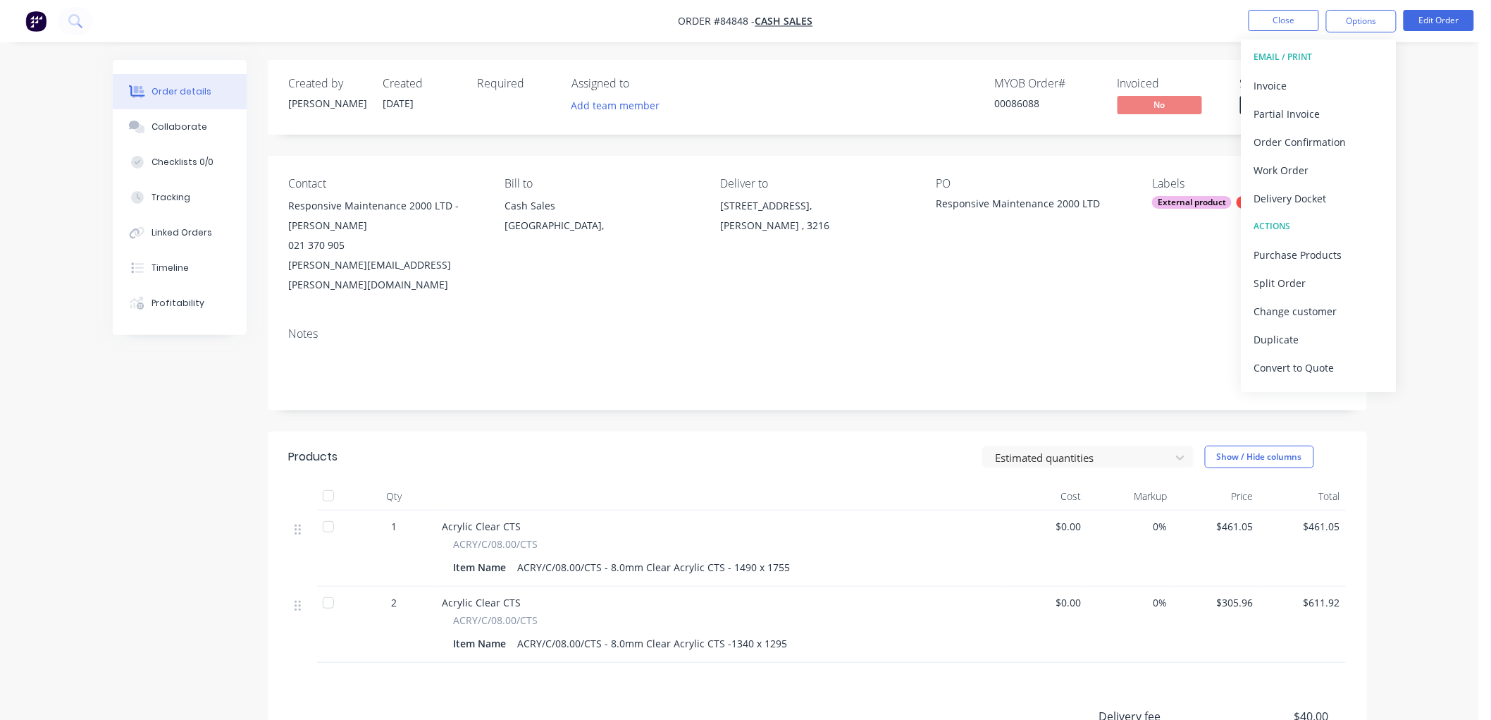
click at [1126, 30] on nav "Order #84848 - Cash Sales Close Options EMAIL / PRINT Invoice Partial Invoice O…" at bounding box center [745, 21] width 1491 height 42
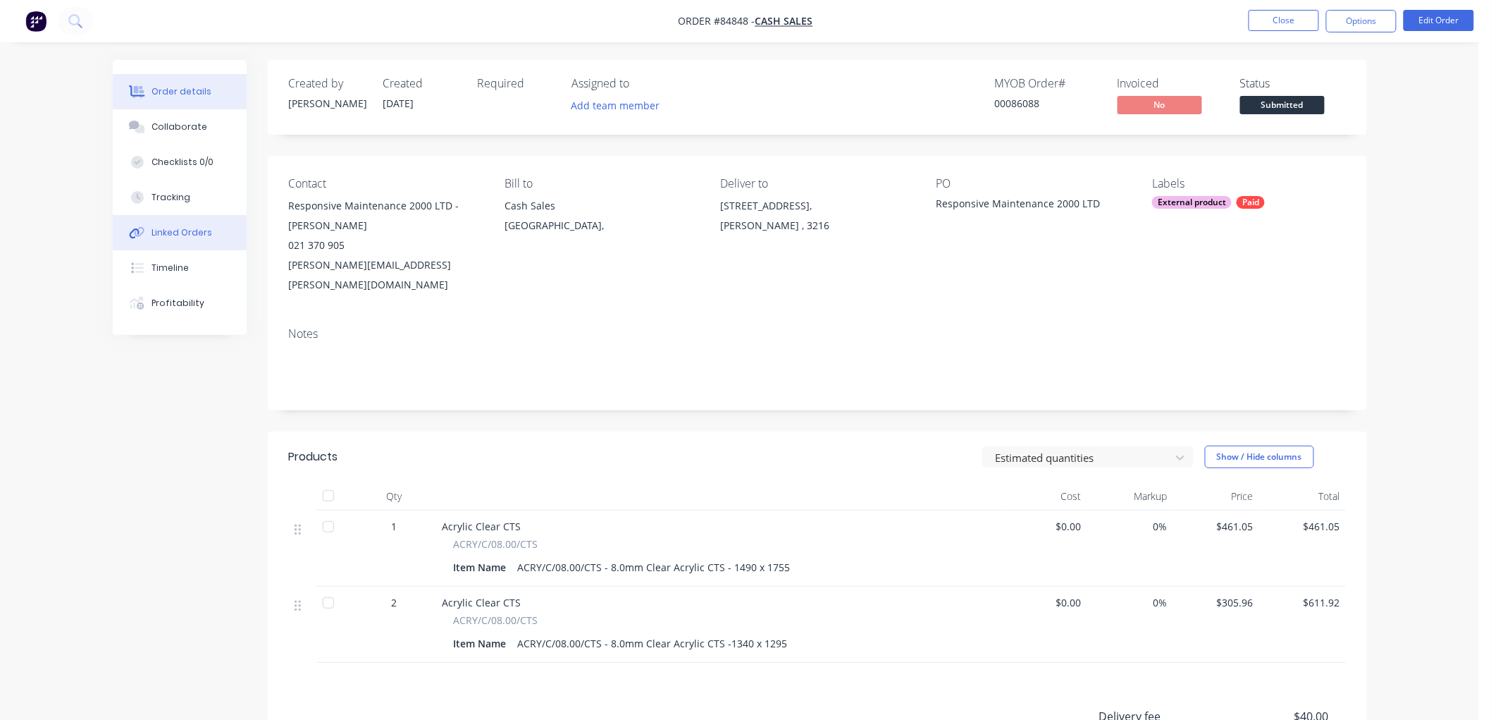
drag, startPoint x: 160, startPoint y: 231, endPoint x: 179, endPoint y: 231, distance: 19.0
click at [161, 231] on div "Linked Orders" at bounding box center [182, 232] width 61 height 13
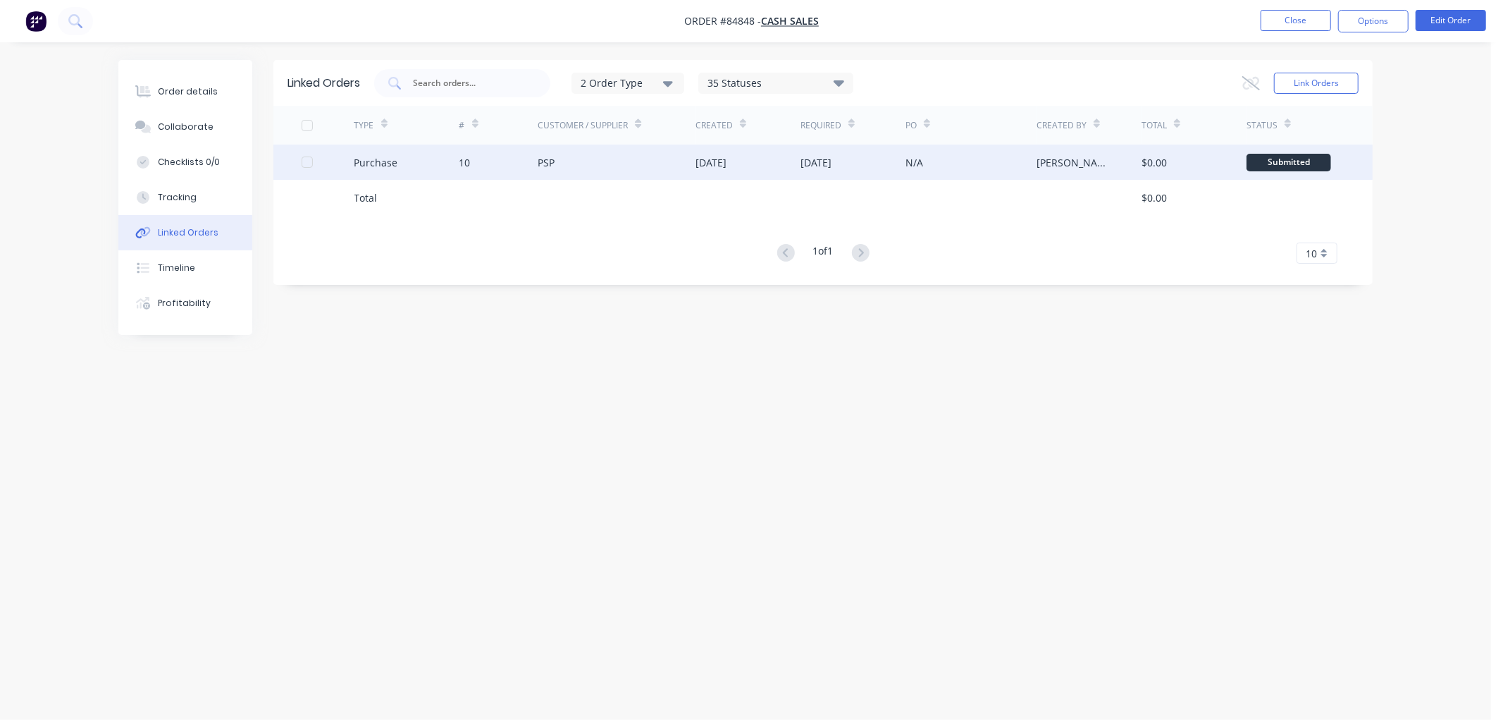
click at [791, 161] on div "[DATE]" at bounding box center [748, 161] width 105 height 35
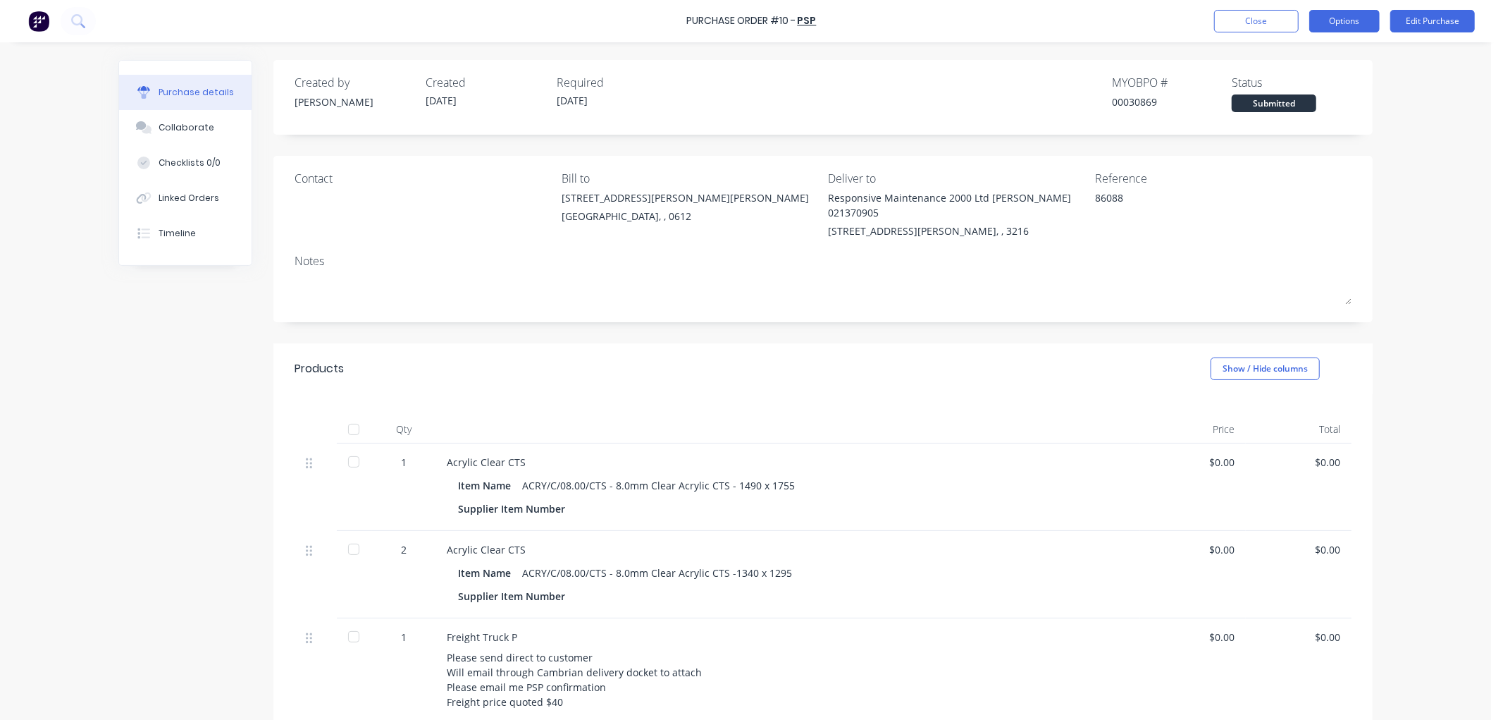
click at [1353, 19] on button "Options" at bounding box center [1344, 21] width 70 height 23
click at [1307, 55] on div "Print / Email" at bounding box center [1313, 57] width 109 height 20
click at [1287, 111] on div "Without pricing" at bounding box center [1313, 114] width 109 height 20
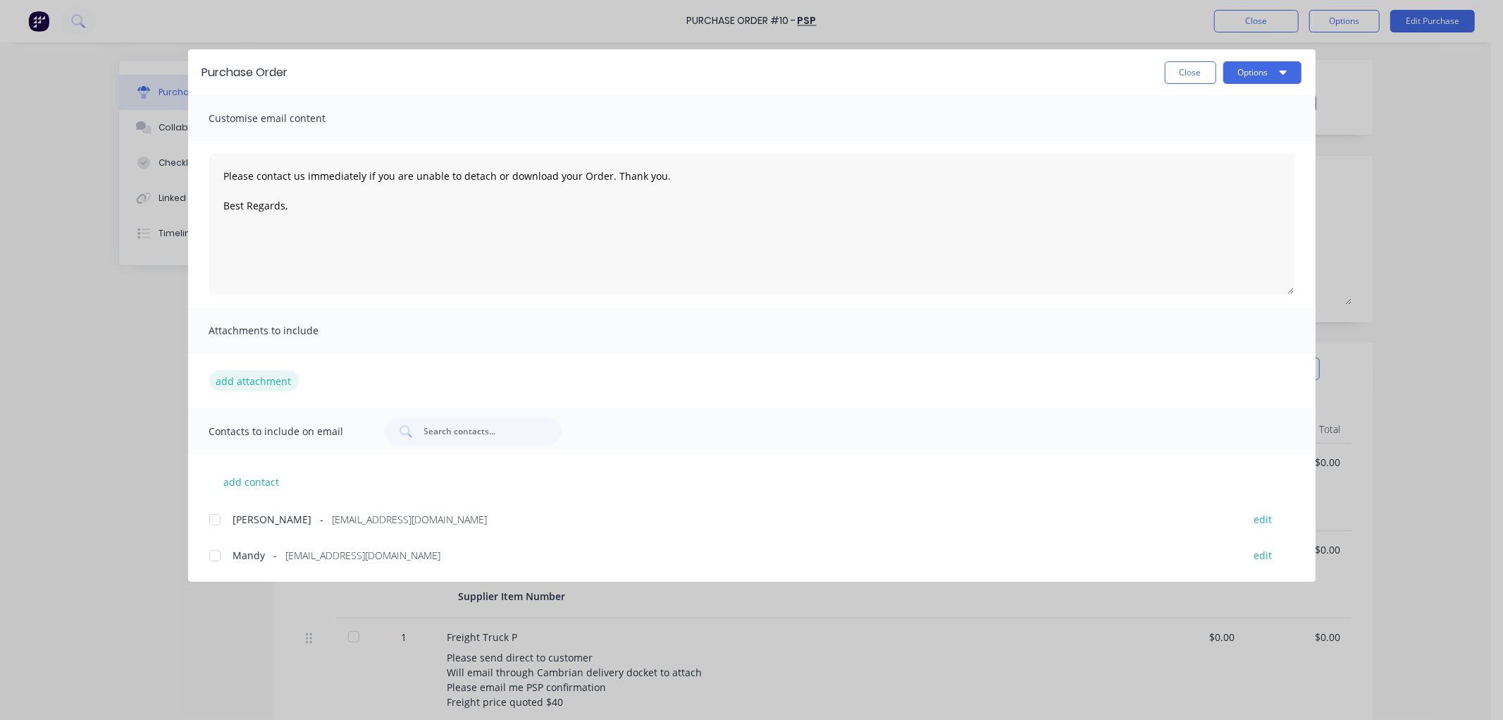
click at [245, 376] on button "add attachment" at bounding box center [254, 380] width 90 height 21
type textarea "x"
type textarea "Please contact us immediately if you are unable to detach or download your Orde…"
type textarea "x"
type textarea "Please contact us immediately if you are unable to detach or download your Orde…"
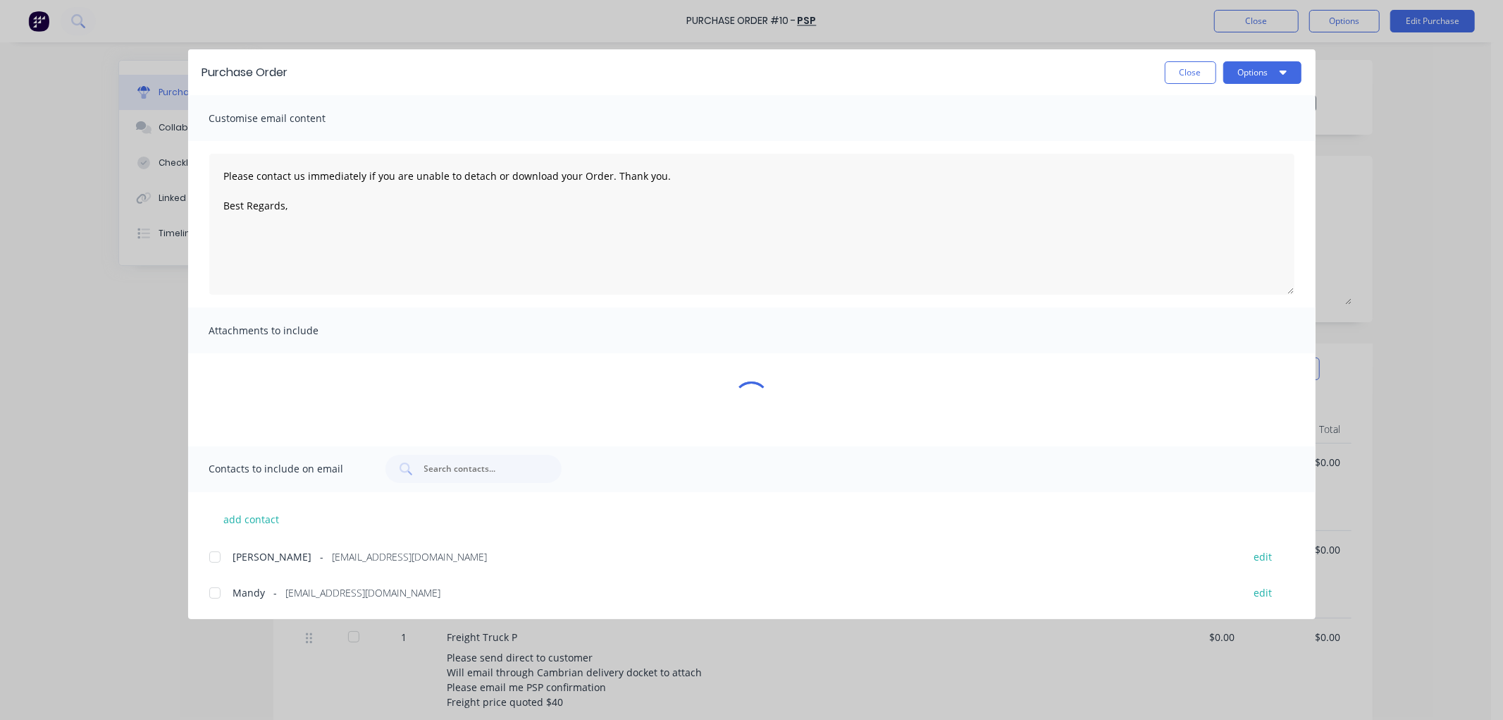
type textarea "x"
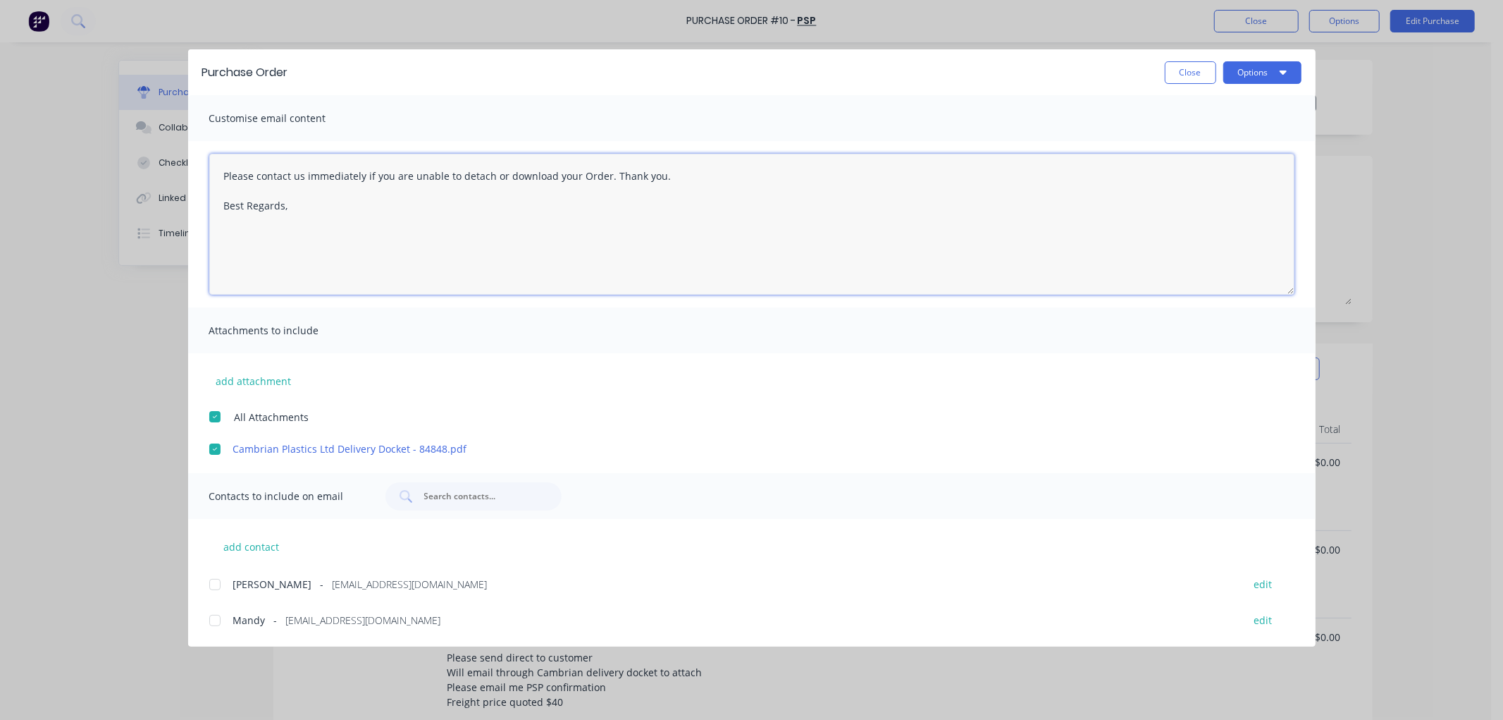
click at [332, 221] on textarea "Please contact us immediately if you are unable to detach or download your Orde…" at bounding box center [751, 224] width 1085 height 141
click at [215, 618] on div at bounding box center [215, 620] width 28 height 28
click at [339, 224] on textarea "Please contact us immediately if you are unable to detach or download your Orde…" at bounding box center [751, 224] width 1085 height 141
type textarea "Please contact us immediately if you are unable to detach or download your Orde…"
click at [1271, 71] on button "Options" at bounding box center [1262, 72] width 78 height 23
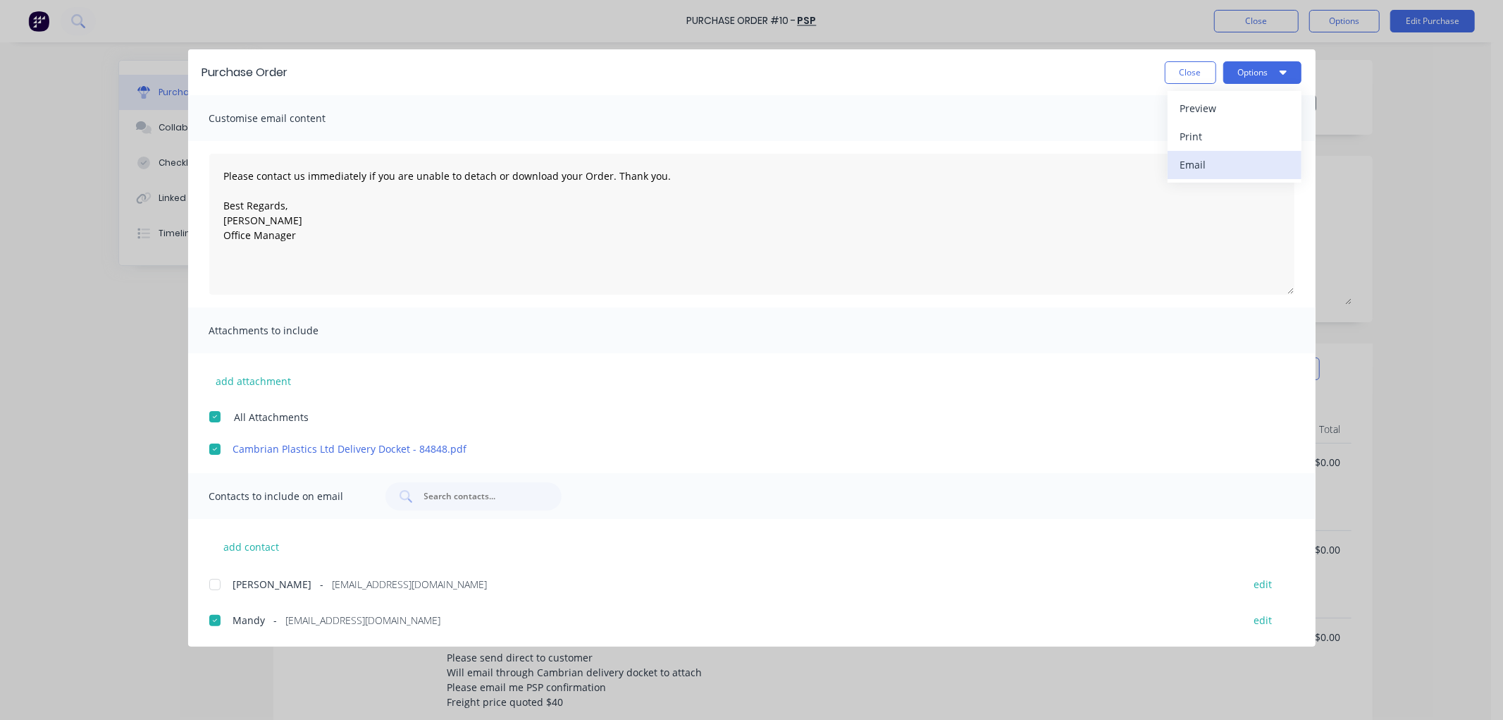
click at [1183, 157] on div "Email" at bounding box center [1234, 164] width 109 height 20
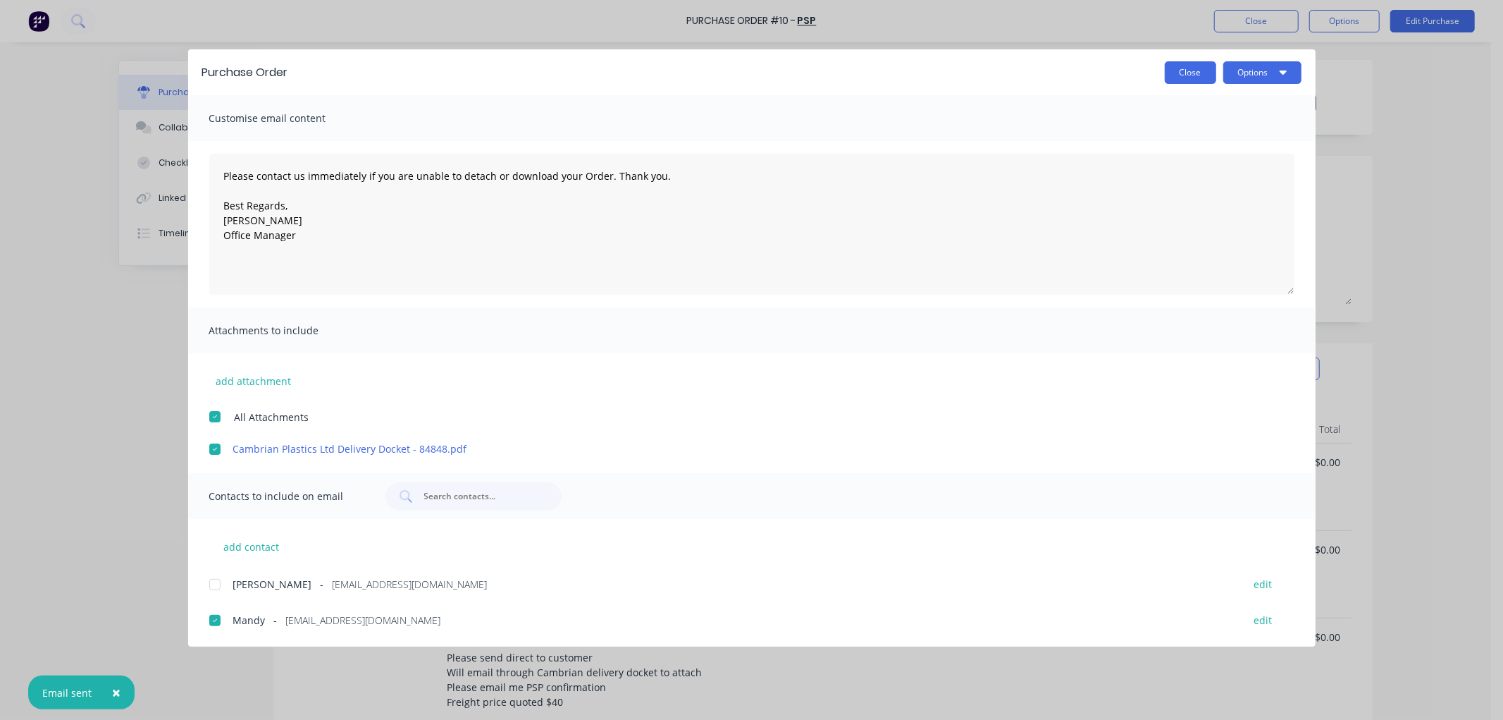
click at [1191, 70] on button "Close" at bounding box center [1190, 72] width 51 height 23
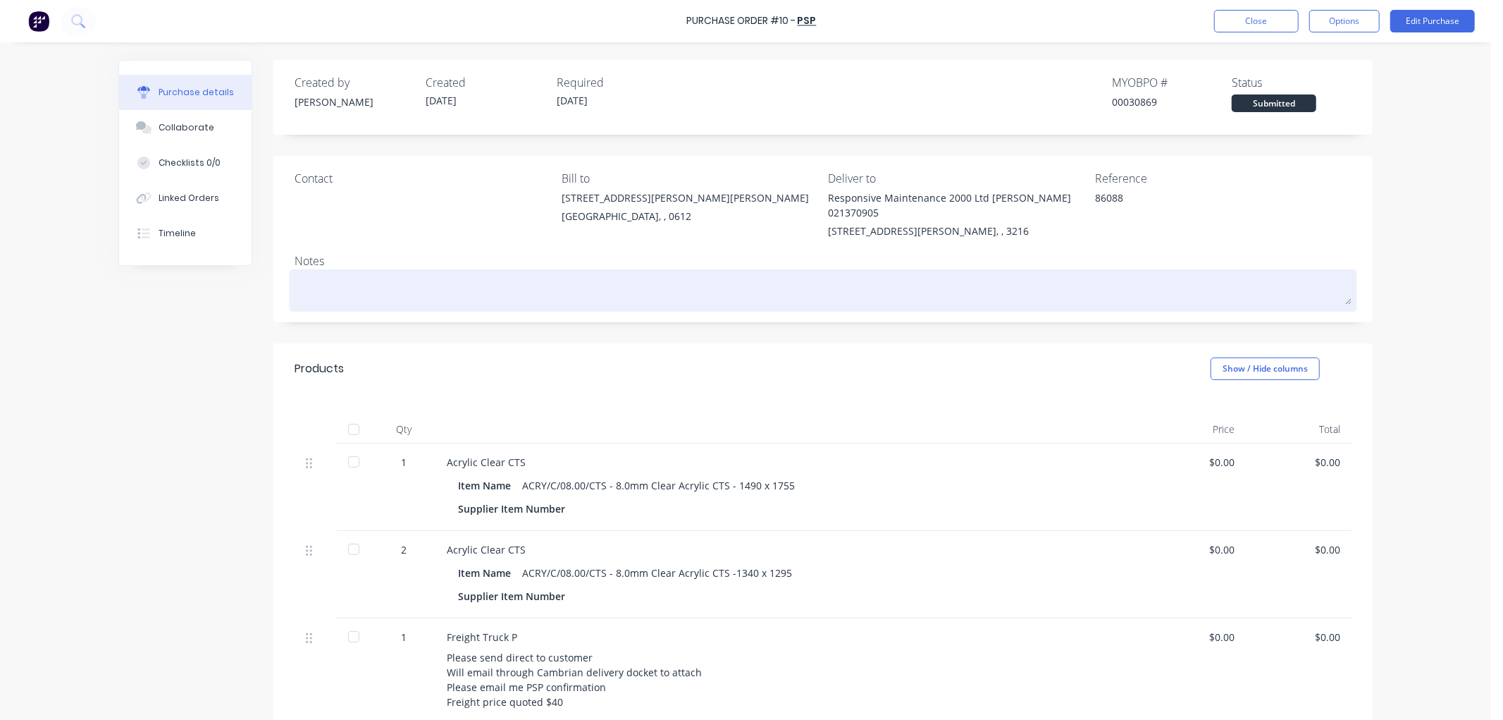
type textarea "x"
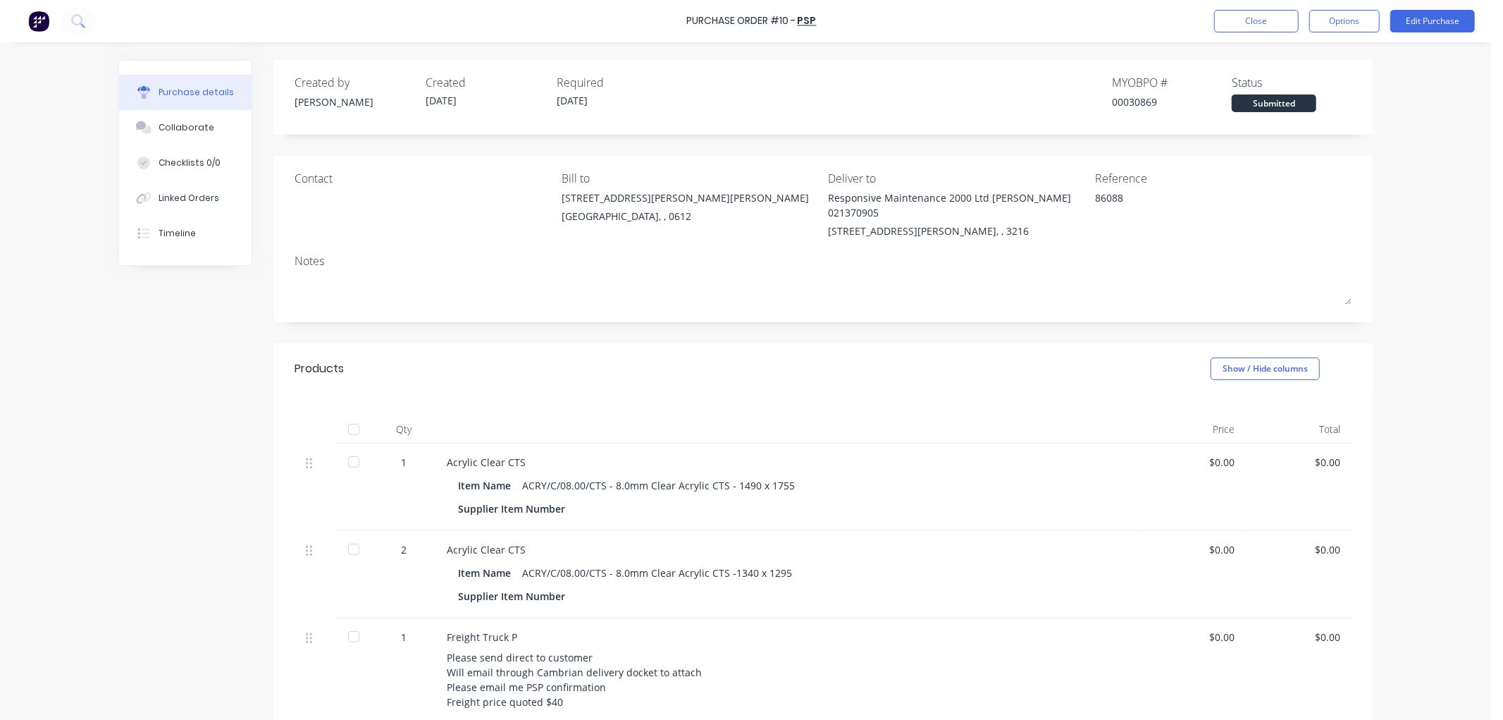
click at [1251, 101] on div "Submitted" at bounding box center [1274, 103] width 85 height 18
click at [1283, 101] on div "Submitted" at bounding box center [1274, 103] width 85 height 18
click at [176, 198] on div "Linked Orders" at bounding box center [189, 198] width 61 height 13
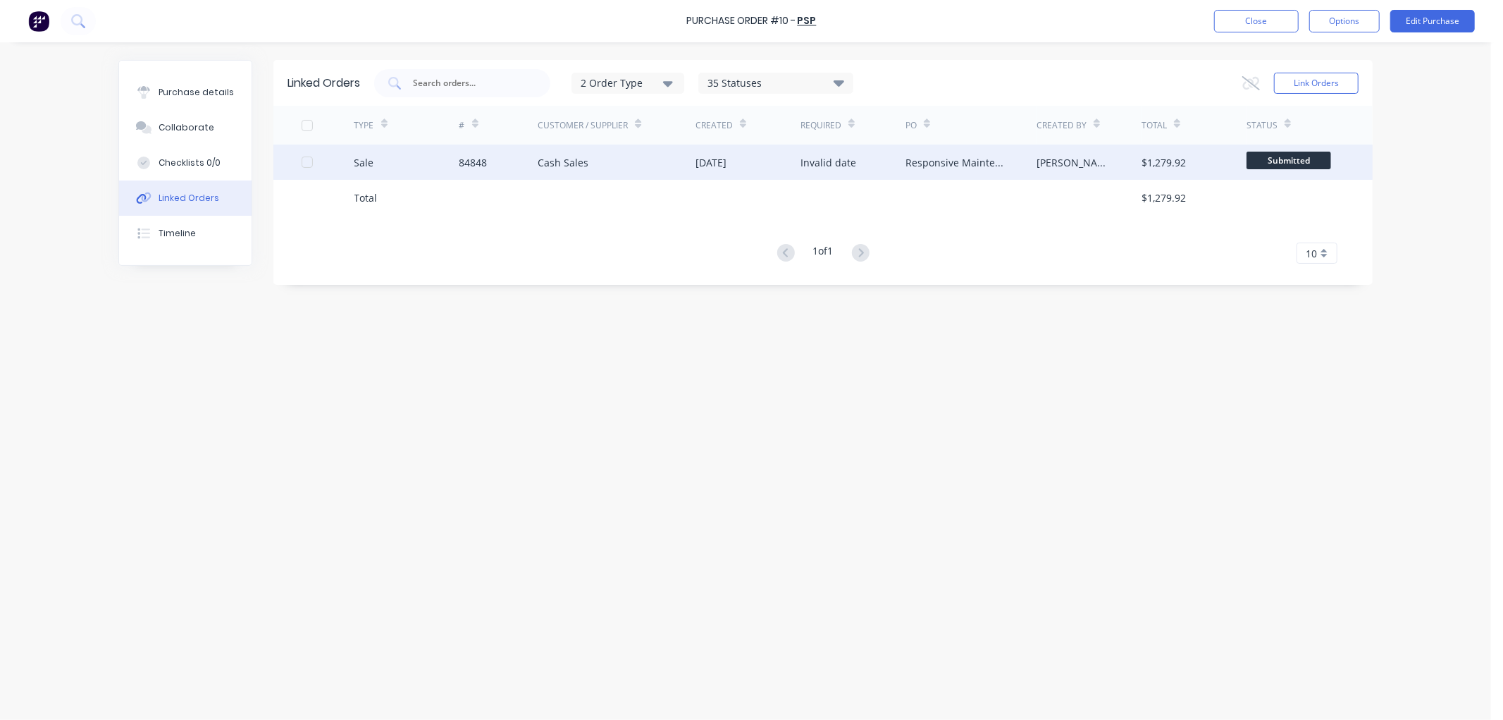
click at [899, 165] on div "Invalid date" at bounding box center [853, 161] width 105 height 35
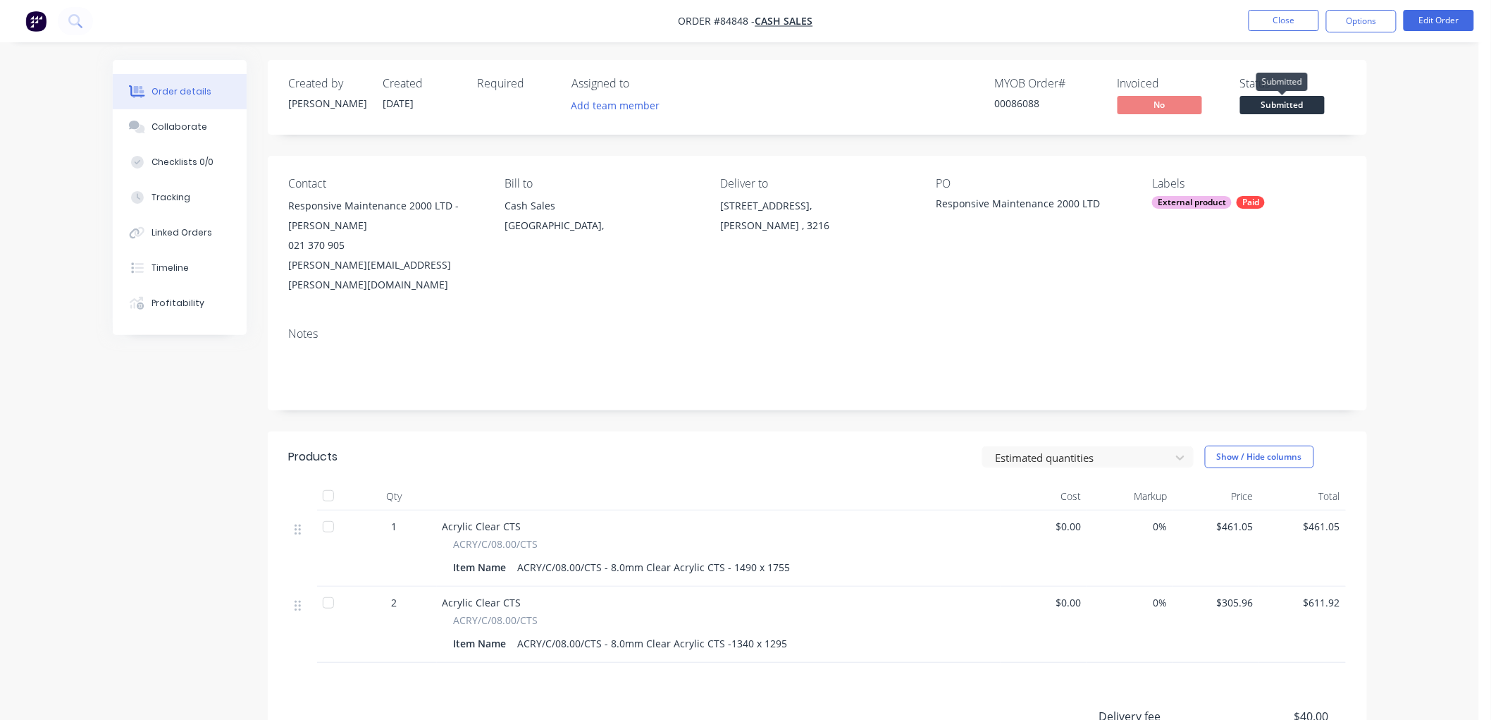
click at [1290, 99] on span "Submitted" at bounding box center [1282, 105] width 85 height 18
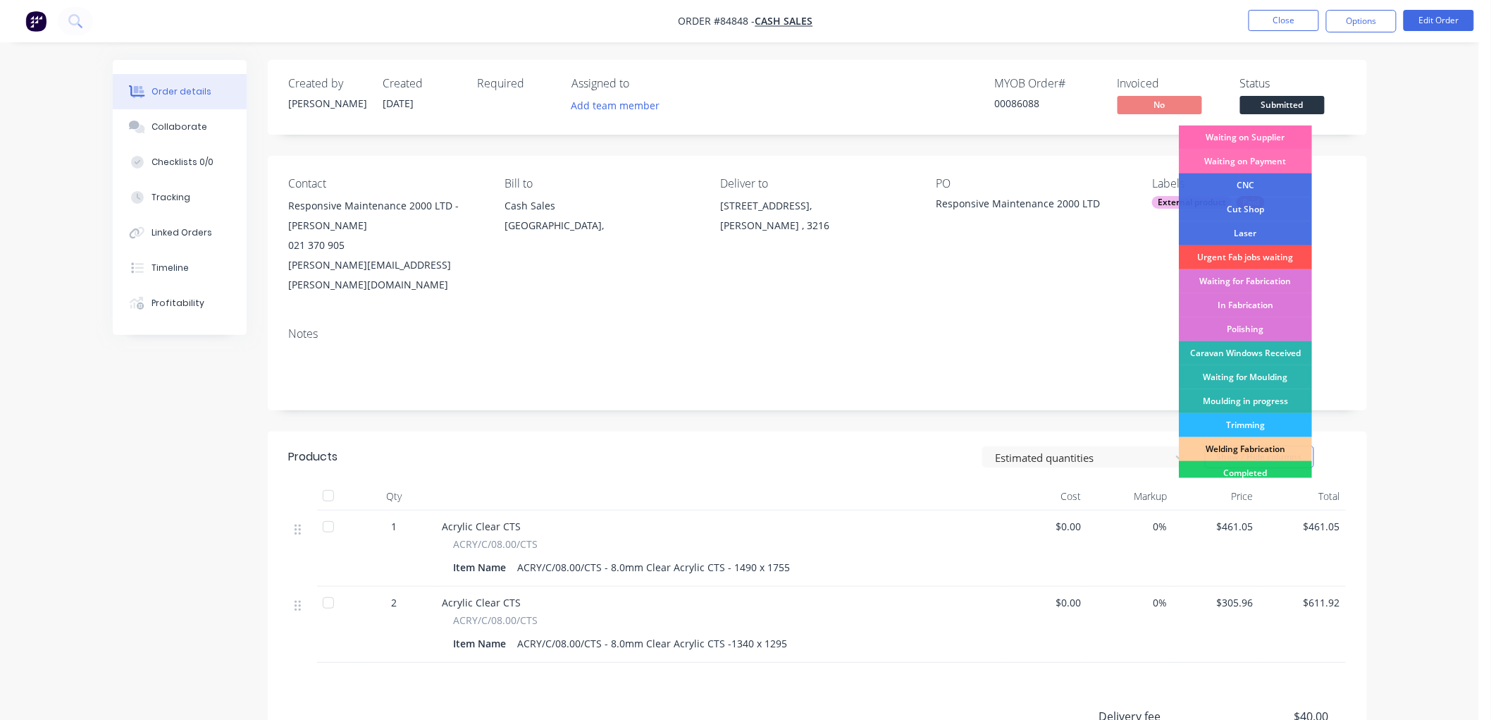
click at [1257, 137] on div "Waiting on Supplier" at bounding box center [1245, 137] width 133 height 24
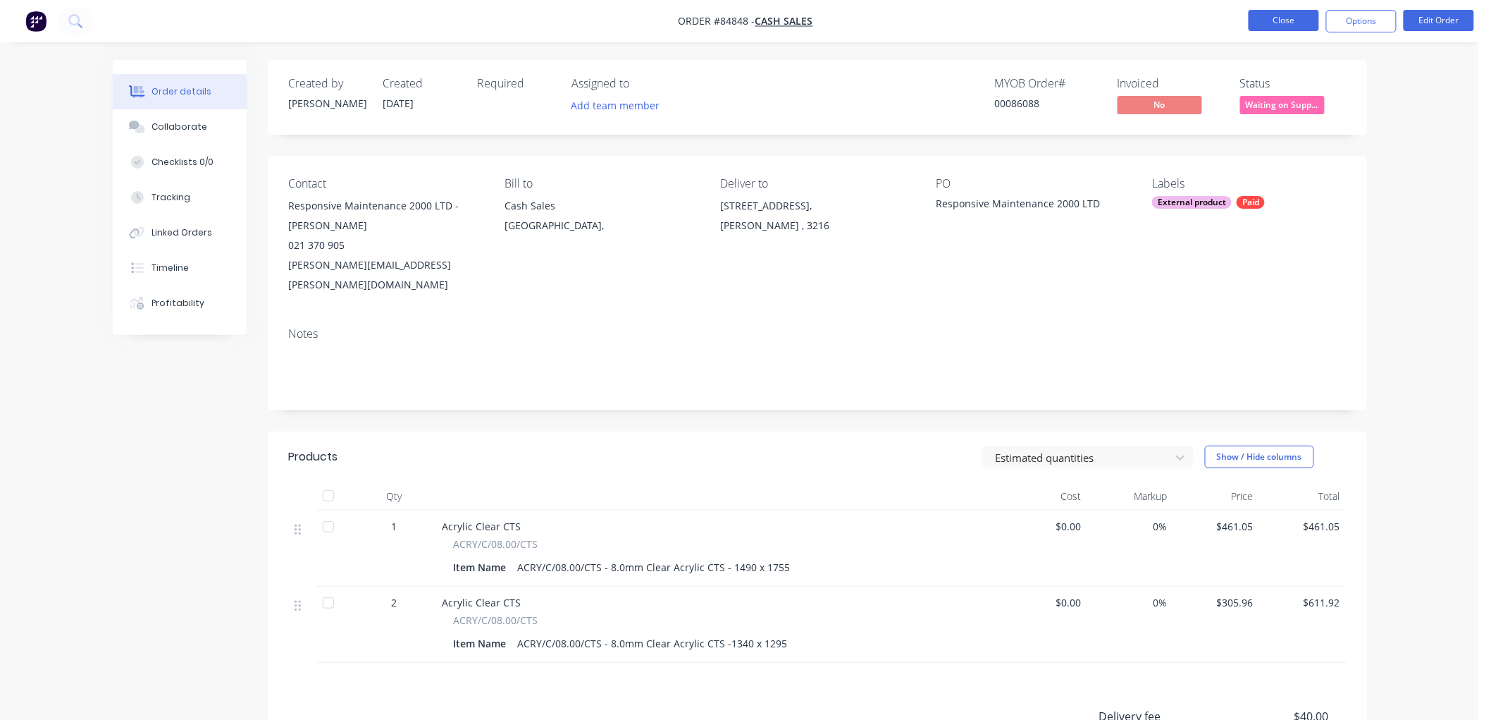
click at [1281, 23] on button "Close" at bounding box center [1284, 20] width 70 height 21
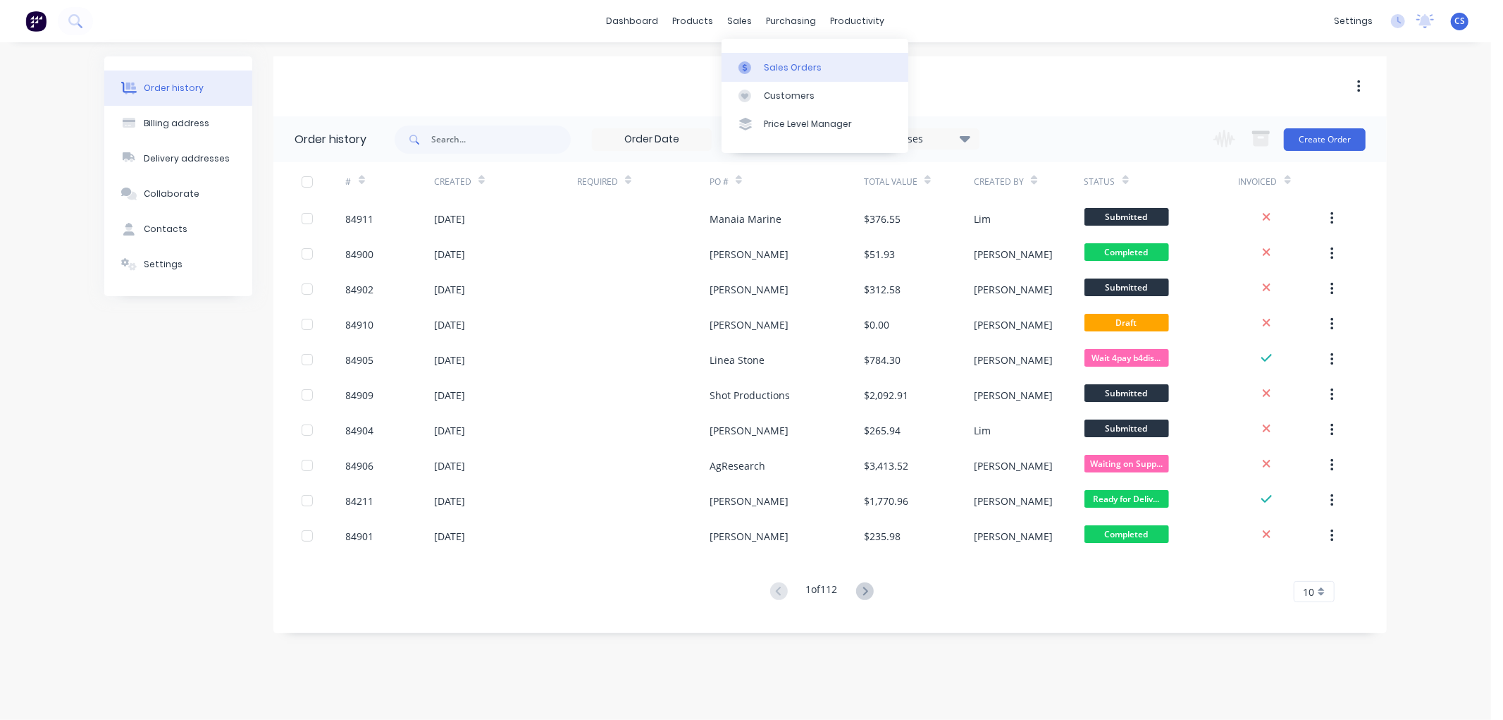
click at [744, 58] on link "Sales Orders" at bounding box center [815, 67] width 187 height 28
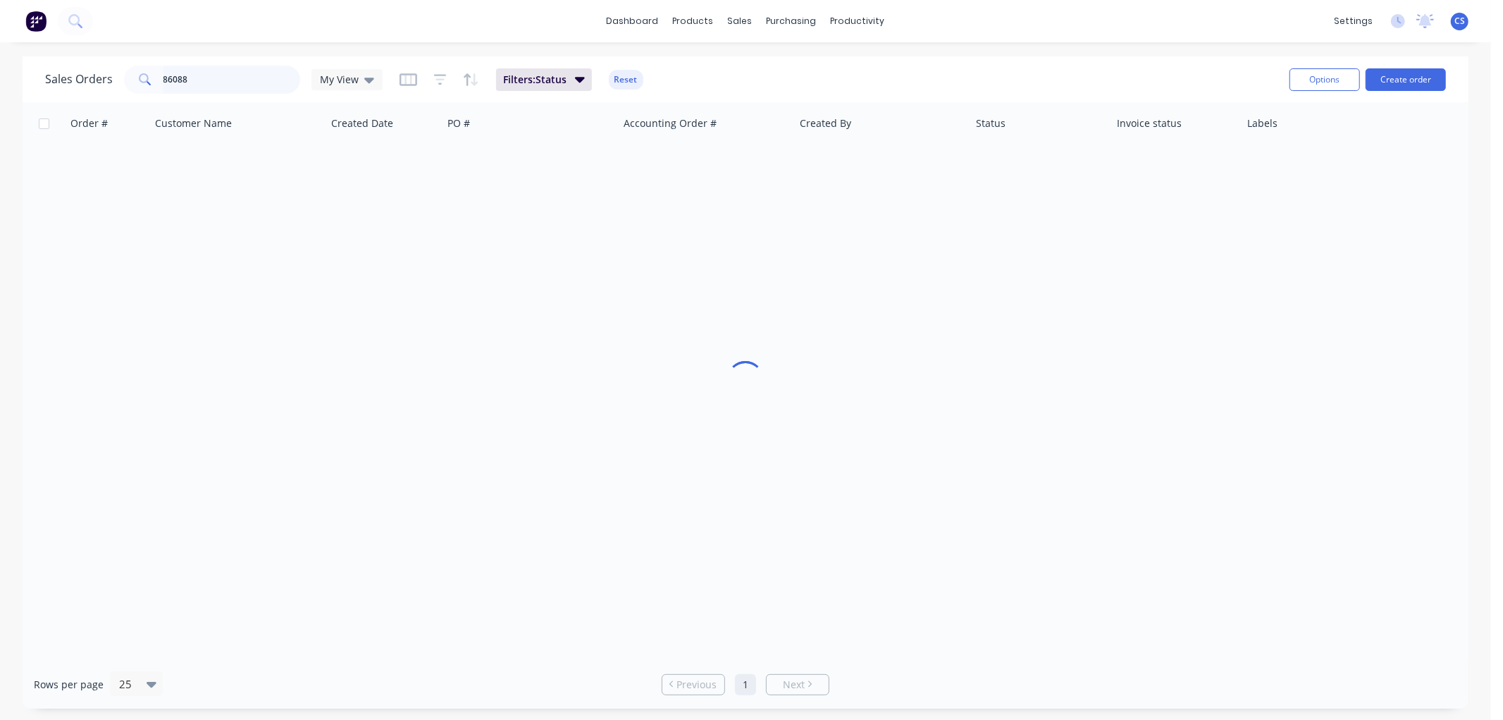
click at [206, 82] on input "86088" at bounding box center [231, 80] width 137 height 28
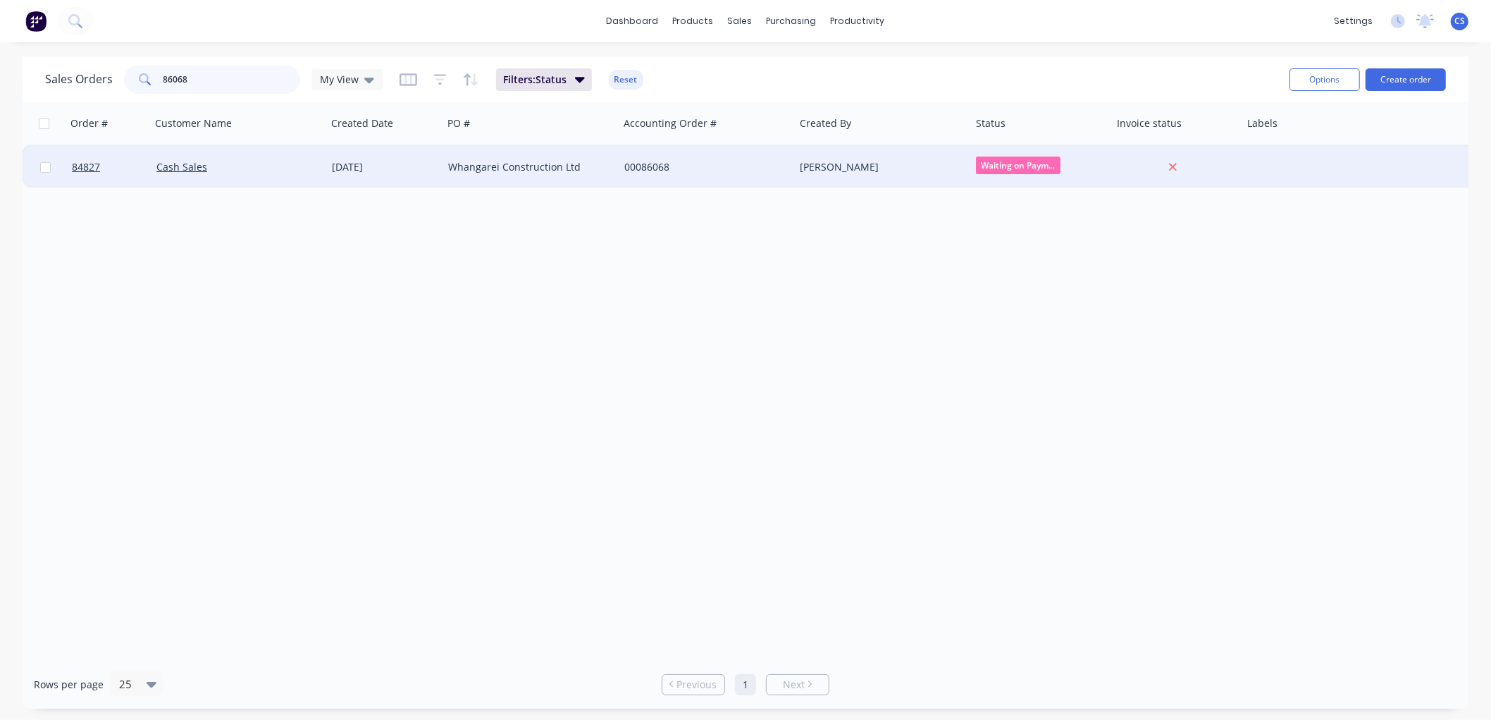
type input "86068"
click at [609, 163] on div "Whangarei Construction Ltd" at bounding box center [530, 167] width 165 height 14
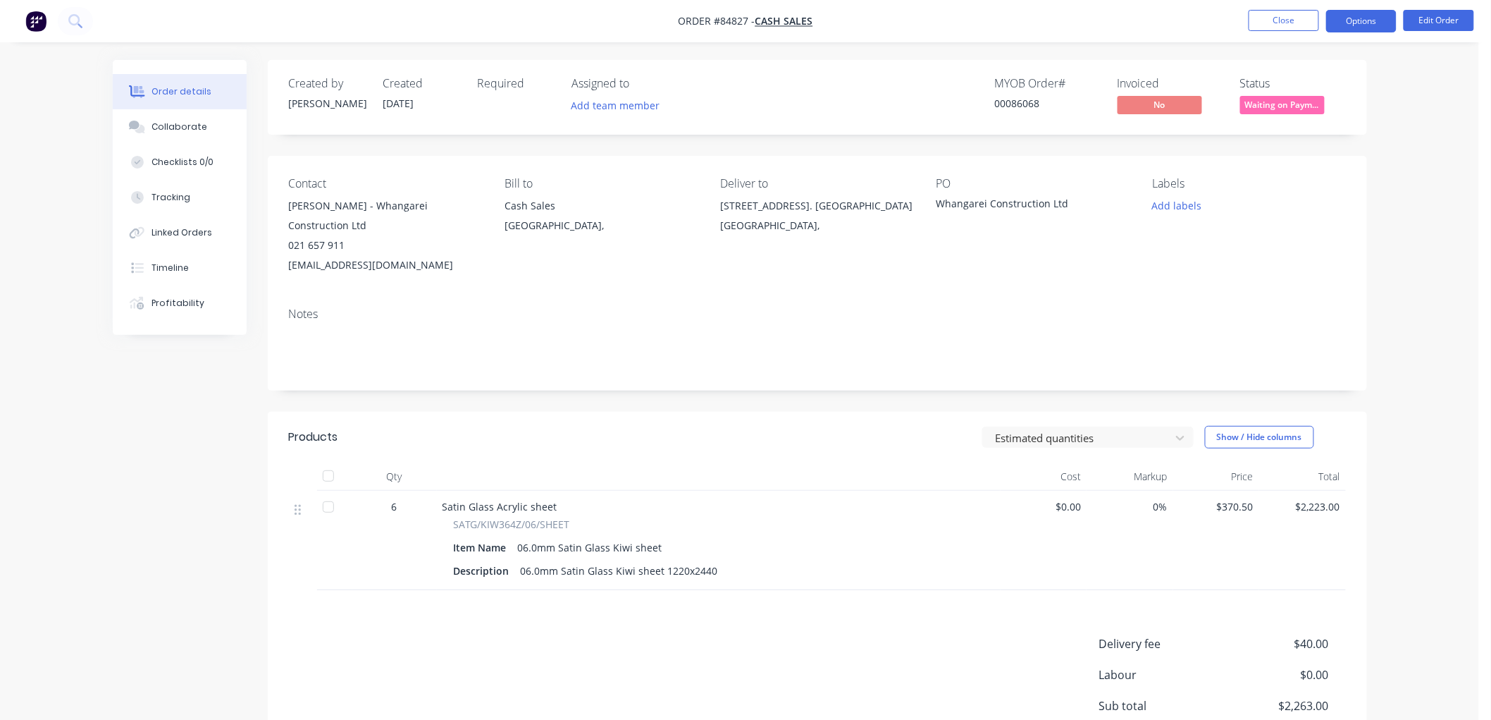
click at [1350, 20] on button "Options" at bounding box center [1361, 21] width 70 height 23
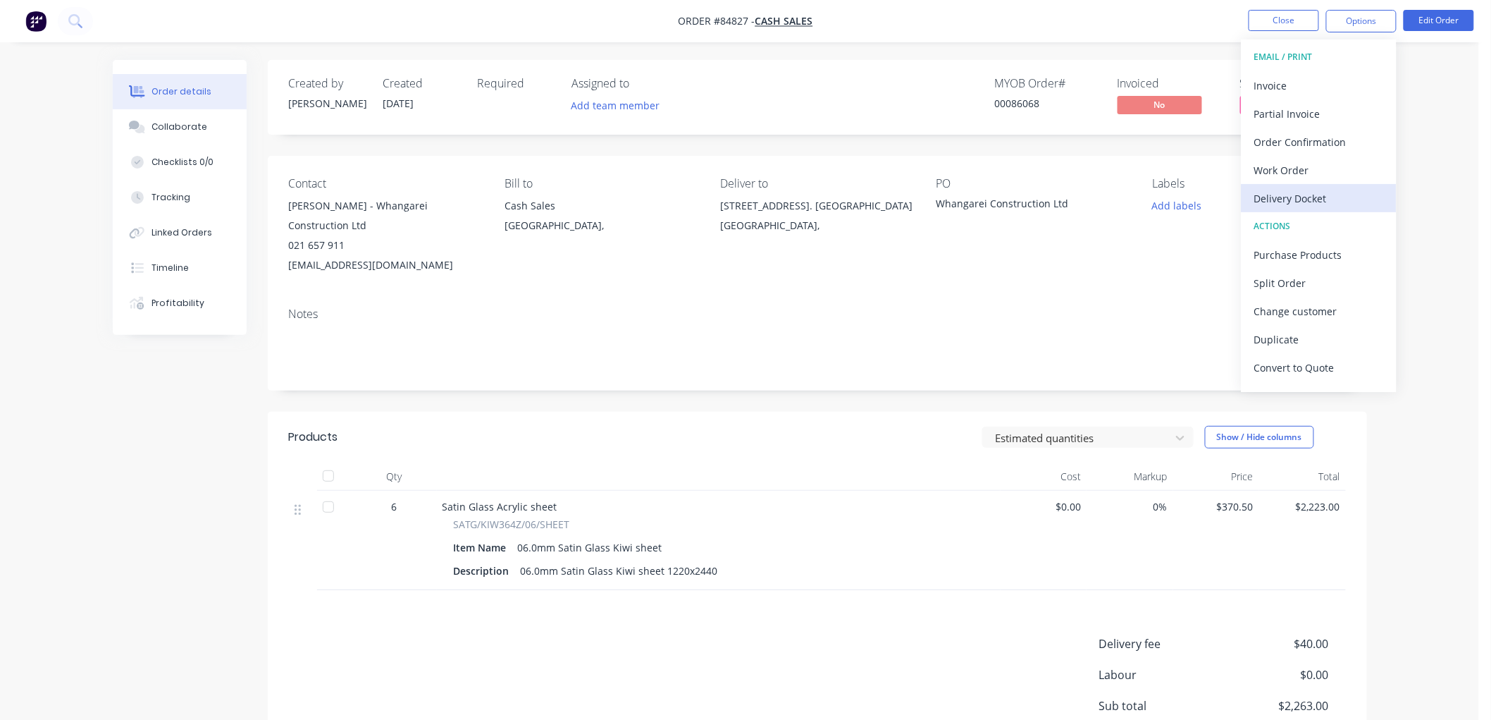
click at [1298, 189] on div "Delivery Docket" at bounding box center [1319, 198] width 130 height 20
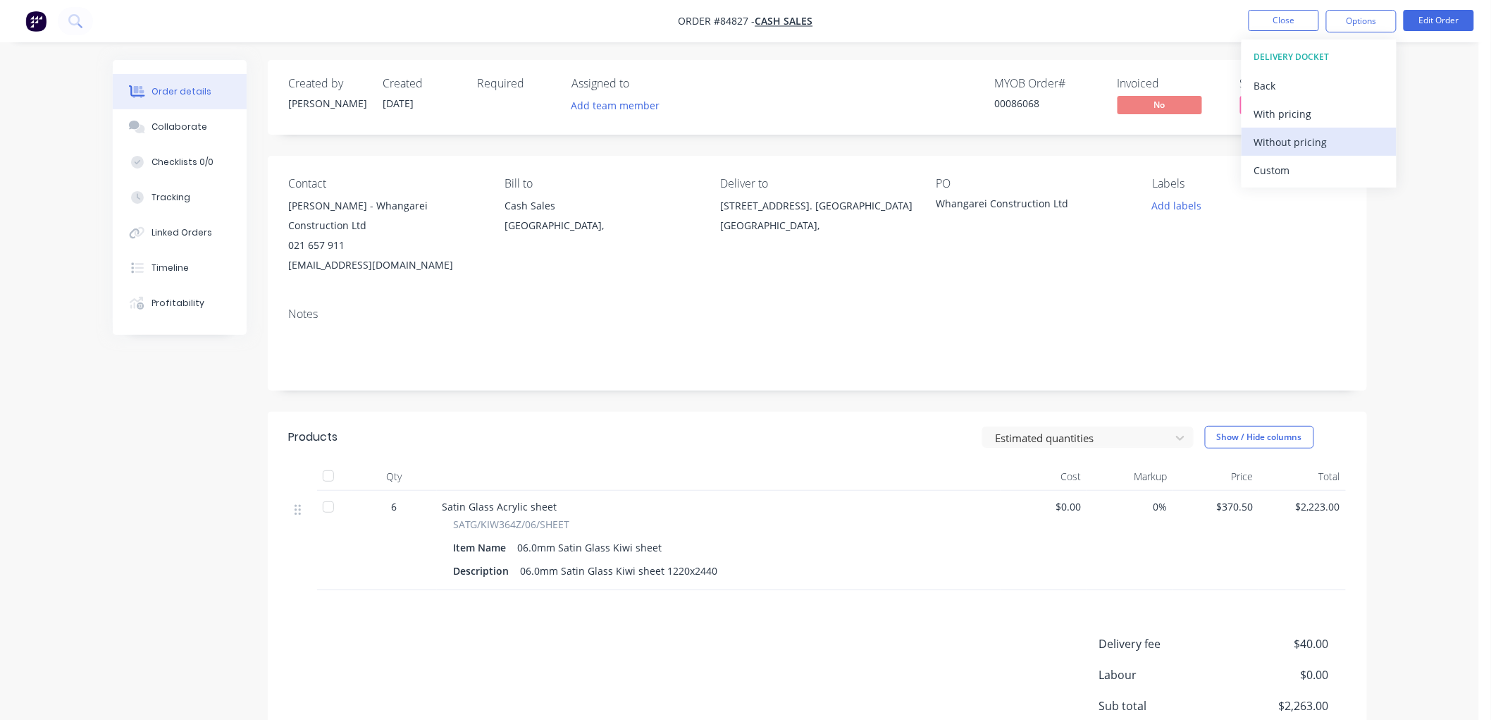
click at [1297, 141] on div "Without pricing" at bounding box center [1319, 142] width 130 height 20
click at [830, 40] on nav "Order #84827 - Cash Sales Close Options Edit Order" at bounding box center [745, 21] width 1491 height 42
click at [1354, 22] on button "Options" at bounding box center [1361, 21] width 70 height 23
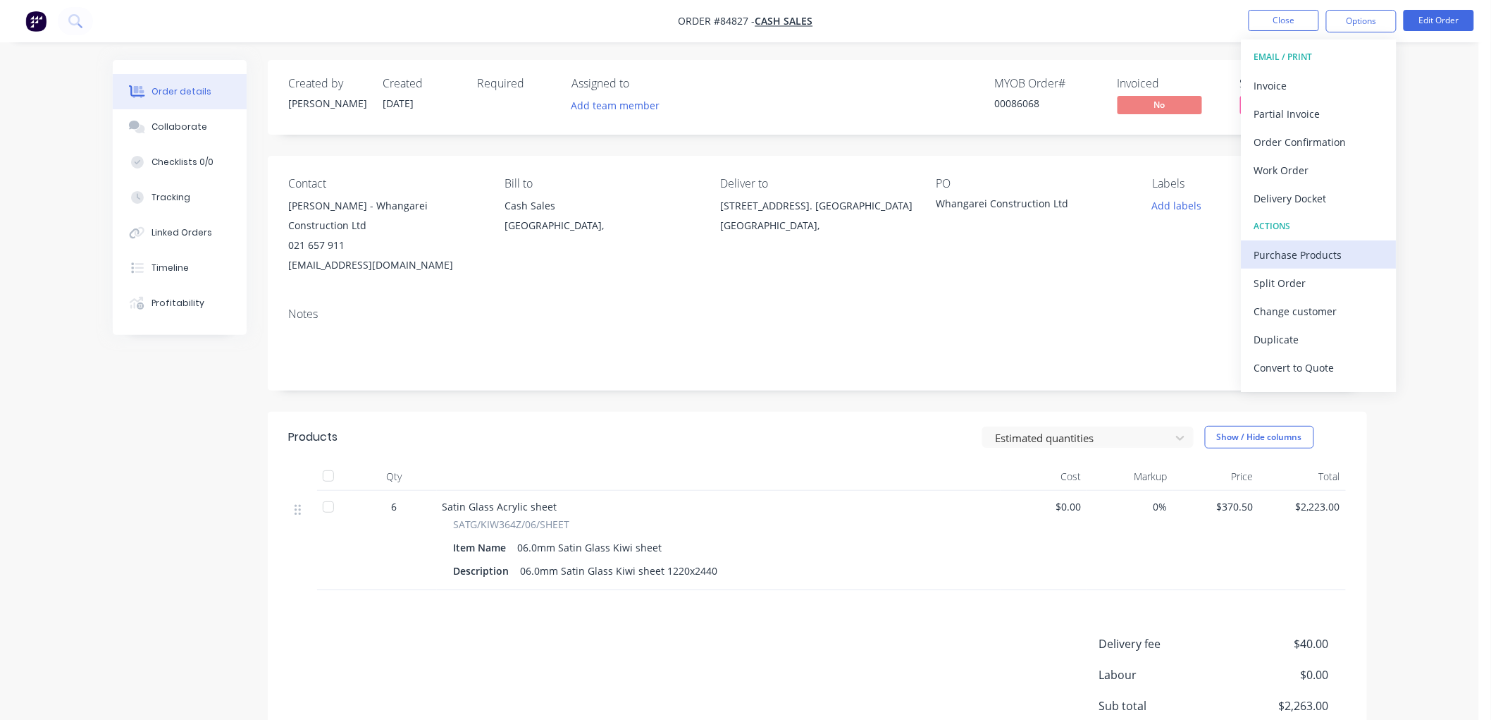
click at [1297, 255] on div "Purchase Products" at bounding box center [1319, 255] width 130 height 20
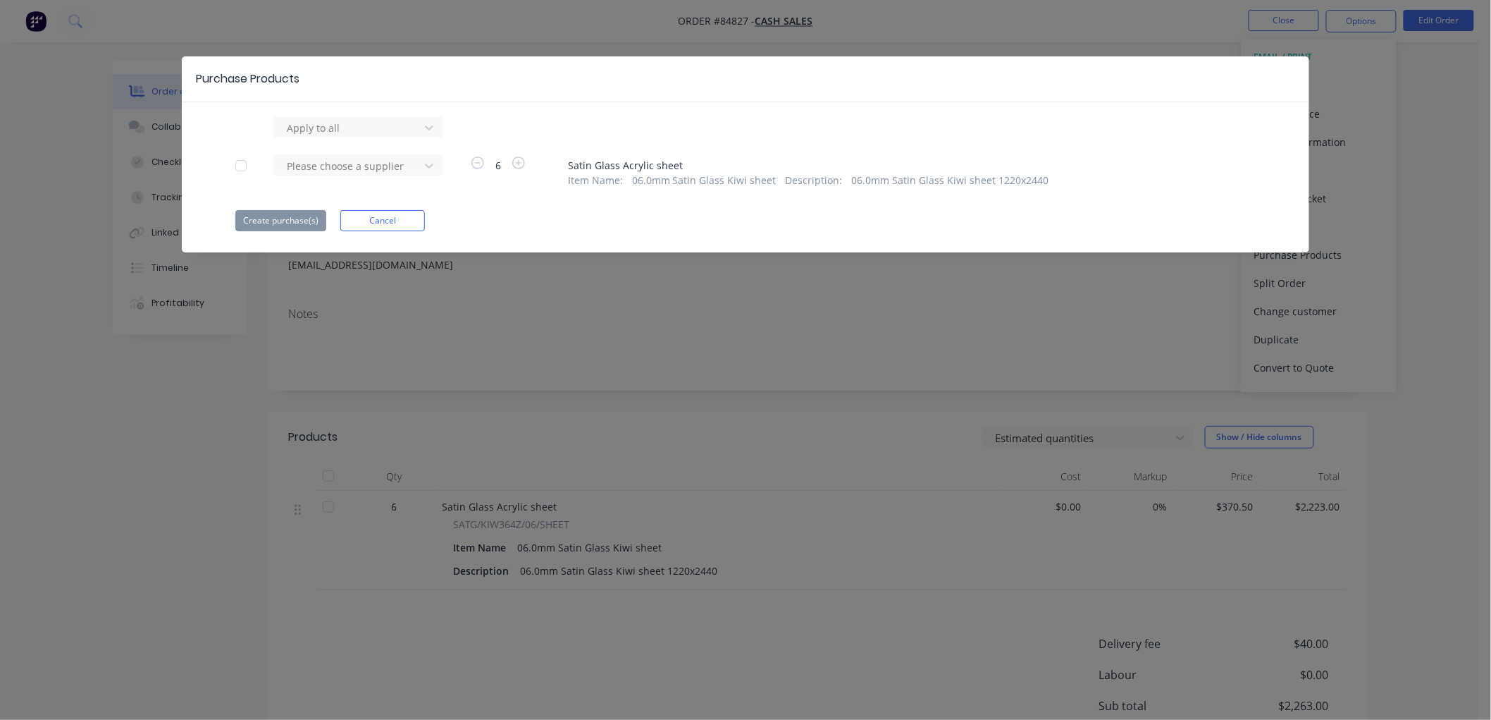
click at [241, 165] on div at bounding box center [241, 166] width 28 height 28
click at [362, 165] on div at bounding box center [348, 166] width 127 height 18
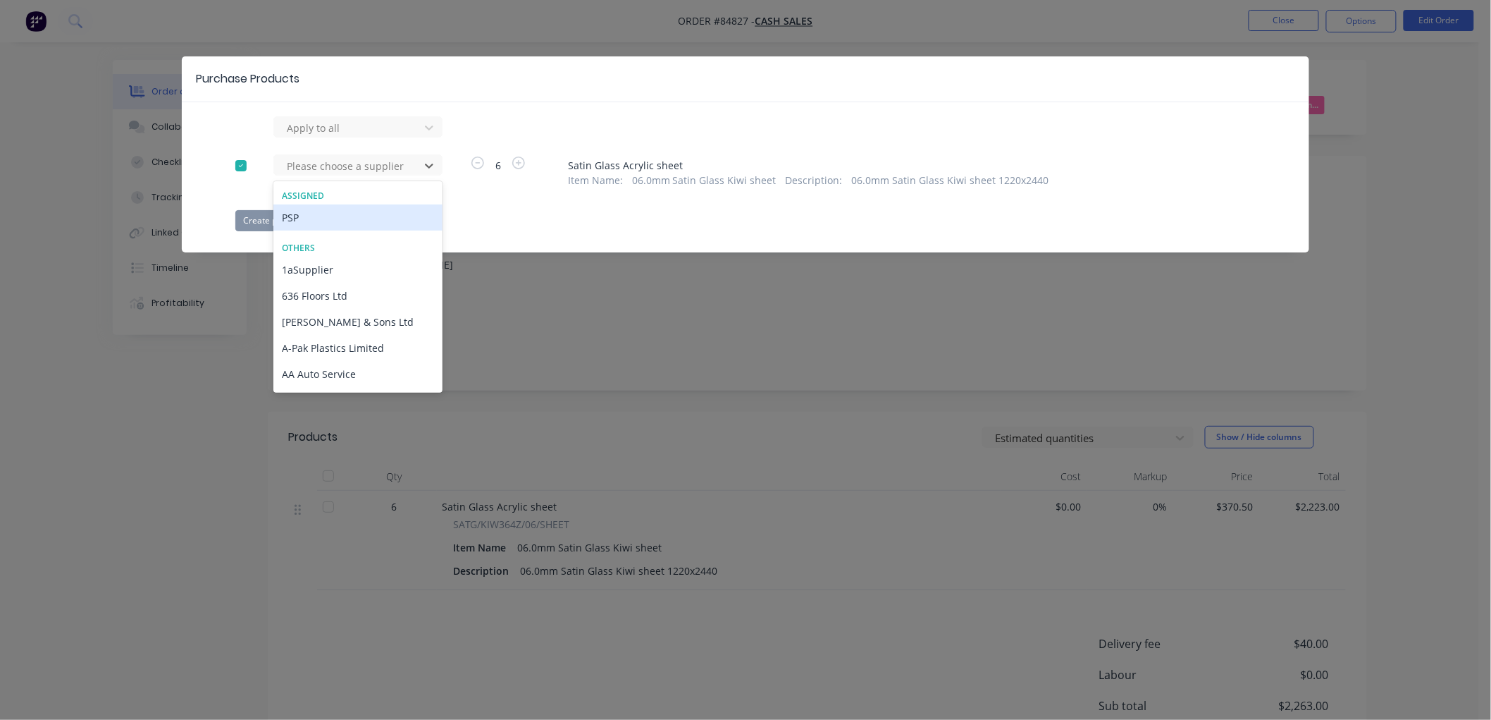
click at [333, 217] on div "PSP" at bounding box center [357, 217] width 169 height 26
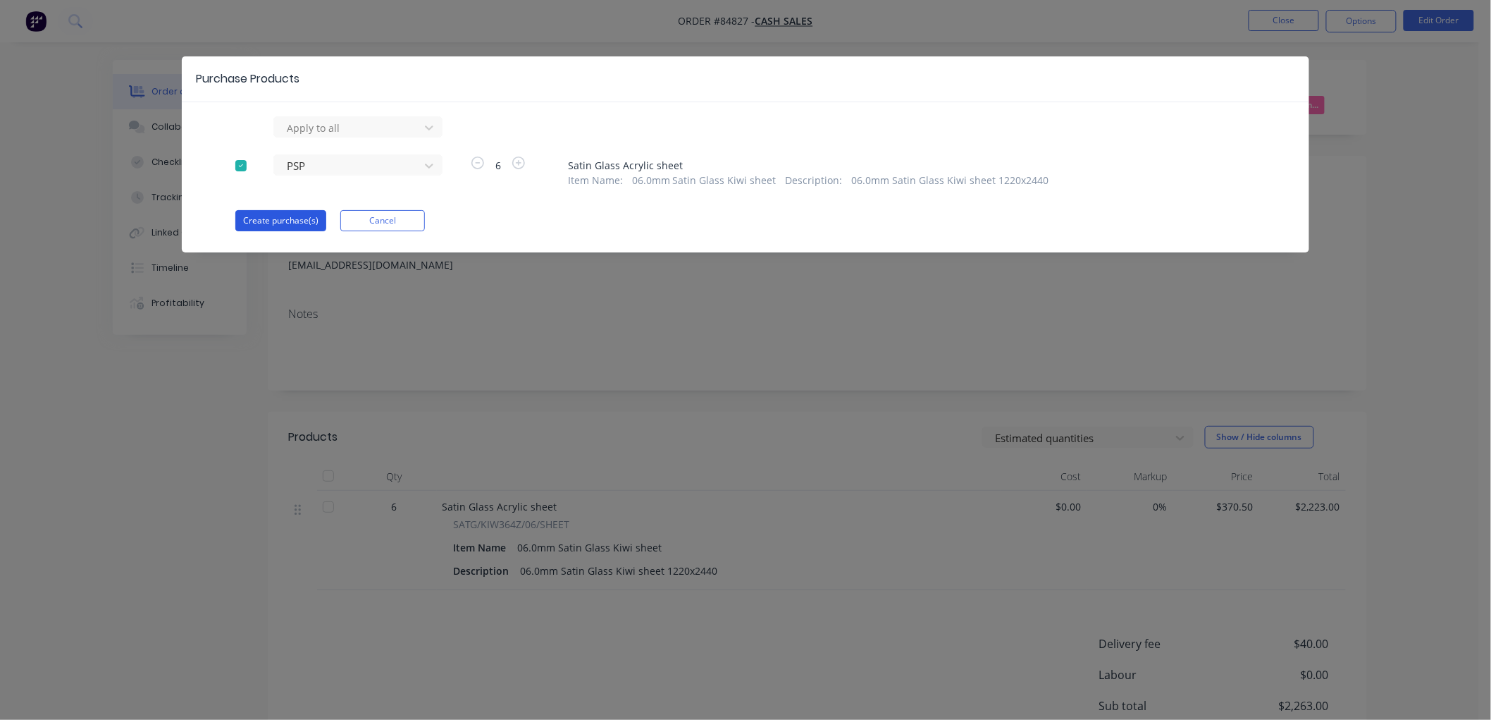
click at [272, 223] on button "Create purchase(s)" at bounding box center [280, 220] width 91 height 21
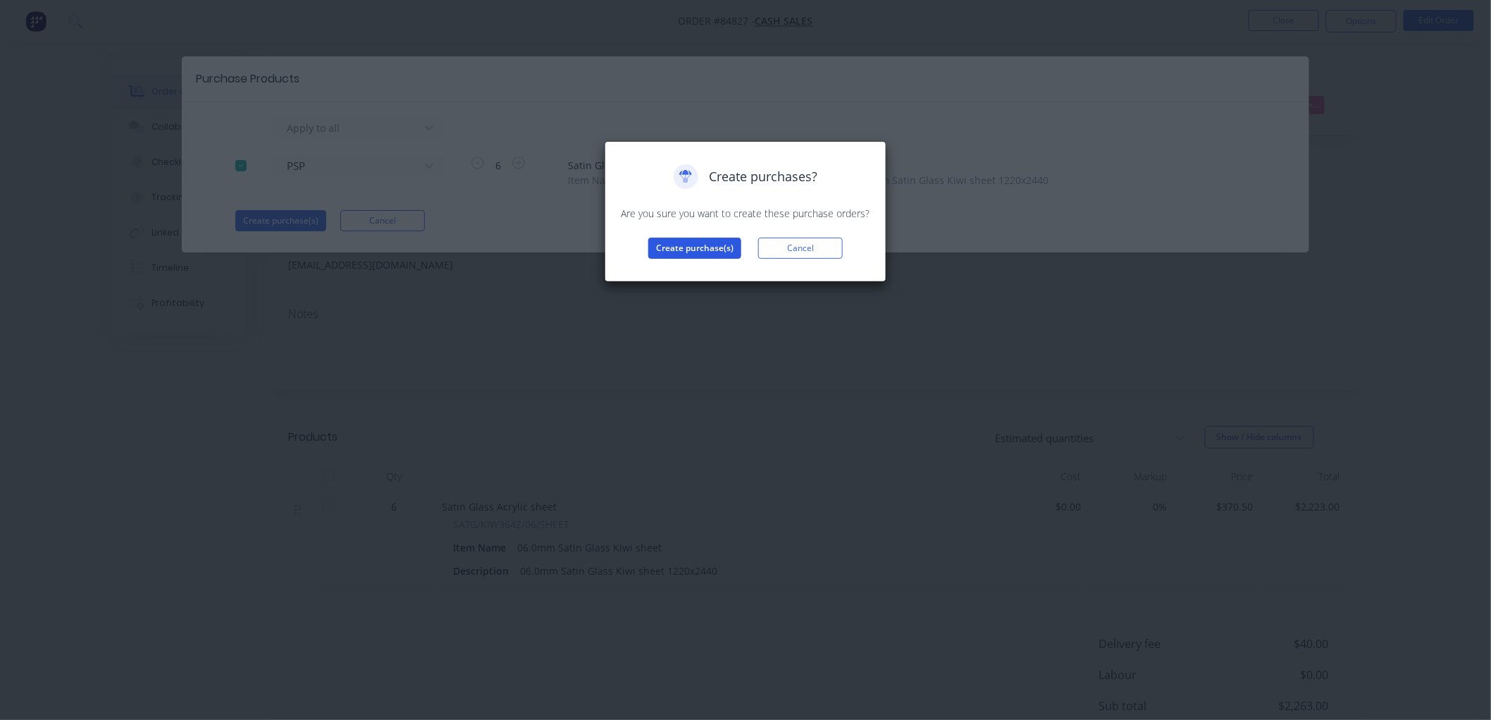
click at [679, 247] on button "Create purchase(s)" at bounding box center [694, 247] width 93 height 21
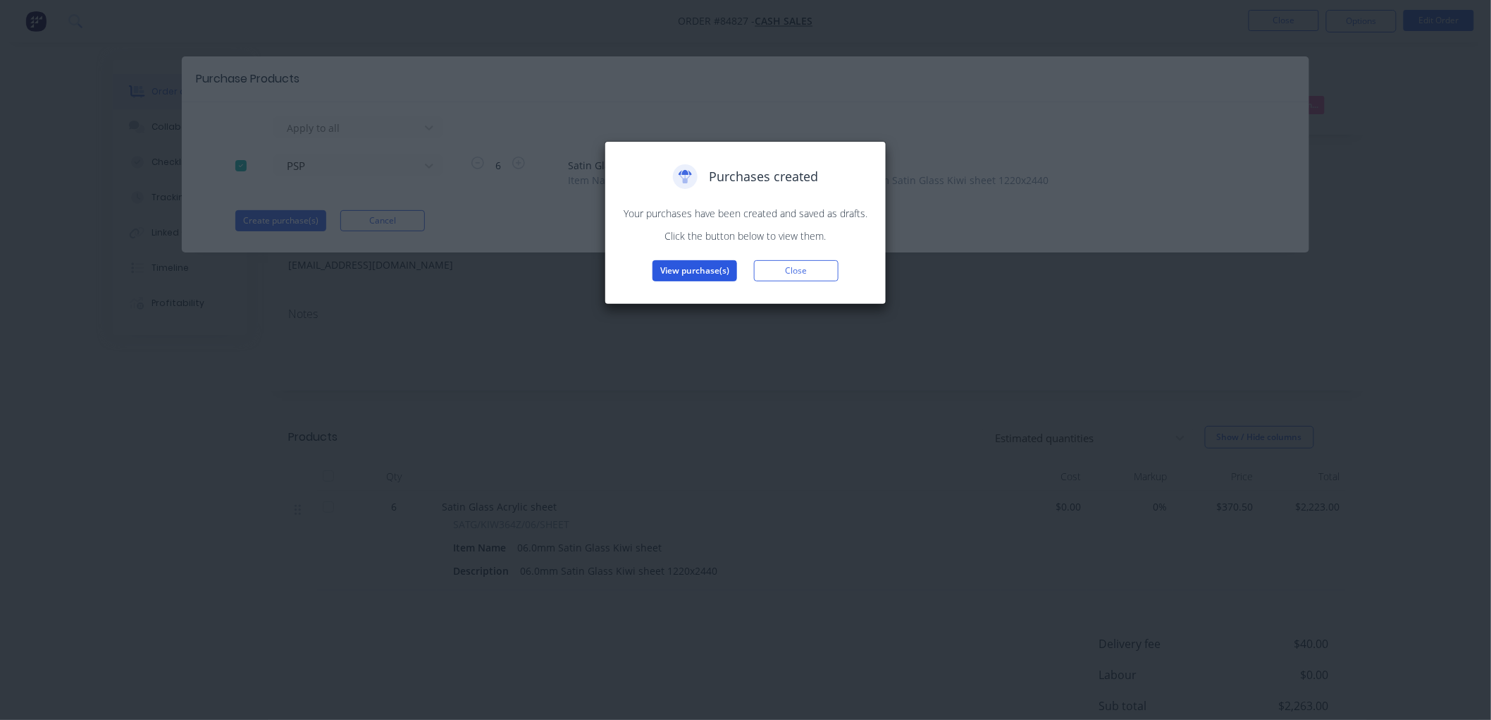
click at [695, 273] on button "View purchase(s)" at bounding box center [695, 270] width 85 height 21
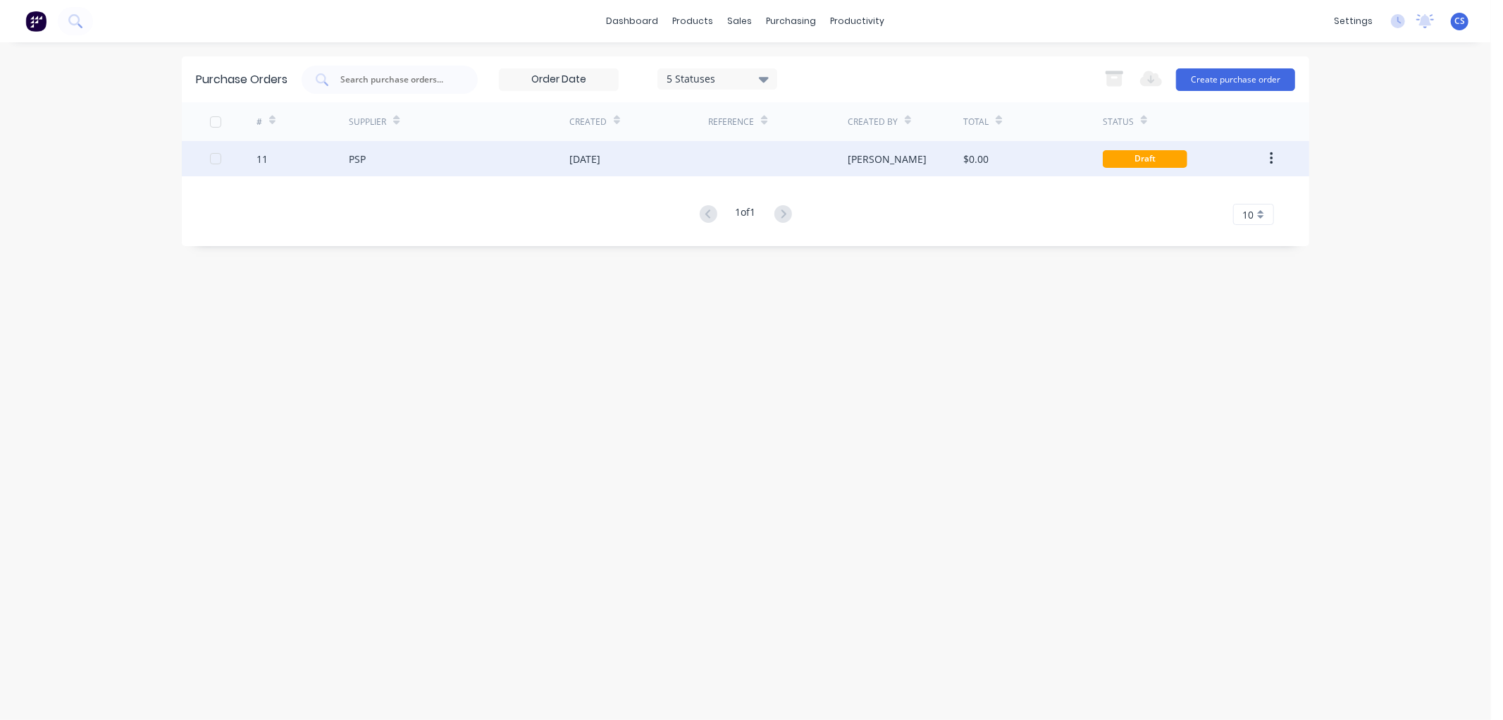
click at [1018, 155] on div "$0.00" at bounding box center [1032, 158] width 139 height 35
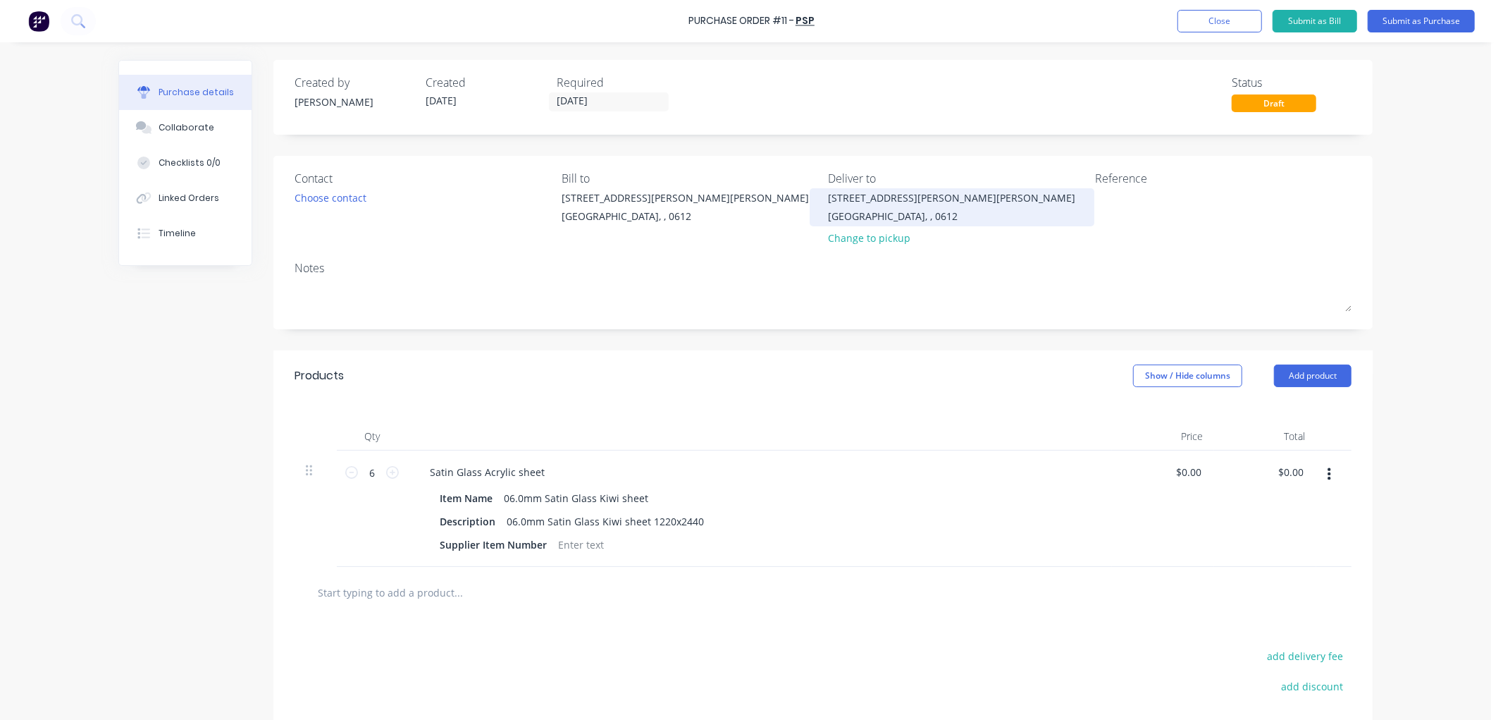
click at [888, 214] on div "[GEOGRAPHIC_DATA], , 0612" at bounding box center [952, 216] width 247 height 15
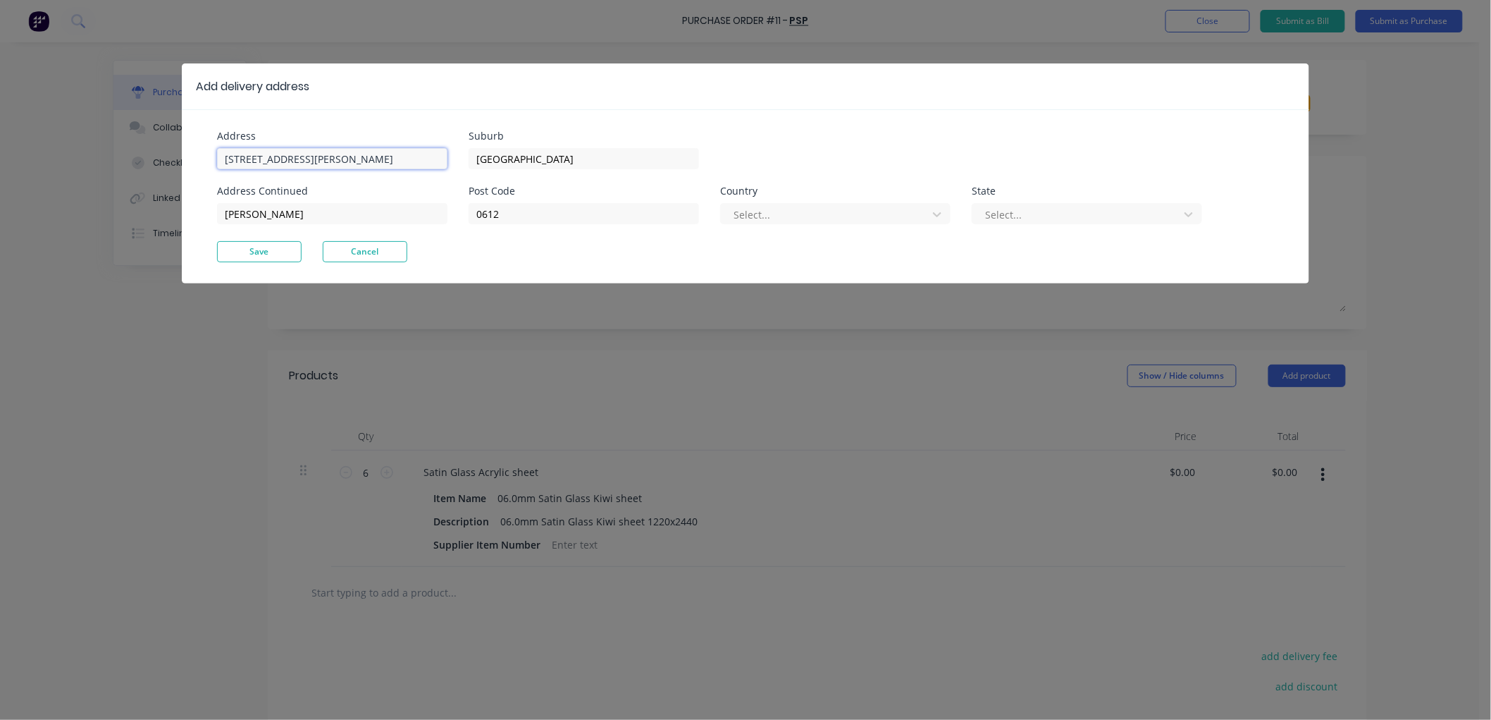
drag, startPoint x: 335, startPoint y: 152, endPoint x: 206, endPoint y: 163, distance: 130.2
click at [206, 163] on div "Address [STREET_ADDRESS][PERSON_NAME][PERSON_NAME] Post Code 0612 Country Selec…" at bounding box center [746, 196] width 1128 height 174
type input "Whangarei Construction Ltd"
drag, startPoint x: 305, startPoint y: 211, endPoint x: 223, endPoint y: 214, distance: 82.5
click at [207, 212] on div "Address Whangarei Construction Ltd Address Continued [PERSON_NAME][GEOGRAPHIC_D…" at bounding box center [746, 196] width 1128 height 174
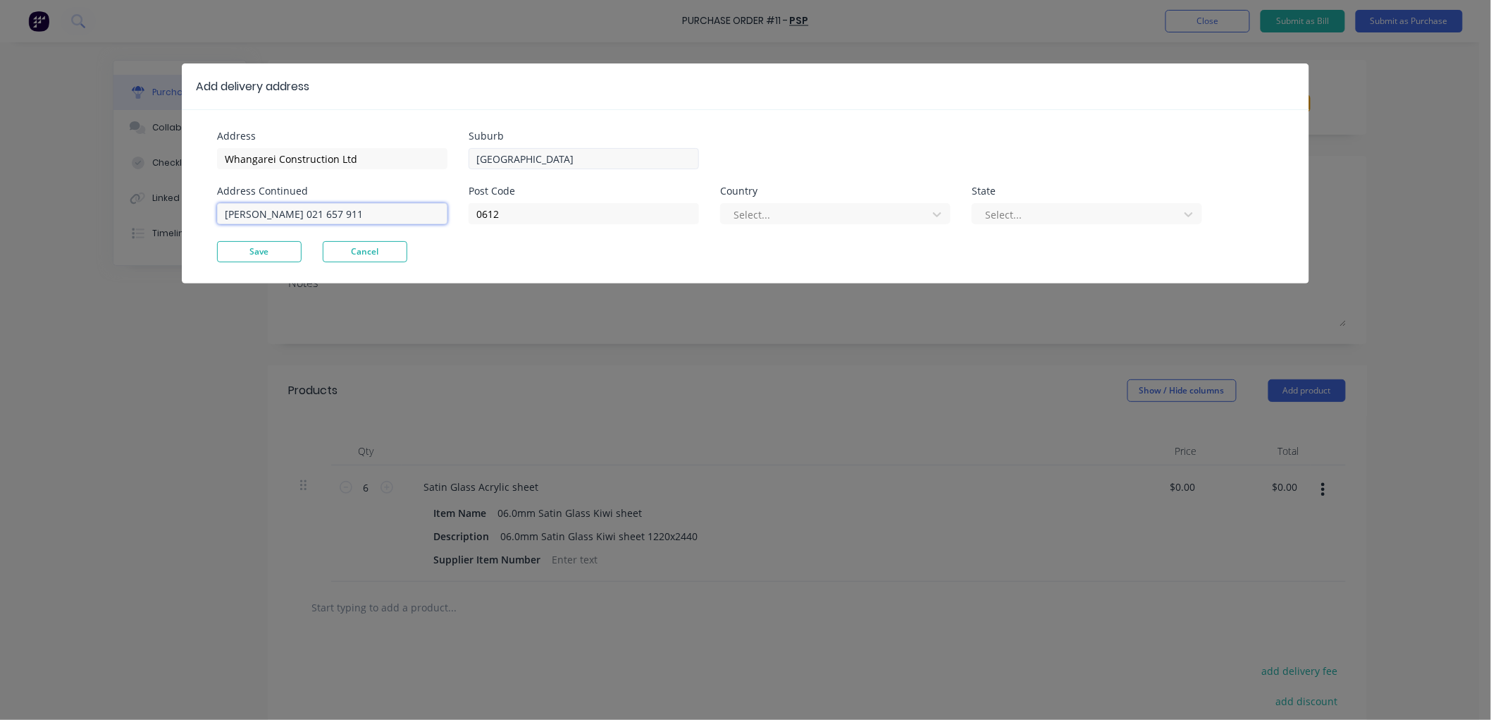
type input "[PERSON_NAME] 021 657 911"
drag, startPoint x: 537, startPoint y: 157, endPoint x: 476, endPoint y: 159, distance: 61.3
click at [476, 159] on input "[GEOGRAPHIC_DATA]" at bounding box center [584, 158] width 230 height 21
type input "[STREET_ADDRESS]"
drag, startPoint x: 502, startPoint y: 213, endPoint x: 469, endPoint y: 216, distance: 32.6
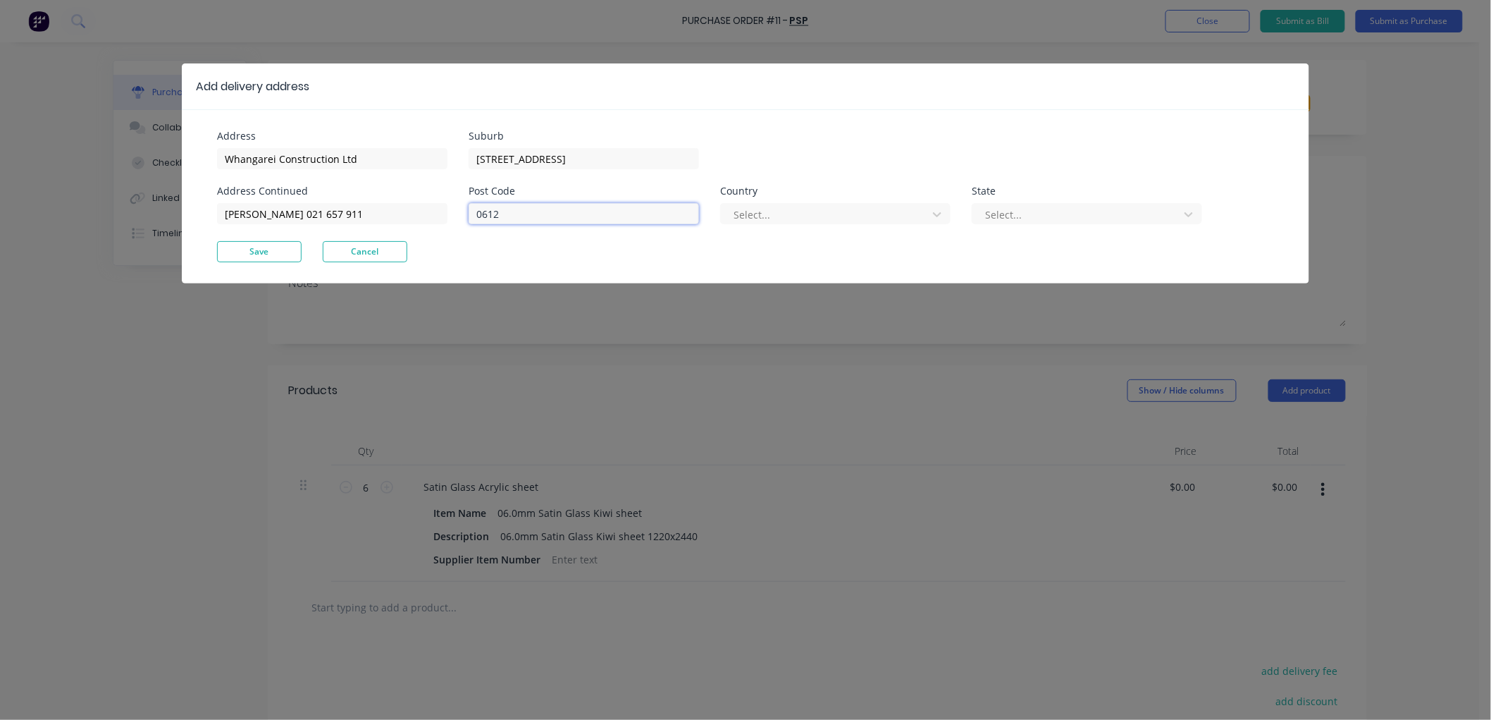
click at [471, 217] on input "0612" at bounding box center [584, 213] width 230 height 21
click at [250, 252] on button "Save" at bounding box center [259, 251] width 85 height 21
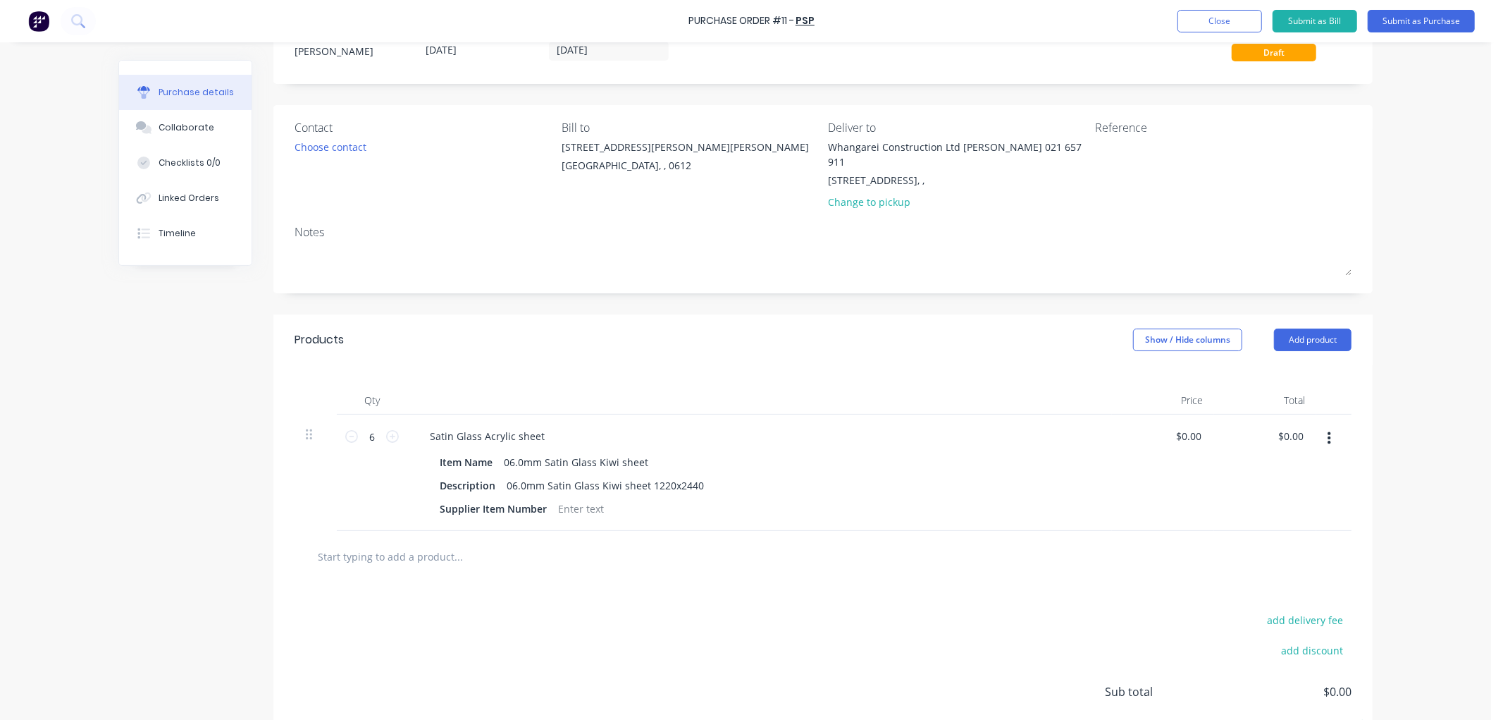
scroll to position [78, 0]
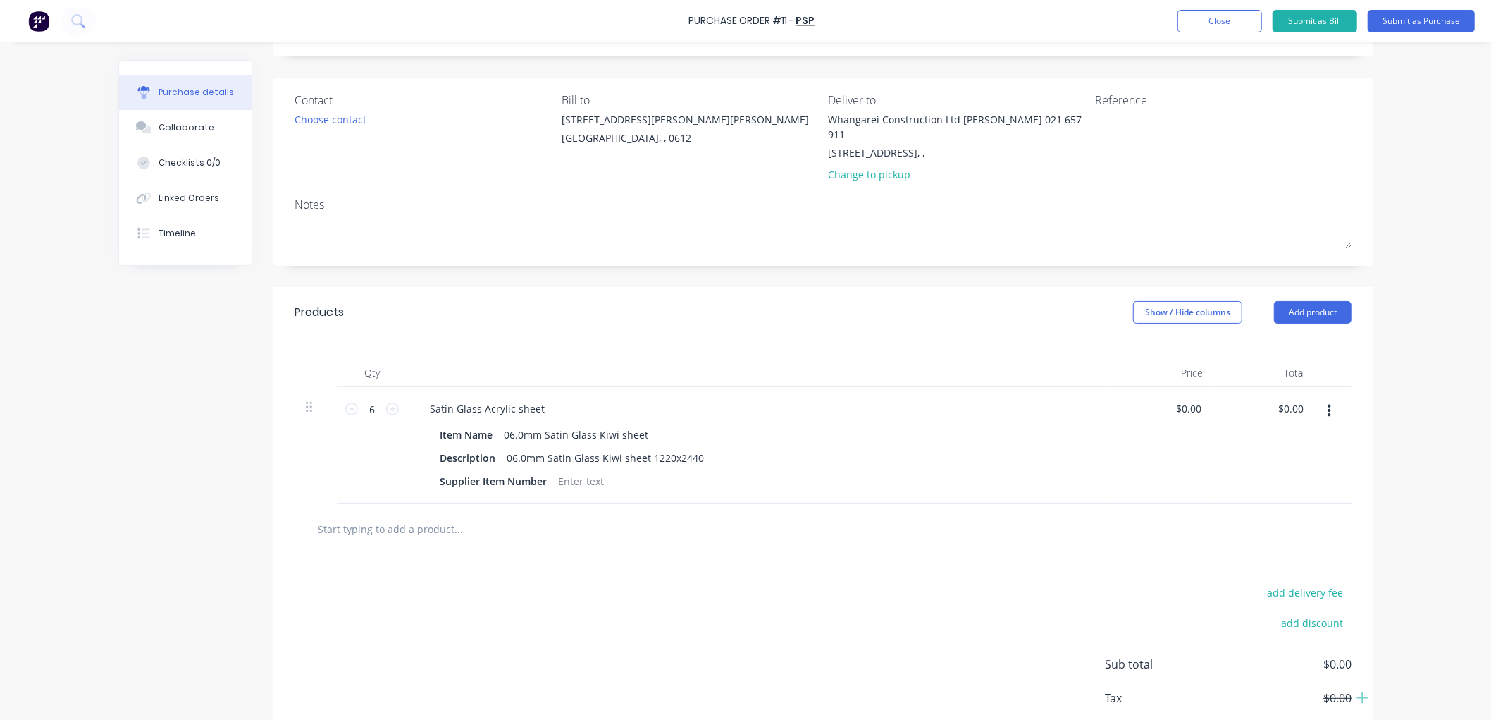
click at [490, 503] on div at bounding box center [823, 528] width 1057 height 51
click at [469, 518] on input "text" at bounding box center [458, 528] width 282 height 28
click at [384, 514] on input "Freight" at bounding box center [458, 528] width 282 height 28
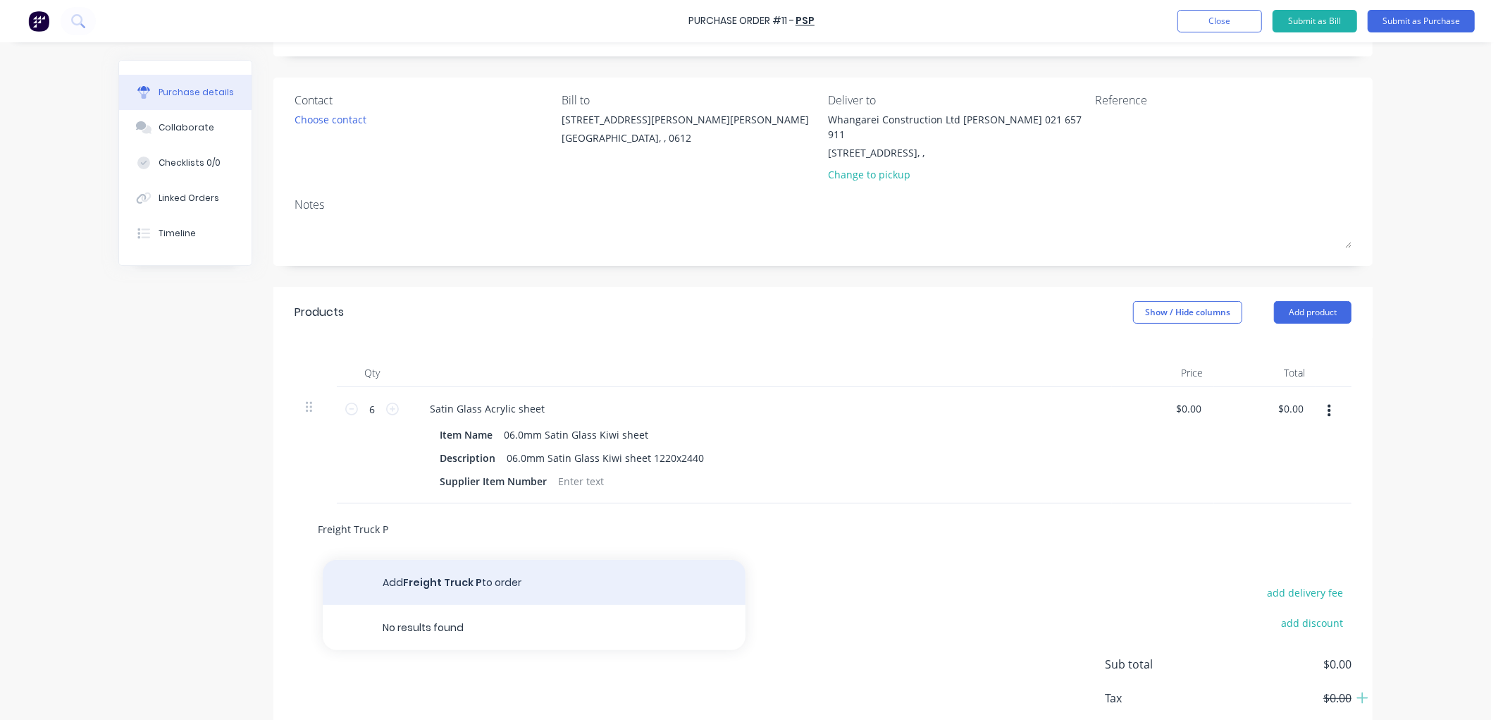
type input "Freight Truck P"
click at [483, 567] on button "Add Freight Truck P to order" at bounding box center [534, 582] width 423 height 45
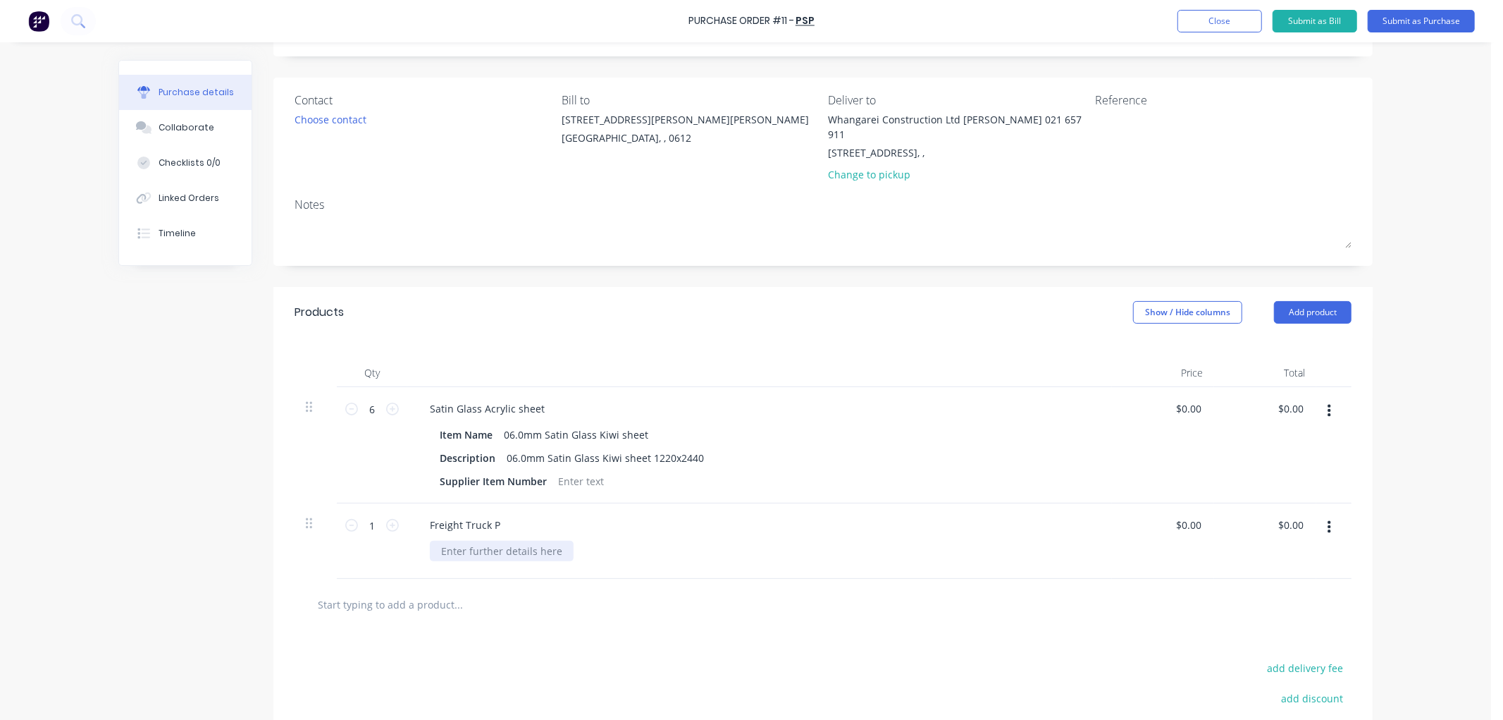
click at [481, 541] on div at bounding box center [502, 551] width 144 height 20
paste div
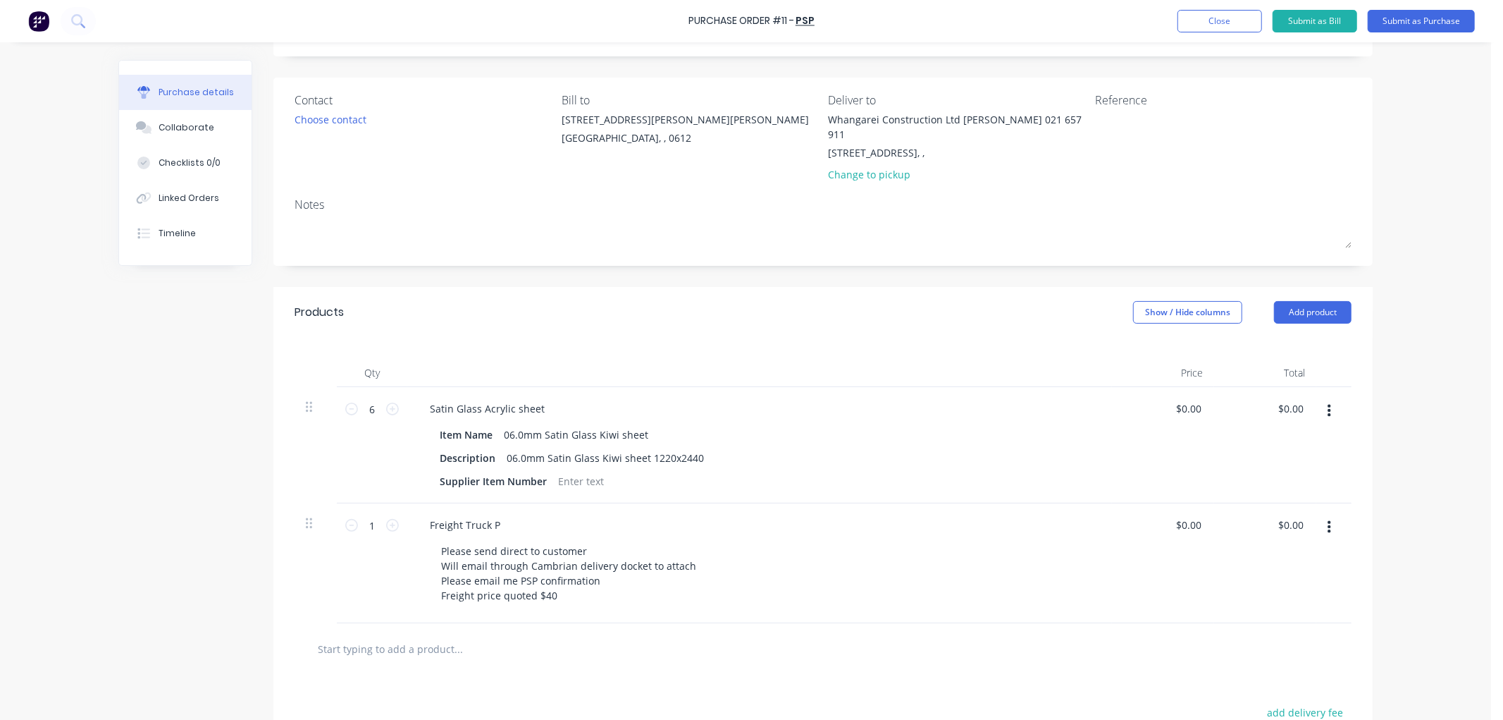
click at [529, 656] on div at bounding box center [823, 648] width 1057 height 51
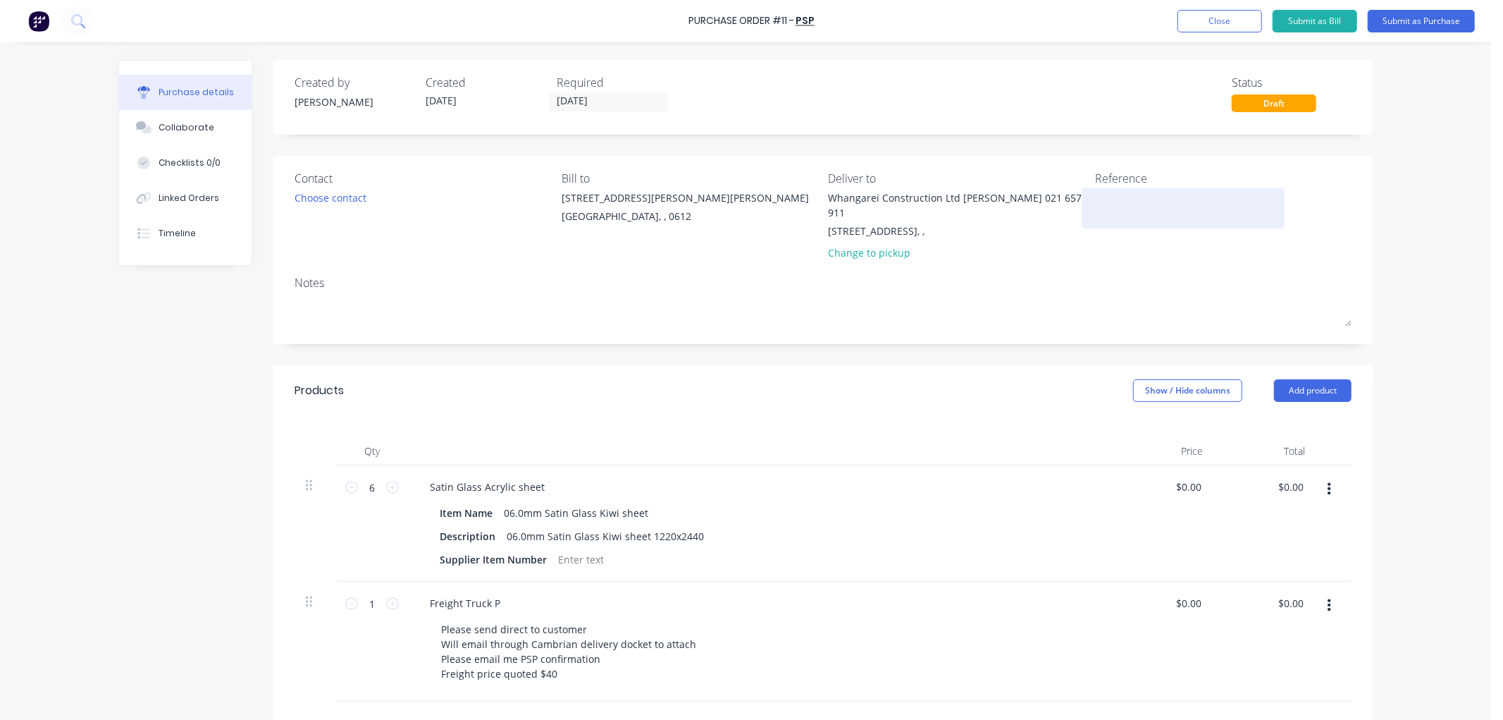
click at [1121, 199] on textarea at bounding box center [1183, 206] width 176 height 32
type textarea "86068"
type textarea "x"
type textarea "86068"
drag, startPoint x: 540, startPoint y: 545, endPoint x: 433, endPoint y: 545, distance: 107.1
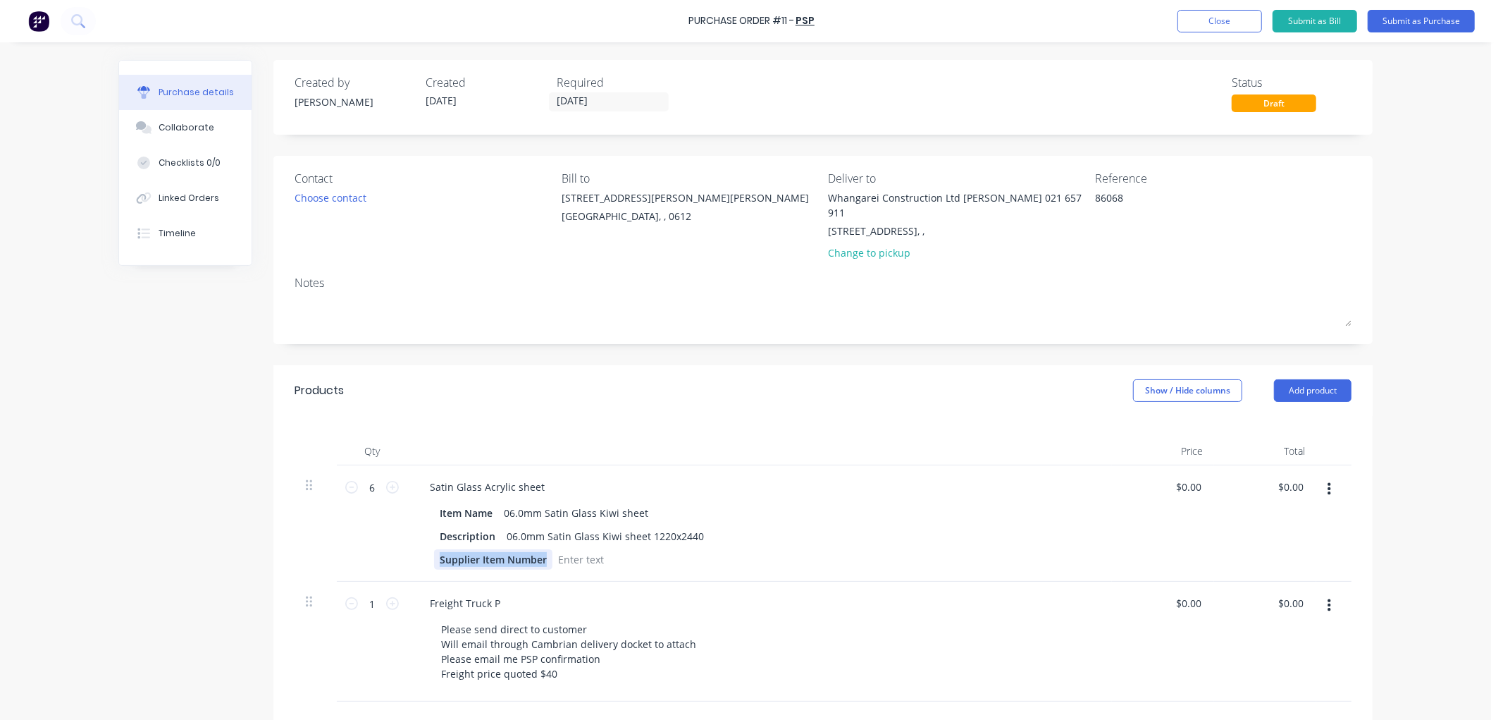
click at [434, 549] on div "Supplier Item Number" at bounding box center [493, 559] width 118 height 20
click at [1400, 23] on button "Submit as Purchase" at bounding box center [1421, 21] width 107 height 23
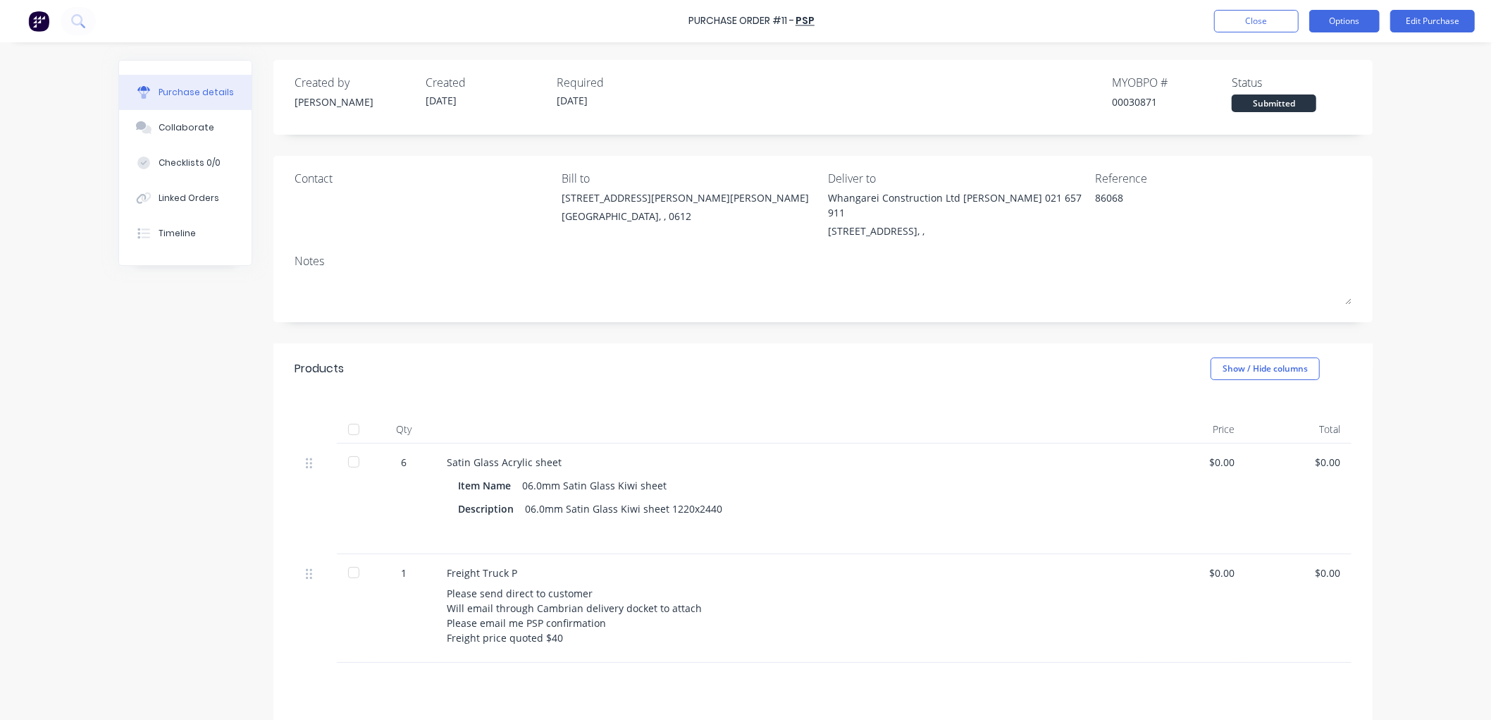
click at [1346, 23] on button "Options" at bounding box center [1344, 21] width 70 height 23
click at [1266, 58] on div "Print / Email" at bounding box center [1313, 57] width 109 height 20
click at [1314, 109] on div "Without pricing" at bounding box center [1313, 114] width 109 height 20
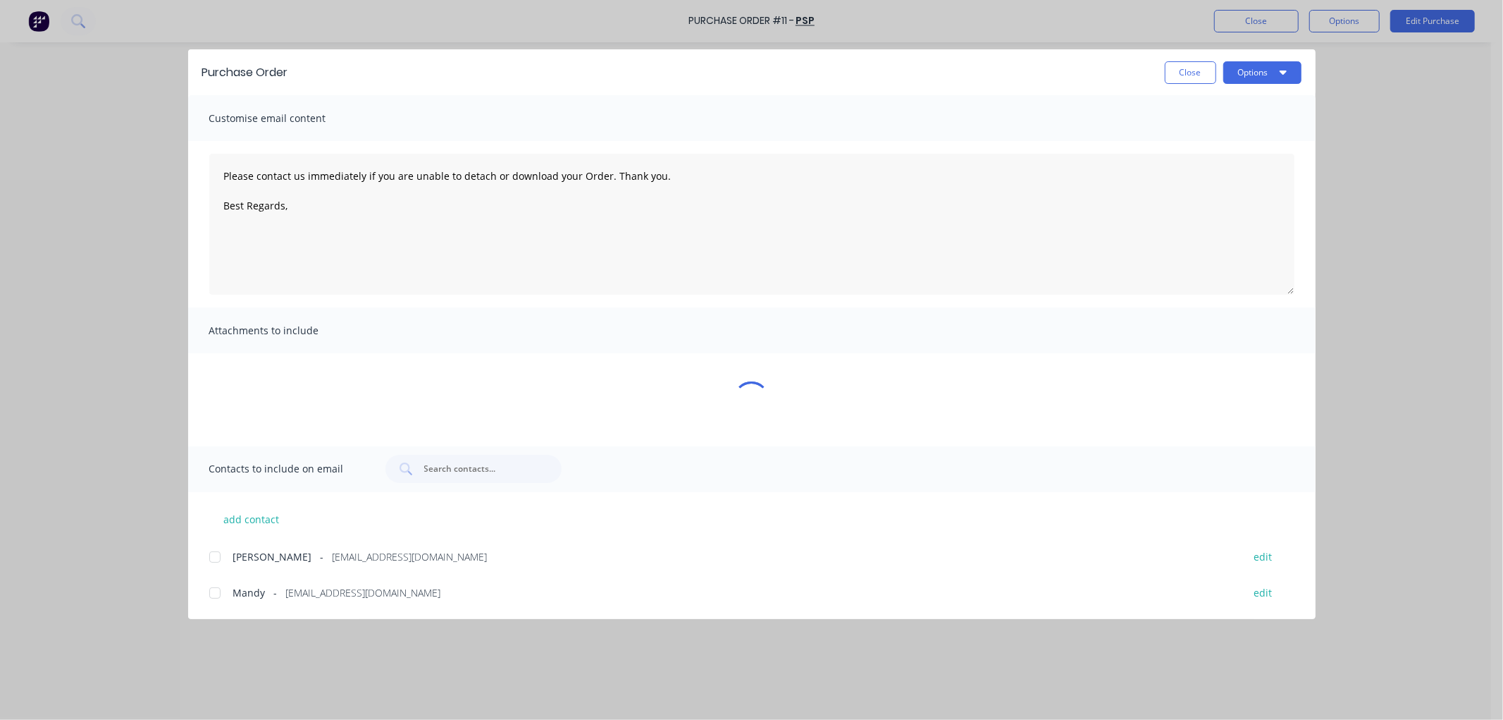
type textarea "x"
type textarea "Please contact us immediately if you are unable to detach or download your Orde…"
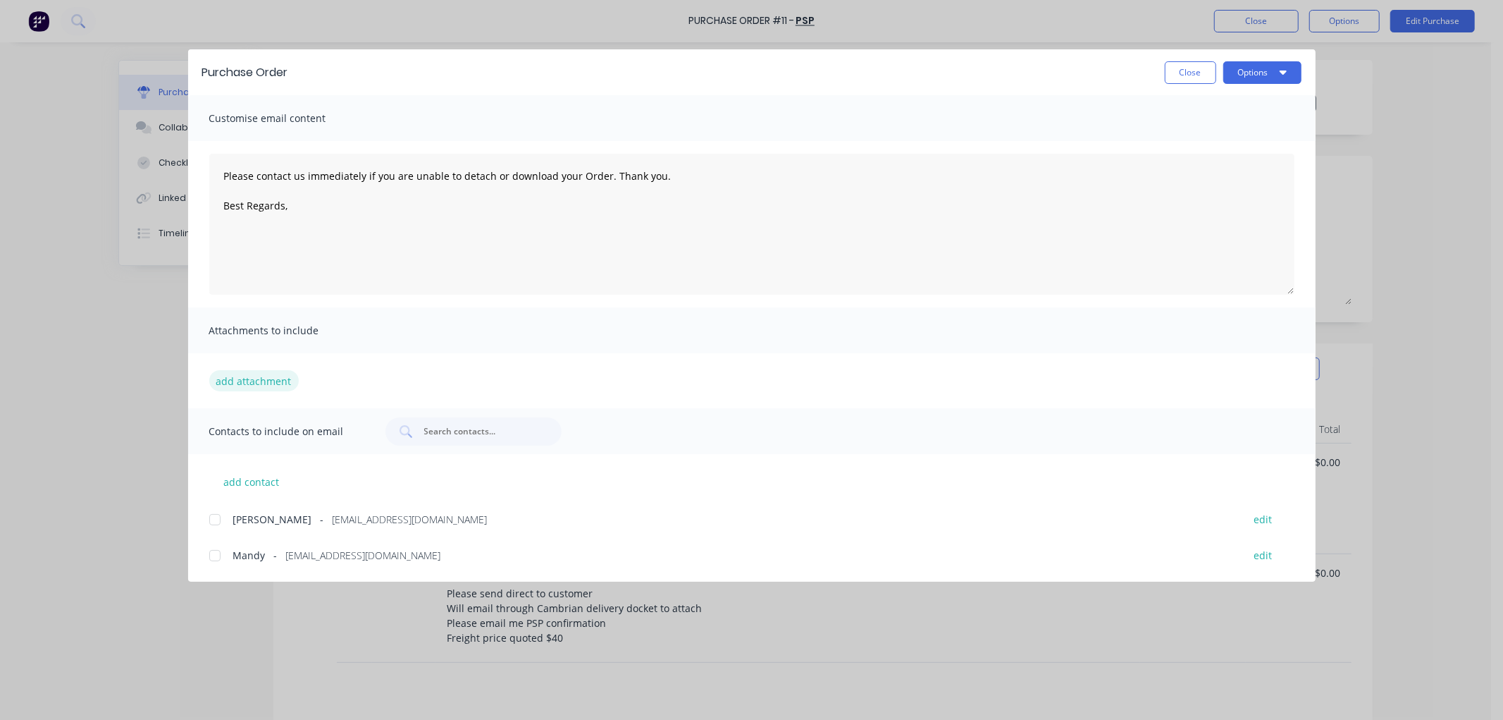
click at [257, 381] on button "add attachment" at bounding box center [254, 380] width 90 height 21
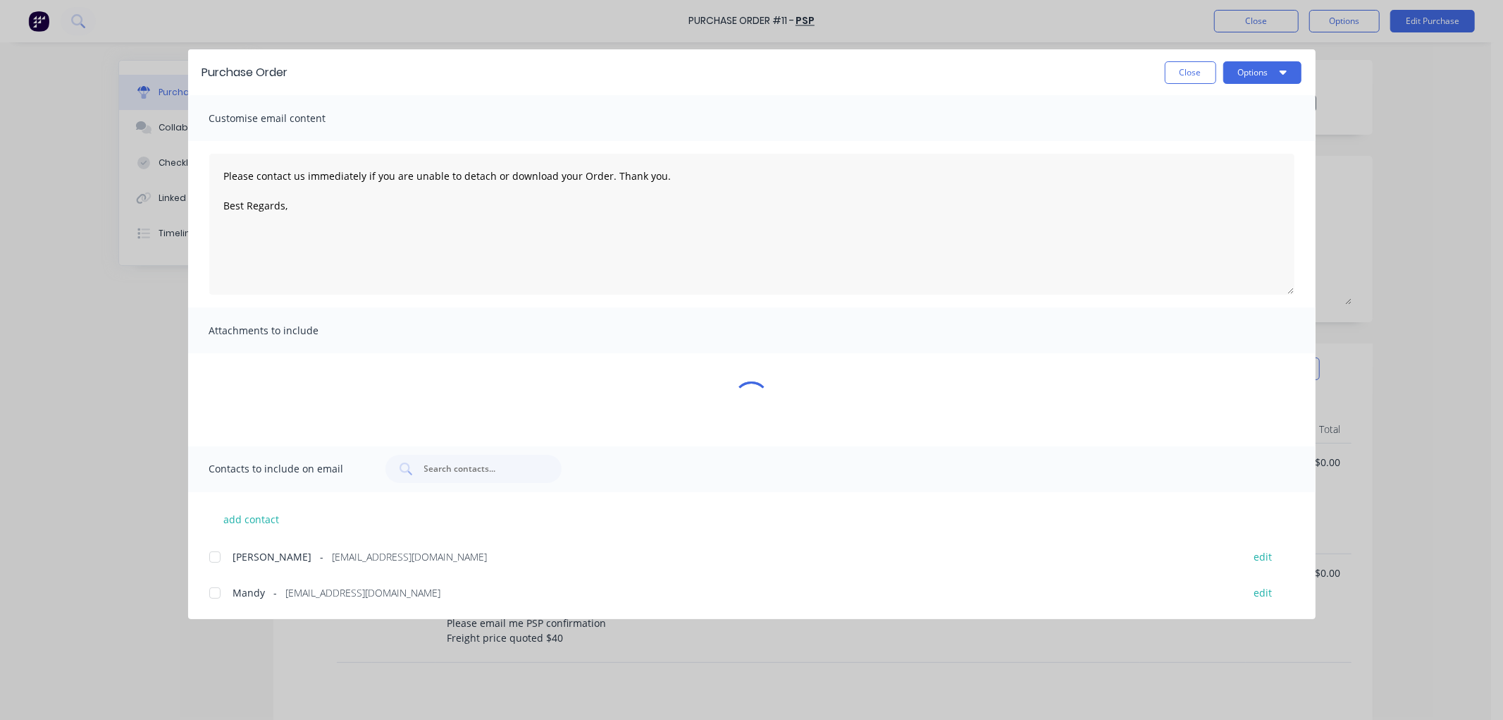
type textarea "x"
type textarea "Please contact us immediately if you are unable to detach or download your Orde…"
type textarea "x"
type textarea "Please contact us immediately if you are unable to detach or download your Orde…"
type textarea "x"
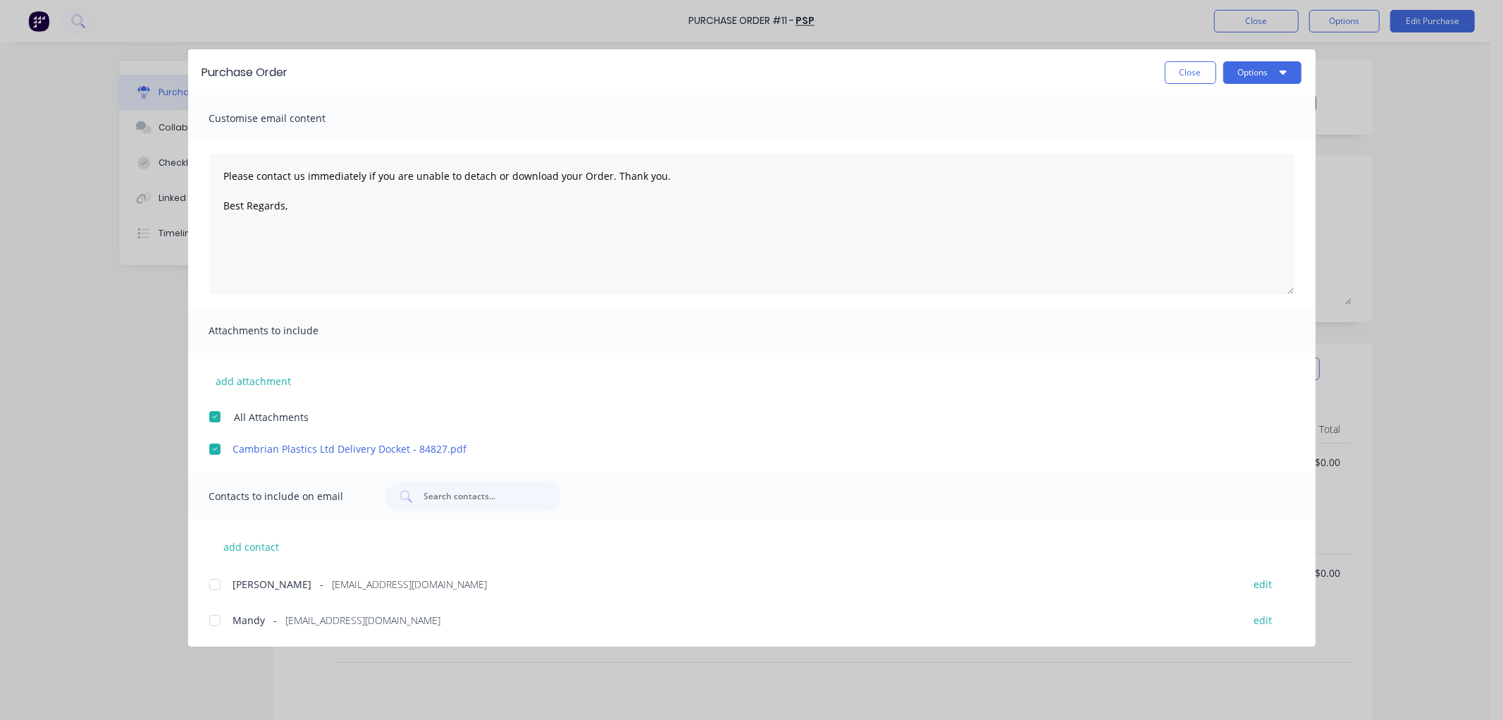
click at [215, 624] on div at bounding box center [215, 620] width 28 height 28
click at [313, 211] on textarea "Please contact us immediately if you are unable to detach or download your Orde…" at bounding box center [751, 224] width 1085 height 141
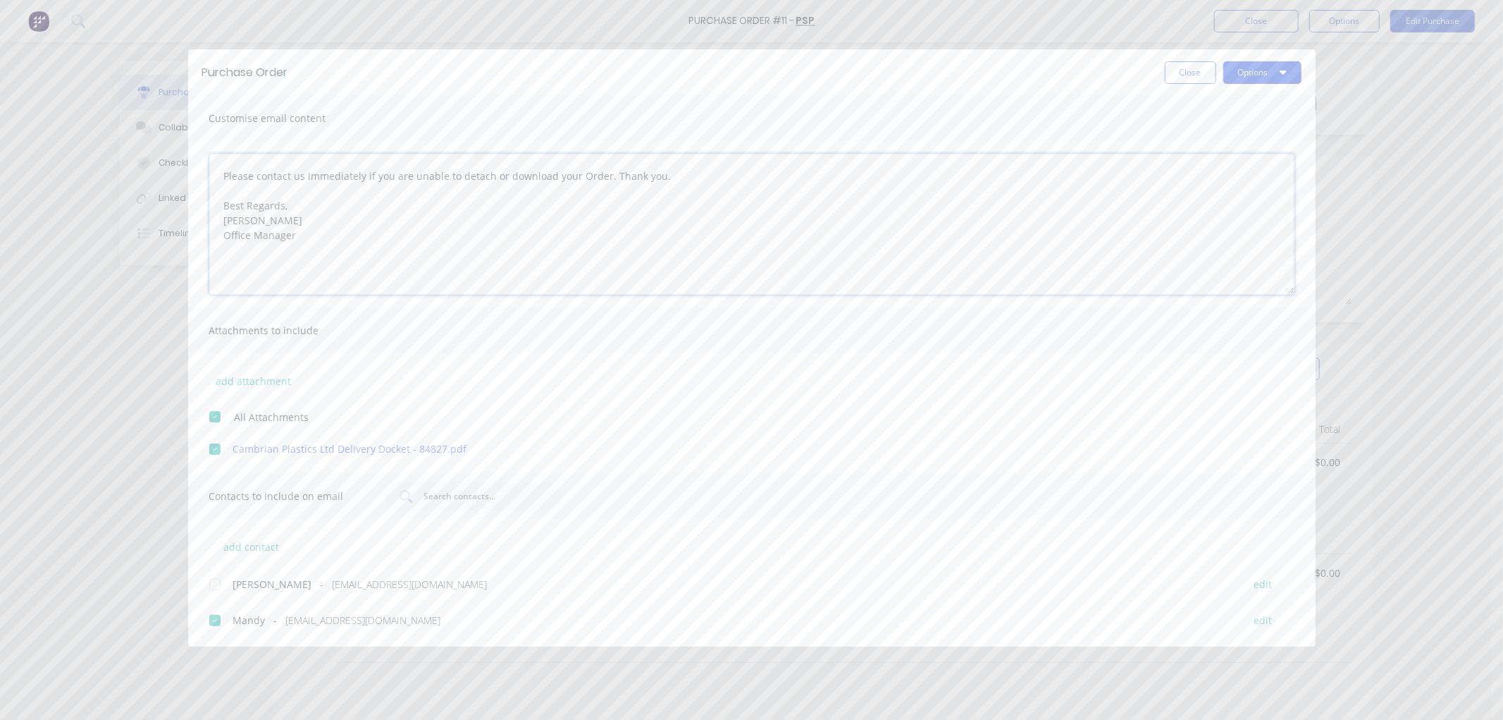
type textarea "Please contact us immediately if you are unable to detach or download your Orde…"
click at [1267, 73] on button "Options" at bounding box center [1262, 72] width 78 height 23
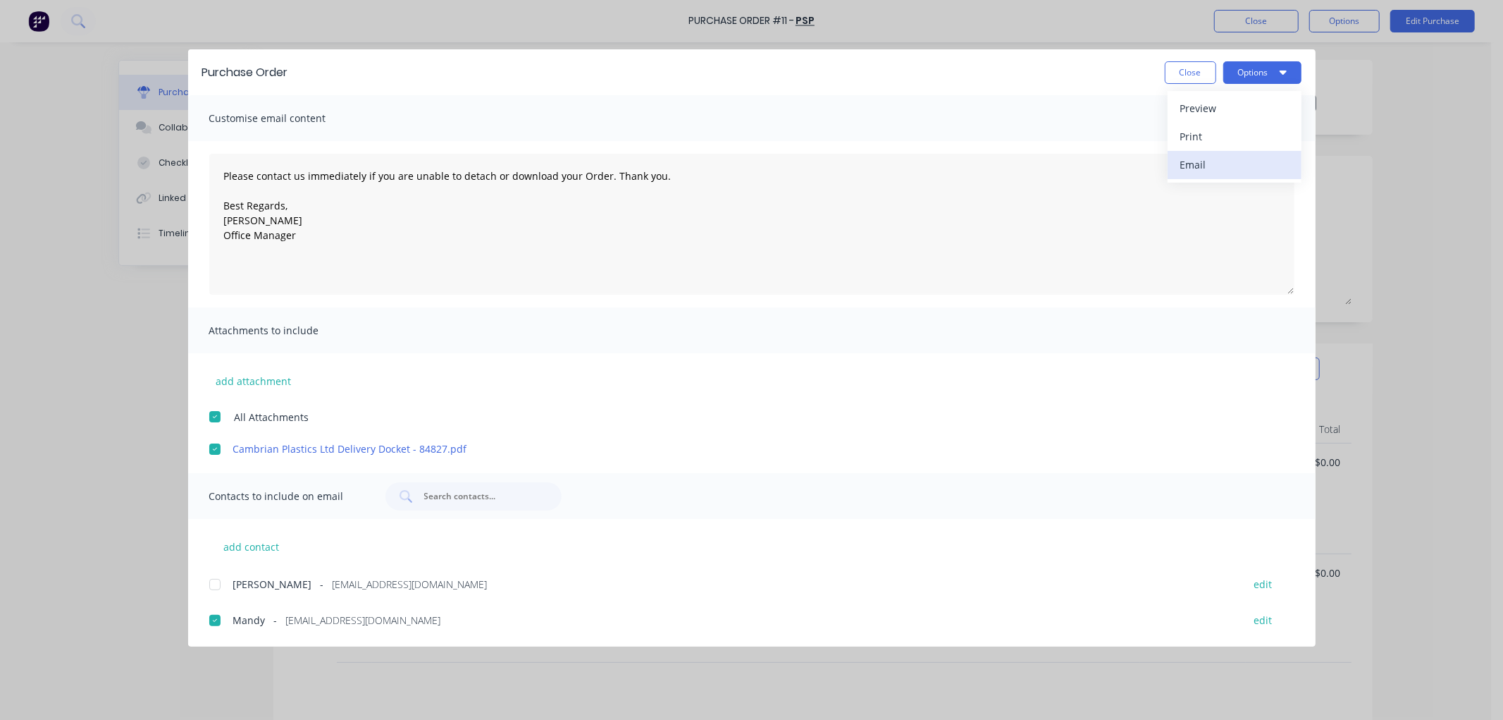
click at [1210, 160] on div "Email" at bounding box center [1234, 164] width 109 height 20
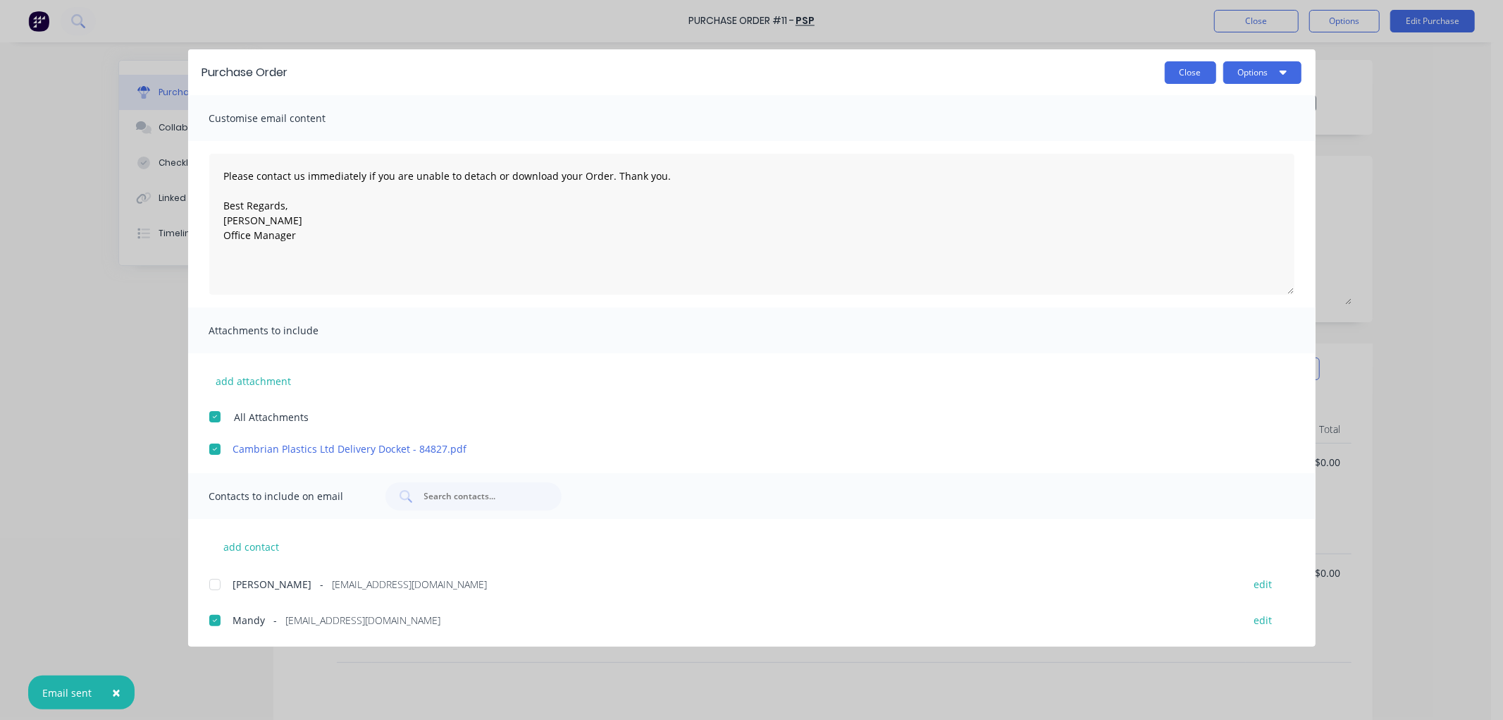
click at [1193, 74] on button "Close" at bounding box center [1190, 72] width 51 height 23
type textarea "x"
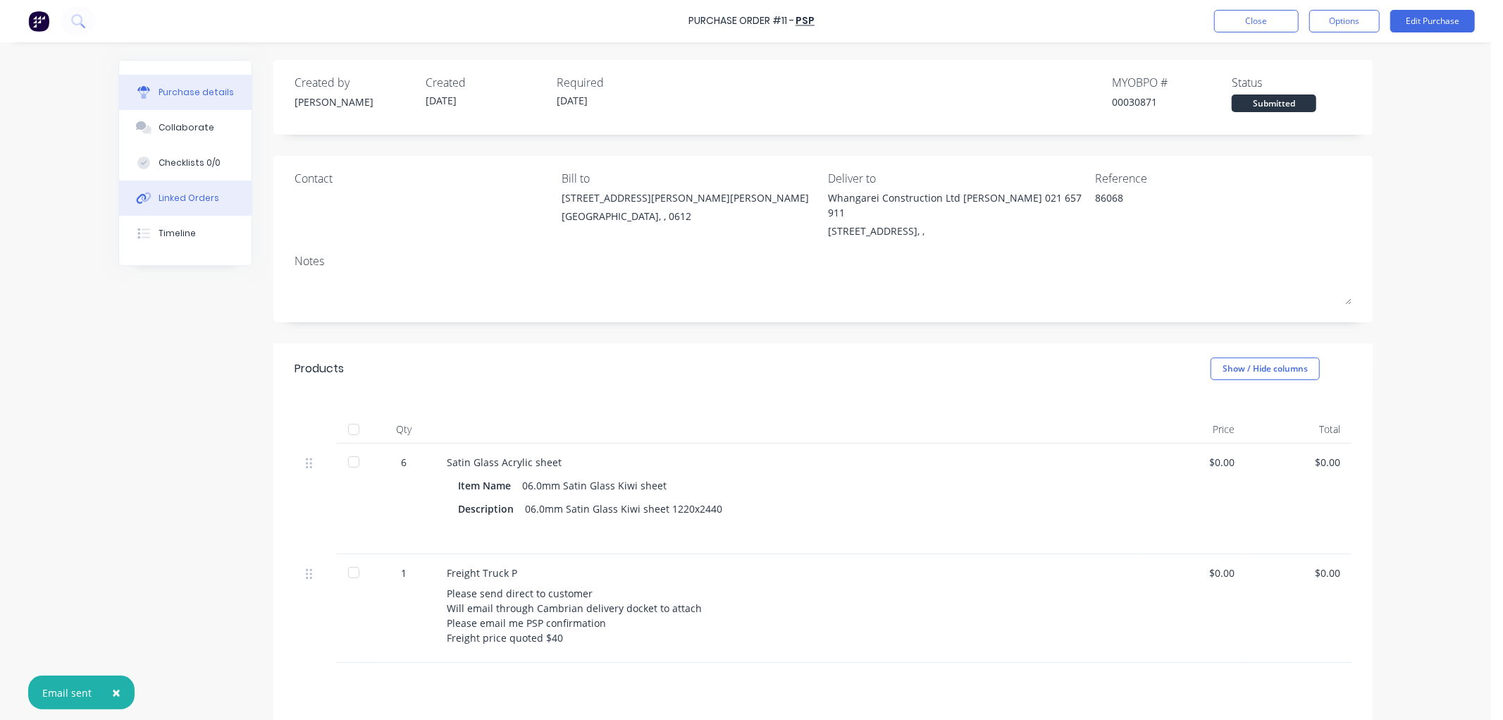
click at [173, 189] on button "Linked Orders" at bounding box center [185, 197] width 132 height 35
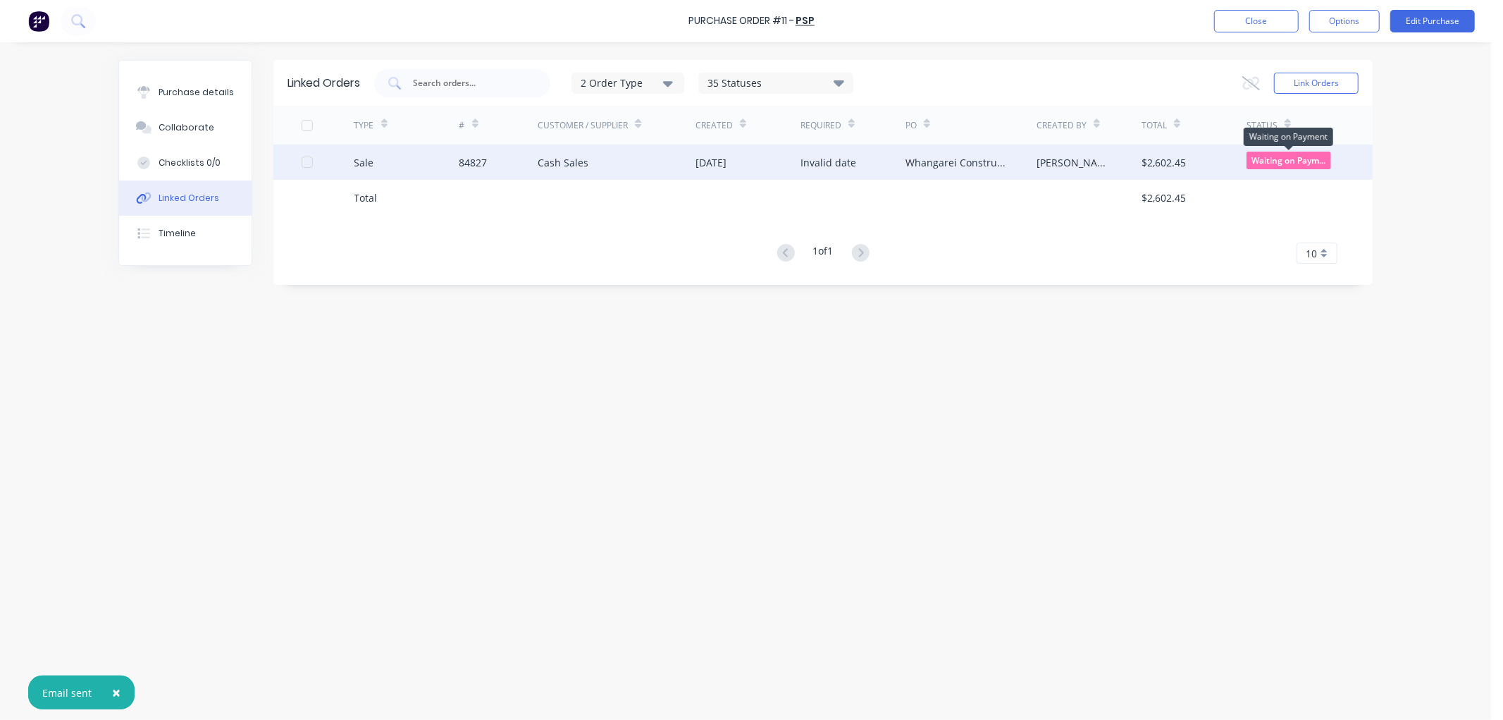
click at [1288, 159] on span "Waiting on Paym..." at bounding box center [1289, 161] width 85 height 18
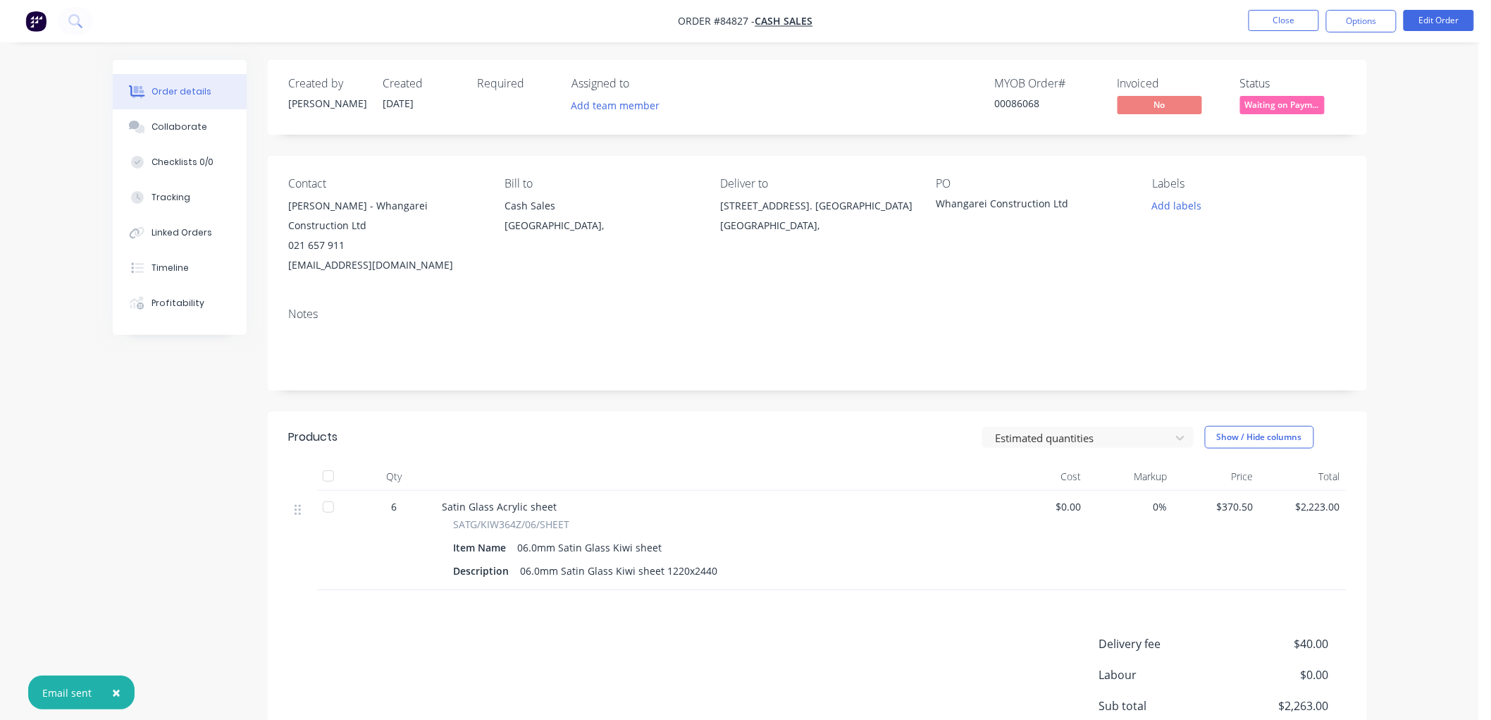
click at [1293, 106] on span "Waiting on Paym..." at bounding box center [1282, 105] width 85 height 18
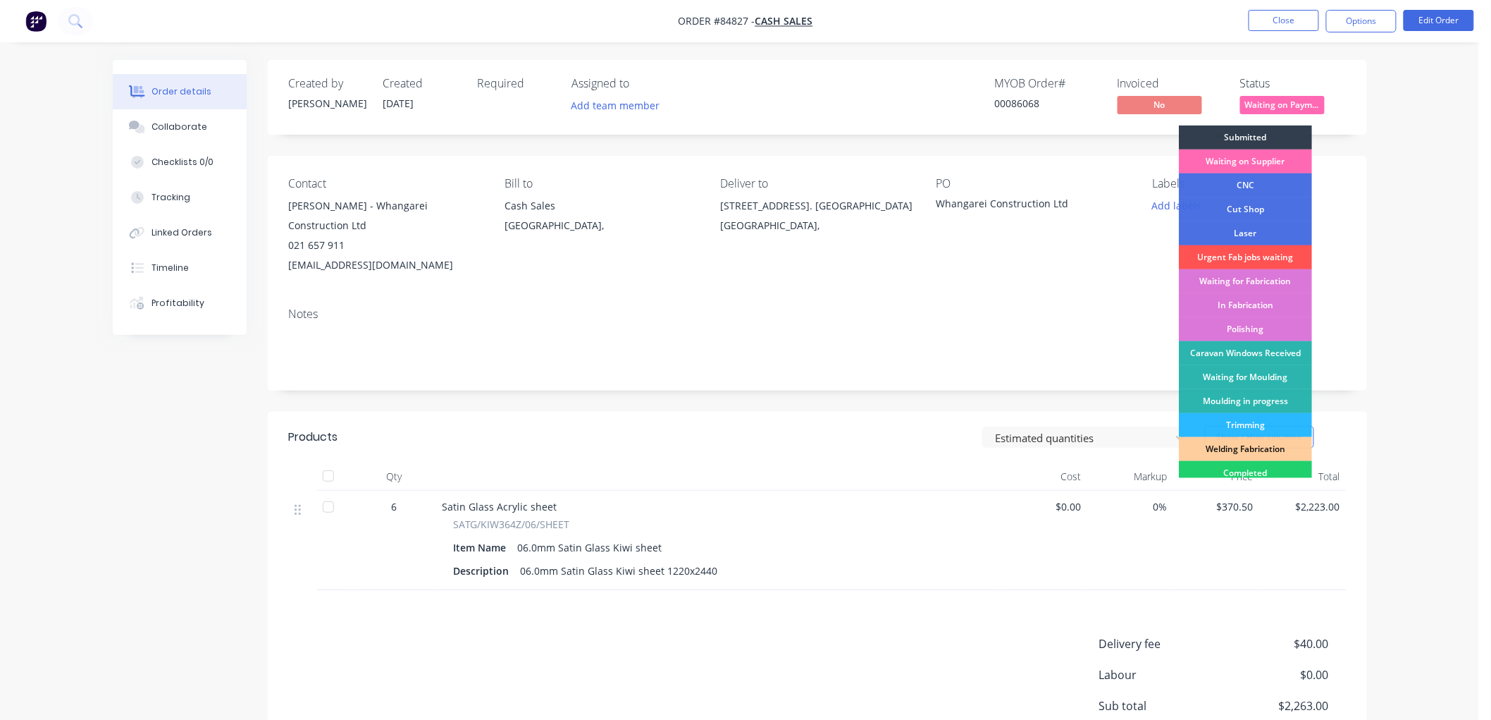
click at [1260, 161] on div "Waiting on Supplier" at bounding box center [1245, 161] width 133 height 24
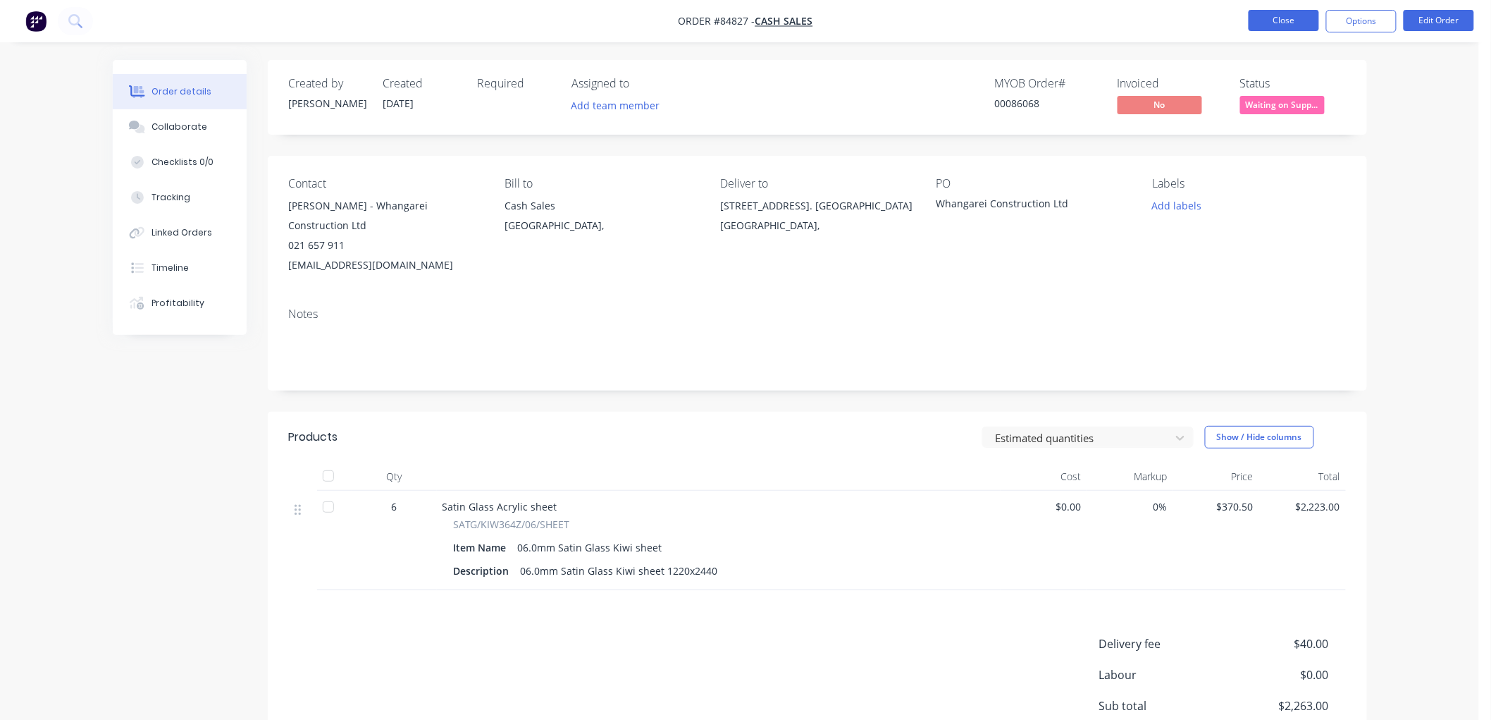
click at [1269, 19] on button "Close" at bounding box center [1284, 20] width 70 height 21
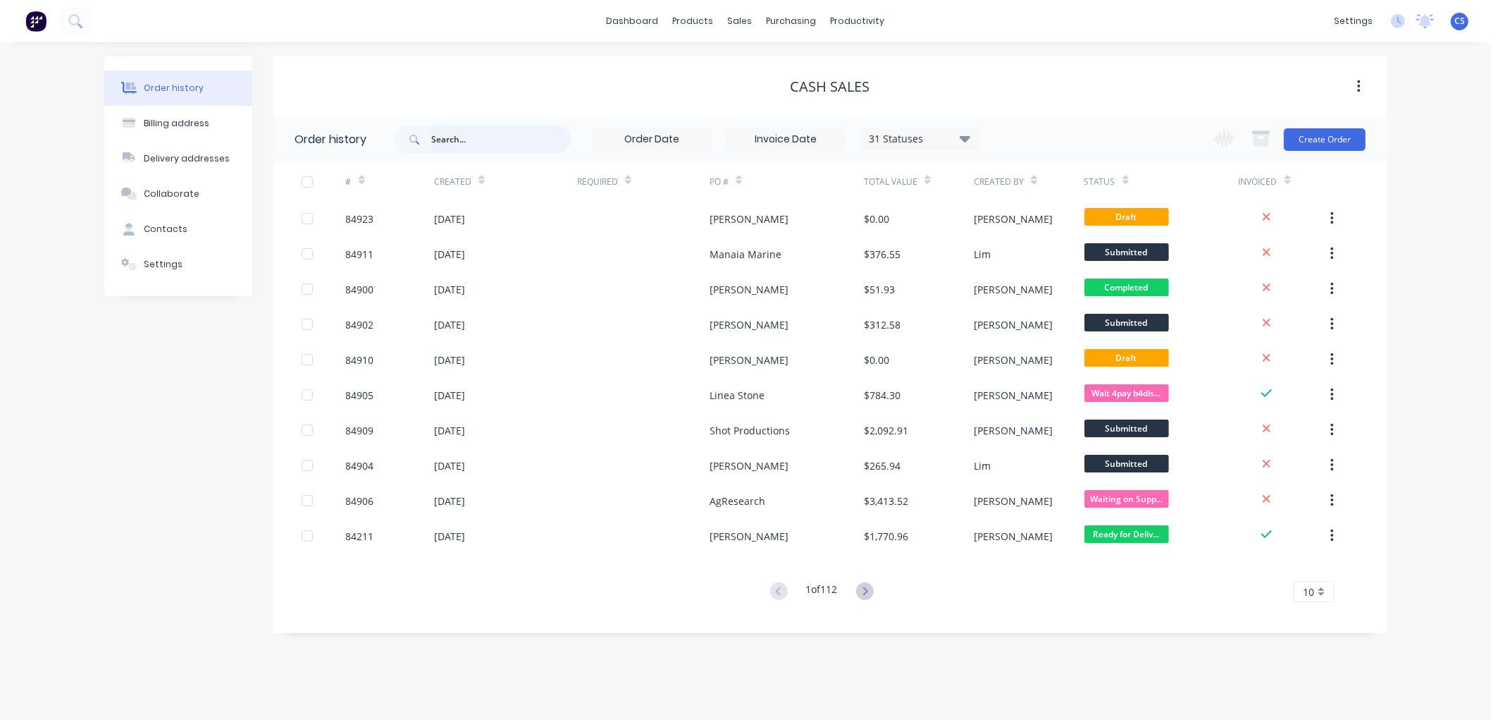
click at [443, 145] on input "text" at bounding box center [501, 139] width 140 height 28
type input "86121"
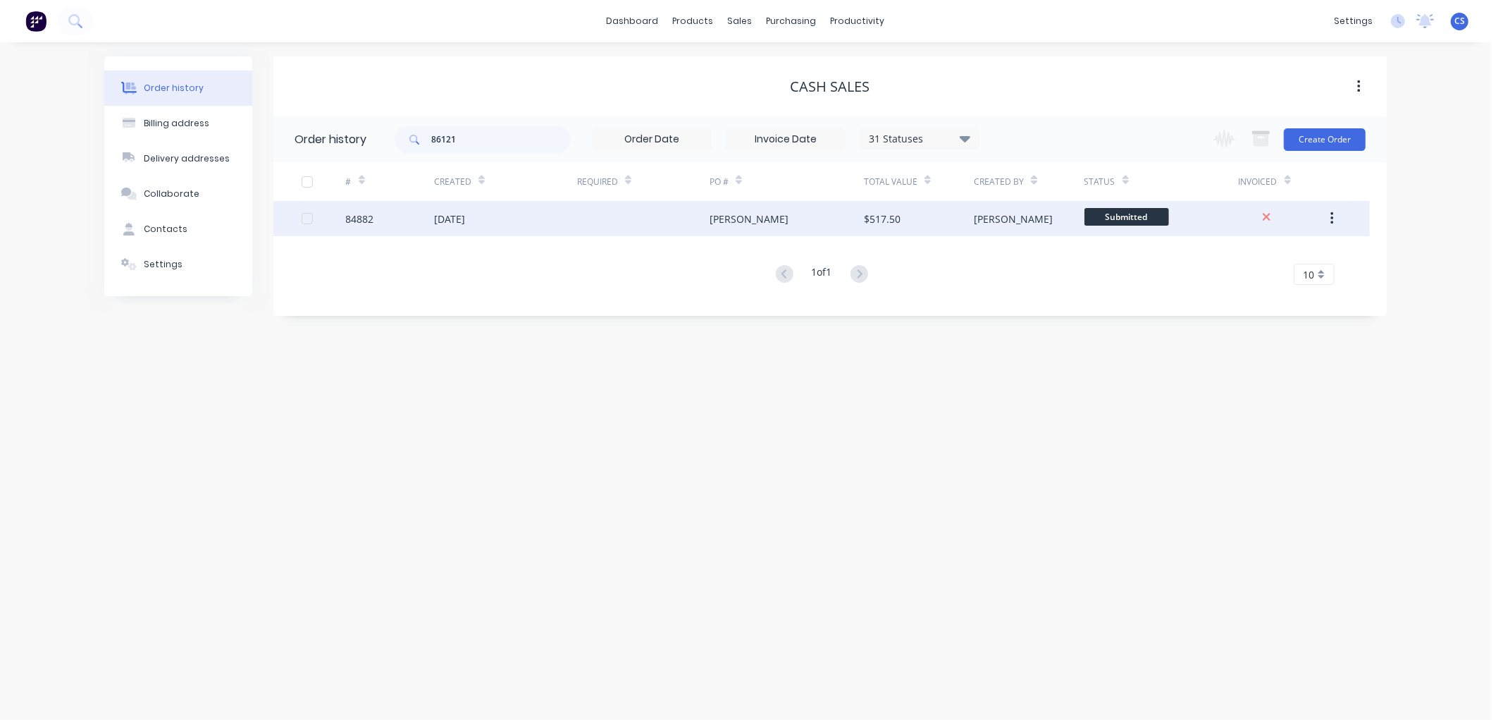
click at [878, 213] on div "$517.50" at bounding box center [882, 218] width 37 height 15
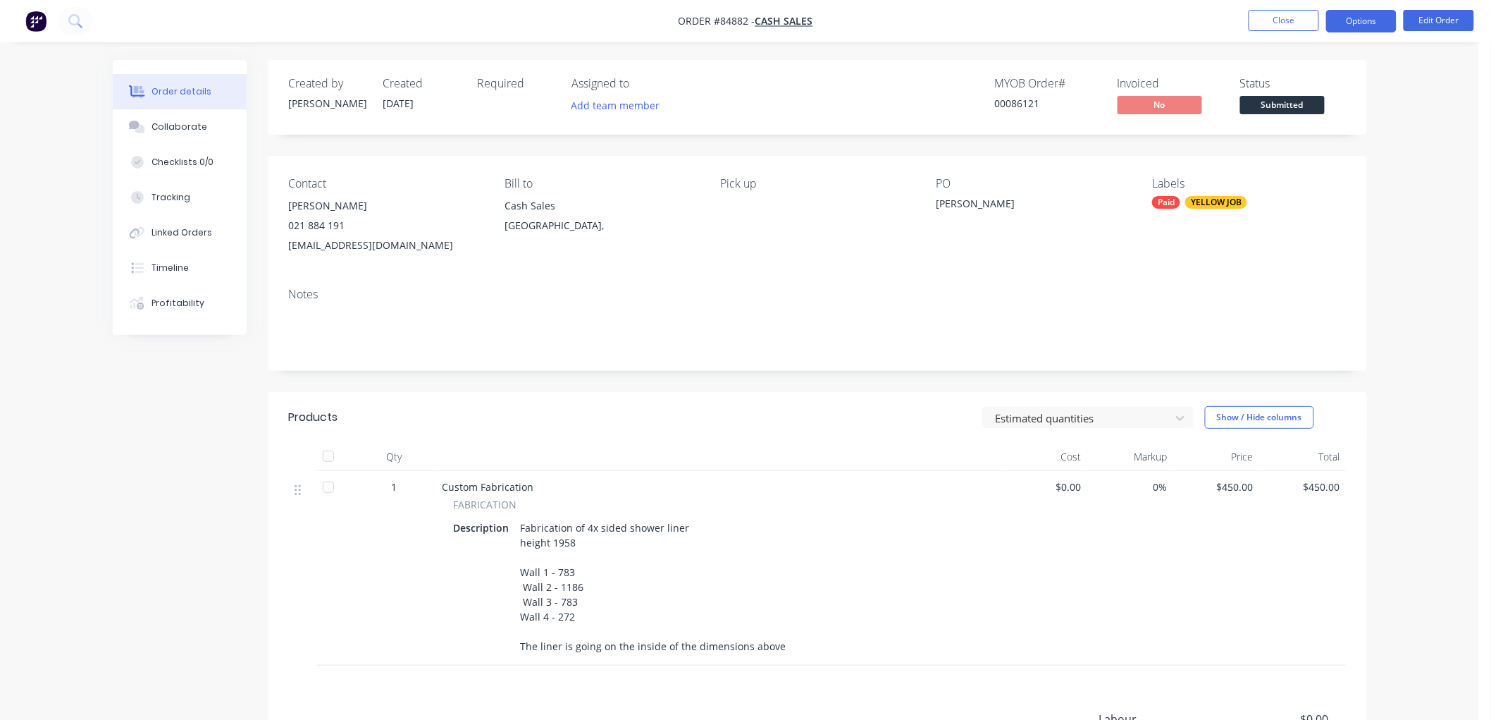
click at [1364, 22] on button "Options" at bounding box center [1361, 21] width 70 height 23
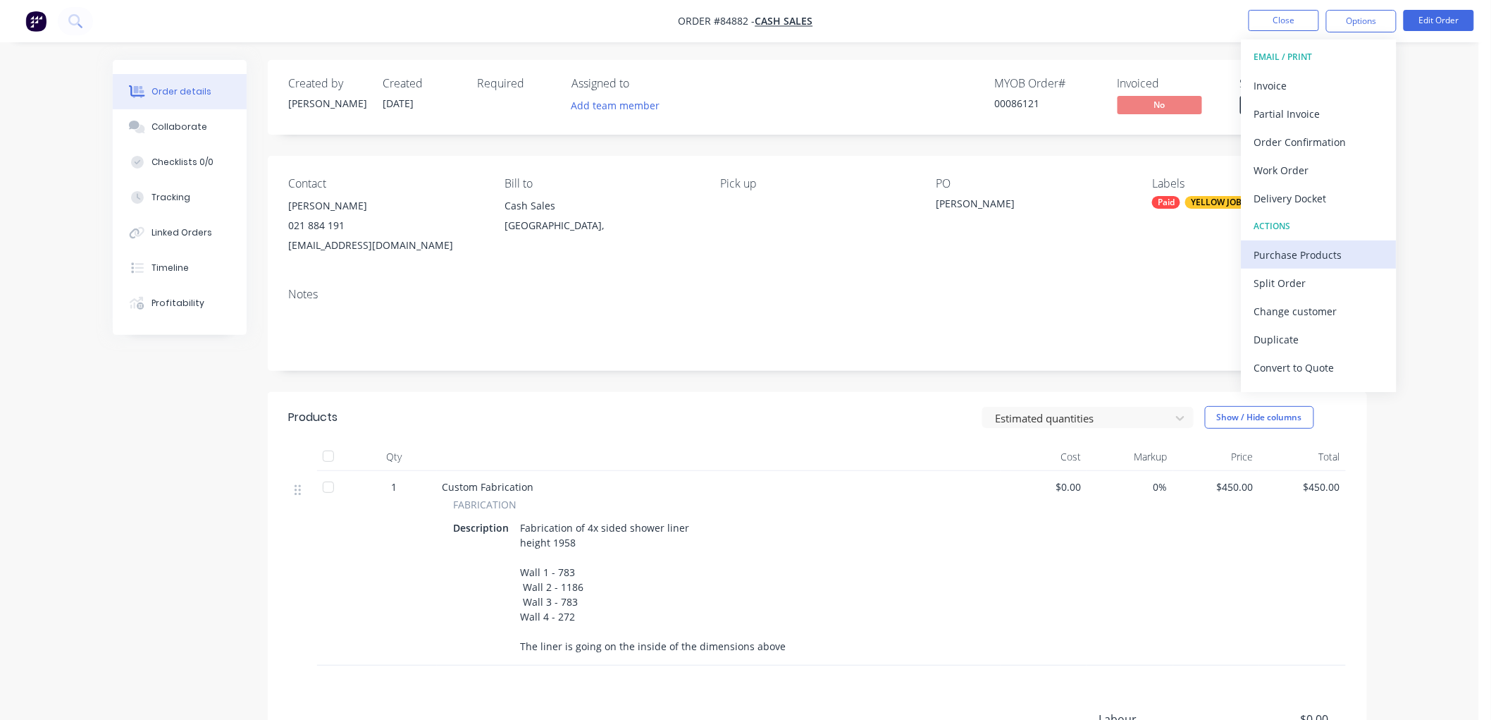
click at [1293, 256] on div "Purchase Products" at bounding box center [1319, 255] width 130 height 20
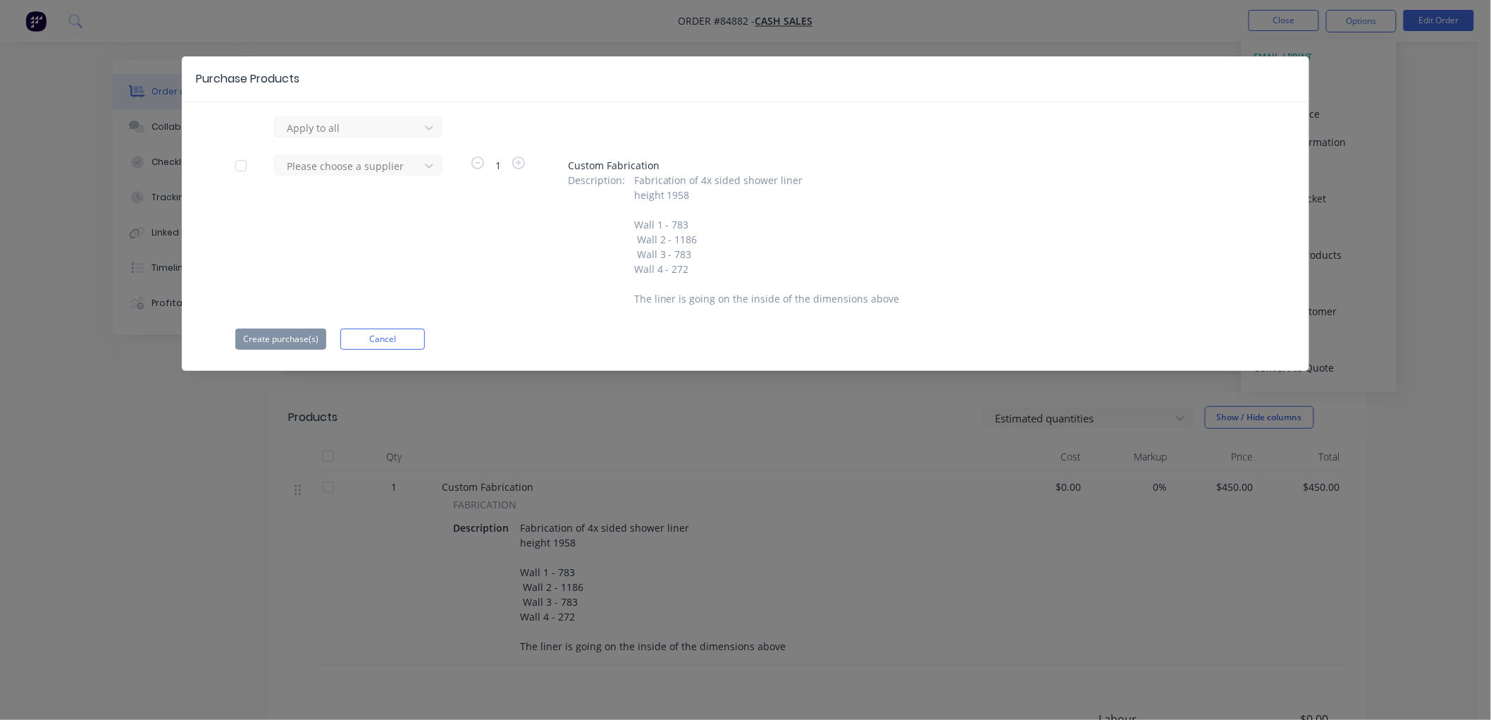
click at [237, 166] on div at bounding box center [241, 166] width 28 height 28
click at [344, 166] on div at bounding box center [348, 166] width 127 height 18
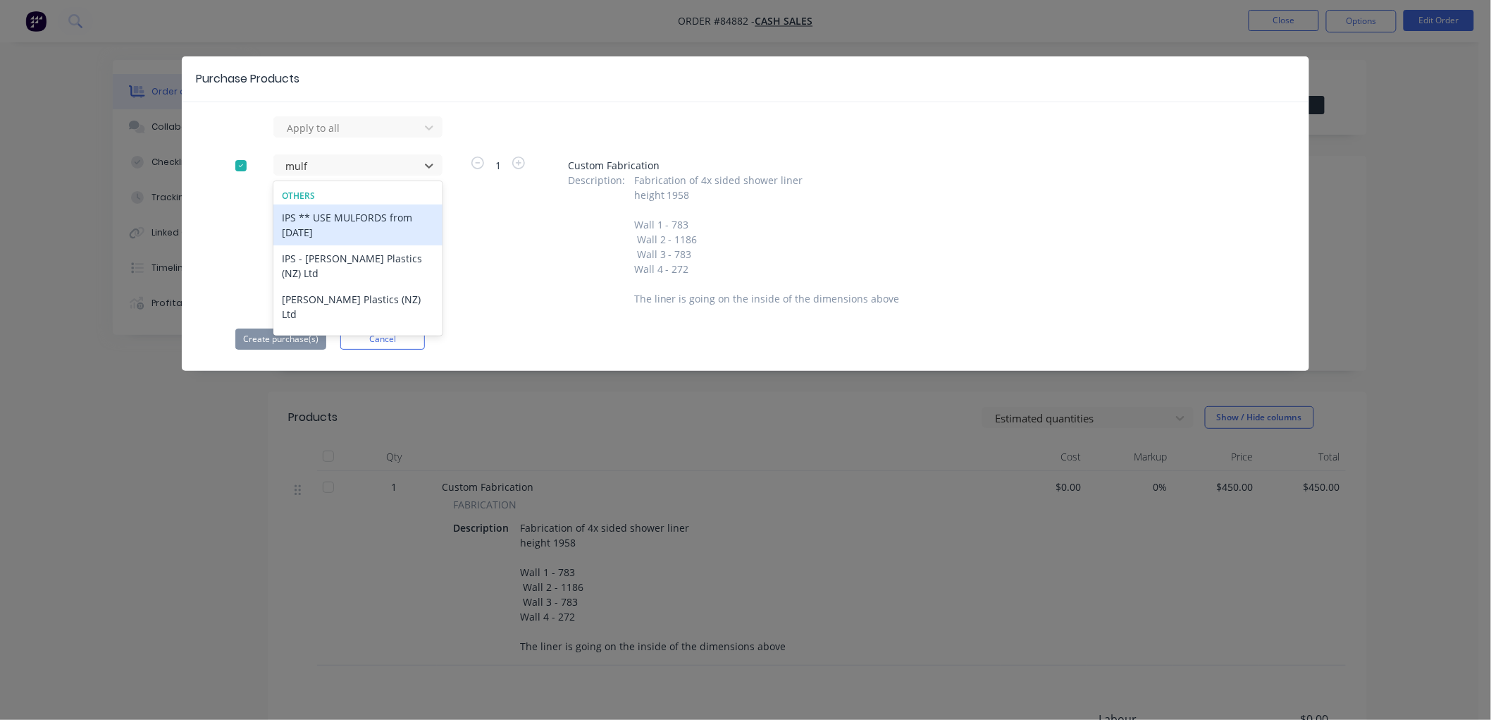
click at [243, 165] on div at bounding box center [241, 166] width 28 height 28
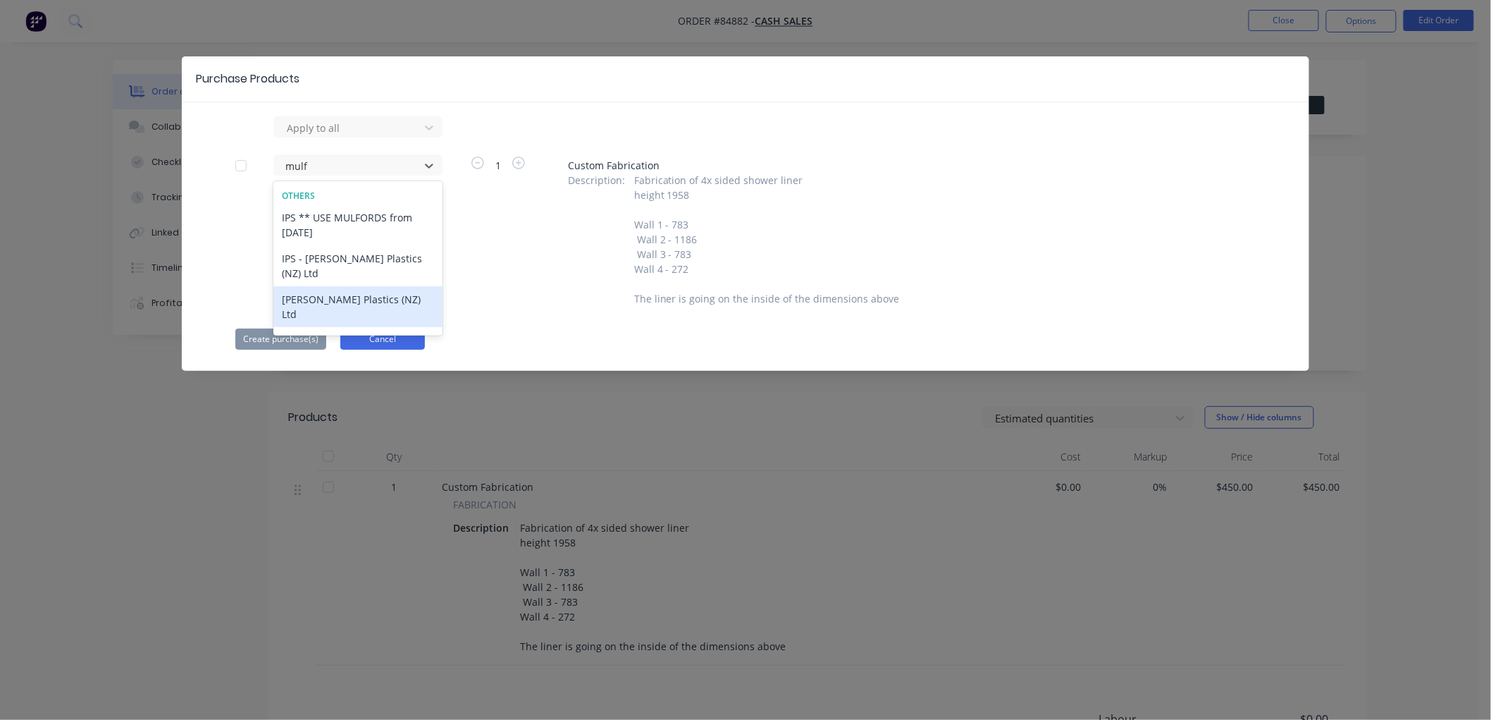
type input "mulf"
click at [381, 332] on button "Cancel" at bounding box center [382, 338] width 85 height 21
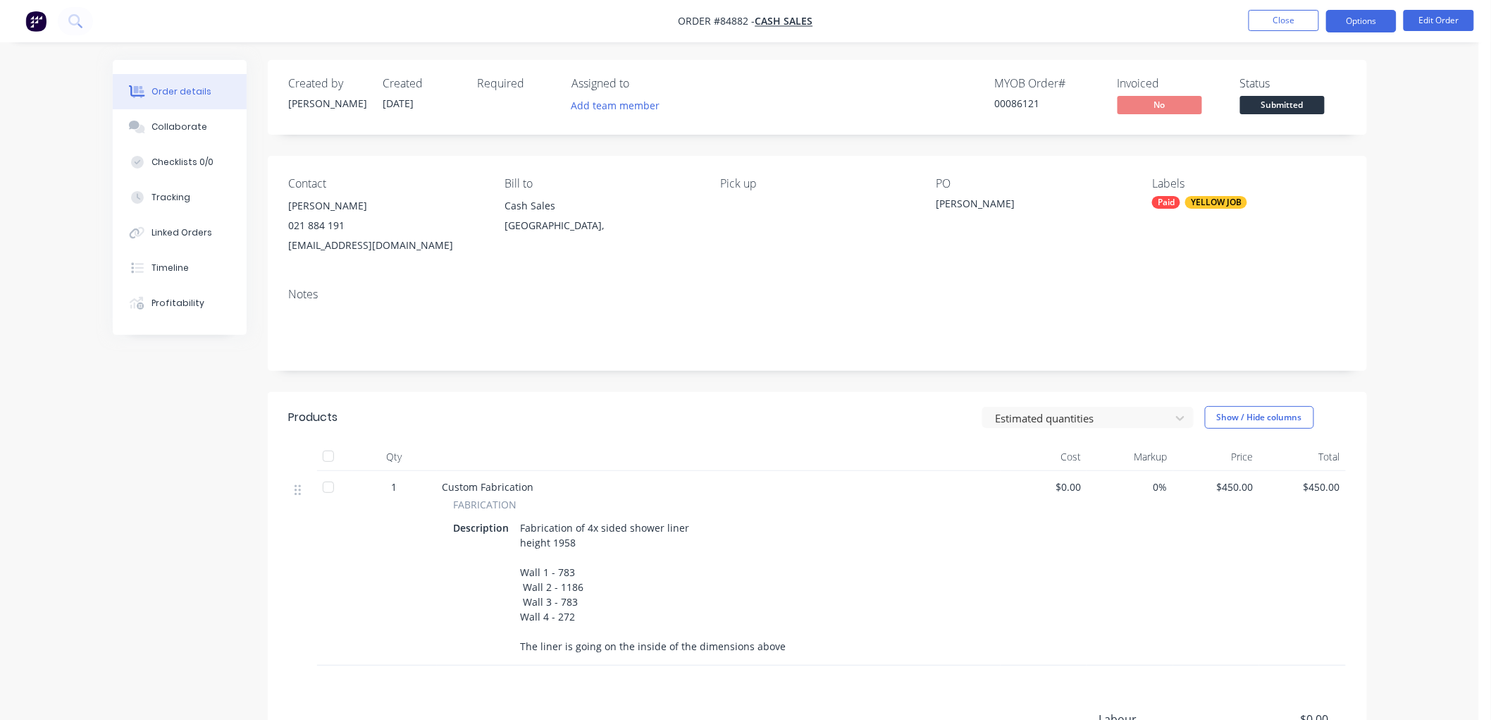
click at [1343, 20] on button "Options" at bounding box center [1361, 21] width 70 height 23
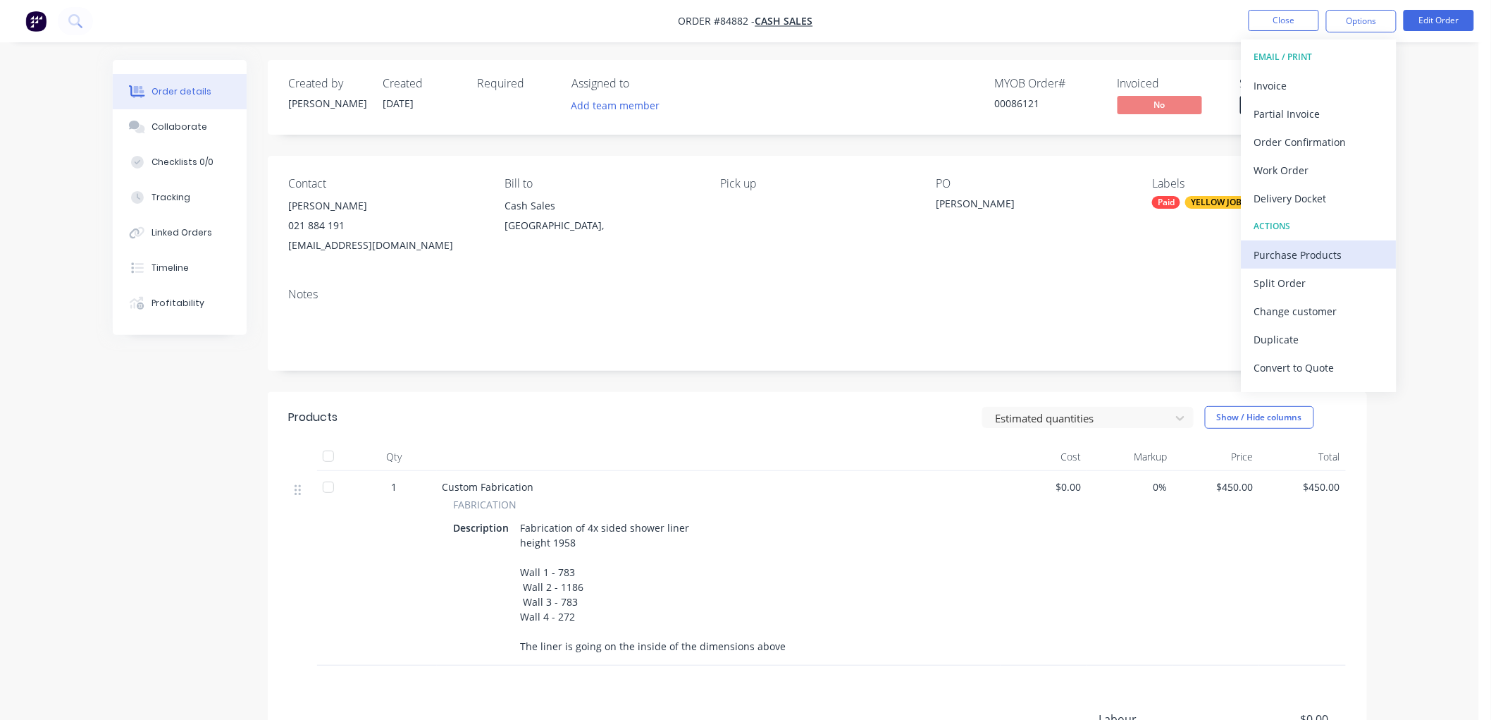
click at [1299, 249] on div "Purchase Products" at bounding box center [1319, 255] width 130 height 20
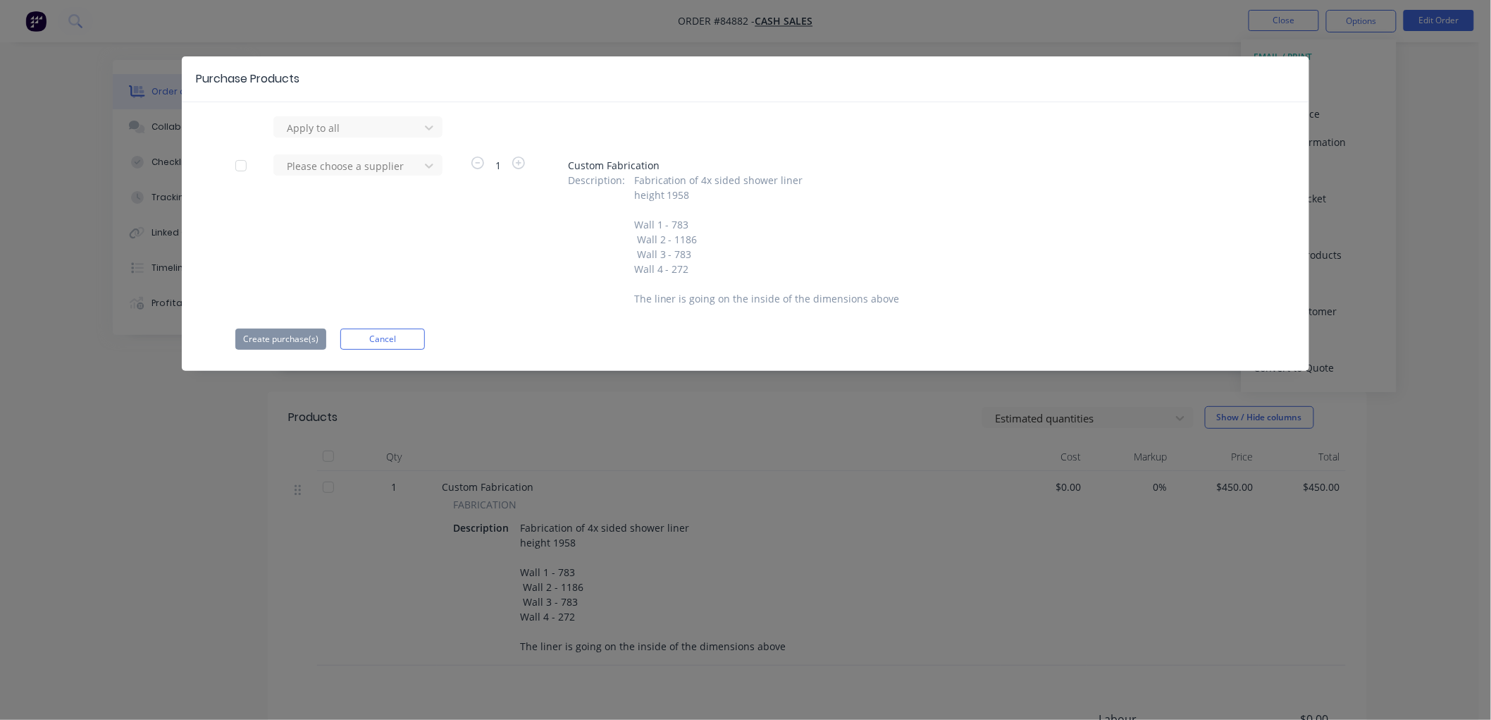
click at [237, 163] on div at bounding box center [241, 166] width 28 height 28
click at [328, 164] on div at bounding box center [348, 166] width 127 height 18
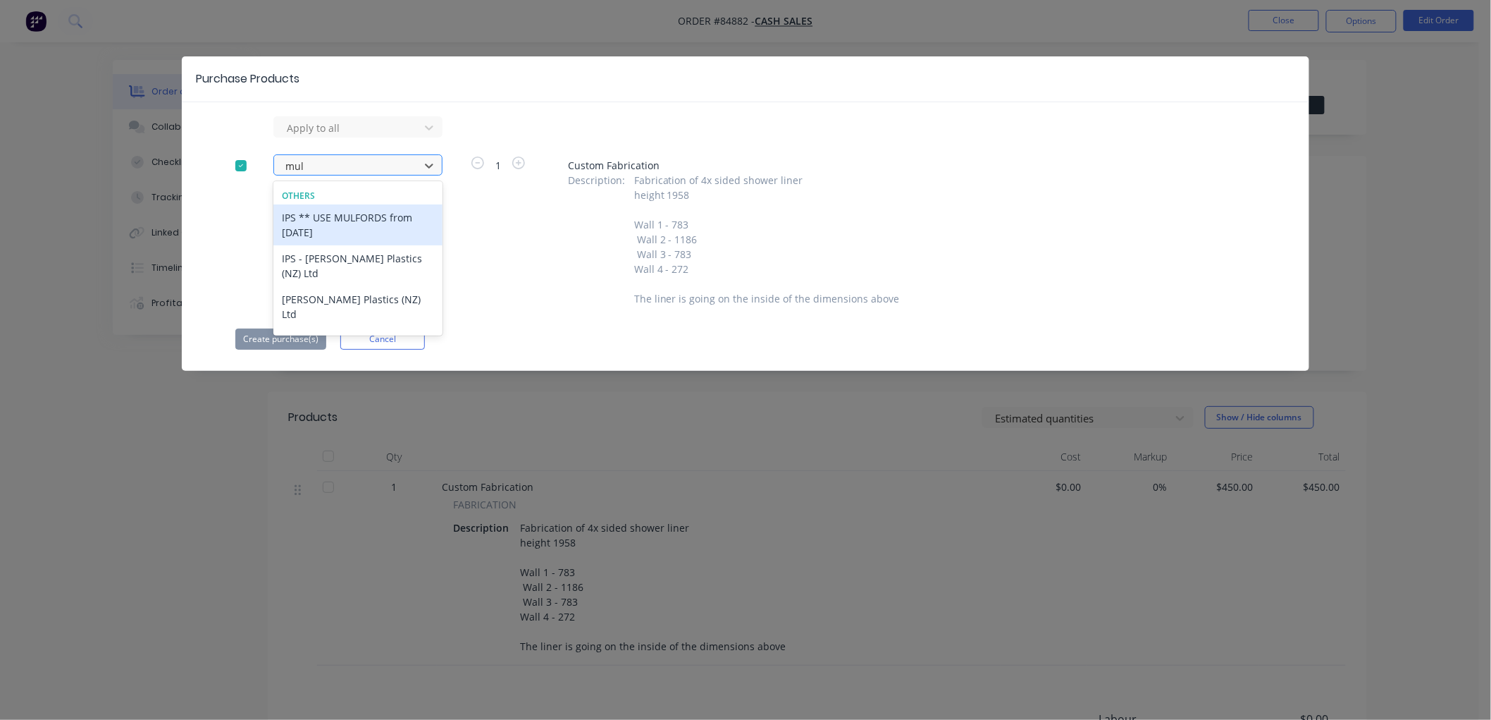
type input "mulf"
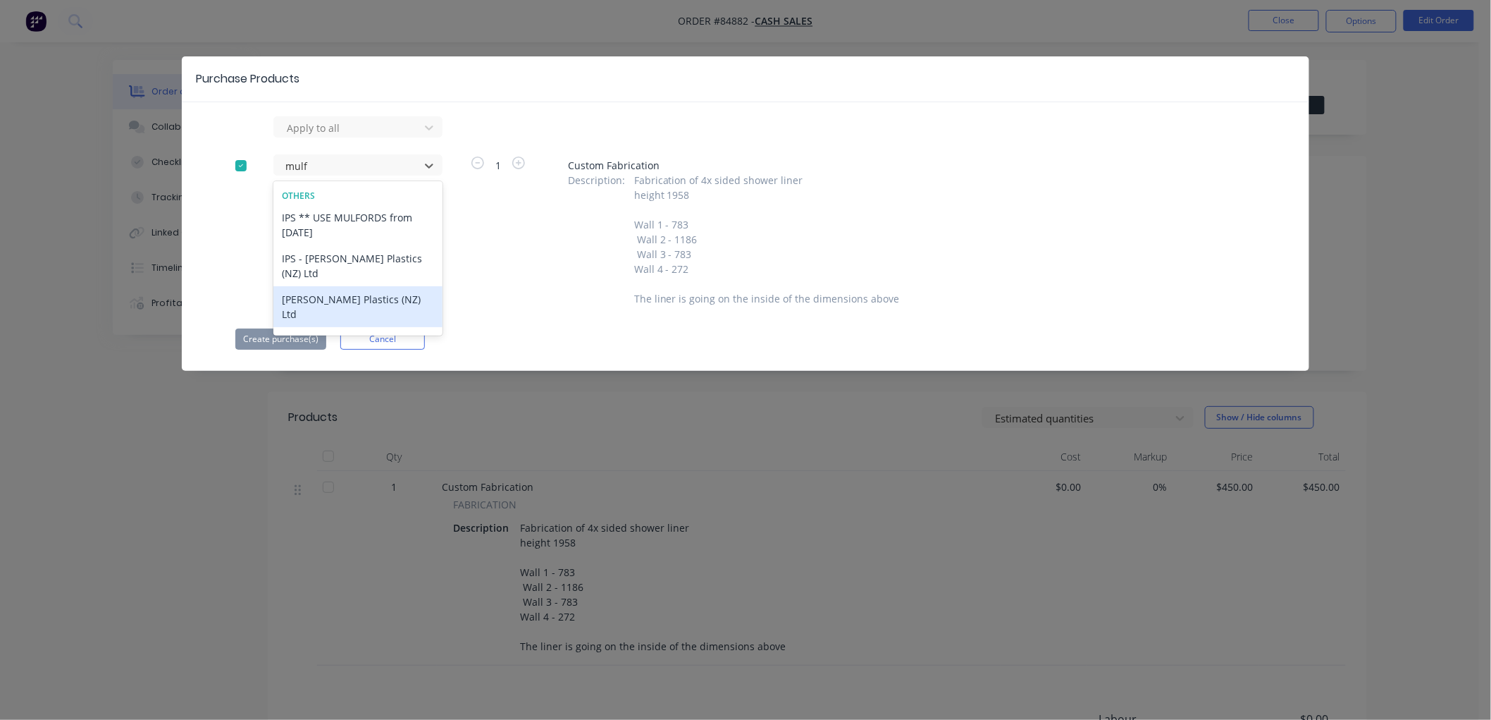
click at [328, 286] on div "[PERSON_NAME] Plastics (NZ) Ltd" at bounding box center [357, 306] width 169 height 41
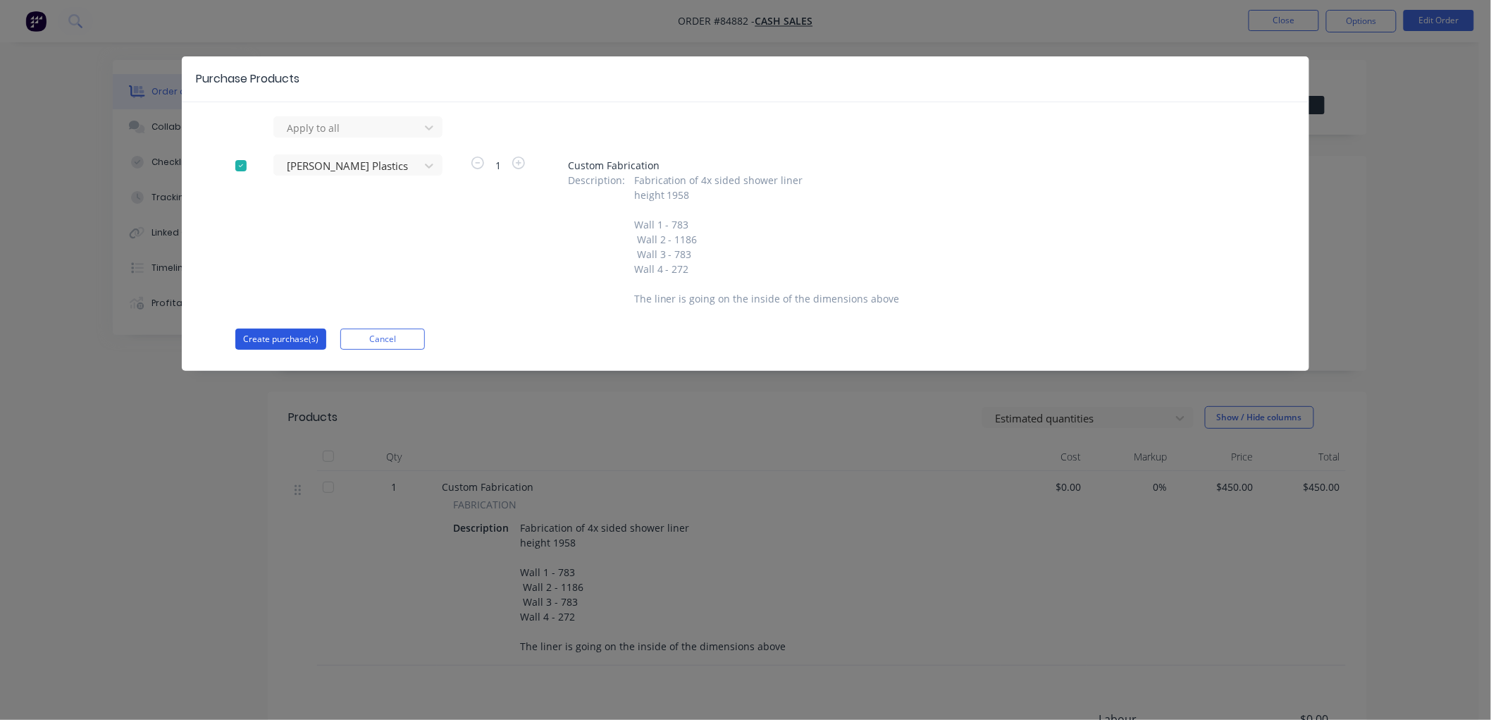
click at [273, 335] on button "Create purchase(s)" at bounding box center [280, 338] width 91 height 21
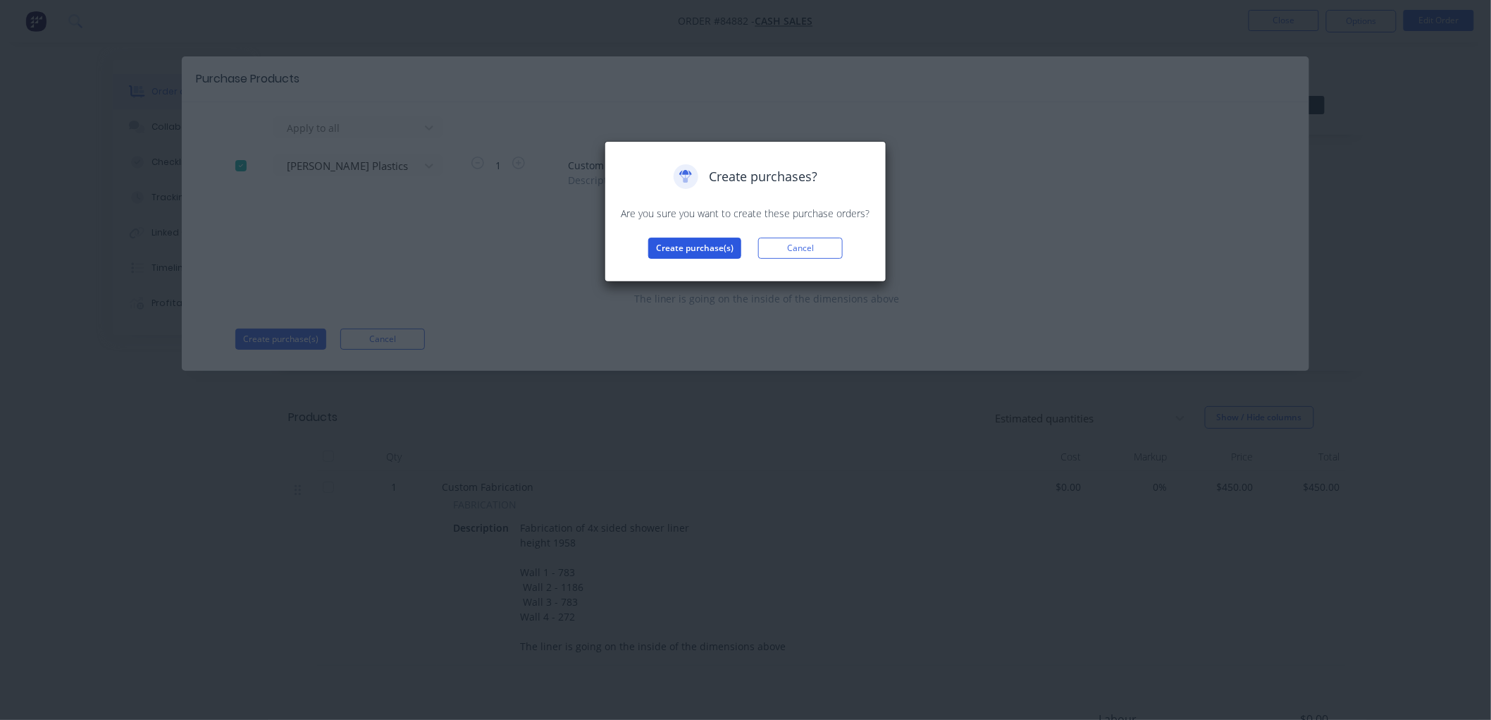
click at [695, 248] on button "Create purchase(s)" at bounding box center [694, 247] width 93 height 21
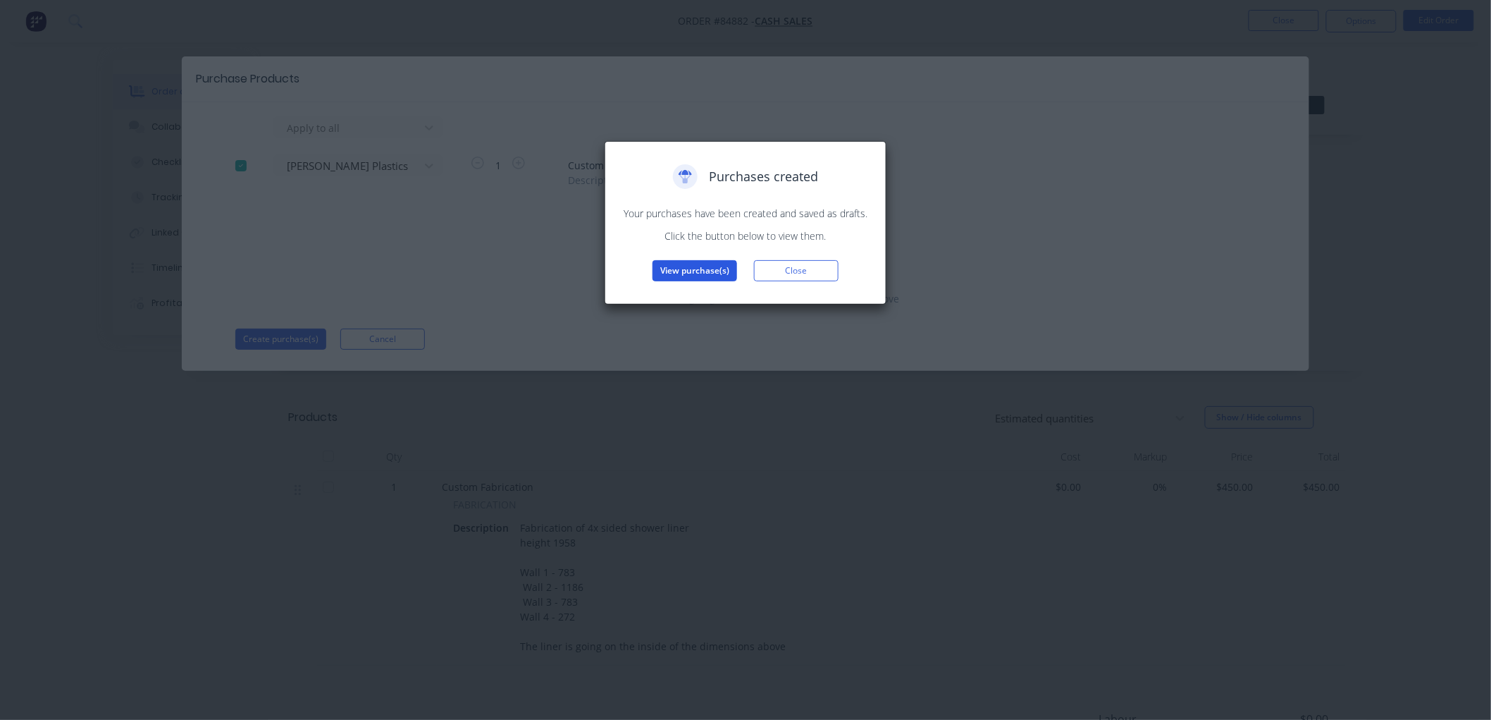
click at [698, 273] on button "View purchase(s)" at bounding box center [695, 270] width 85 height 21
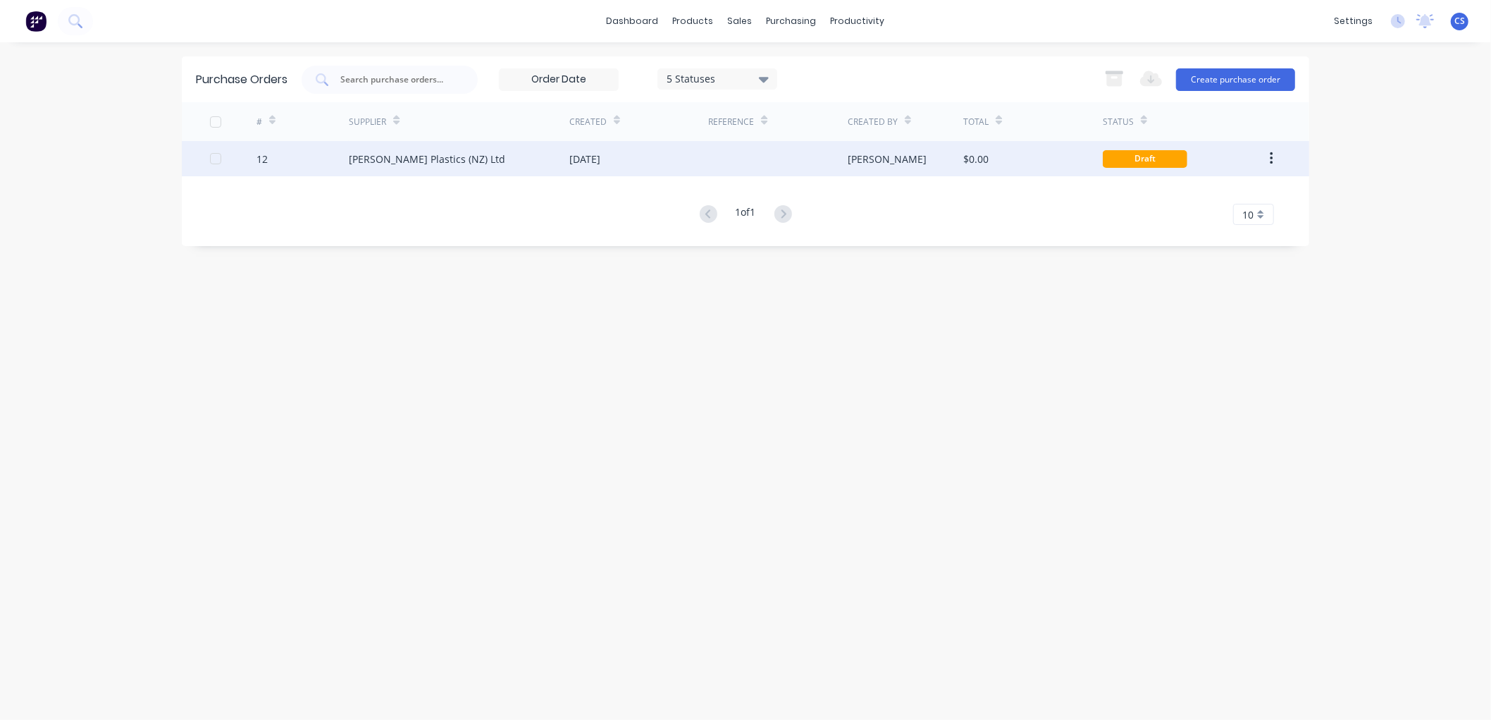
click at [600, 160] on div "[DATE]" at bounding box center [584, 159] width 31 height 15
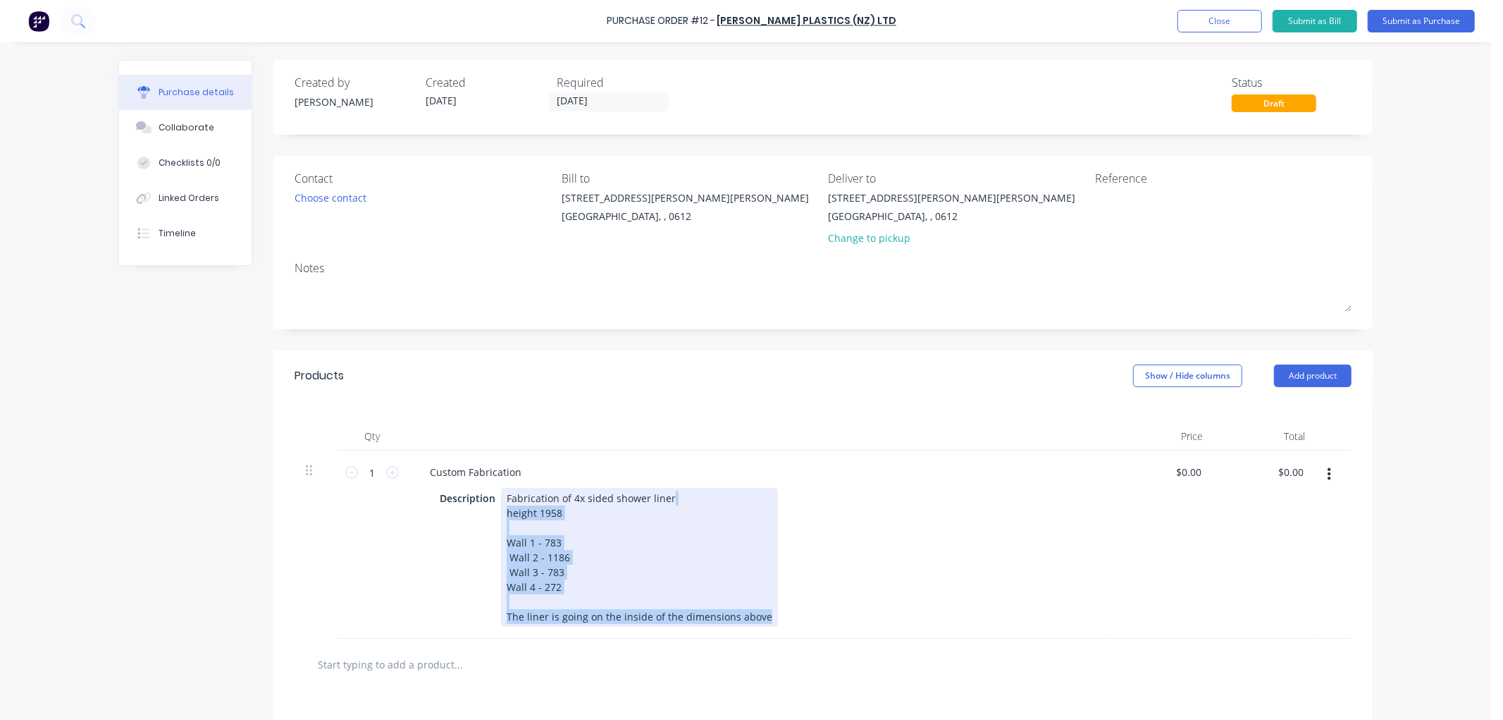
drag, startPoint x: 669, startPoint y: 495, endPoint x: 777, endPoint y: 628, distance: 170.8
click at [777, 628] on div "Custom Fabrication Description Fabrication of 4x sided shower liner height 1958…" at bounding box center [759, 544] width 705 height 188
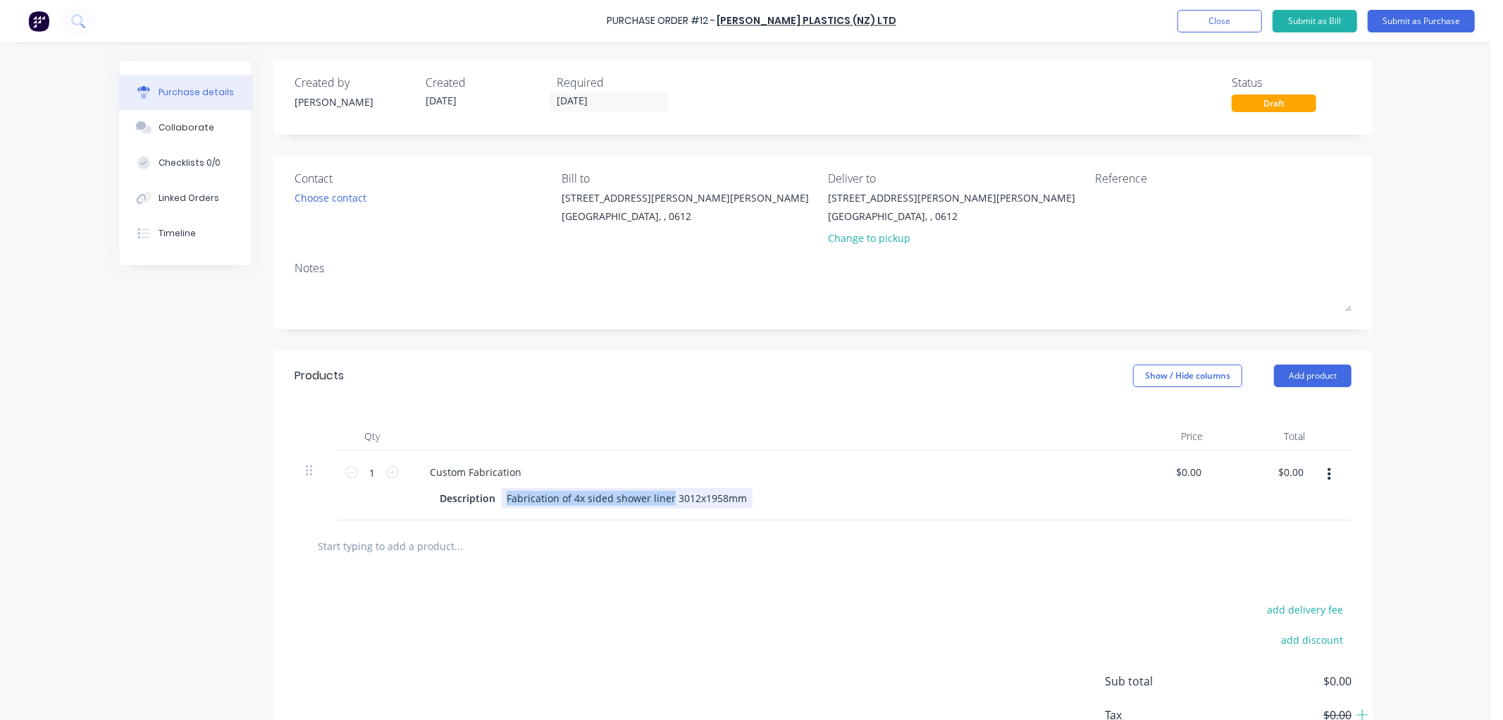
drag, startPoint x: 661, startPoint y: 497, endPoint x: 497, endPoint y: 501, distance: 164.3
click at [501, 501] on div "Fabrication of 4x sided shower liner 3012x1958mm" at bounding box center [627, 498] width 252 height 20
click at [421, 546] on input "text" at bounding box center [458, 545] width 282 height 28
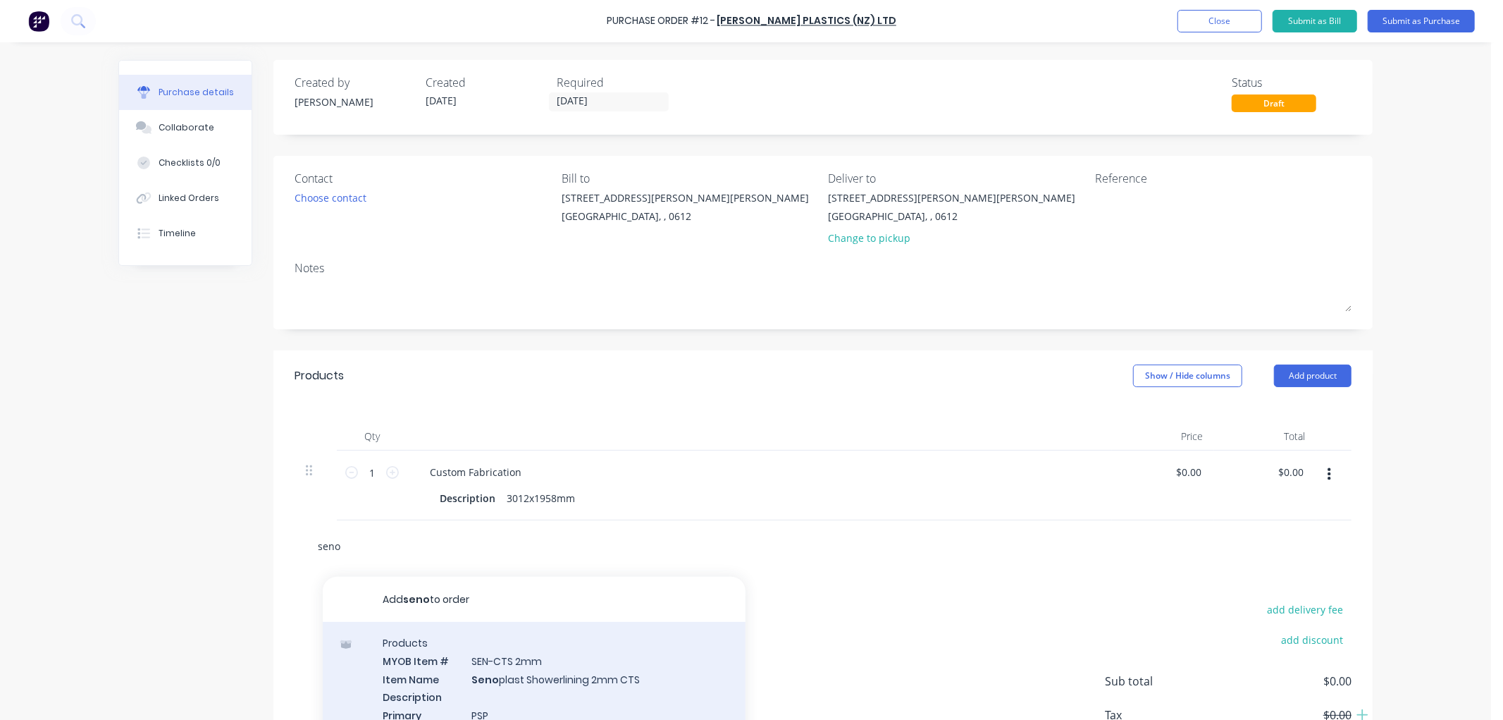
type input "seno"
click at [552, 660] on div "Products MYOB Item # SEN-CTS 2mm Item Name Seno plast Showerlining 2mm CTS Desc…" at bounding box center [534, 721] width 423 height 198
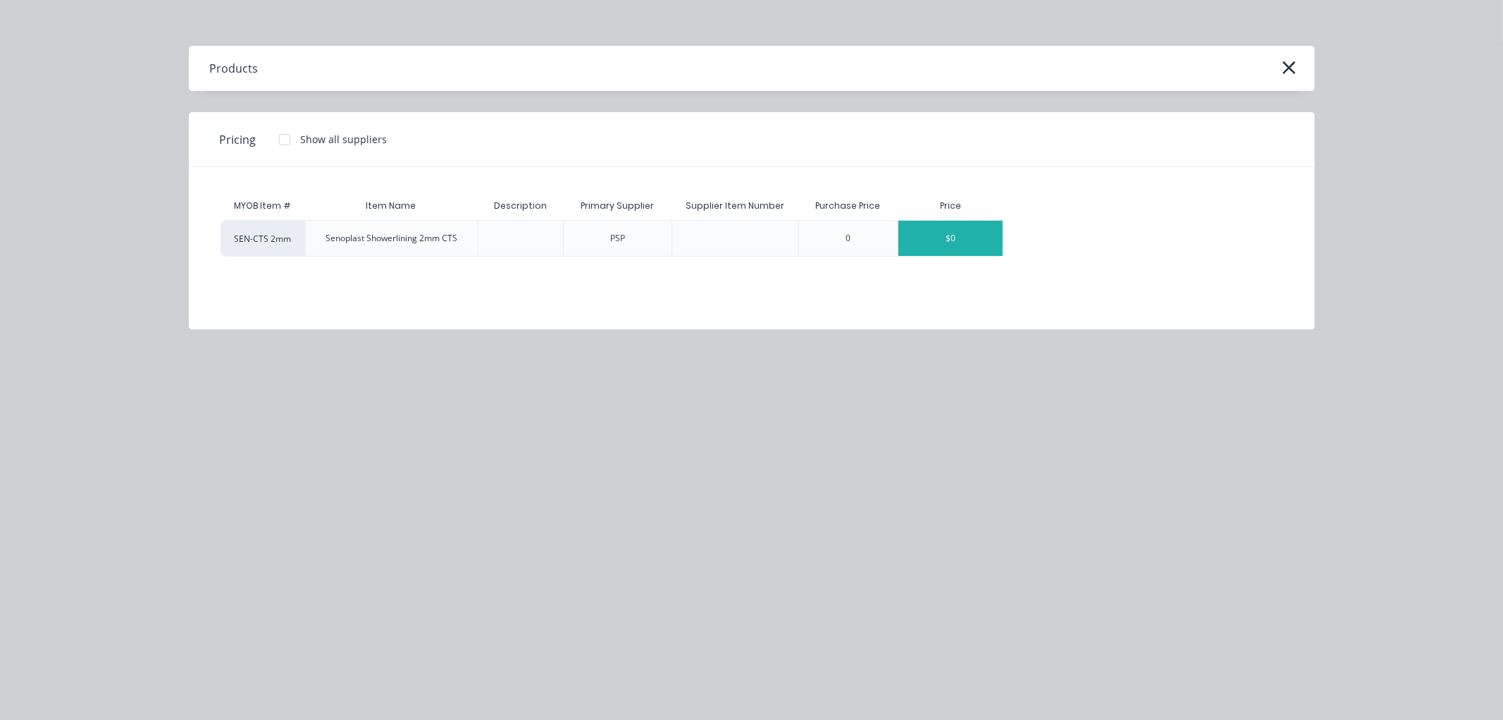
click at [927, 243] on div "$0" at bounding box center [951, 238] width 104 height 35
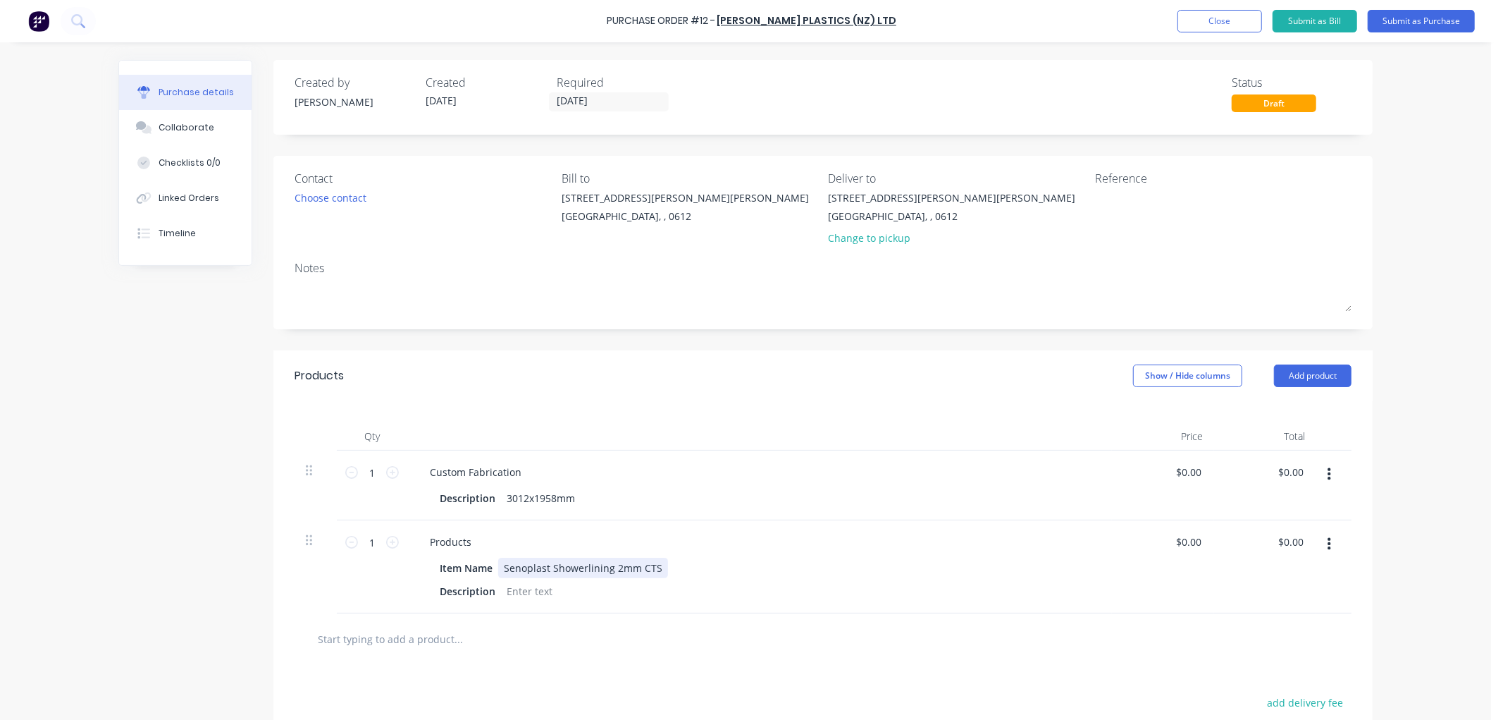
drag, startPoint x: 653, startPoint y: 569, endPoint x: 661, endPoint y: 567, distance: 8.7
click at [653, 569] on div "Senoplast Showerlining 2mm CTS" at bounding box center [583, 567] width 170 height 20
click at [455, 593] on div "Description" at bounding box center [467, 591] width 67 height 20
click at [1328, 475] on icon "button" at bounding box center [1330, 474] width 4 height 13
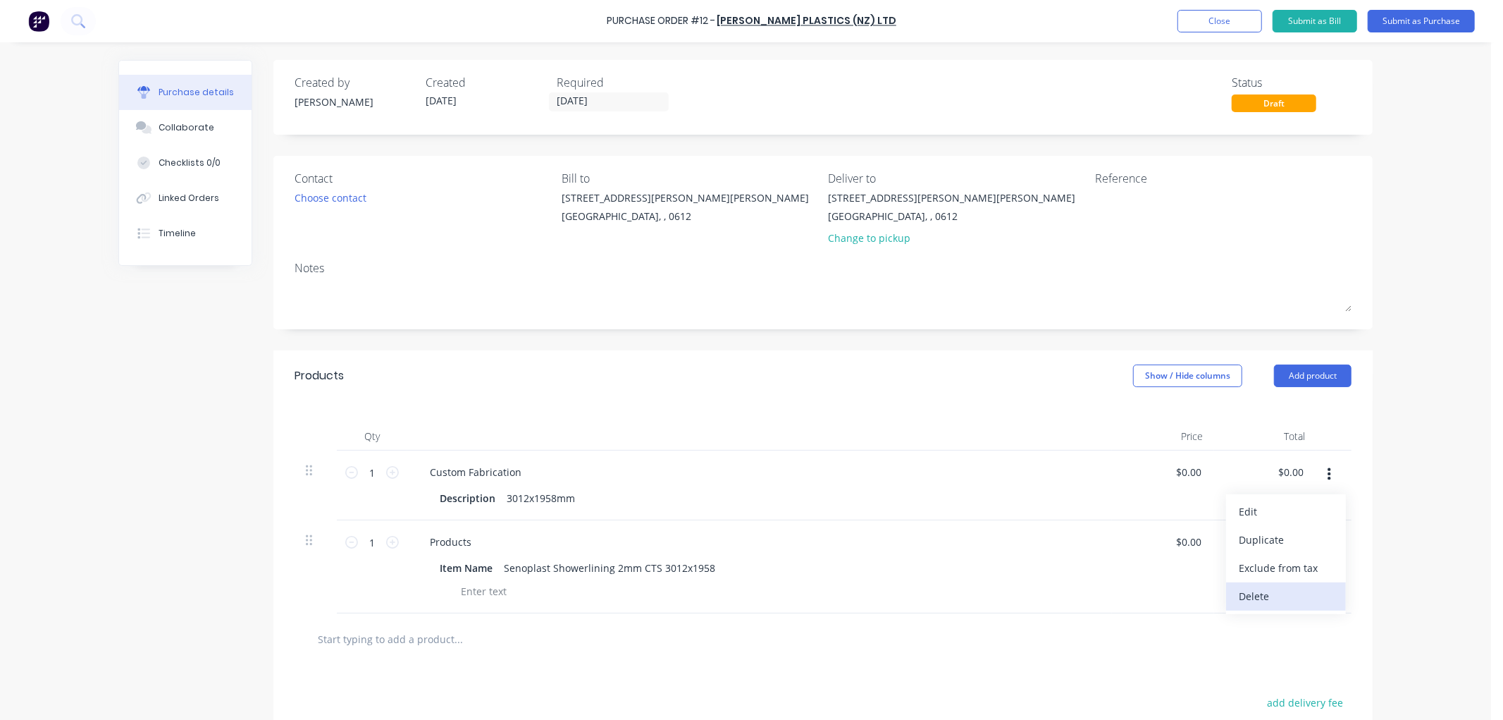
click at [1257, 595] on button "Delete" at bounding box center [1286, 596] width 120 height 28
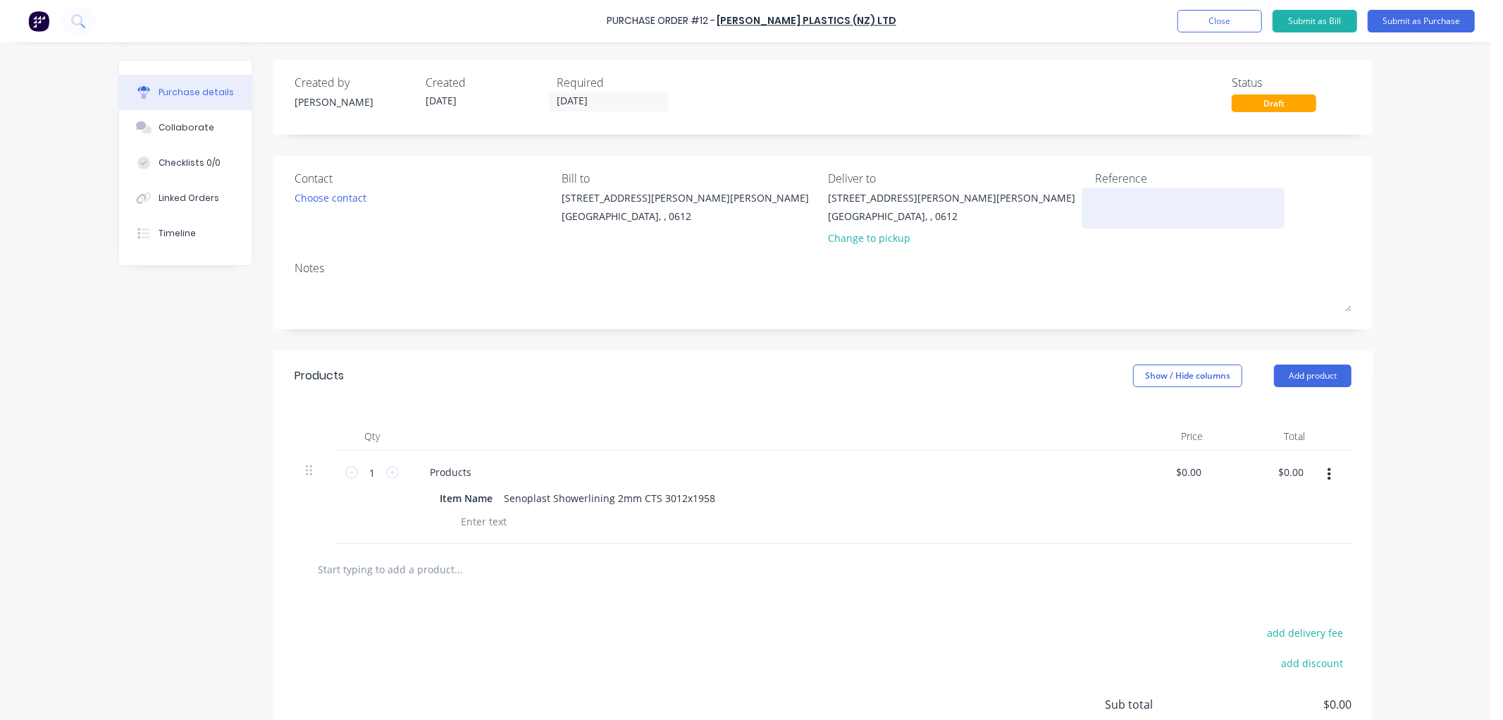
click at [1095, 206] on textarea at bounding box center [1183, 206] width 176 height 32
type textarea "8"
type textarea "x"
type textarea "86"
type textarea "x"
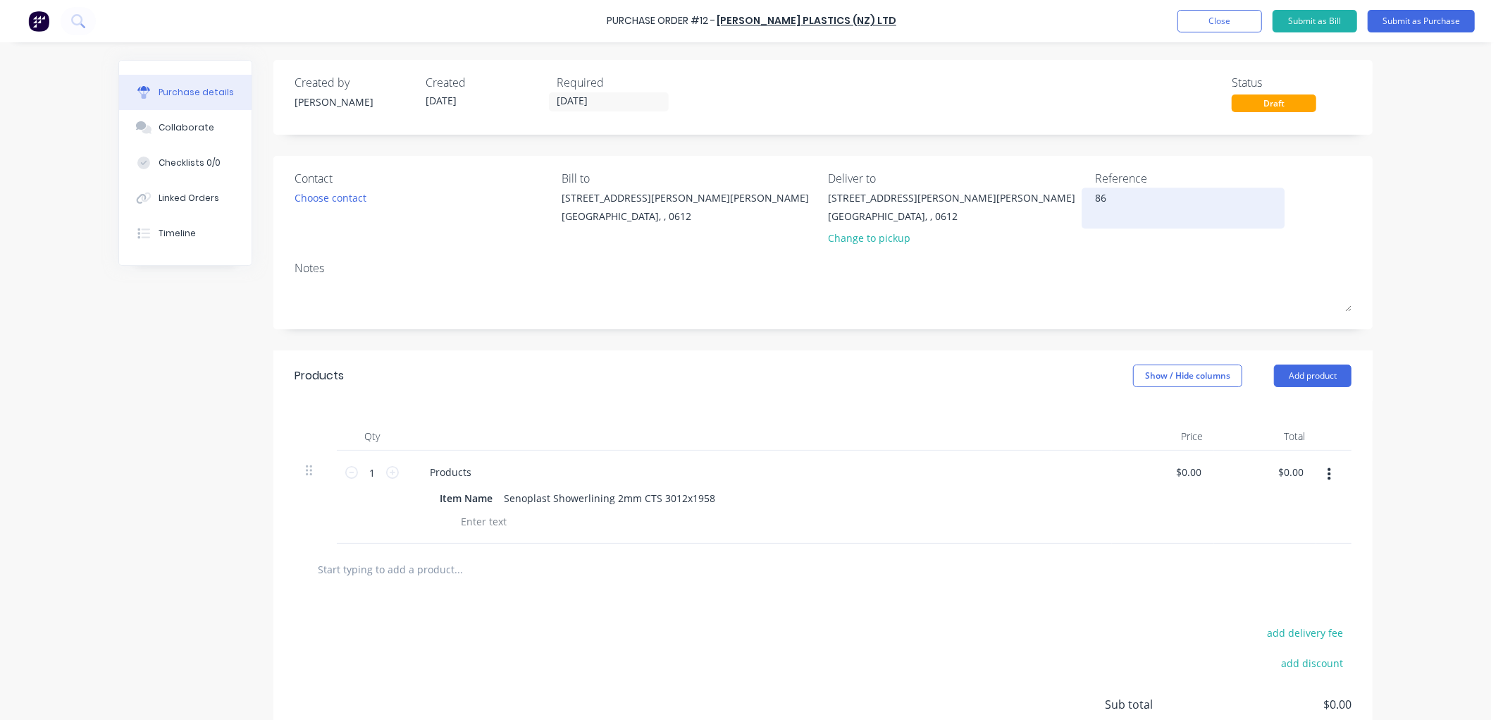
type textarea "861"
type textarea "x"
type textarea "8612"
type textarea "x"
type textarea "86121"
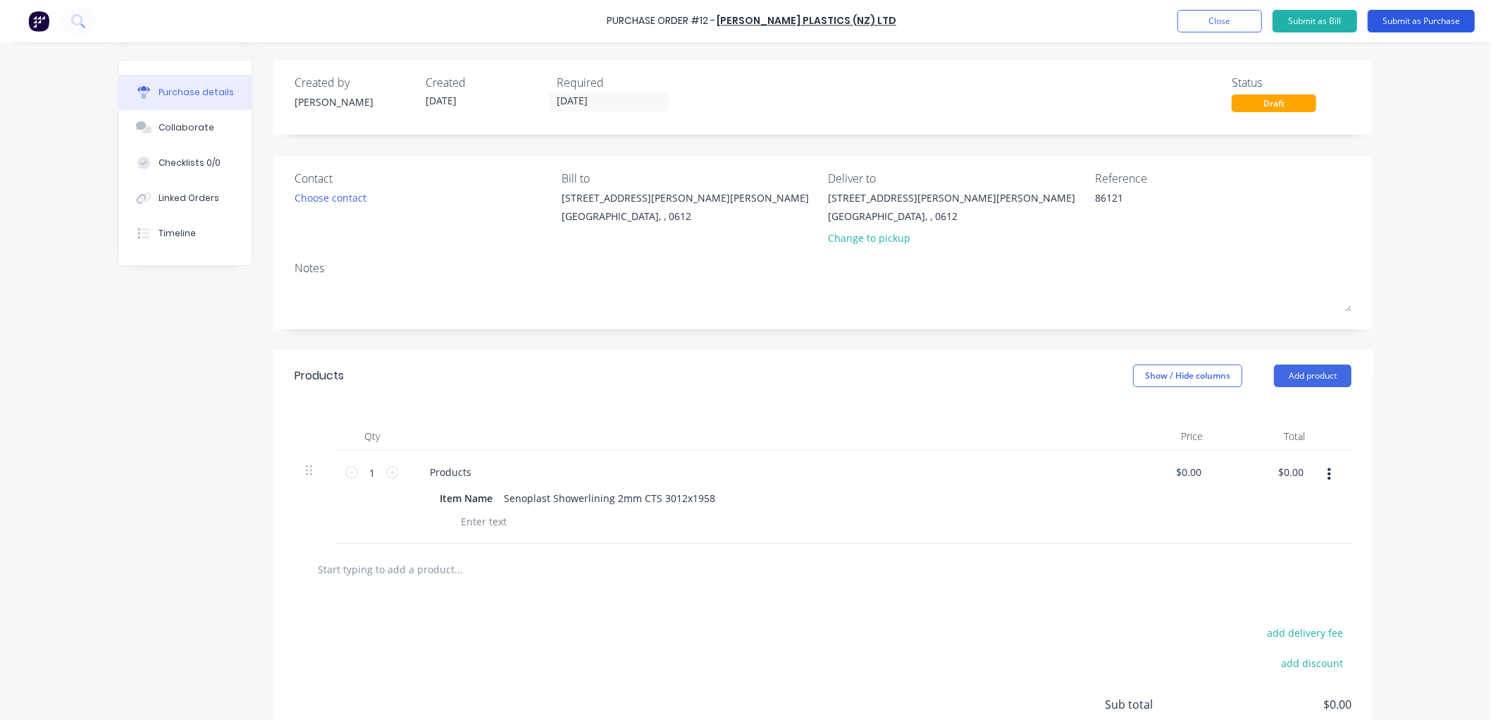
type textarea "x"
type textarea "86121"
click at [1424, 23] on button "Submit as Purchase" at bounding box center [1421, 21] width 107 height 23
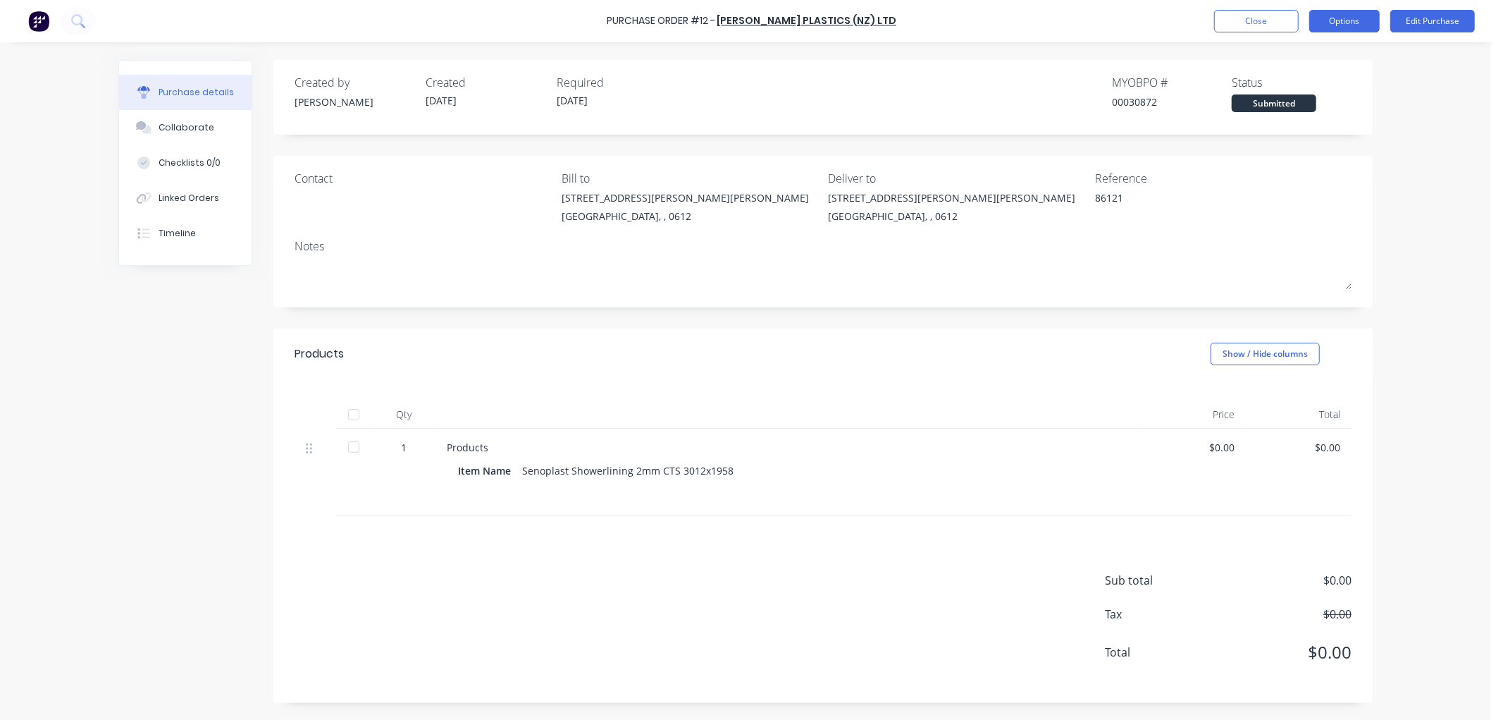
click at [1341, 25] on button "Options" at bounding box center [1344, 21] width 70 height 23
click at [1273, 55] on div "Print / Email" at bounding box center [1313, 57] width 109 height 20
click at [1295, 104] on div "Without pricing" at bounding box center [1313, 114] width 109 height 20
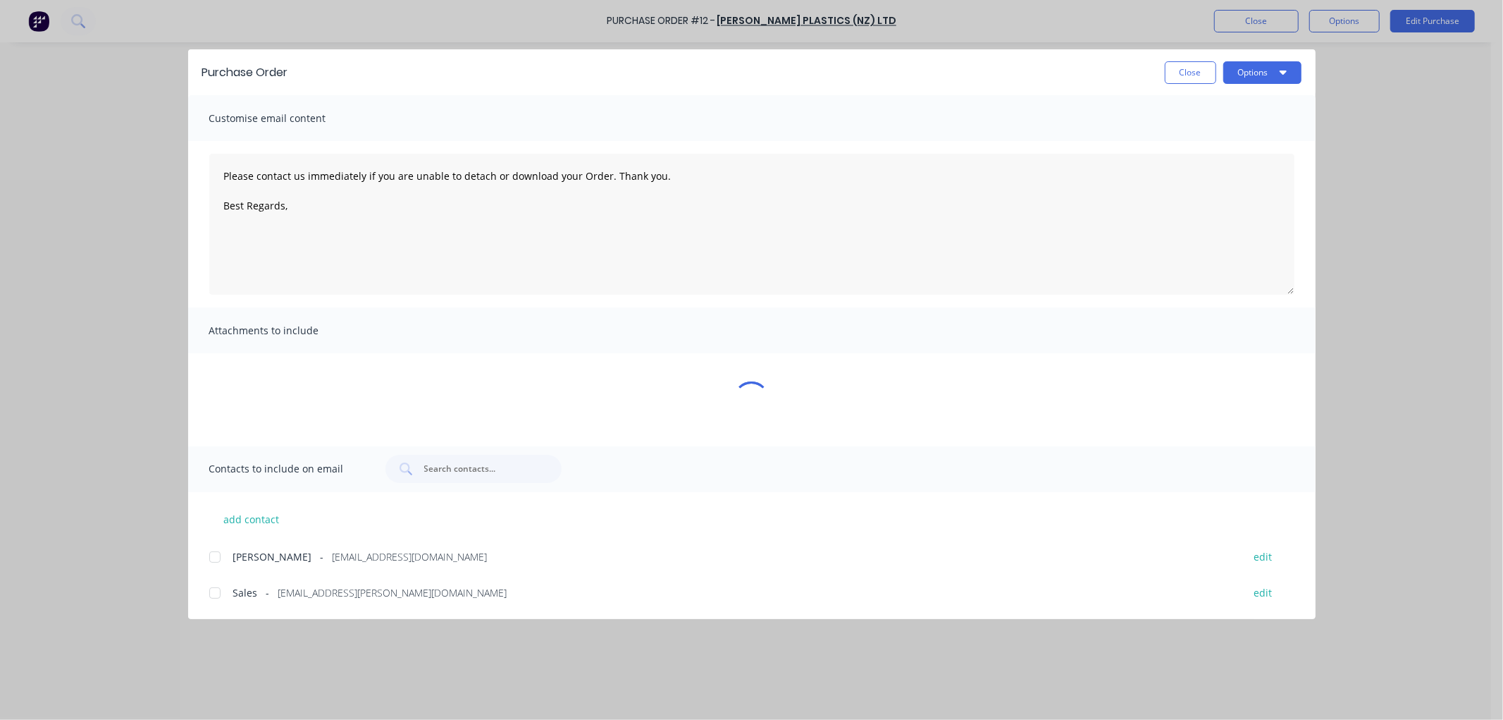
type textarea "x"
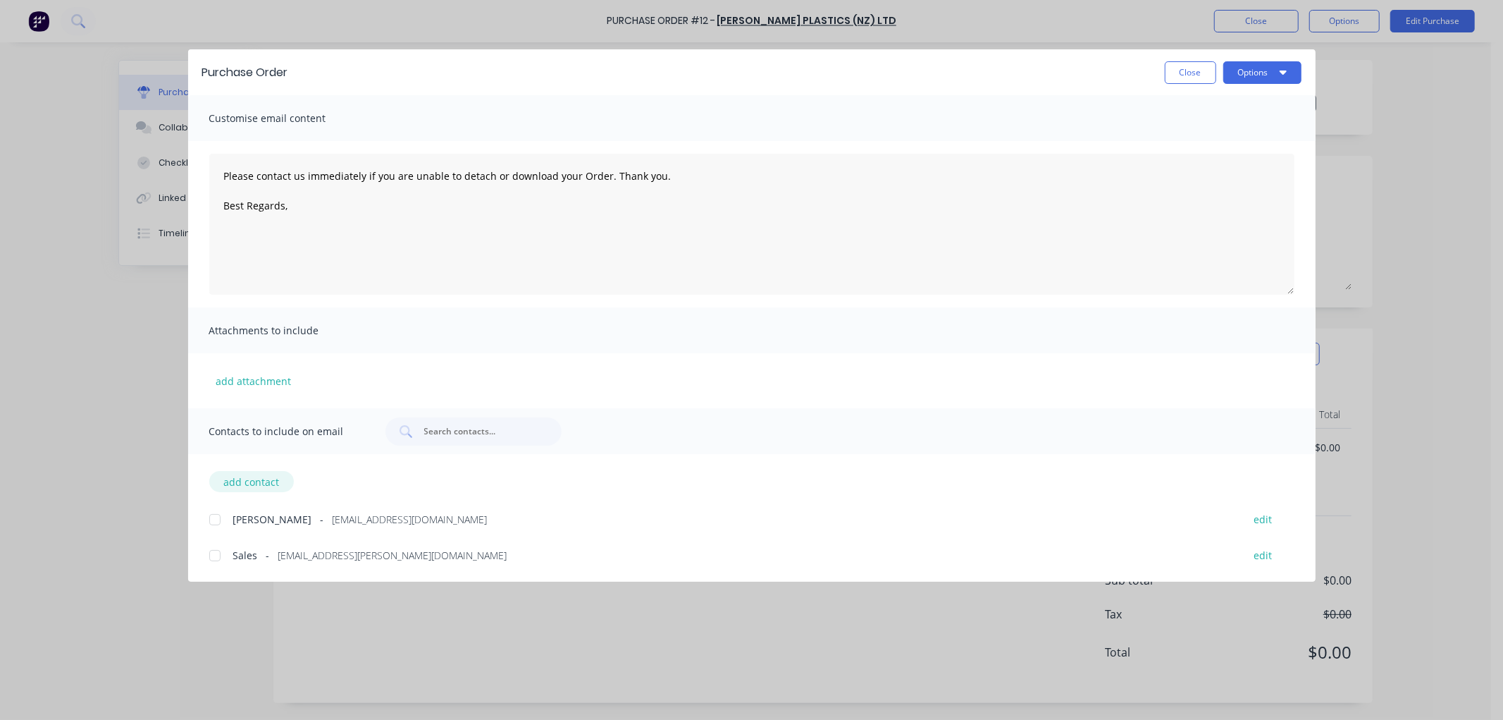
click at [245, 485] on button "add contact" at bounding box center [251, 481] width 85 height 21
type textarea "Please contact us immediately if you are unable to detach or download your Orde…"
select select "NZ"
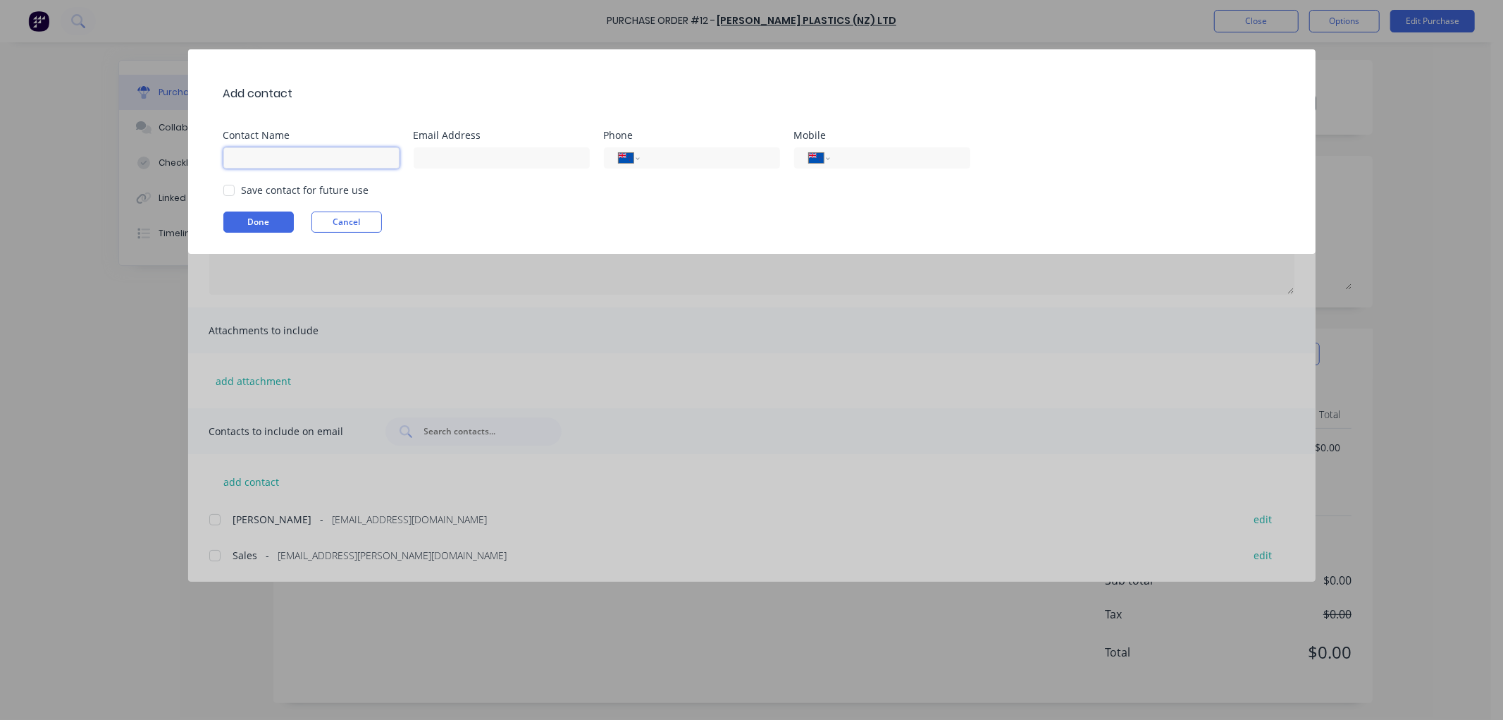
click at [293, 159] on input at bounding box center [311, 157] width 176 height 21
type input "IPS Sales"
click at [434, 155] on input at bounding box center [502, 157] width 176 height 21
type input "[EMAIL_ADDRESS][PERSON_NAME][DOMAIN_NAME]"
click at [230, 187] on div at bounding box center [229, 190] width 28 height 28
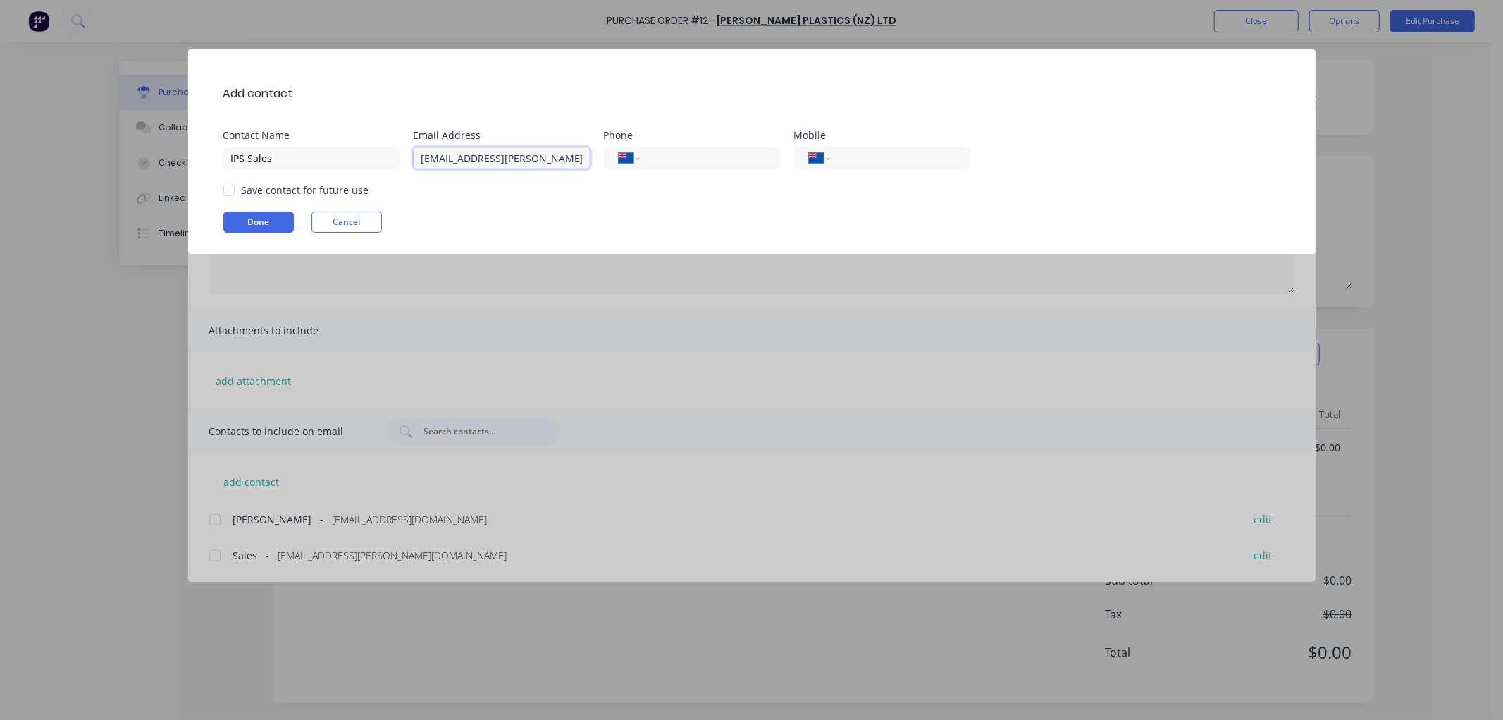
type textarea "Please contact us immediately if you are unable to detach or download your Orde…"
type input "[EMAIL_ADDRESS][PERSON_NAME][DOMAIN_NAME]"
click at [261, 222] on button "Done" at bounding box center [258, 221] width 70 height 21
type textarea "x"
type textarea "Please contact us immediately if you are unable to detach or download your Orde…"
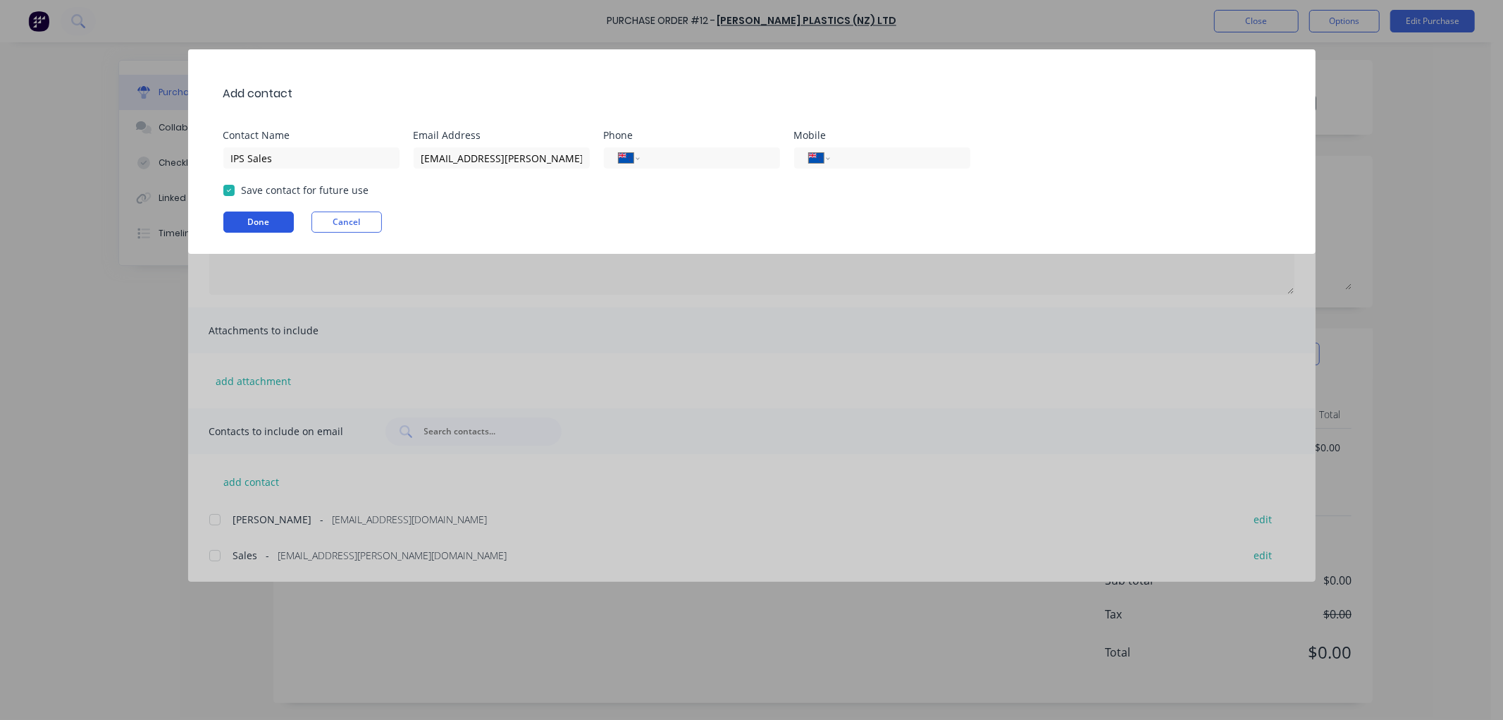
type textarea "x"
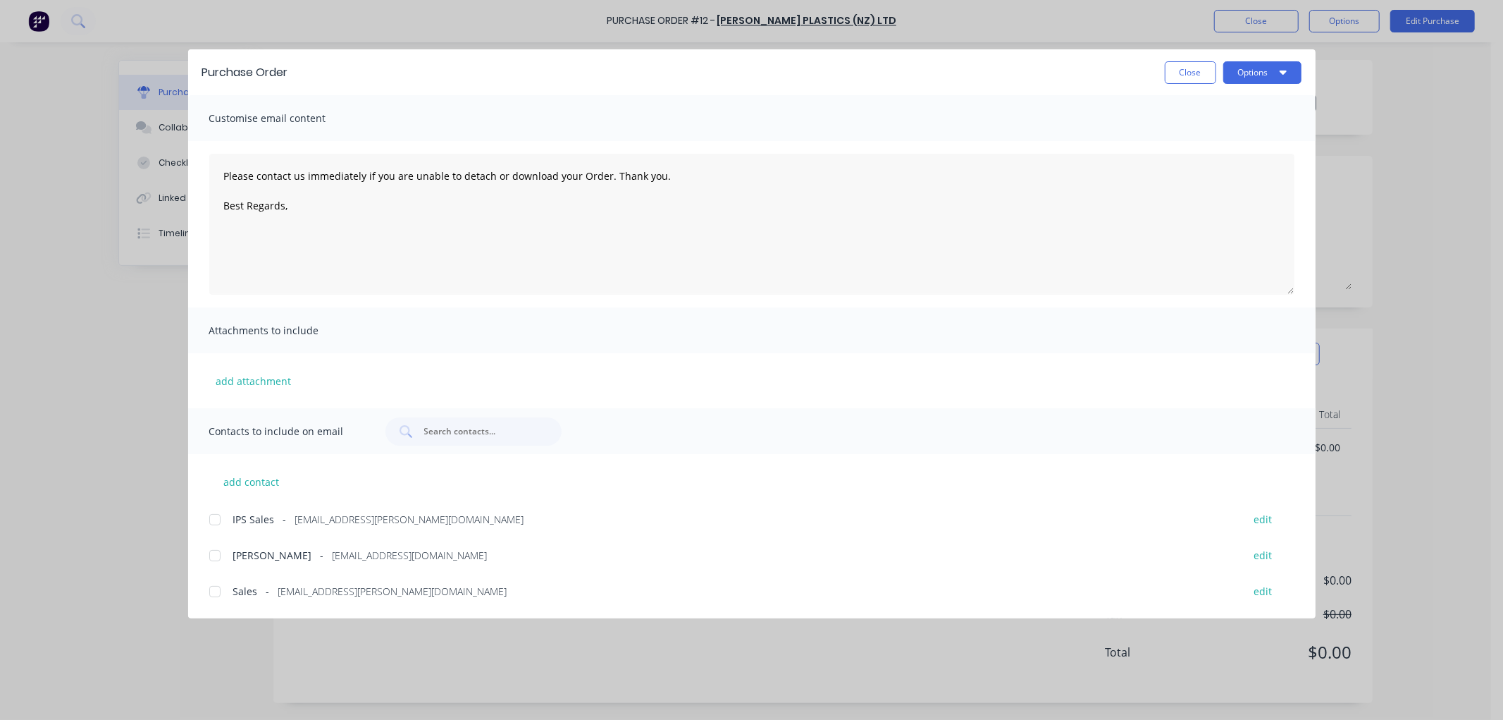
click at [214, 518] on div at bounding box center [215, 519] width 28 height 28
click at [328, 216] on textarea "Please contact us immediately if you are unable to detach or download your Orde…" at bounding box center [751, 224] width 1085 height 141
type textarea "Please contact us immediately if you are unable to detach or download your Orde…"
click at [1262, 70] on button "Options" at bounding box center [1262, 72] width 78 height 23
click at [1212, 158] on div "Email" at bounding box center [1234, 164] width 109 height 20
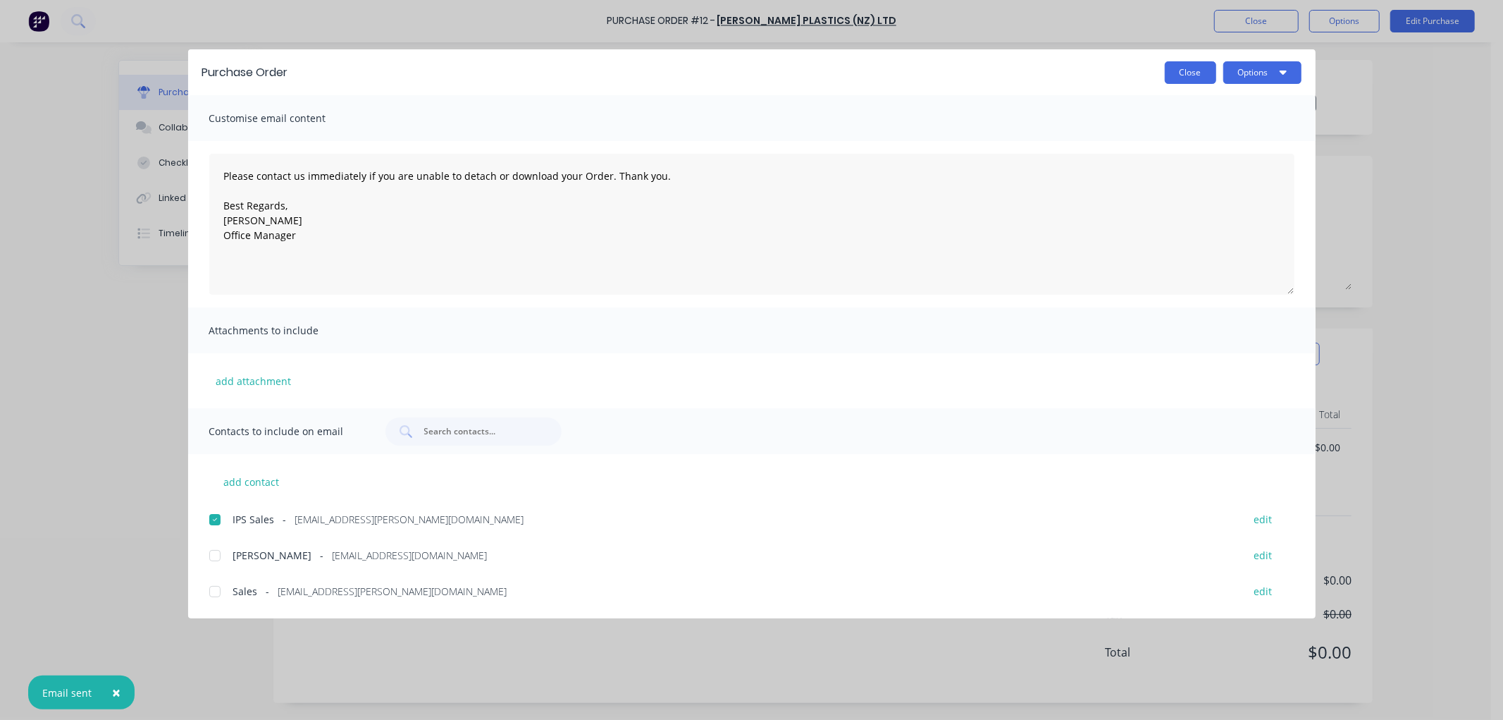
click at [1189, 78] on button "Close" at bounding box center [1190, 72] width 51 height 23
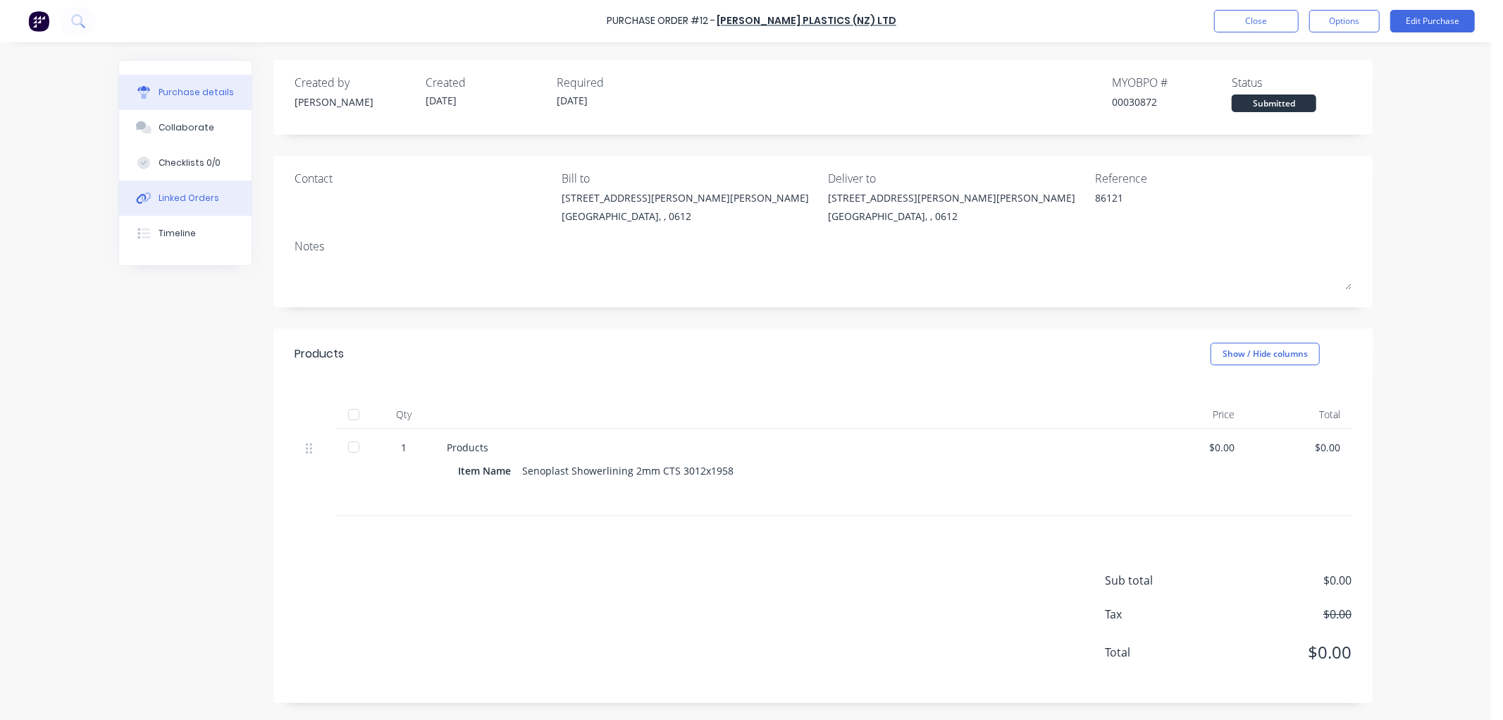
click at [161, 194] on div "Linked Orders" at bounding box center [189, 198] width 61 height 13
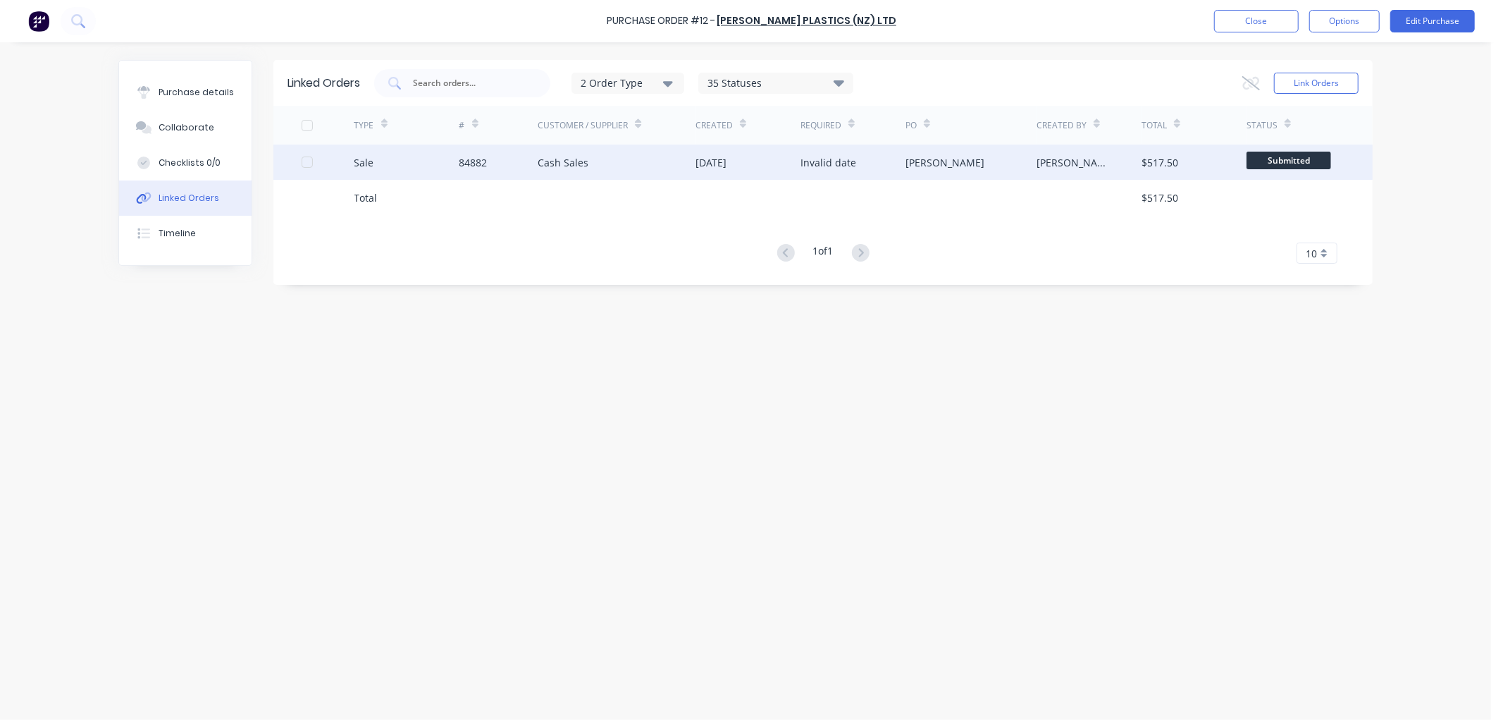
click at [1080, 158] on div "[PERSON_NAME]" at bounding box center [1075, 162] width 77 height 15
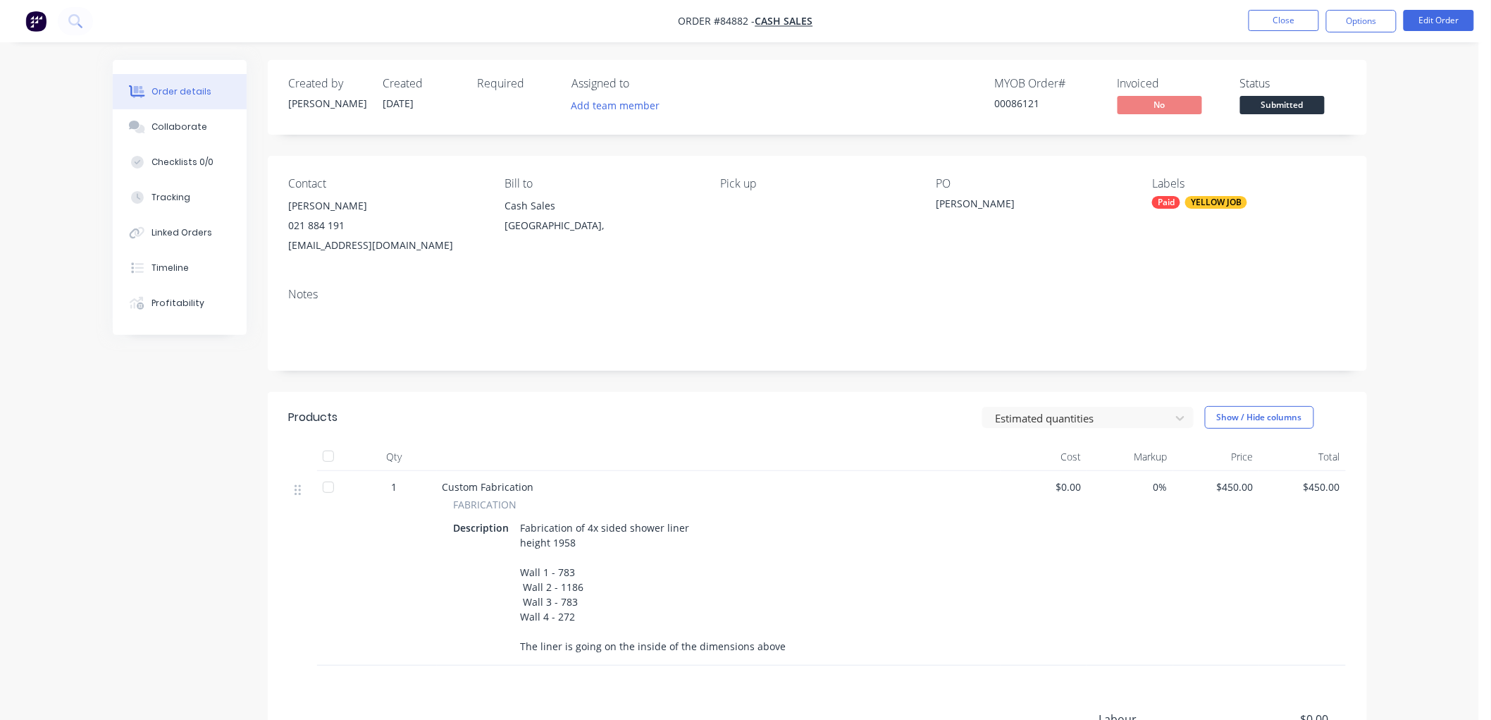
click at [1295, 104] on span "Submitted" at bounding box center [1282, 105] width 85 height 18
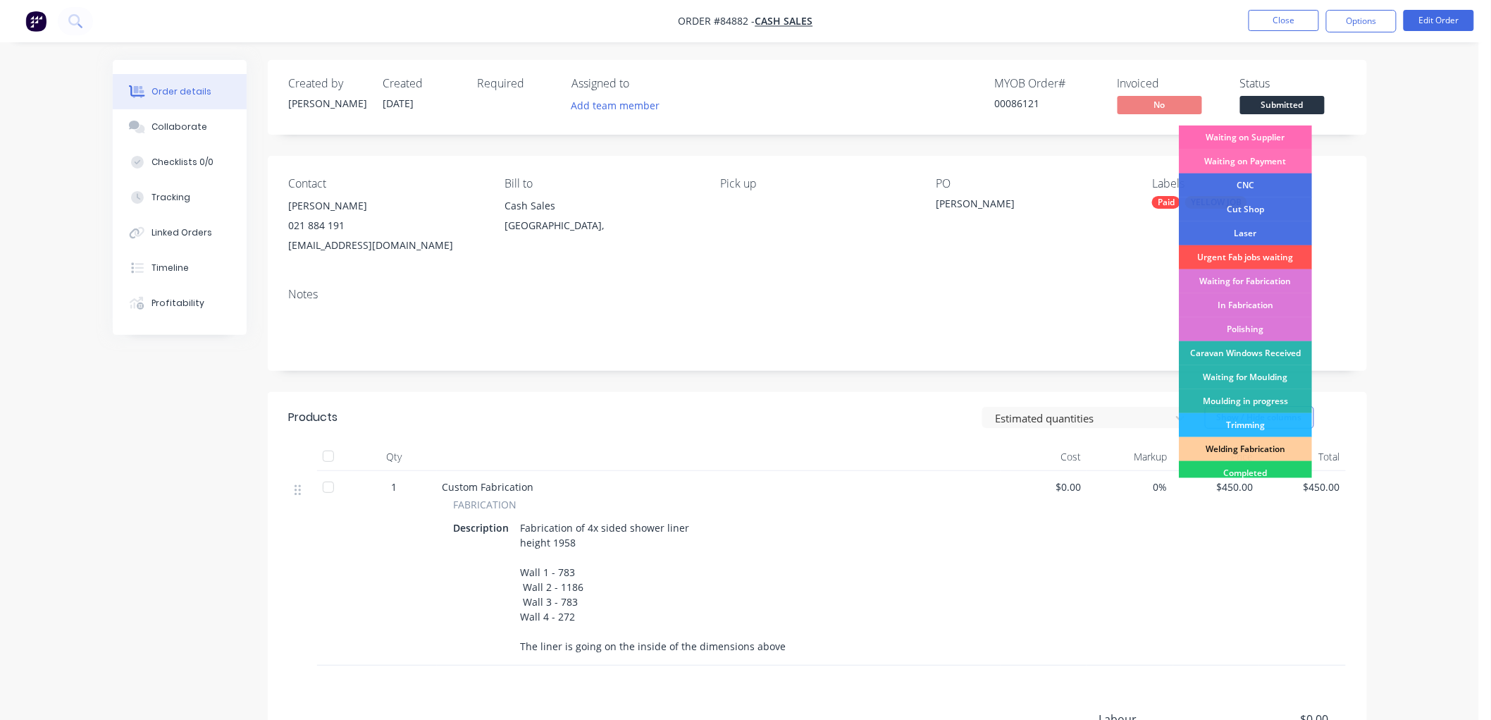
click at [1261, 137] on div "Waiting on Supplier" at bounding box center [1245, 137] width 133 height 24
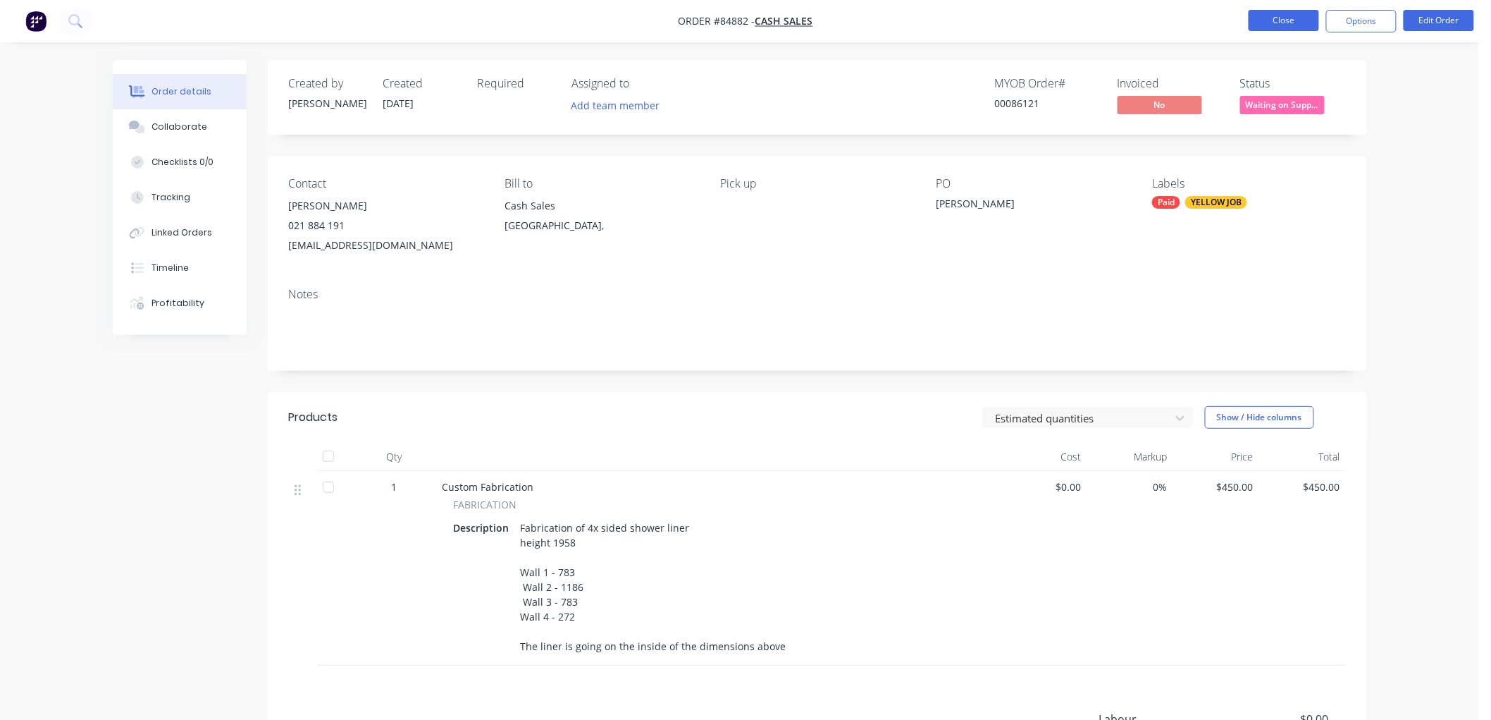
click at [1292, 19] on button "Close" at bounding box center [1284, 20] width 70 height 21
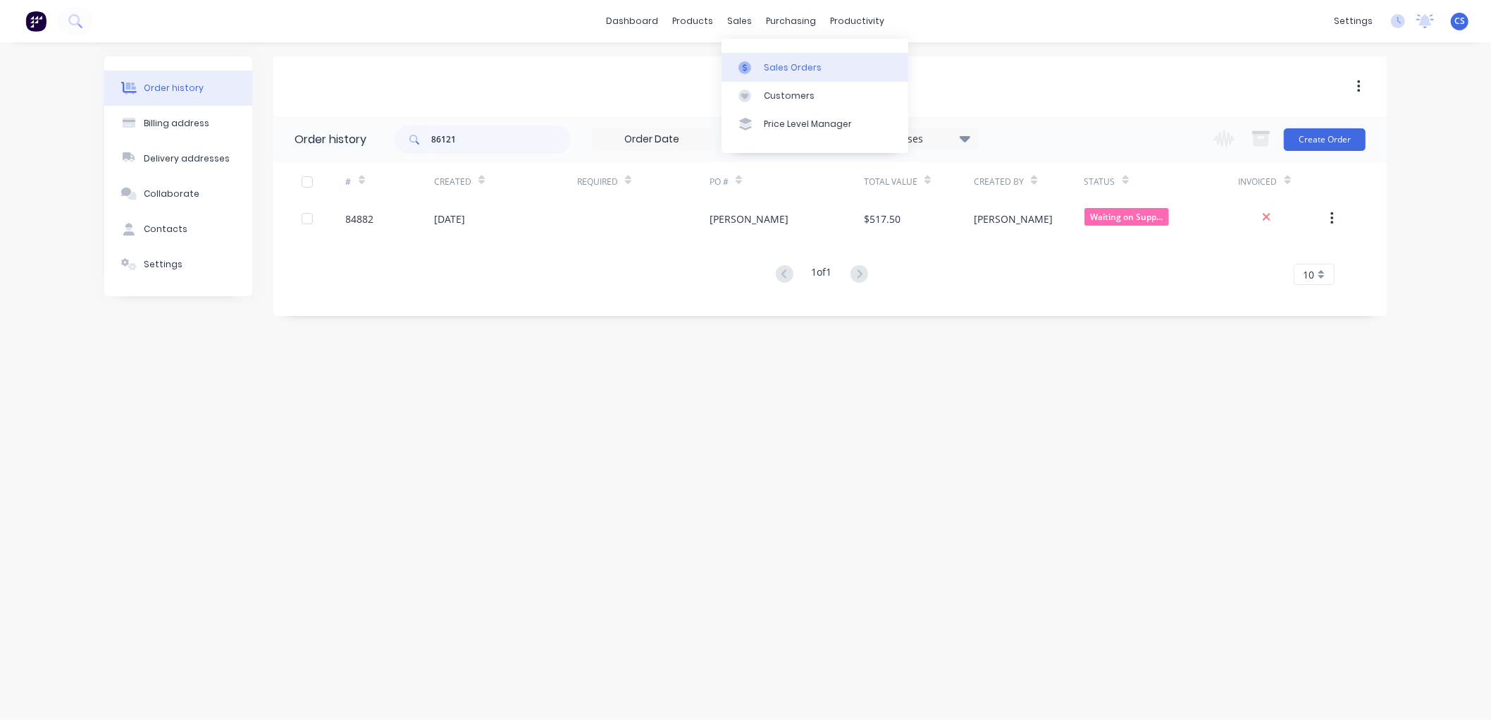
click at [750, 59] on link "Sales Orders" at bounding box center [815, 67] width 187 height 28
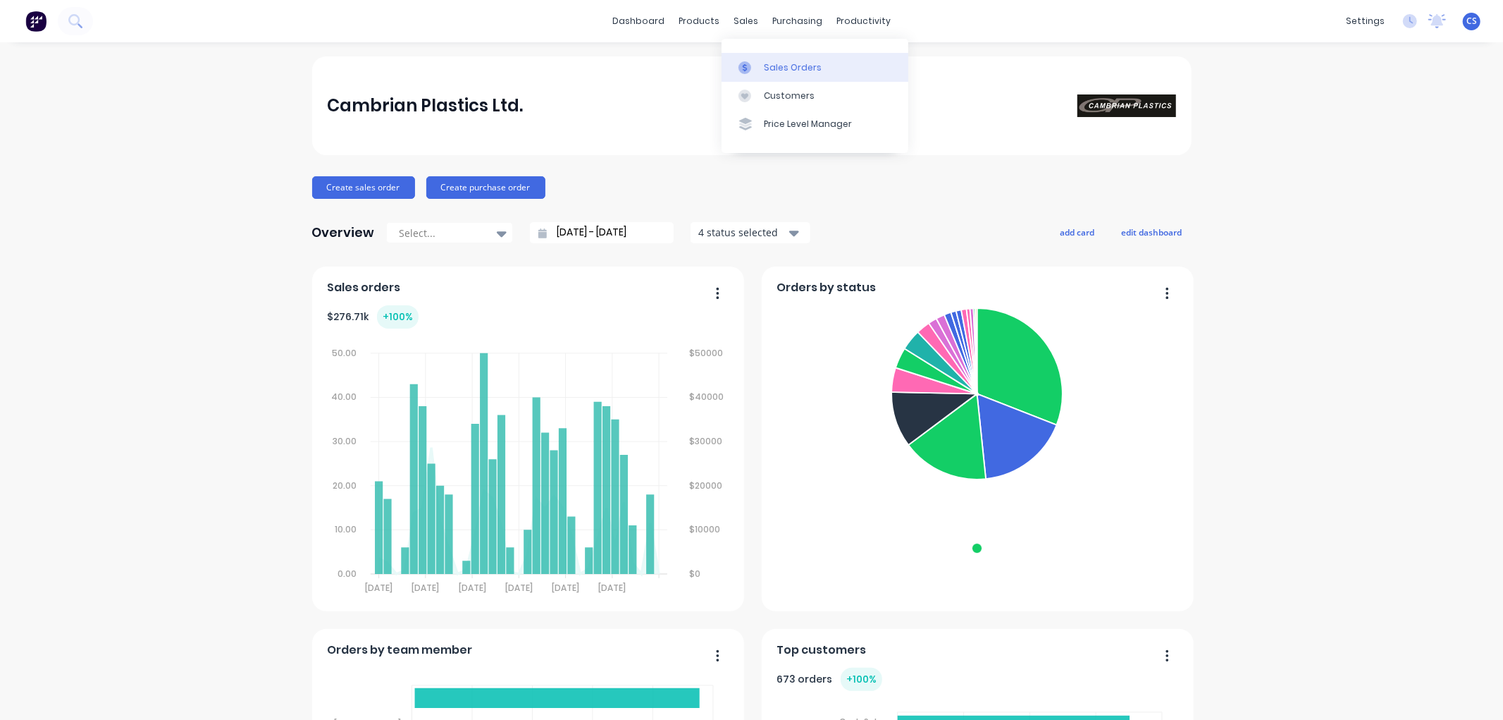
click at [758, 61] on div at bounding box center [749, 67] width 21 height 13
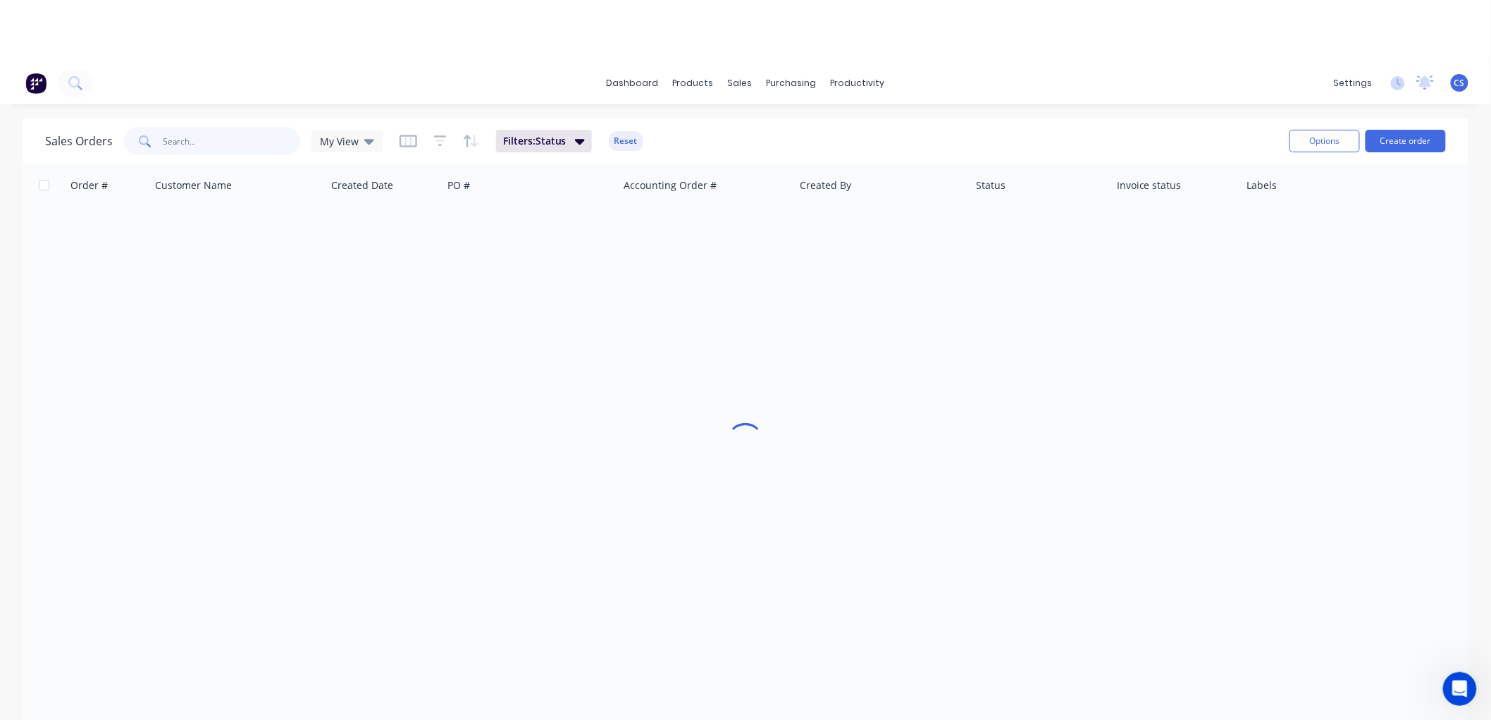
click at [191, 80] on div "dashboard products sales purchasing productivity dashboard products Product Cat…" at bounding box center [745, 422] width 1491 height 720
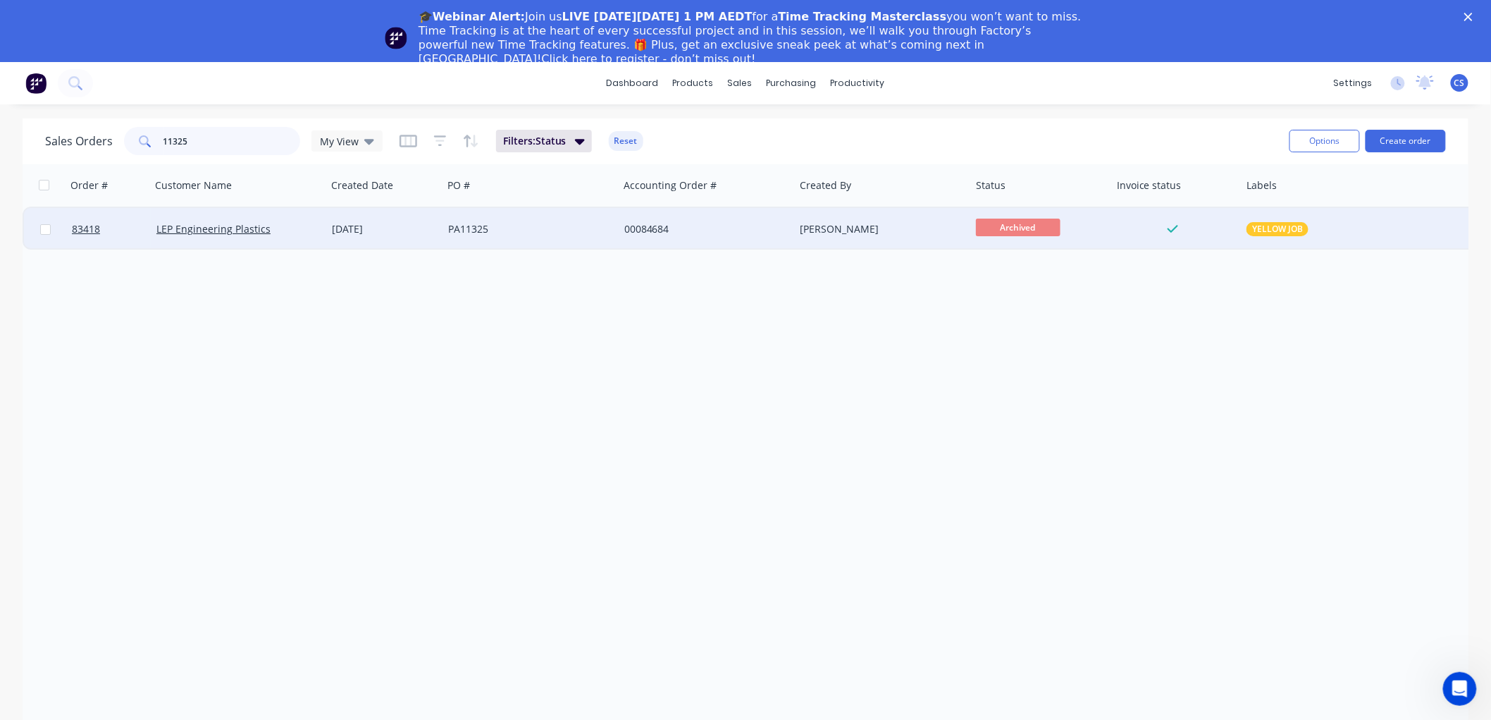
type input "11325"
click at [521, 231] on div "PA11325" at bounding box center [526, 229] width 156 height 14
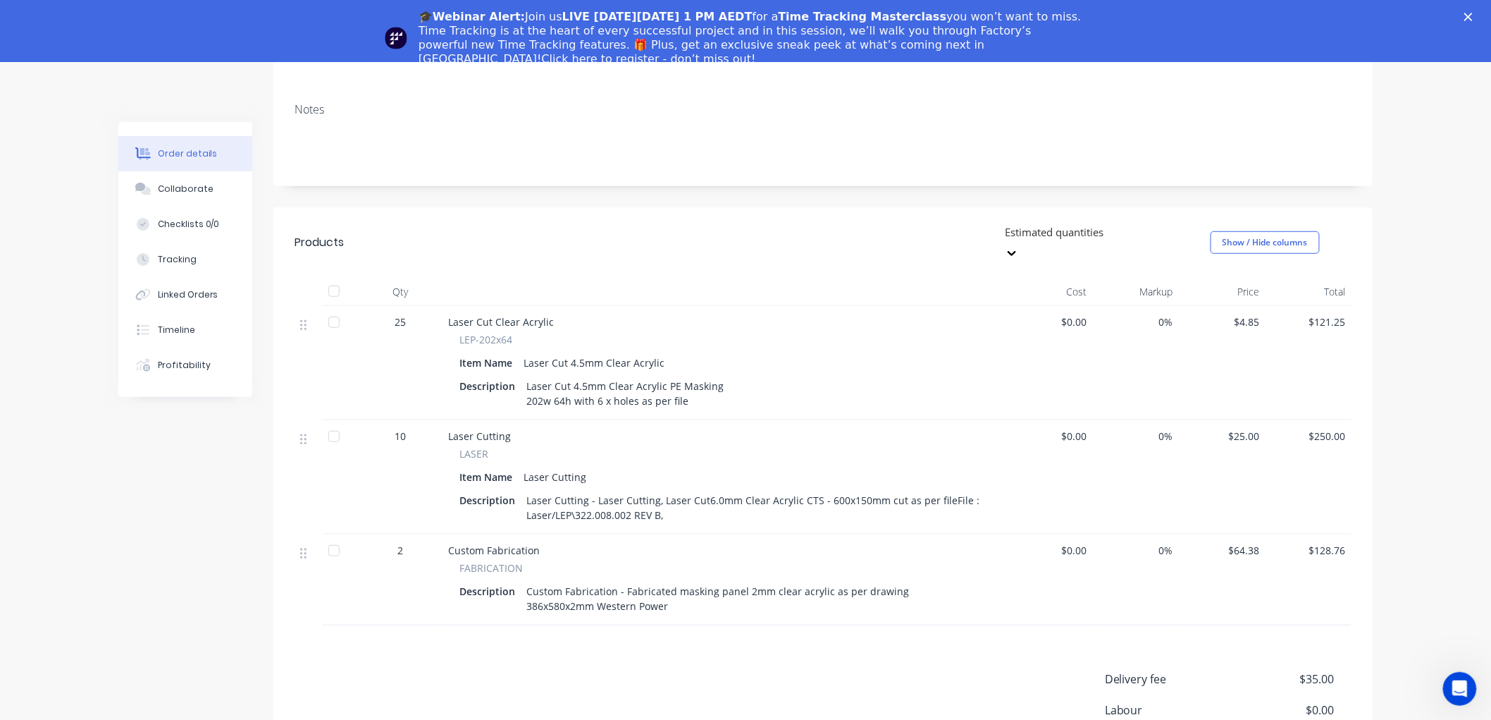
scroll to position [235, 0]
click at [1473, 14] on icon "Close" at bounding box center [1468, 17] width 8 height 8
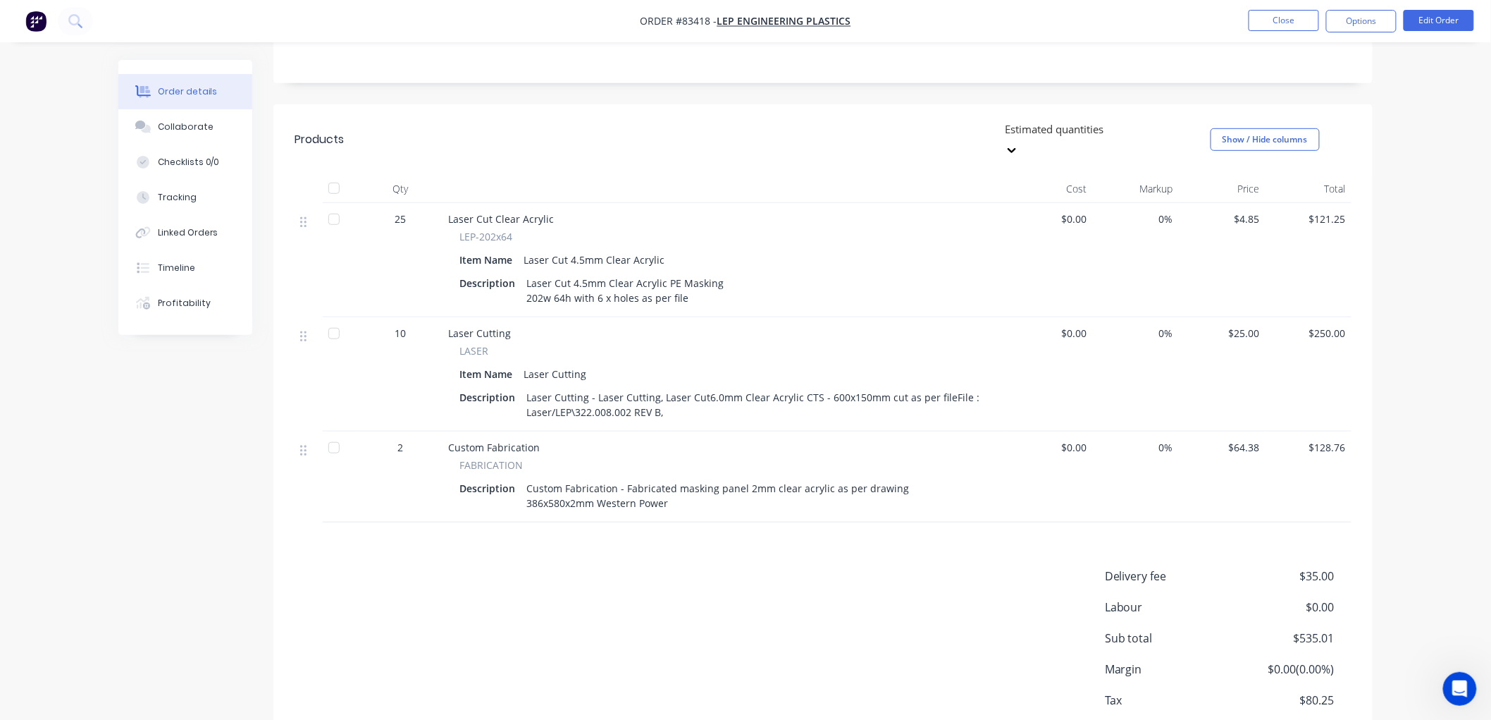
scroll to position [313, 0]
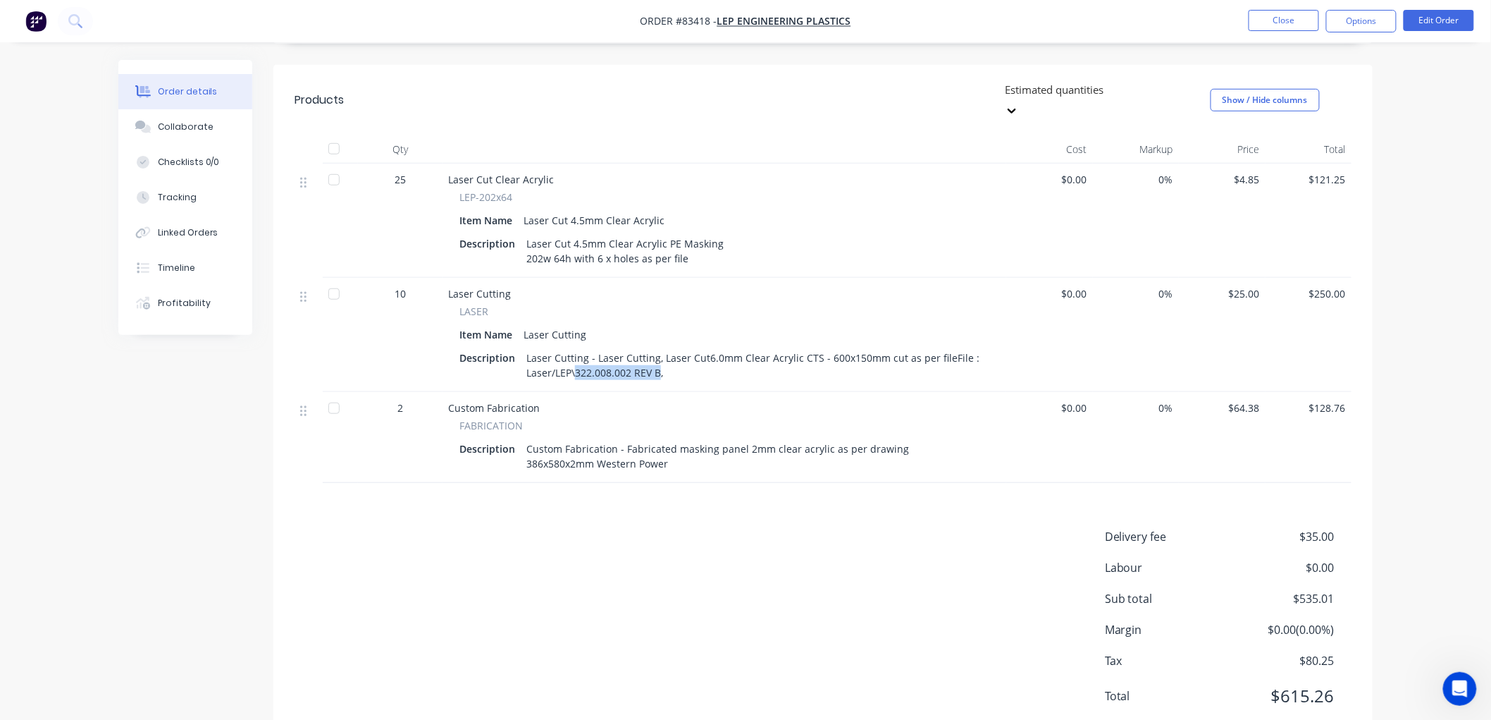
drag, startPoint x: 660, startPoint y: 351, endPoint x: 576, endPoint y: 352, distance: 83.9
click at [576, 352] on div "Laser Cutting - Laser Cutting, Laser Cut6.0mm Clear Acrylic CTS - 600x150mm cut…" at bounding box center [755, 364] width 469 height 35
copy div "322.008.002 REV B"
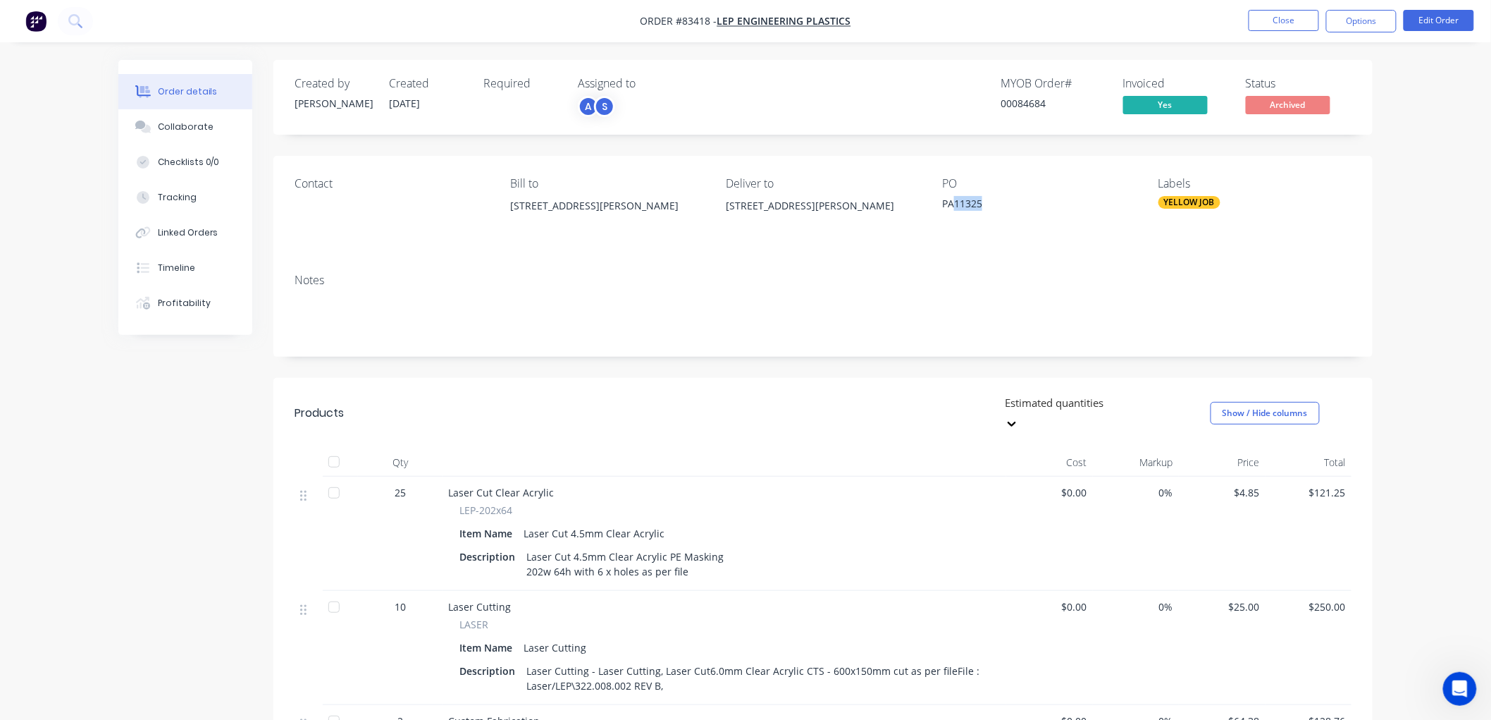
drag, startPoint x: 955, startPoint y: 203, endPoint x: 982, endPoint y: 202, distance: 27.5
click at [982, 202] on div "PA11325" at bounding box center [1030, 206] width 176 height 20
copy div "11325"
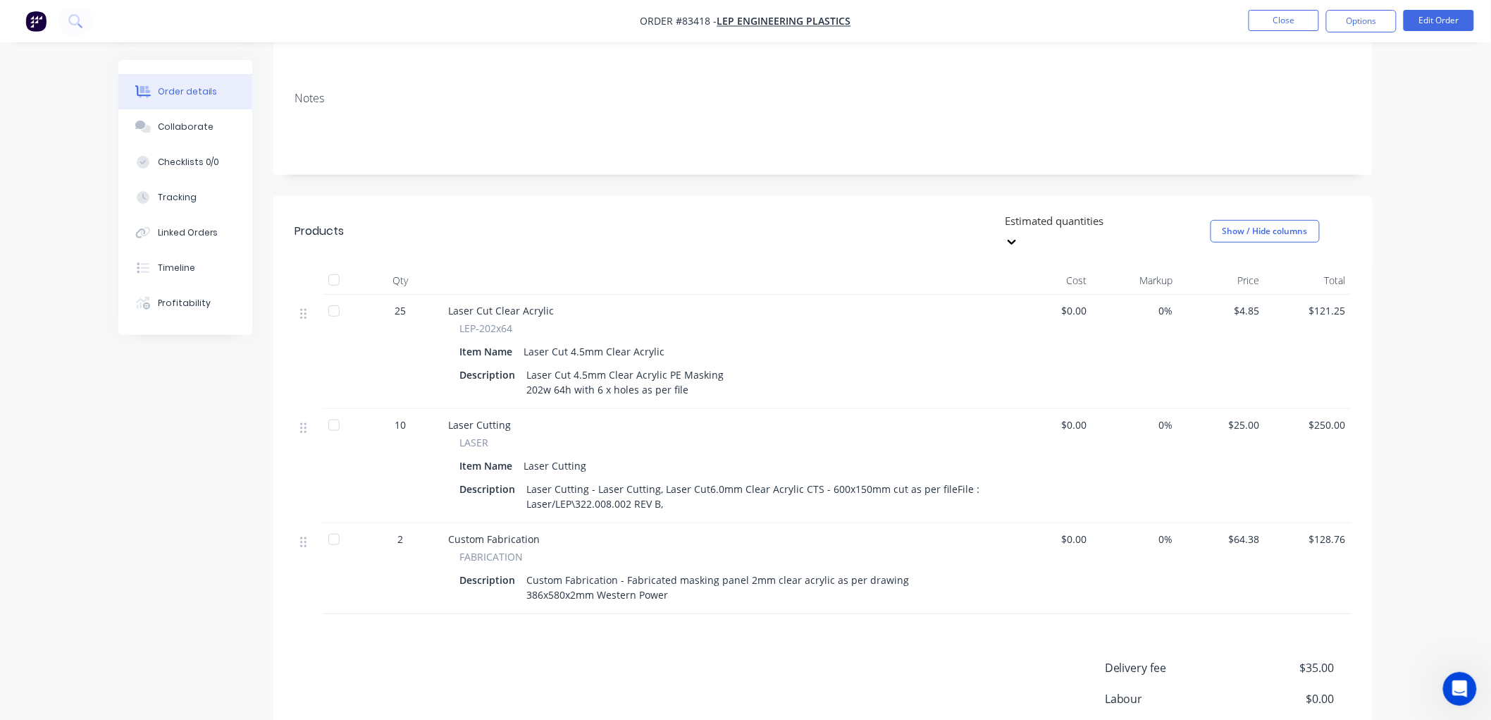
scroll to position [25, 0]
